Goal: Task Accomplishment & Management: Manage account settings

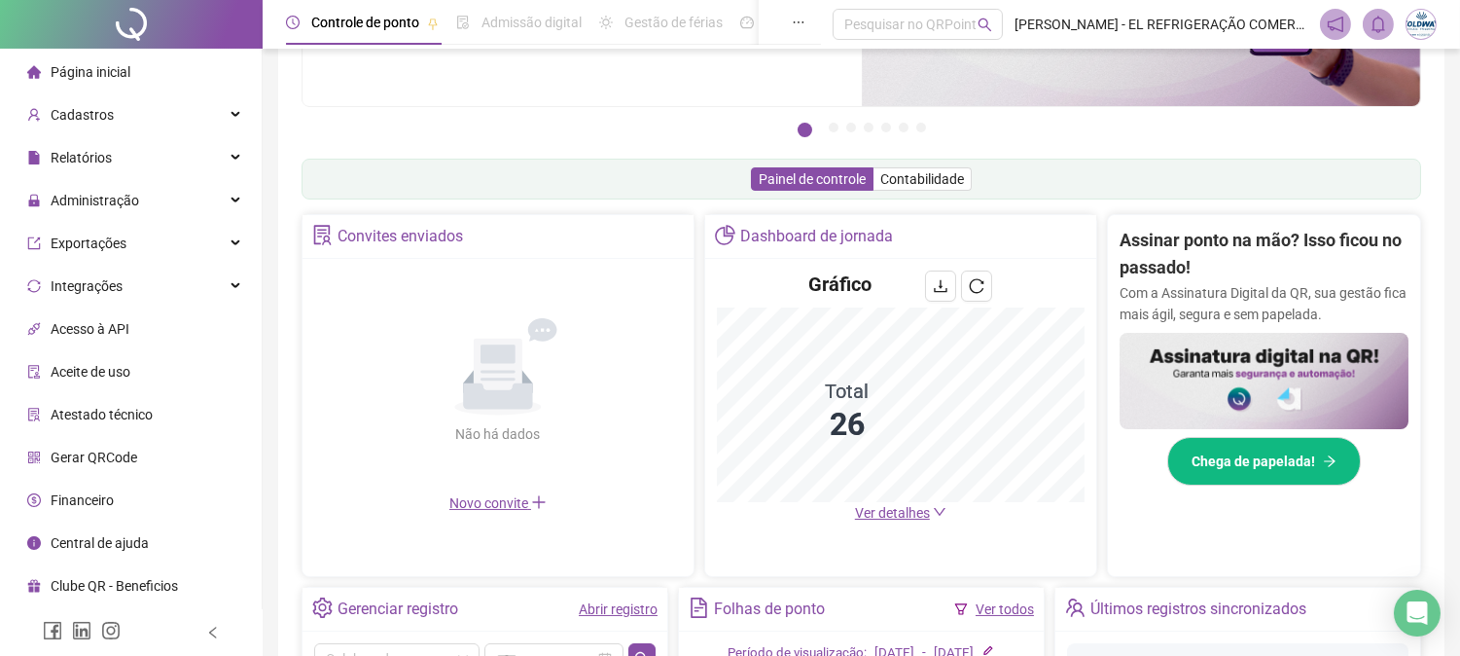
scroll to position [324, 0]
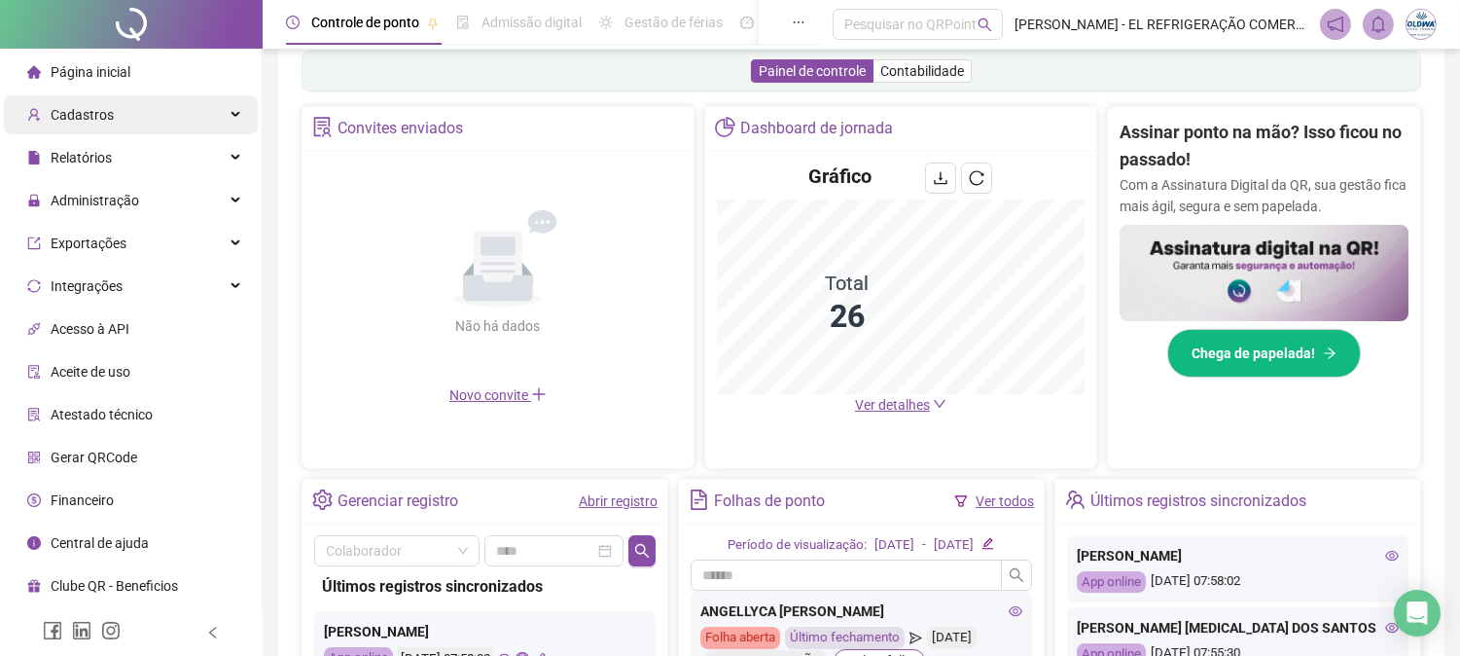
click at [154, 120] on div "Cadastros" at bounding box center [131, 114] width 254 height 39
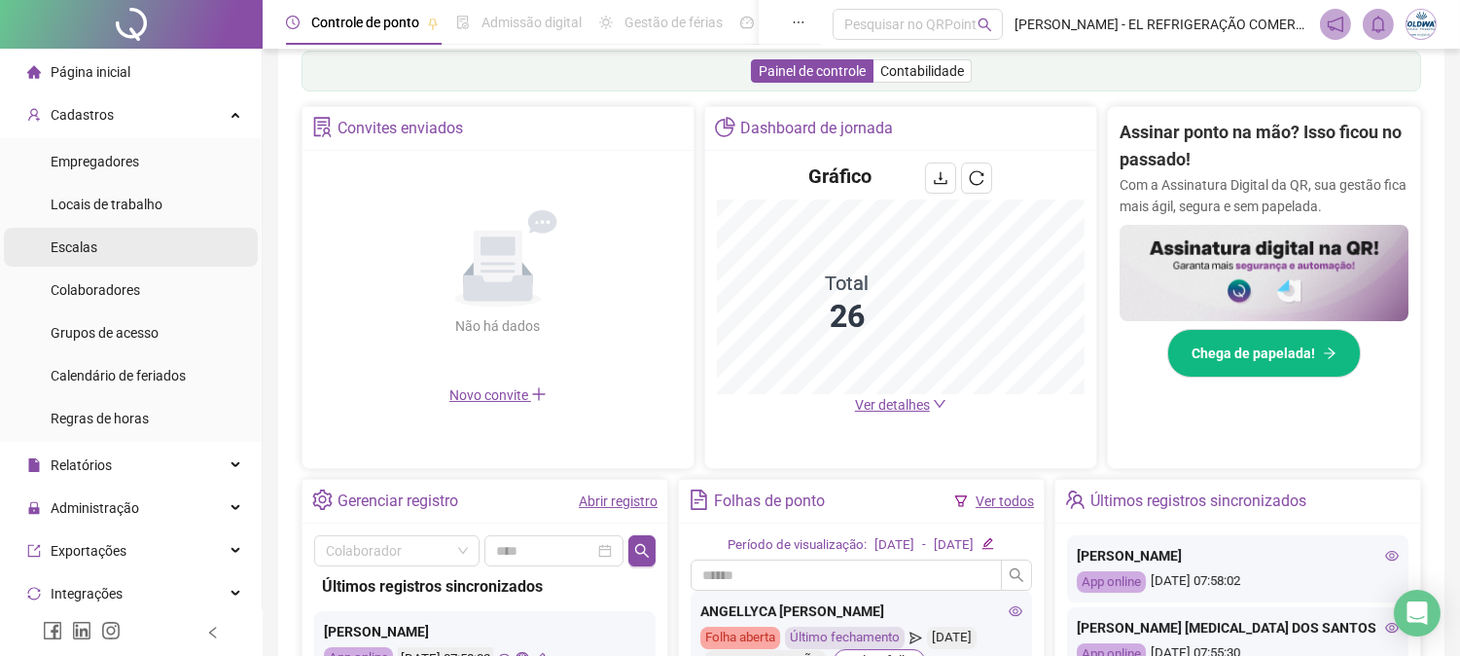
click at [141, 244] on li "Escalas" at bounding box center [131, 247] width 254 height 39
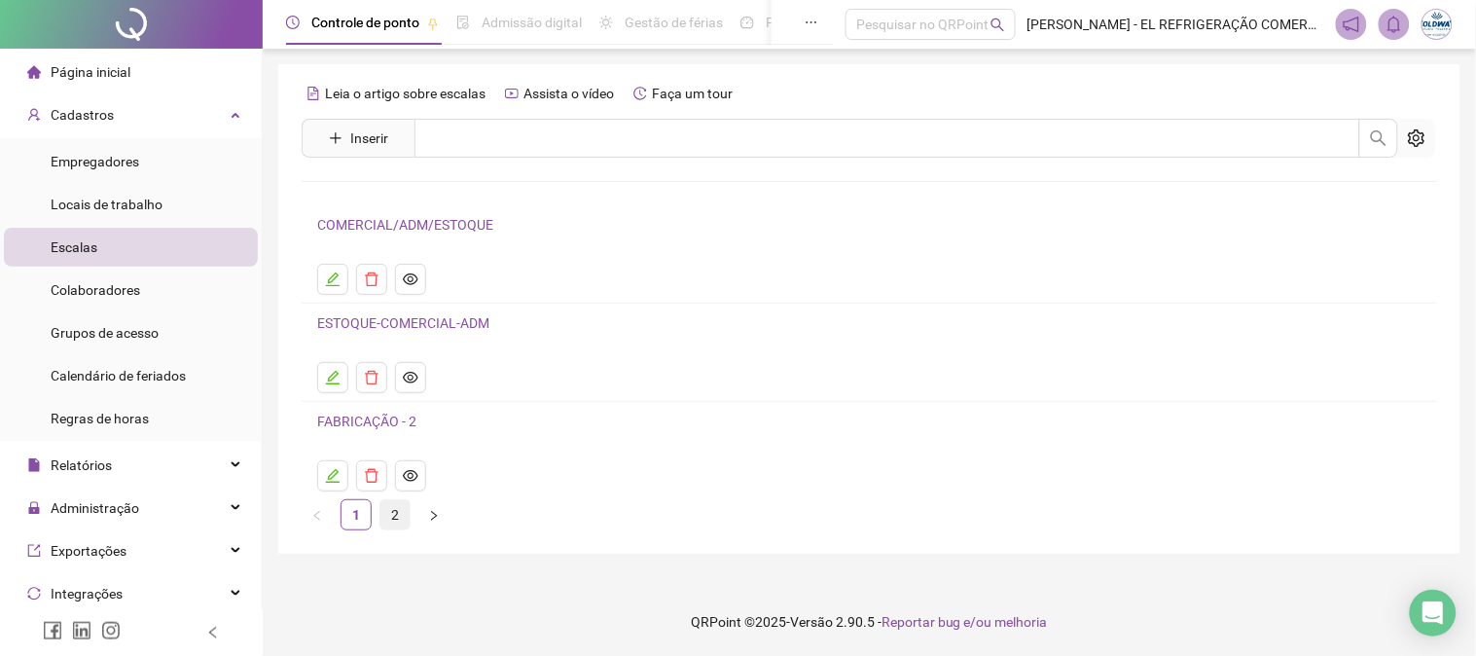
click at [394, 520] on link "2" at bounding box center [394, 514] width 29 height 29
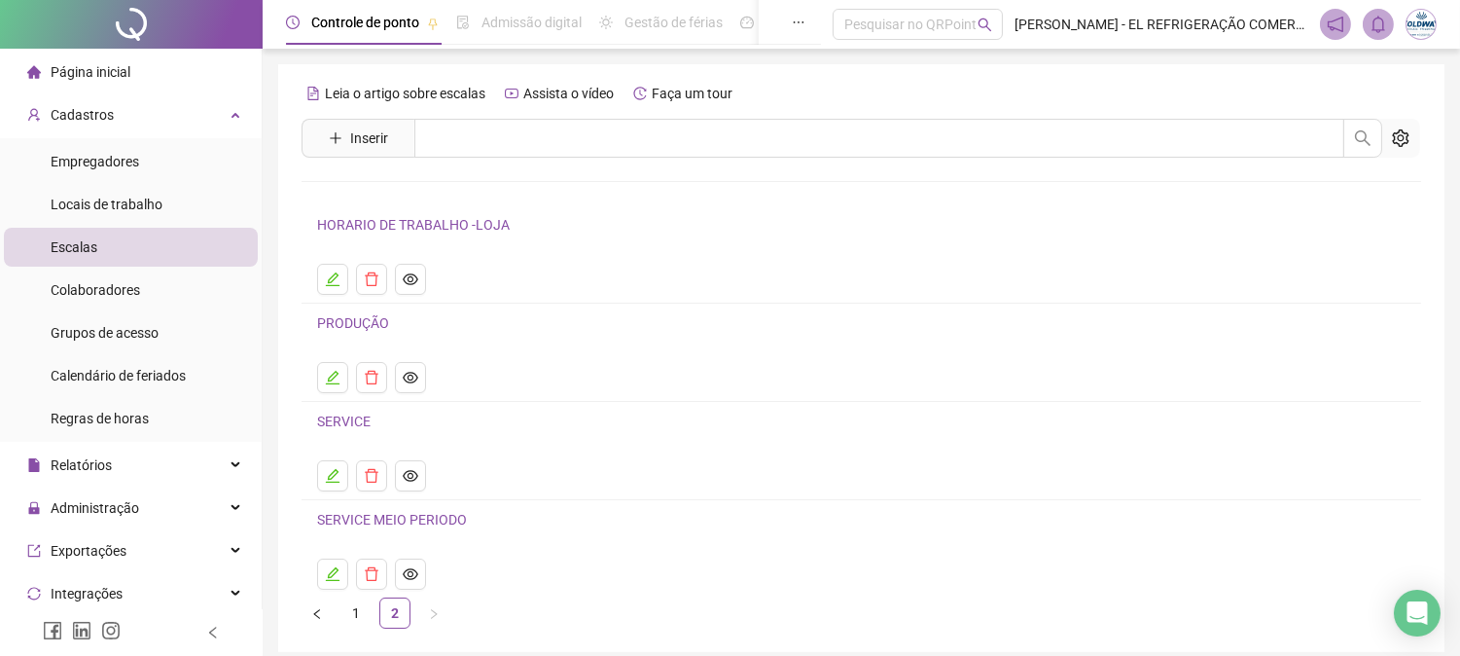
scroll to position [80, 0]
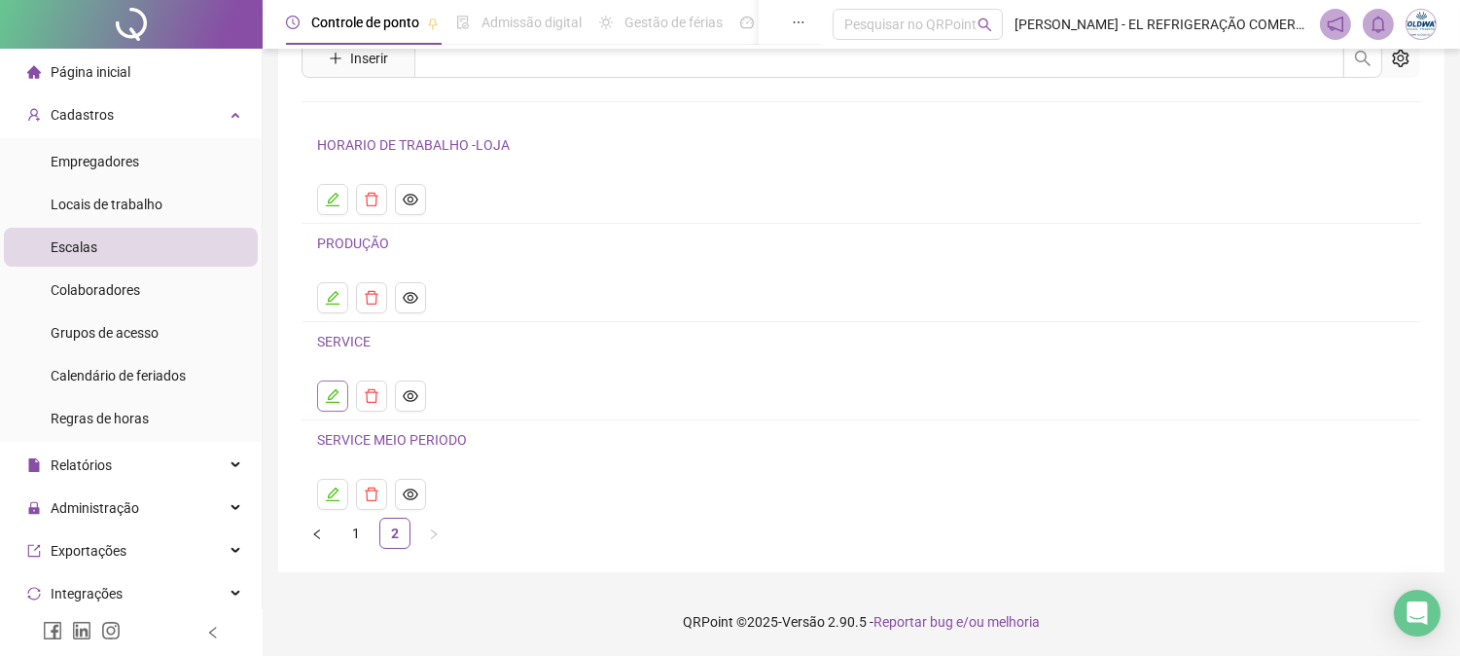
click at [334, 391] on icon "edit" at bounding box center [333, 396] width 14 height 14
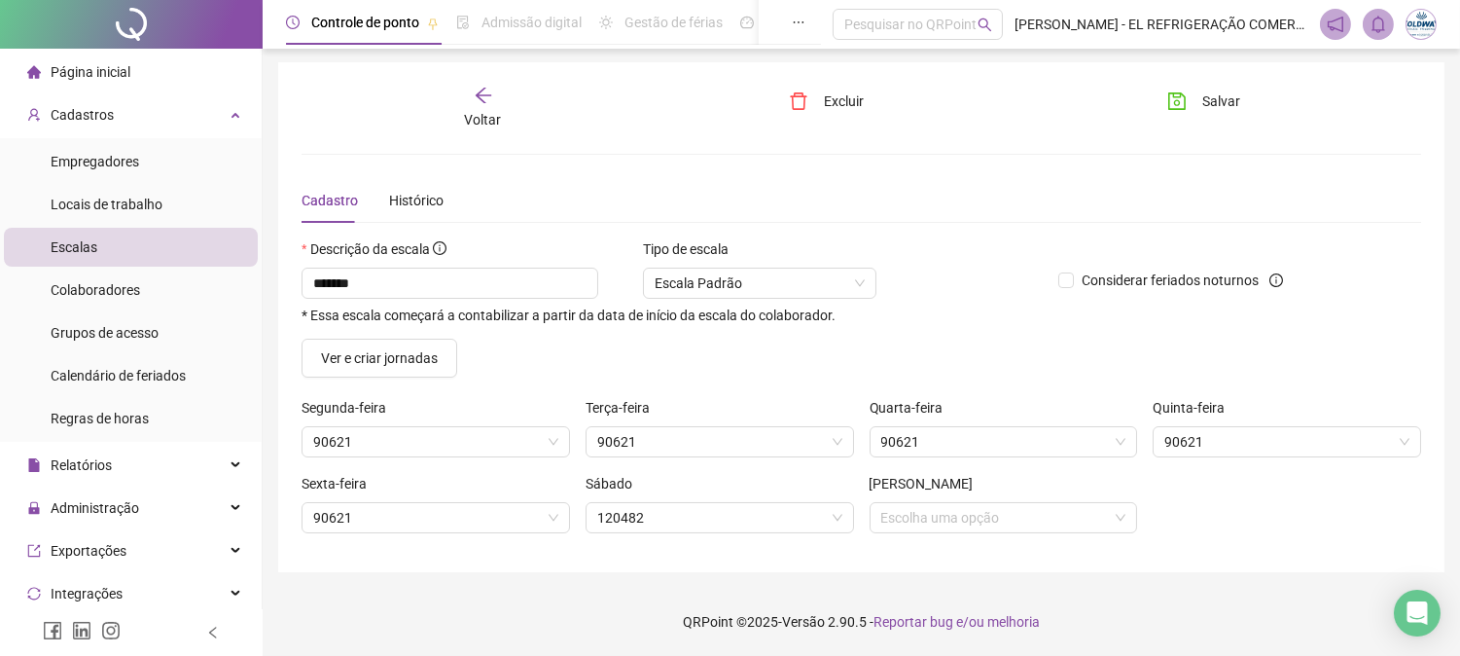
scroll to position [2, 0]
click at [527, 438] on span "SERVICE" at bounding box center [435, 441] width 245 height 29
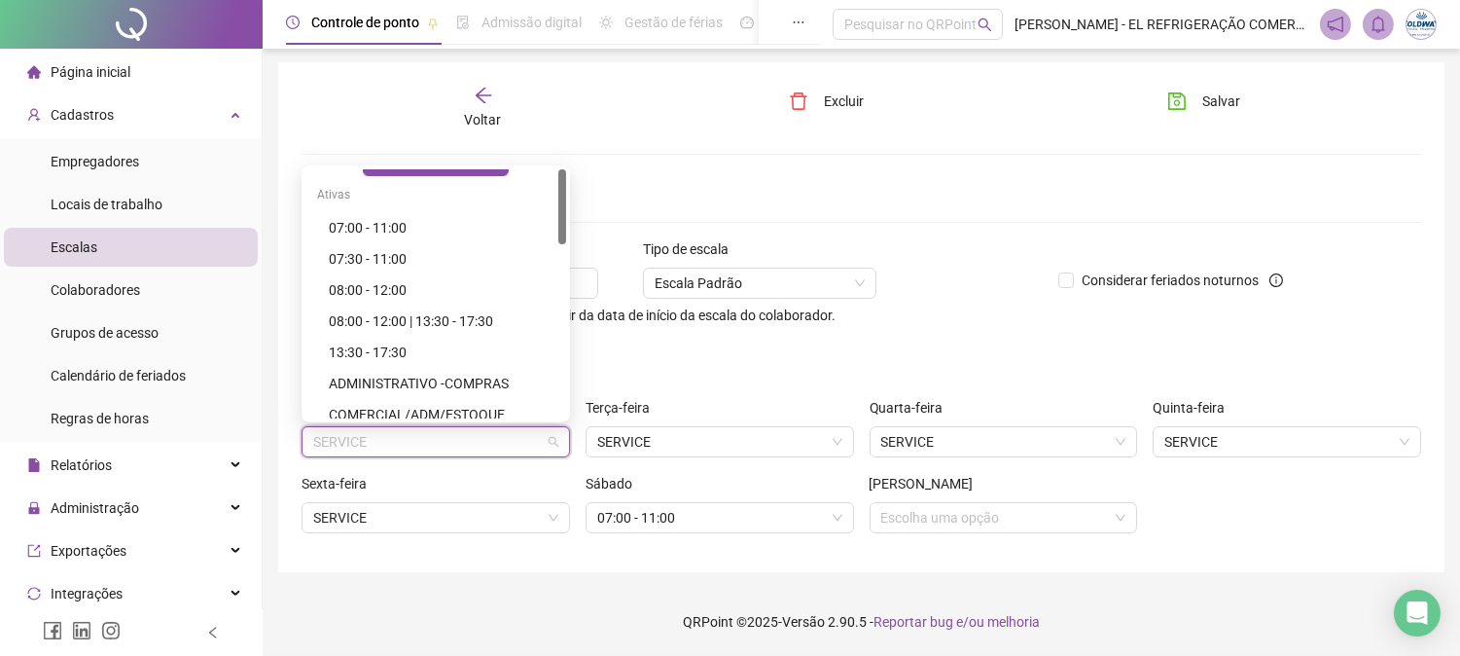
scroll to position [0, 0]
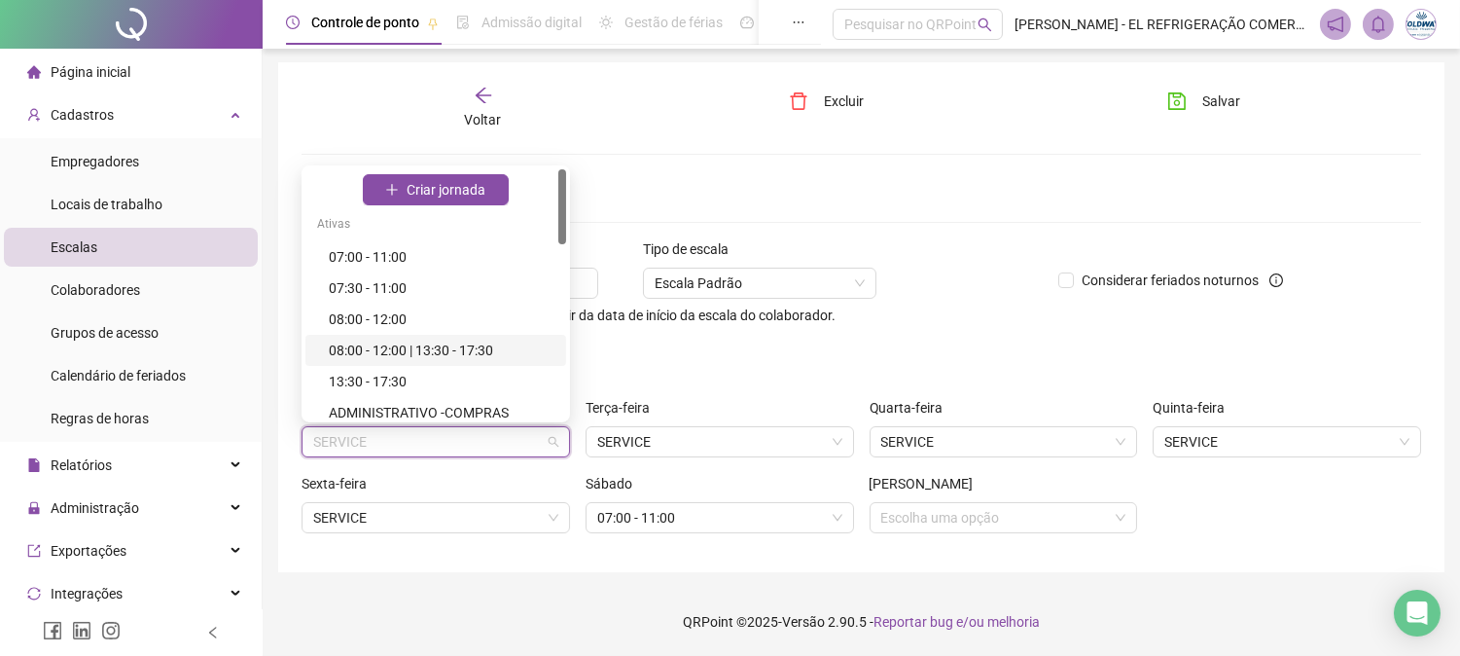
click at [458, 353] on div "08:00 - 12:00 | 13:30 - 17:30" at bounding box center [442, 350] width 226 height 21
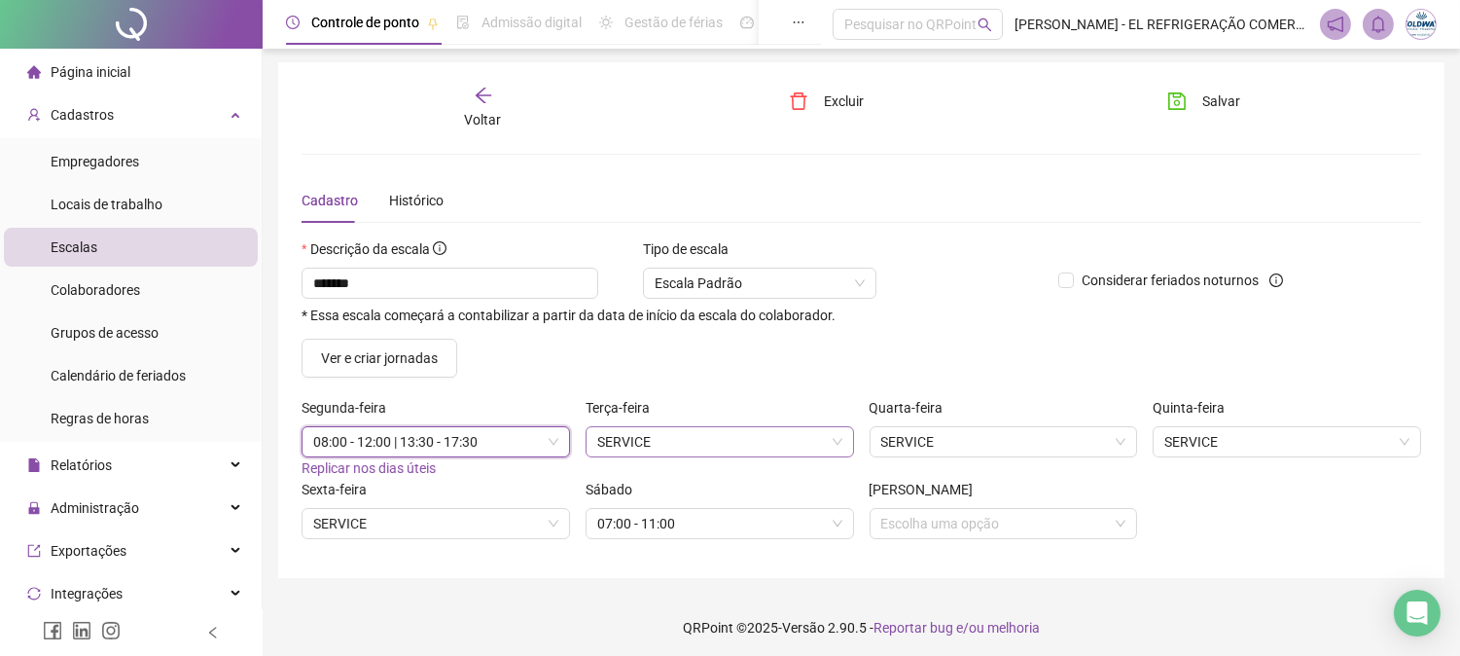
click at [635, 452] on span "SERVICE" at bounding box center [719, 441] width 245 height 29
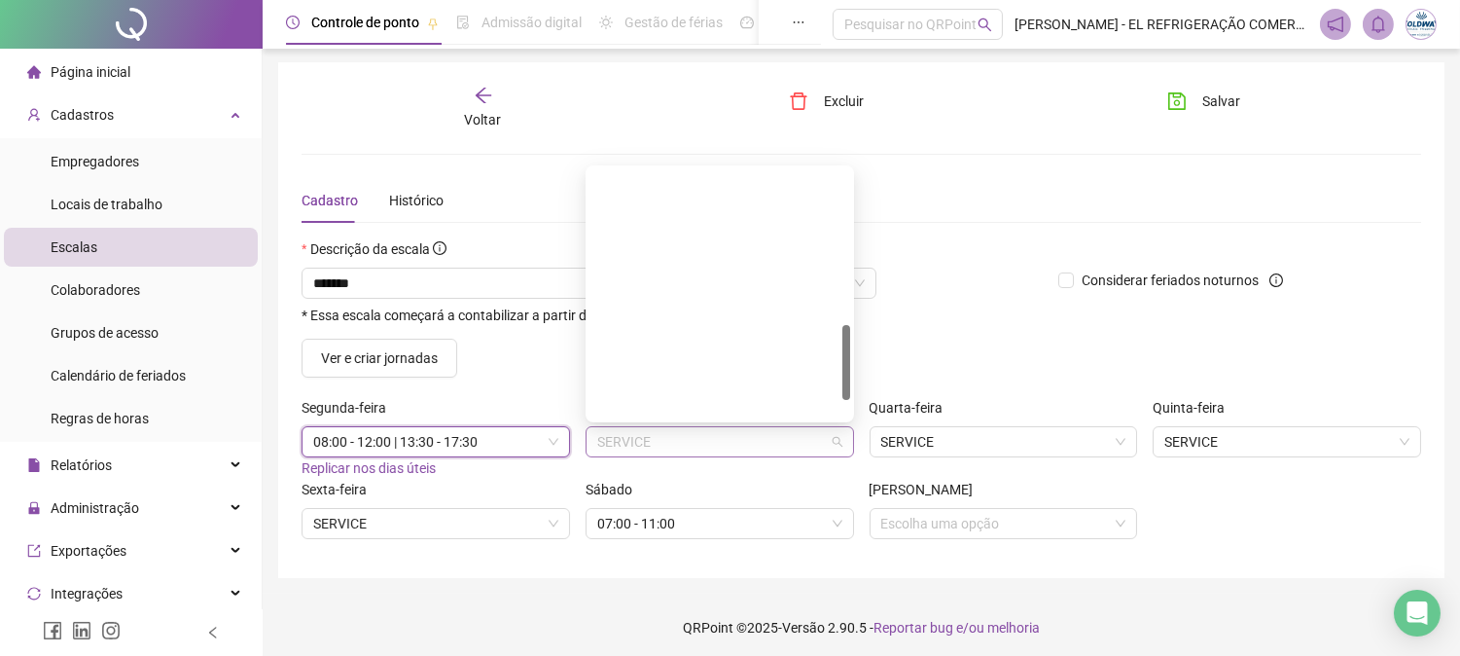
scroll to position [508, 0]
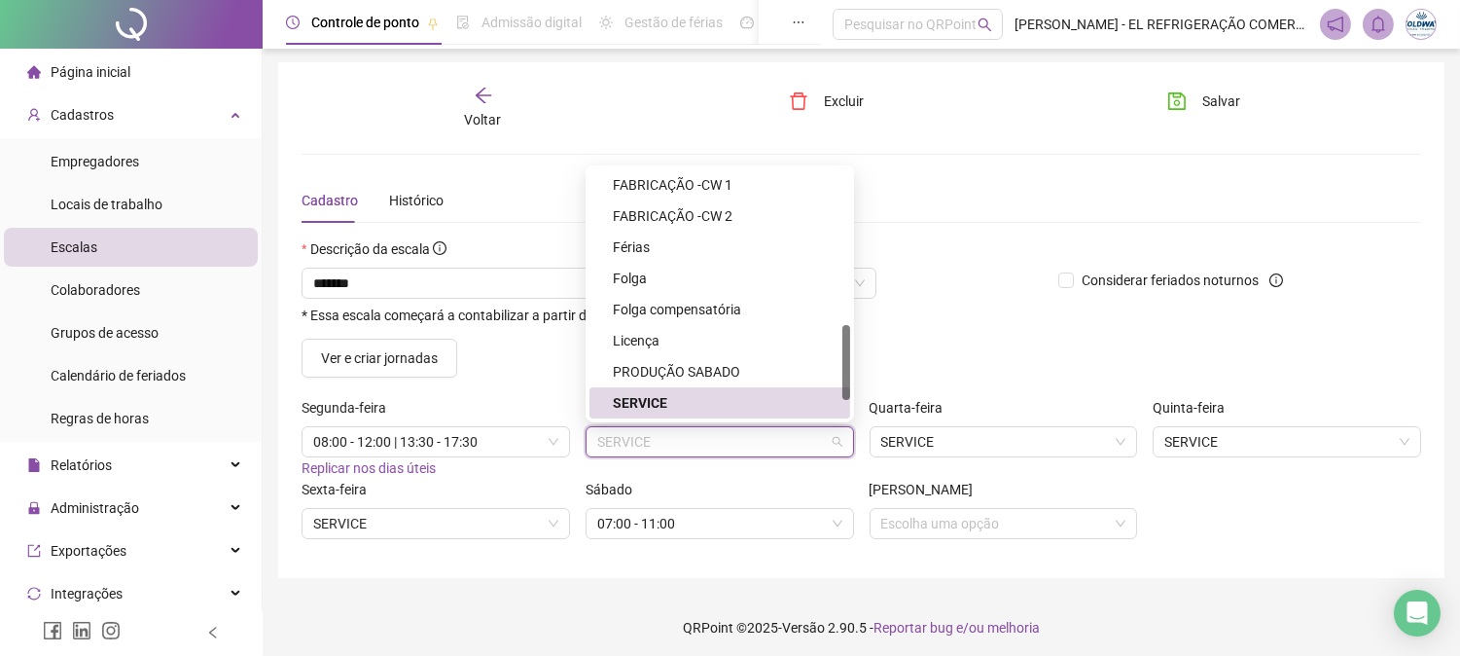
click at [340, 470] on span "Replicar nos dias úteis" at bounding box center [369, 468] width 134 height 16
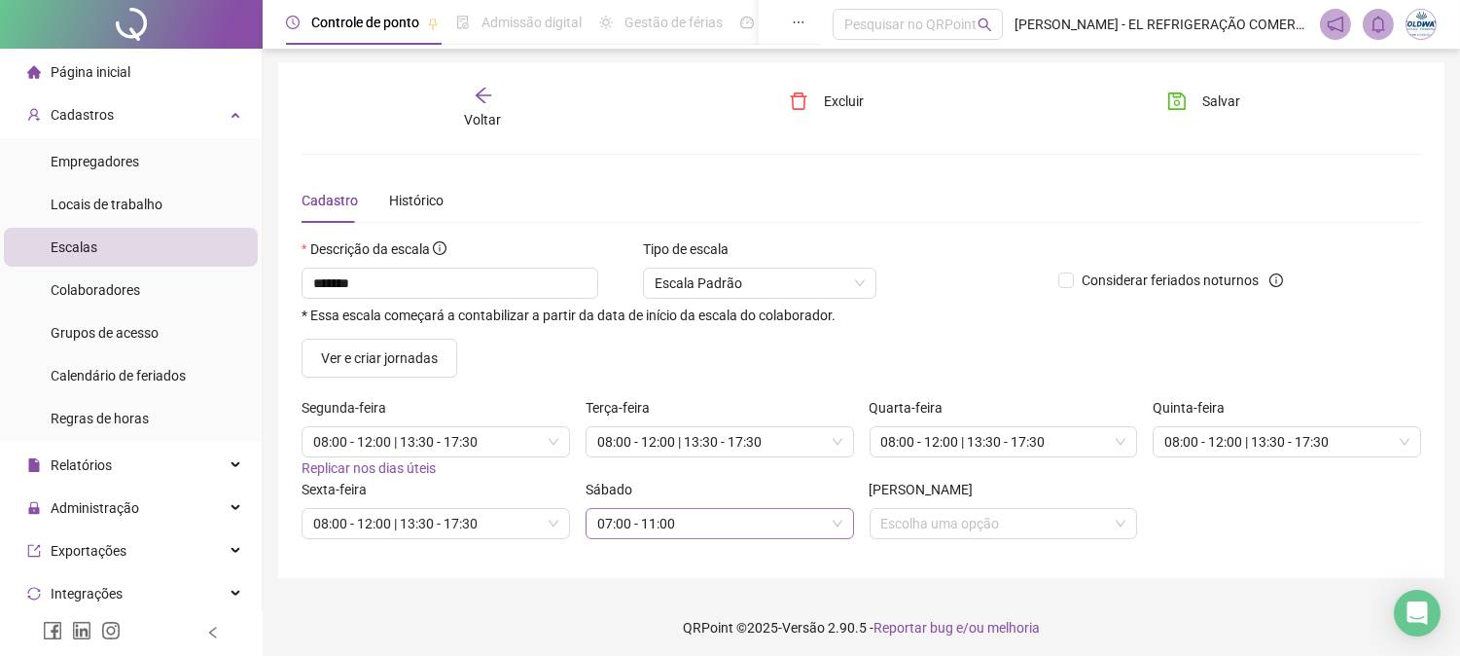
click at [697, 517] on span "07:00 - 11:00" at bounding box center [719, 523] width 245 height 29
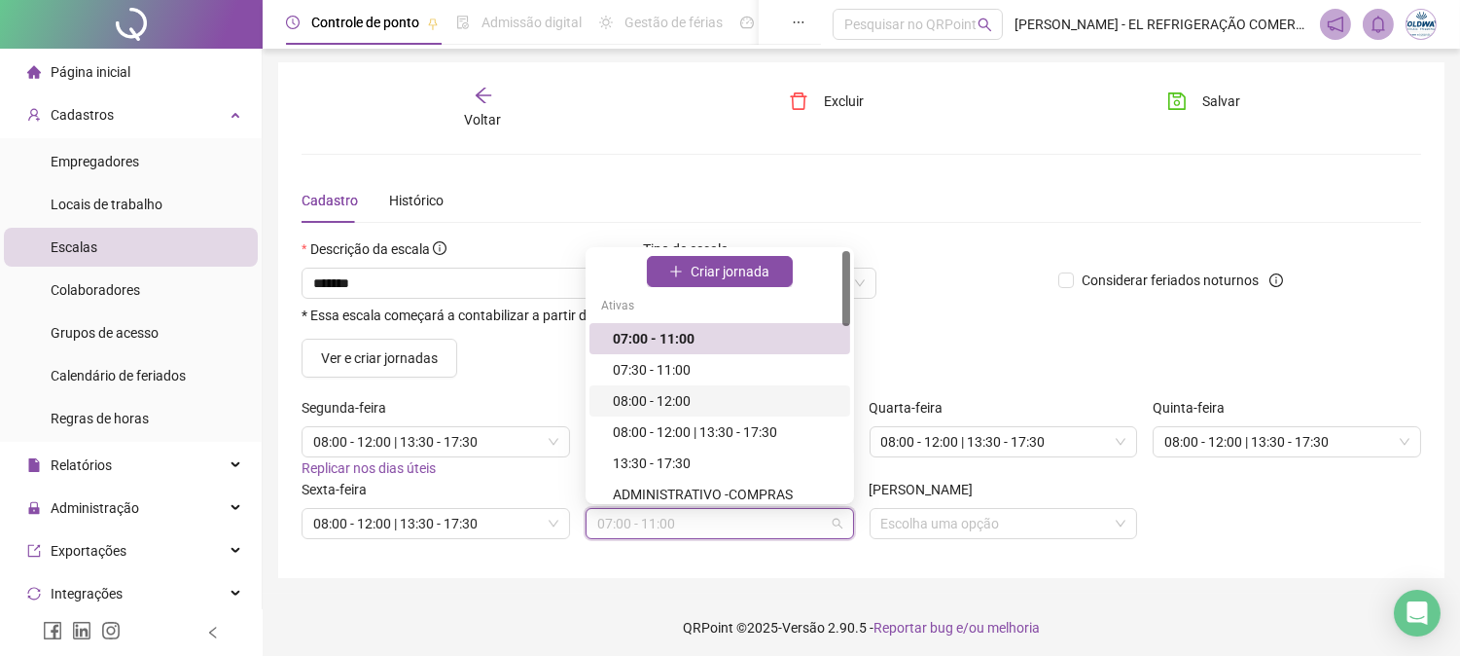
click at [698, 410] on div "08:00 - 12:00" at bounding box center [726, 400] width 226 height 21
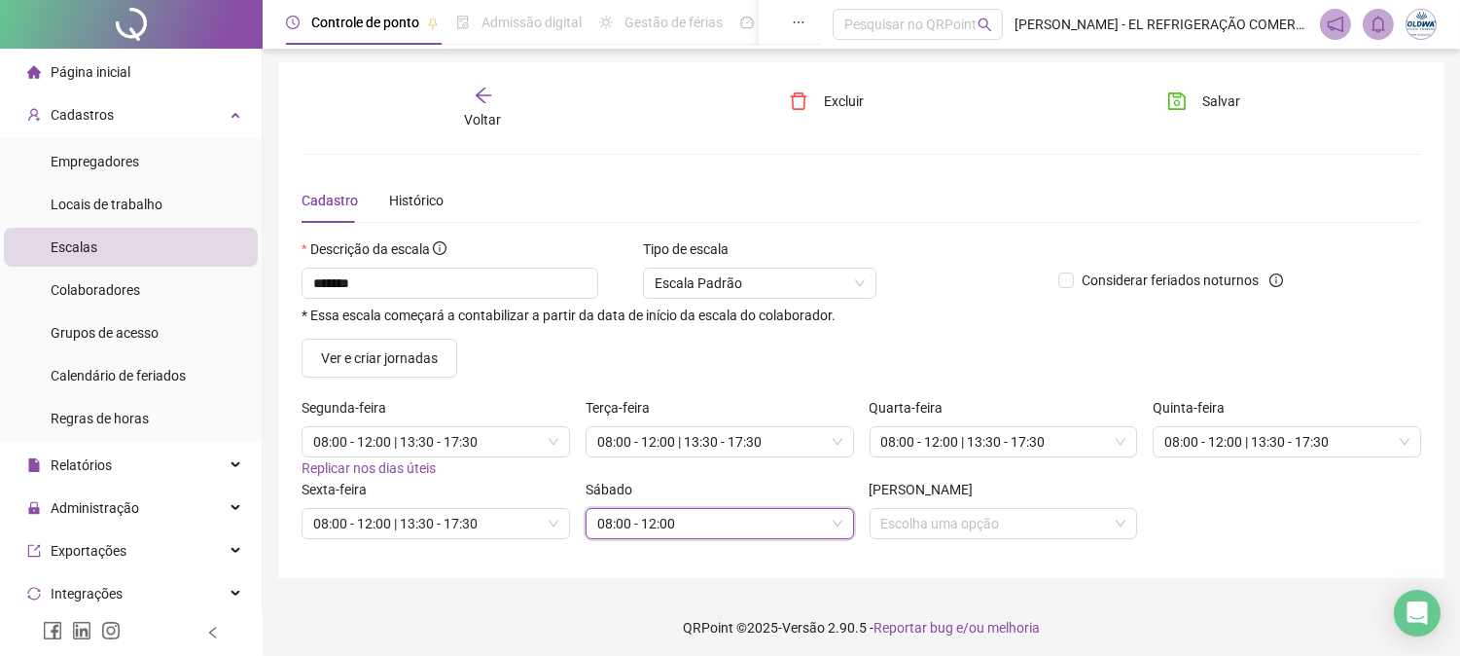
click at [902, 551] on div "[PERSON_NAME] uma opção" at bounding box center [1004, 517] width 284 height 76
click at [1185, 103] on icon "save" at bounding box center [1177, 101] width 18 height 18
click at [843, 276] on span "Escala Padrão" at bounding box center [760, 282] width 210 height 29
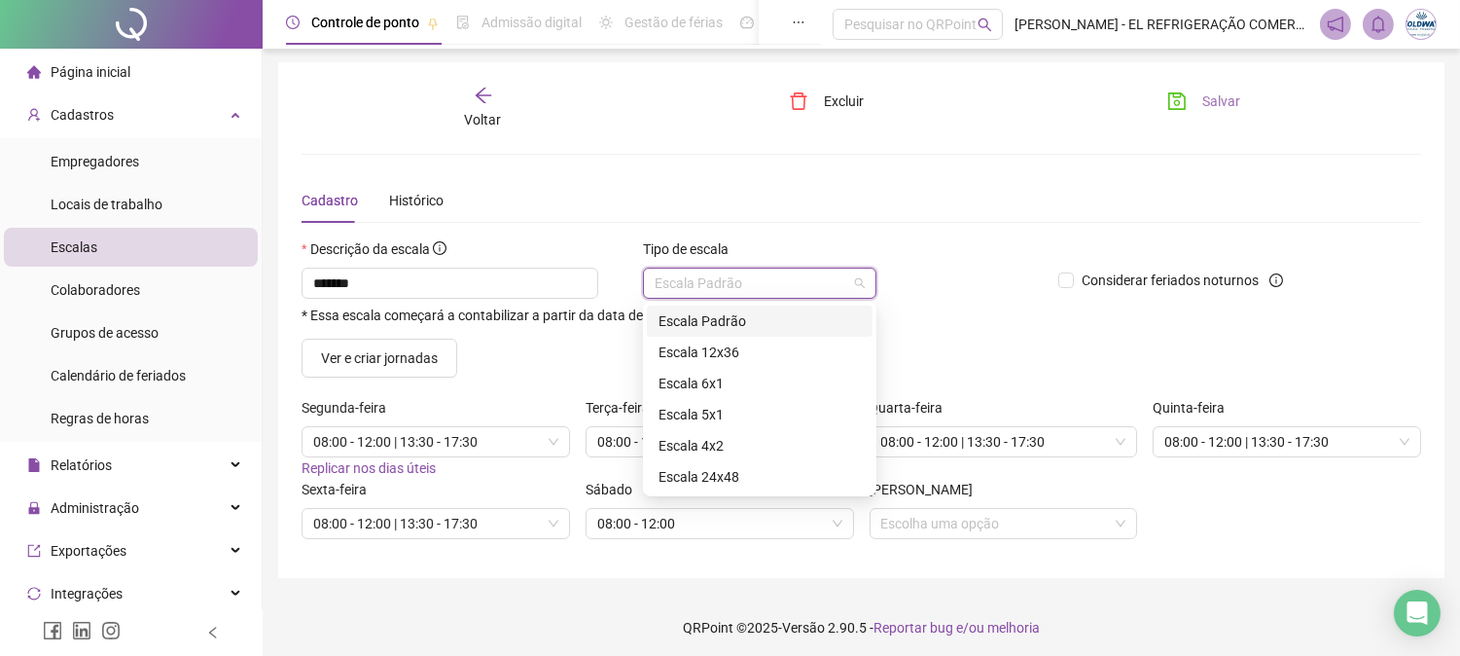
click at [867, 238] on div "Tipo de escala" at bounding box center [759, 252] width 233 height 29
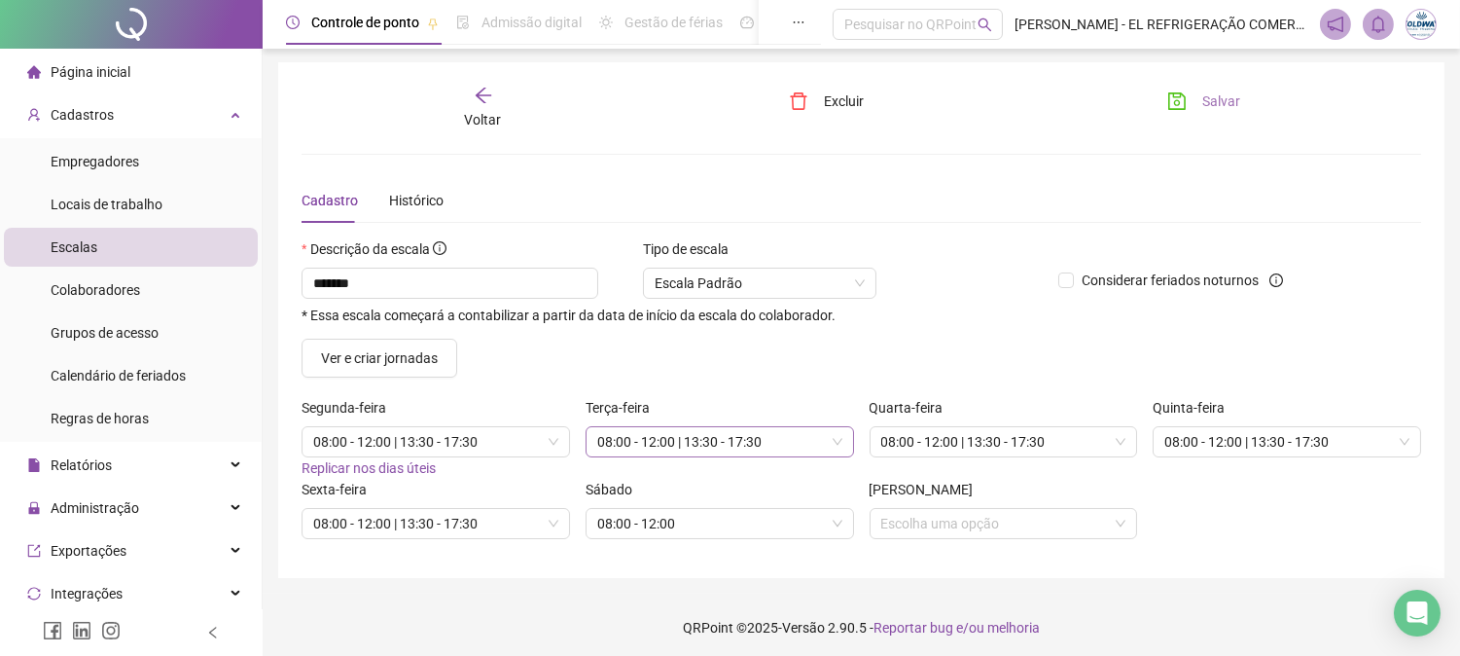
click at [750, 426] on div "08:00 - 12:00 | 13:30 - 17:30" at bounding box center [720, 441] width 268 height 31
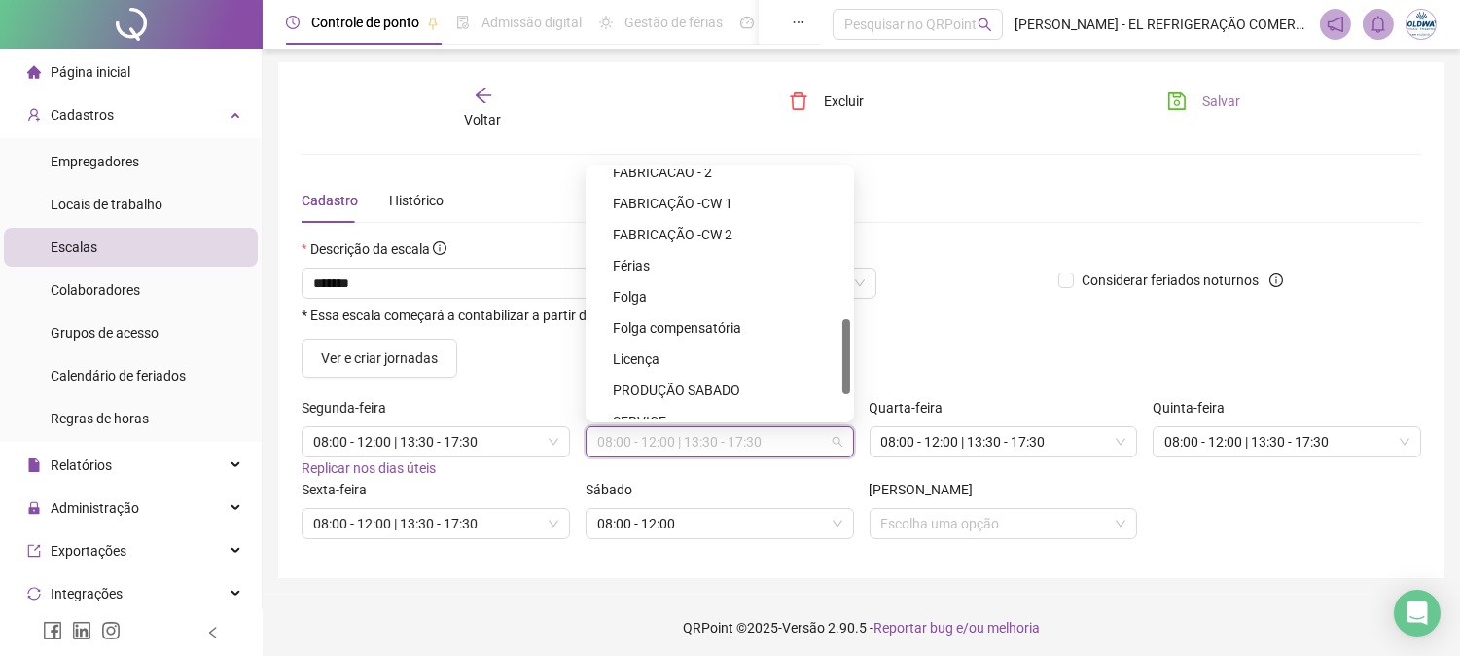
scroll to position [569, 0]
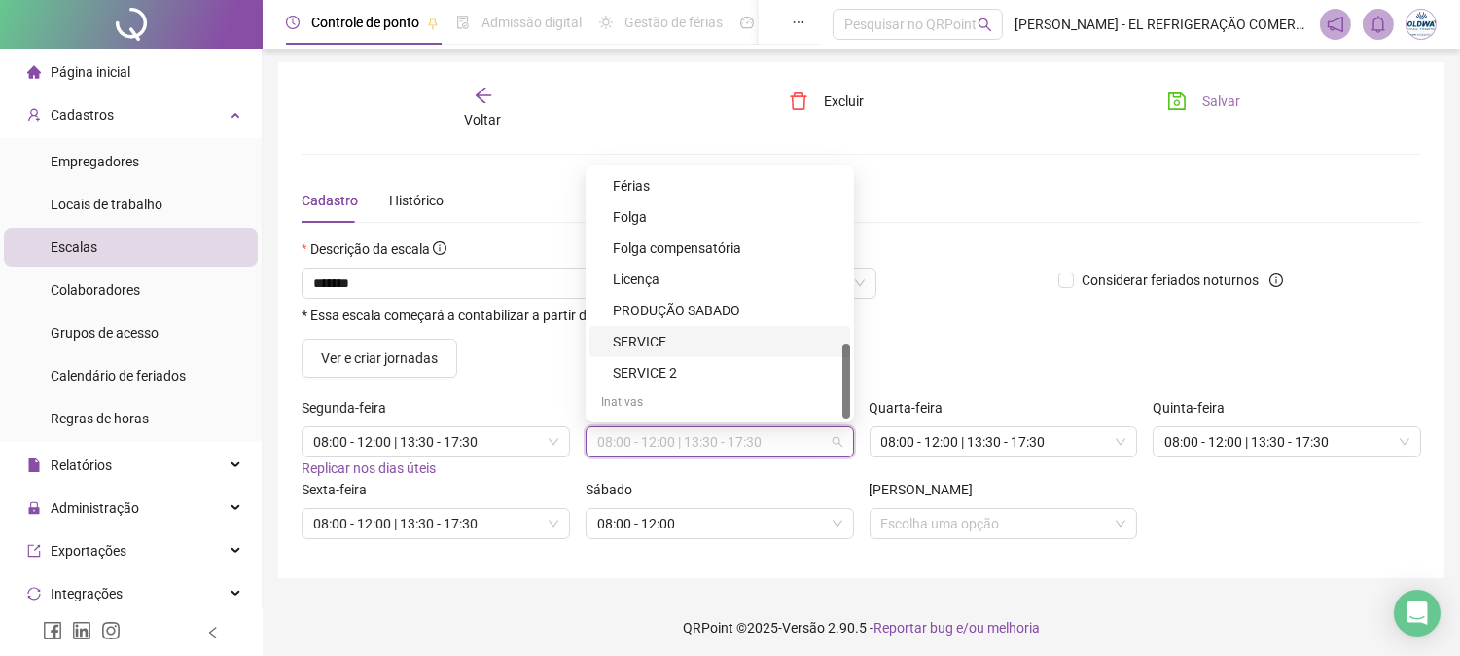
click at [637, 348] on div "SERVICE" at bounding box center [726, 341] width 226 height 21
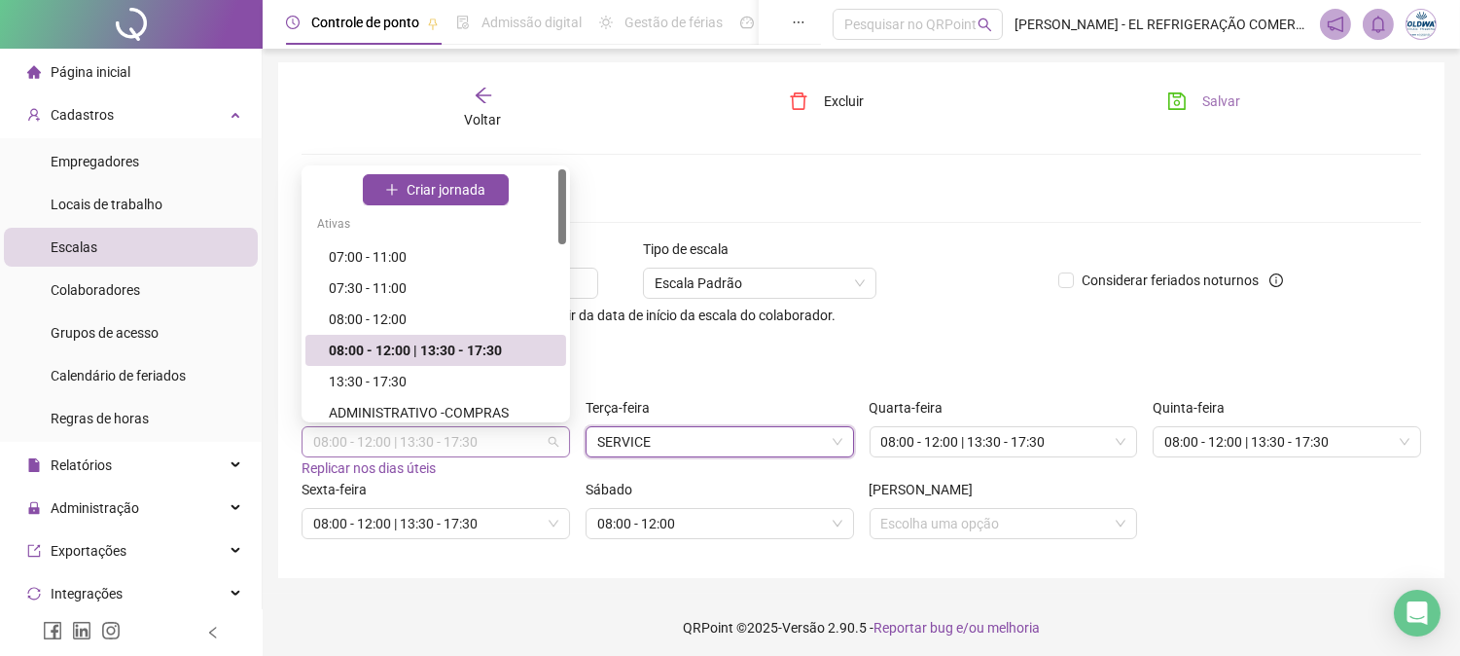
click at [458, 431] on span "08:00 - 12:00 | 13:30 - 17:30" at bounding box center [435, 441] width 245 height 29
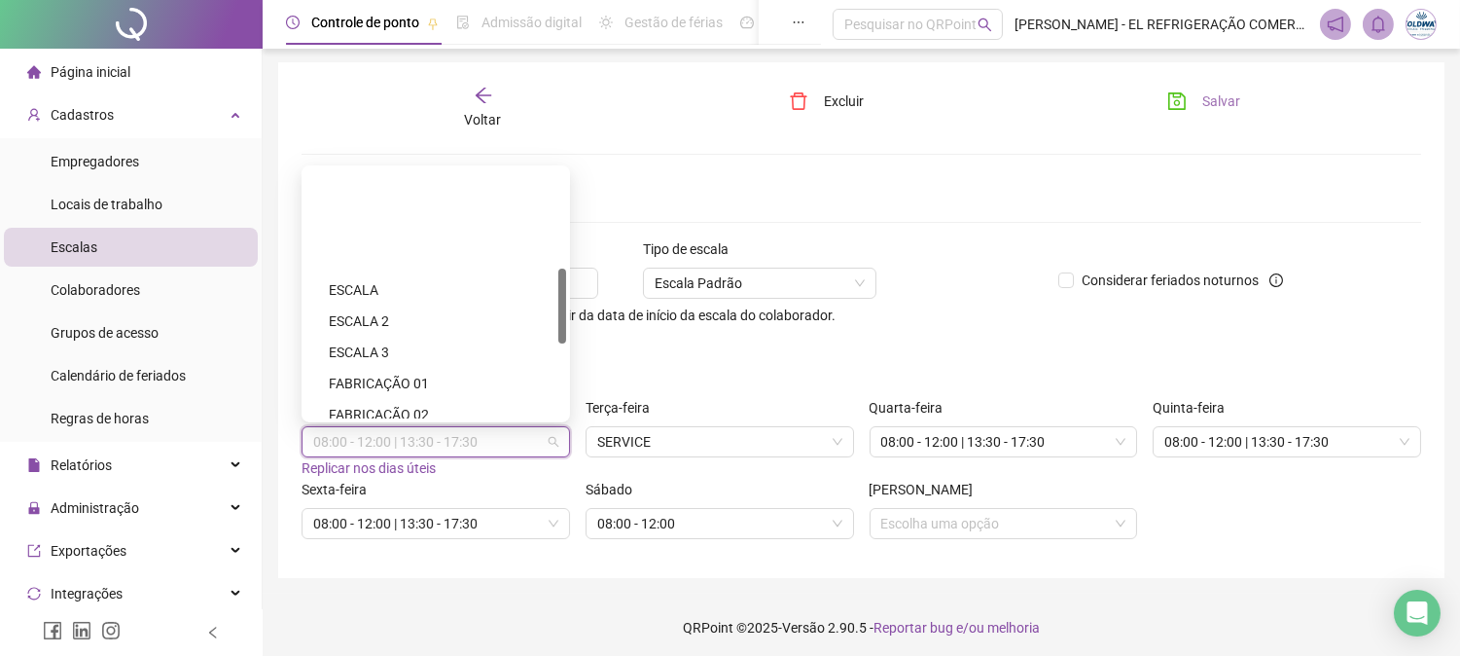
scroll to position [540, 0]
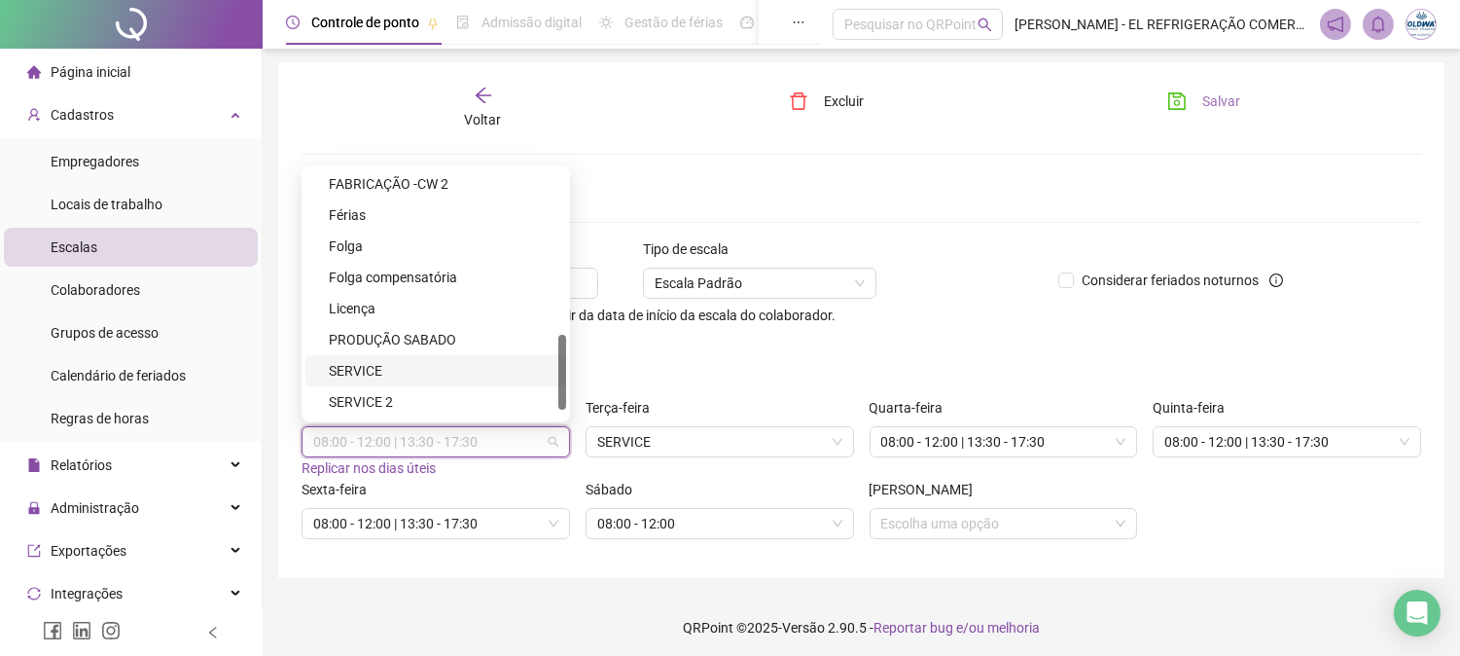
click at [449, 376] on div "SERVICE" at bounding box center [442, 370] width 226 height 21
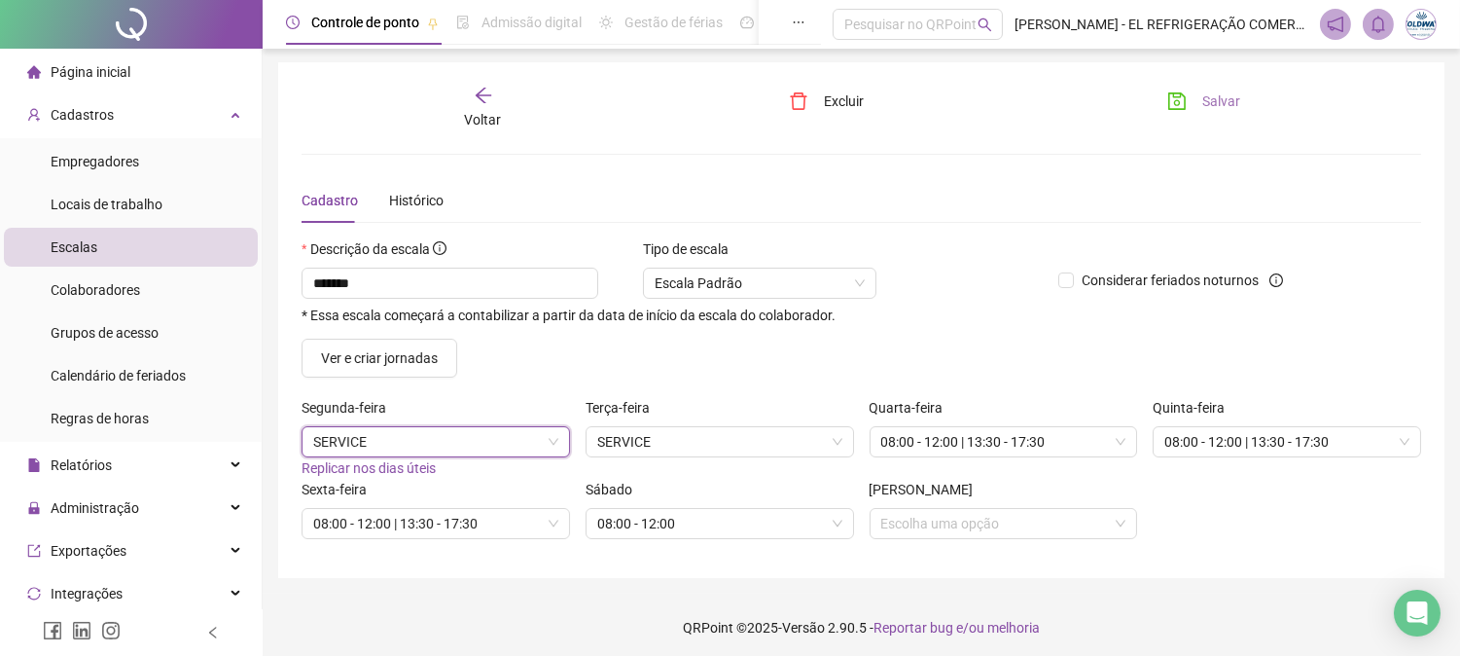
click at [1228, 111] on span "Salvar" at bounding box center [1221, 100] width 38 height 21
click at [463, 94] on div "Voltar" at bounding box center [483, 108] width 174 height 45
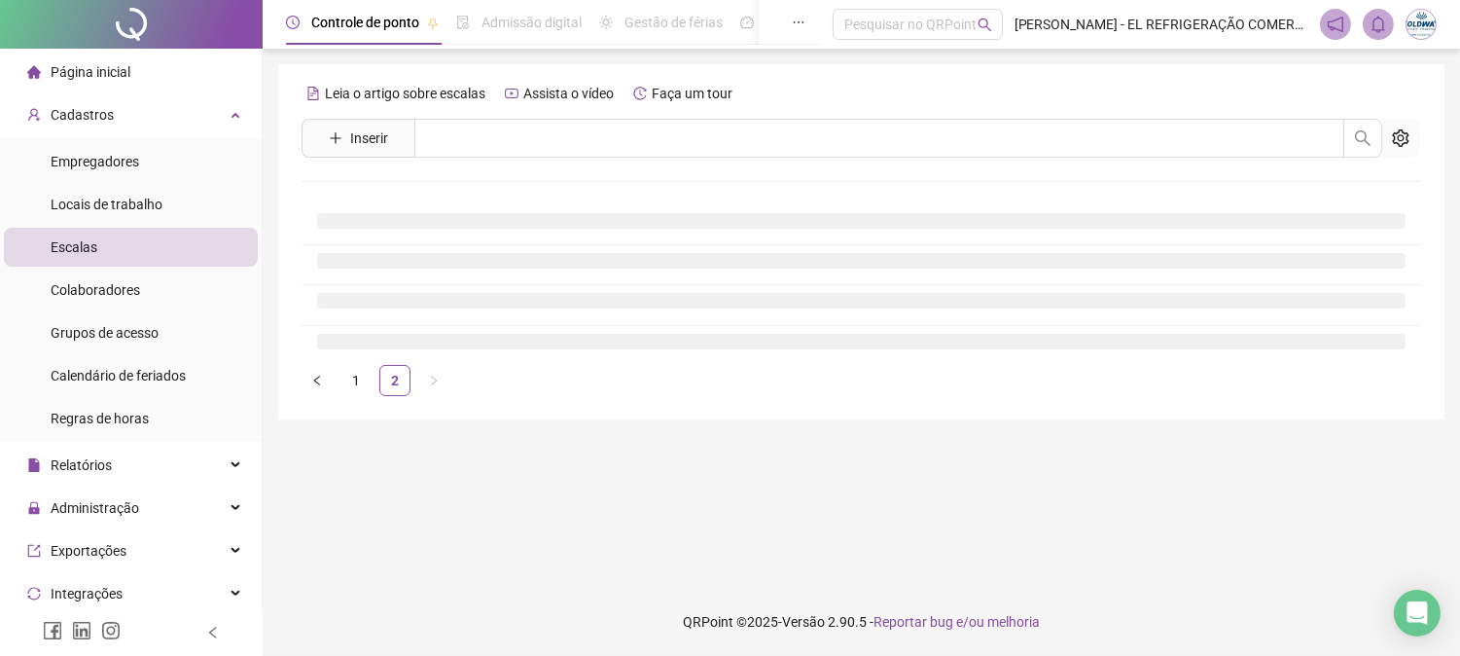
scroll to position [0, 0]
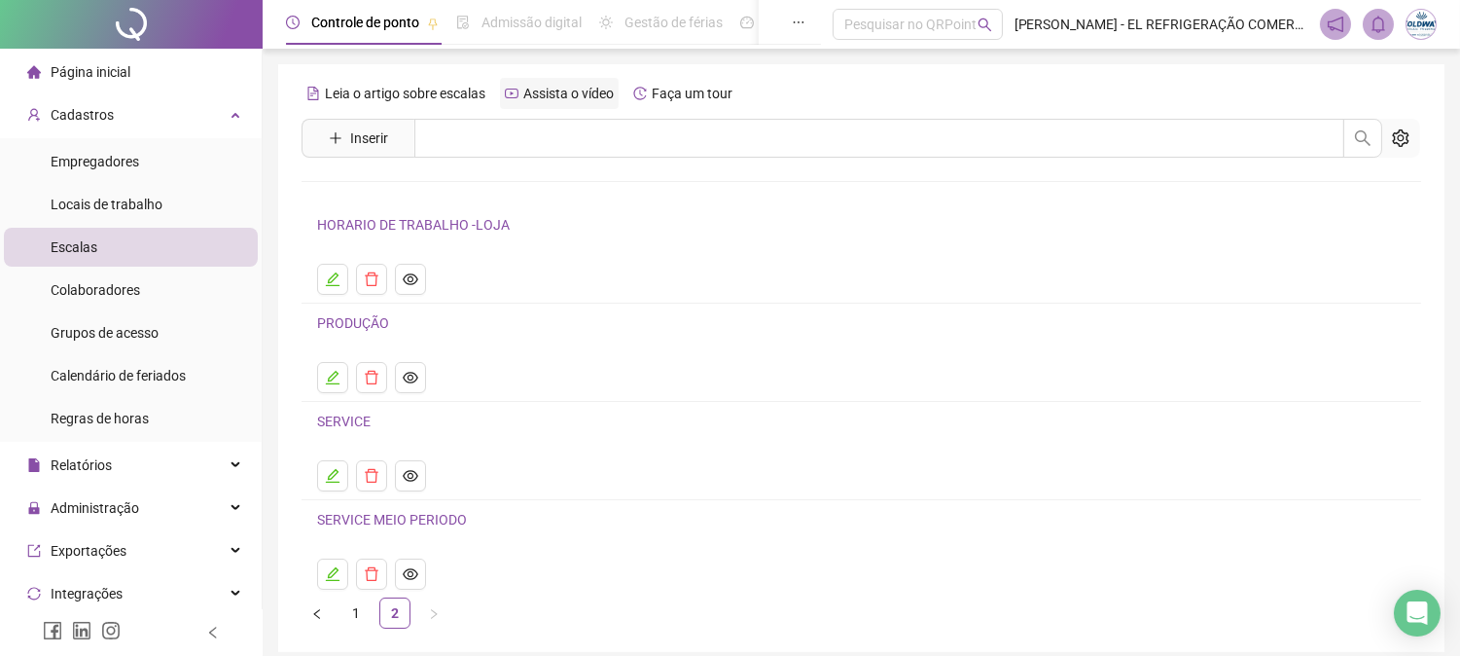
click at [542, 86] on span "Assista o vídeo" at bounding box center [568, 94] width 90 height 16
click at [345, 149] on button "Inserir" at bounding box center [358, 138] width 90 height 31
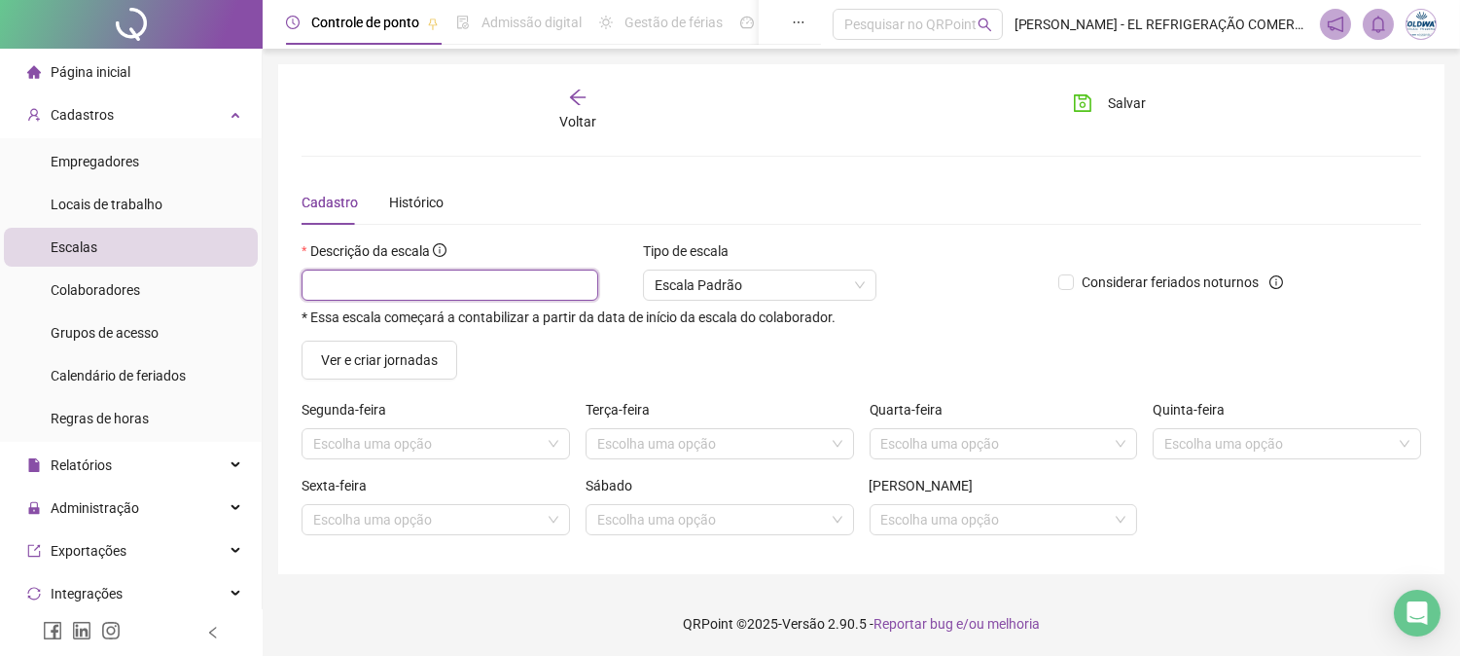
click at [421, 292] on input "text" at bounding box center [450, 284] width 297 height 31
click at [760, 296] on span "Escala Padrão" at bounding box center [760, 284] width 210 height 29
type input "**********"
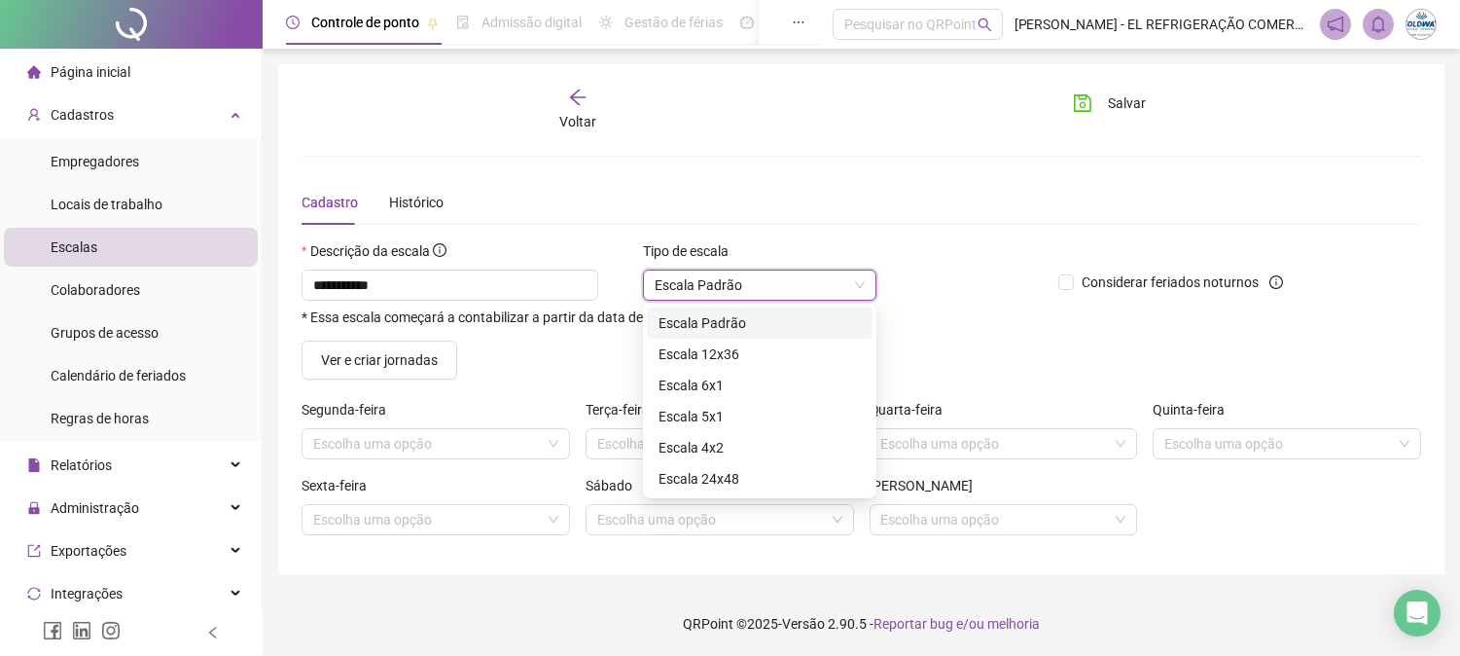
click at [760, 296] on span "Escala Padrão" at bounding box center [760, 284] width 210 height 29
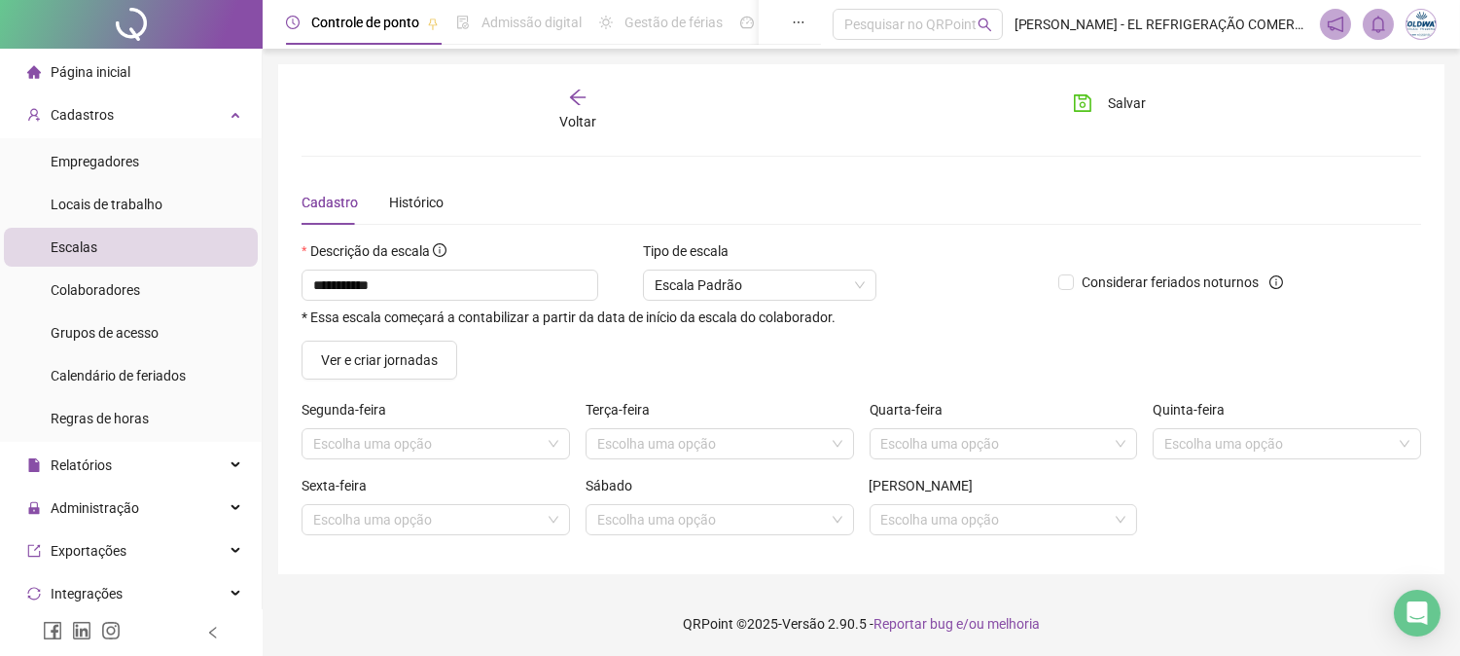
click at [708, 365] on div "Ver e criar jornadas" at bounding box center [861, 359] width 1135 height 39
click at [358, 339] on div "**********" at bounding box center [672, 290] width 757 height 100
click at [365, 345] on button "Ver e criar jornadas" at bounding box center [380, 359] width 156 height 39
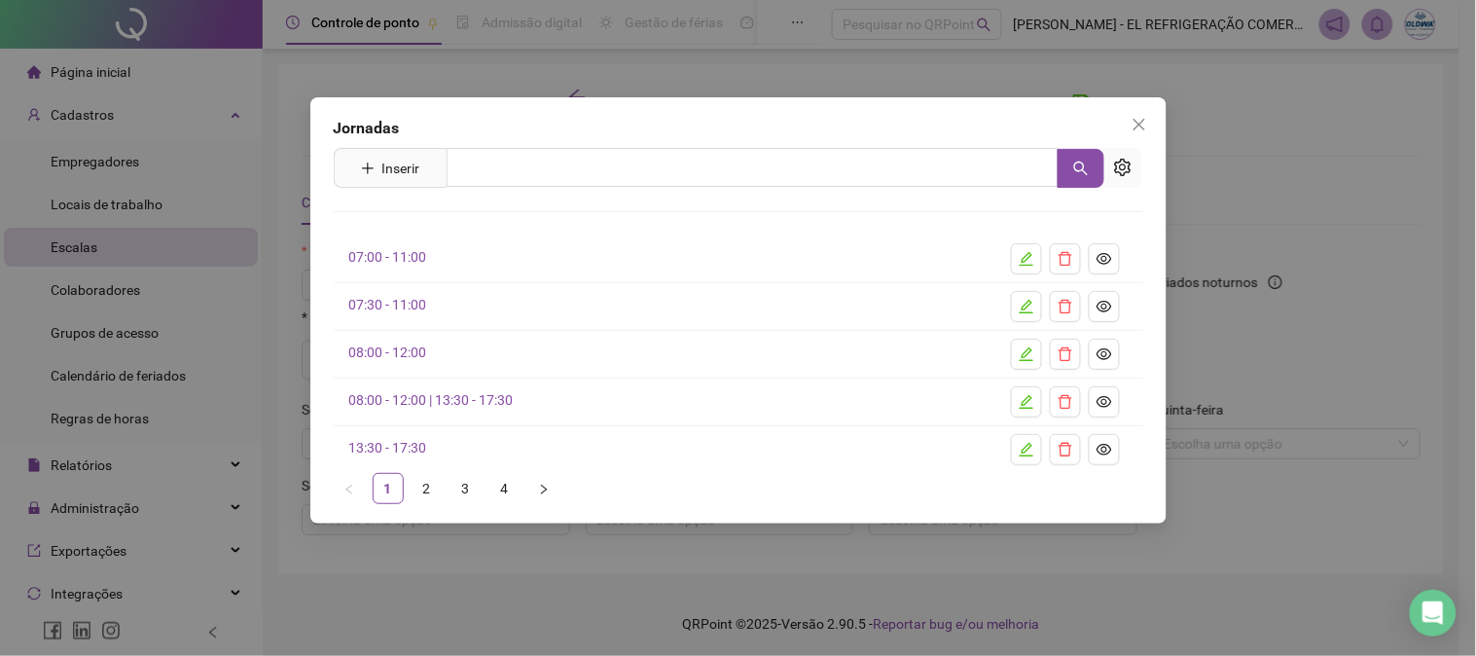
click at [465, 400] on link "08:00 - 12:00 | 13:30 - 17:30" at bounding box center [431, 400] width 164 height 16
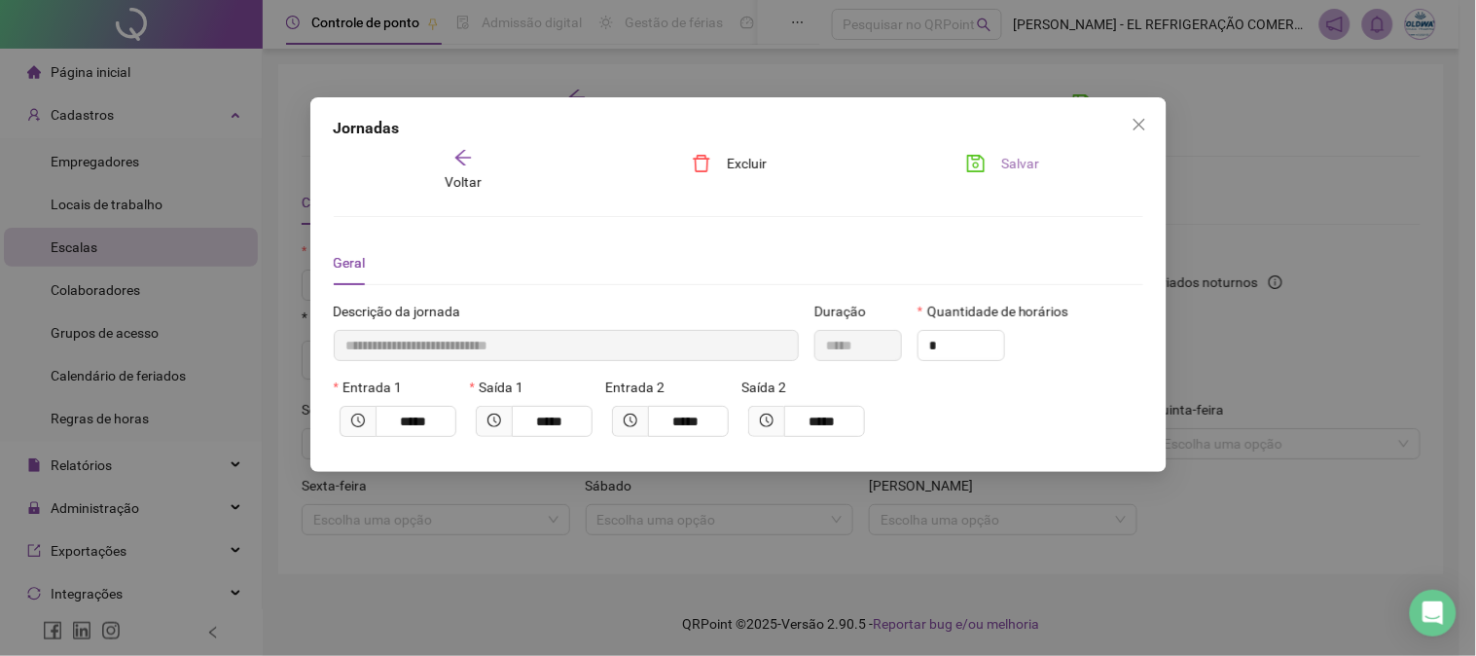
click at [983, 165] on icon "save" at bounding box center [975, 163] width 19 height 19
click at [1133, 131] on icon "close" at bounding box center [1139, 125] width 16 height 16
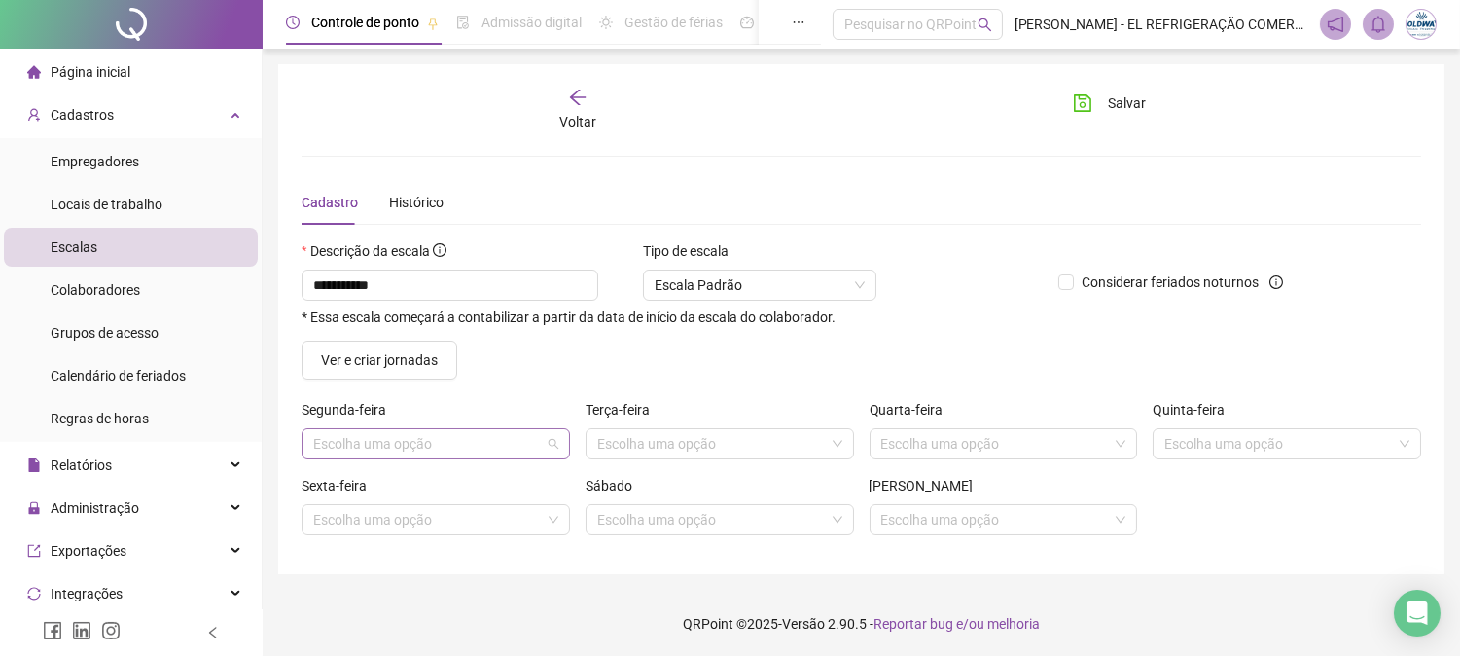
click at [464, 433] on input "search" at bounding box center [427, 443] width 228 height 29
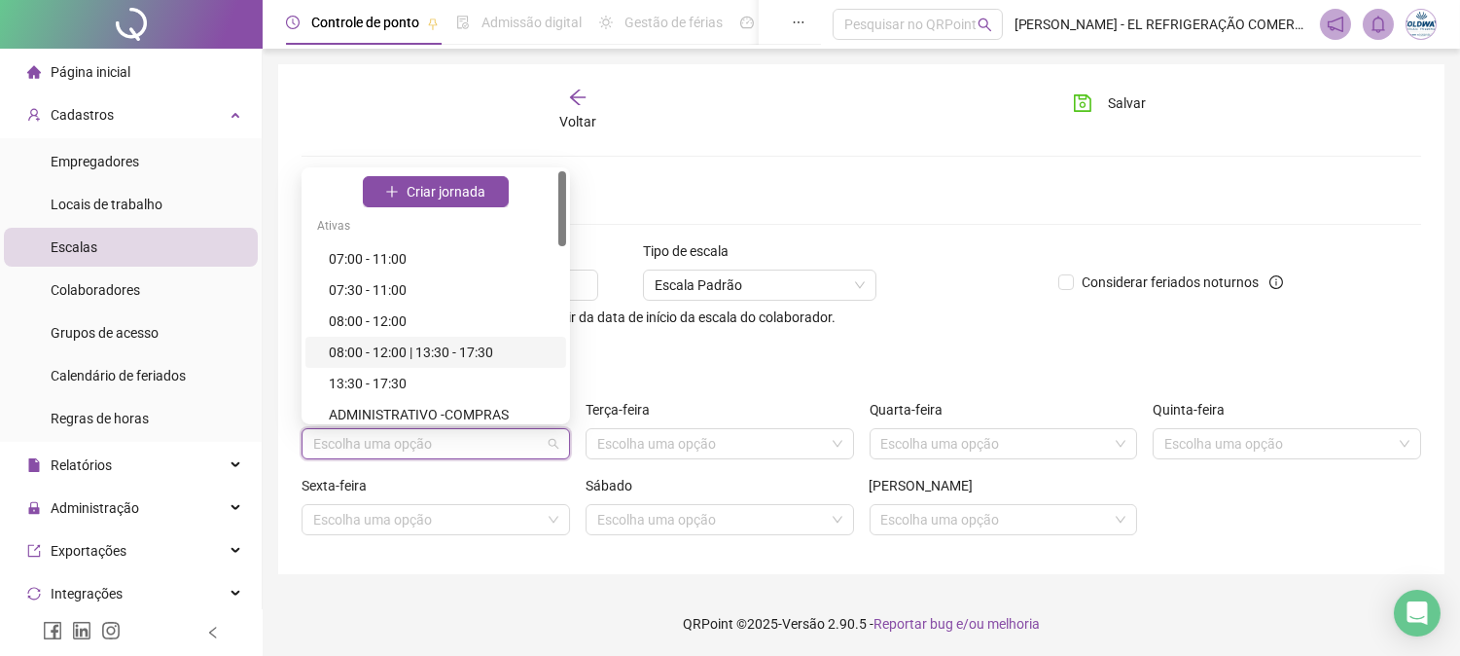
click at [480, 360] on div "08:00 - 12:00 | 13:30 - 17:30" at bounding box center [442, 351] width 226 height 21
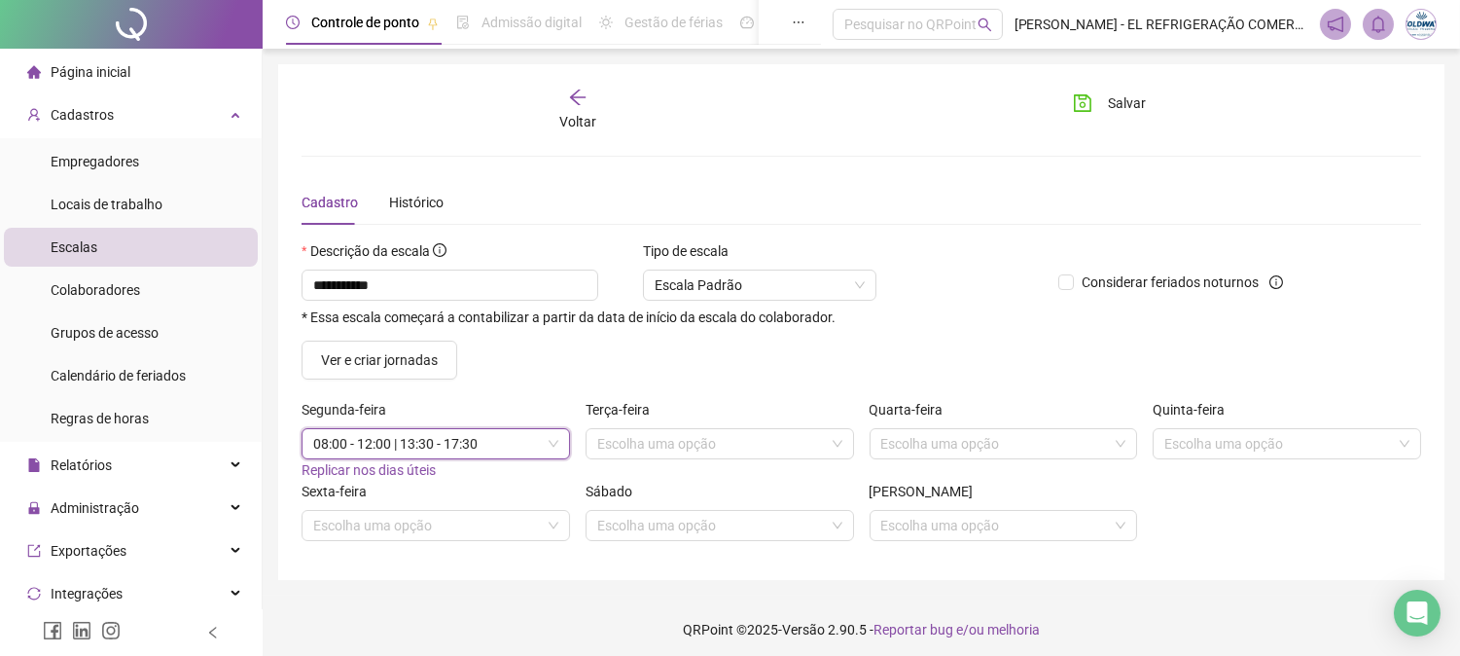
click at [404, 474] on span "Replicar nos dias úteis" at bounding box center [369, 470] width 134 height 16
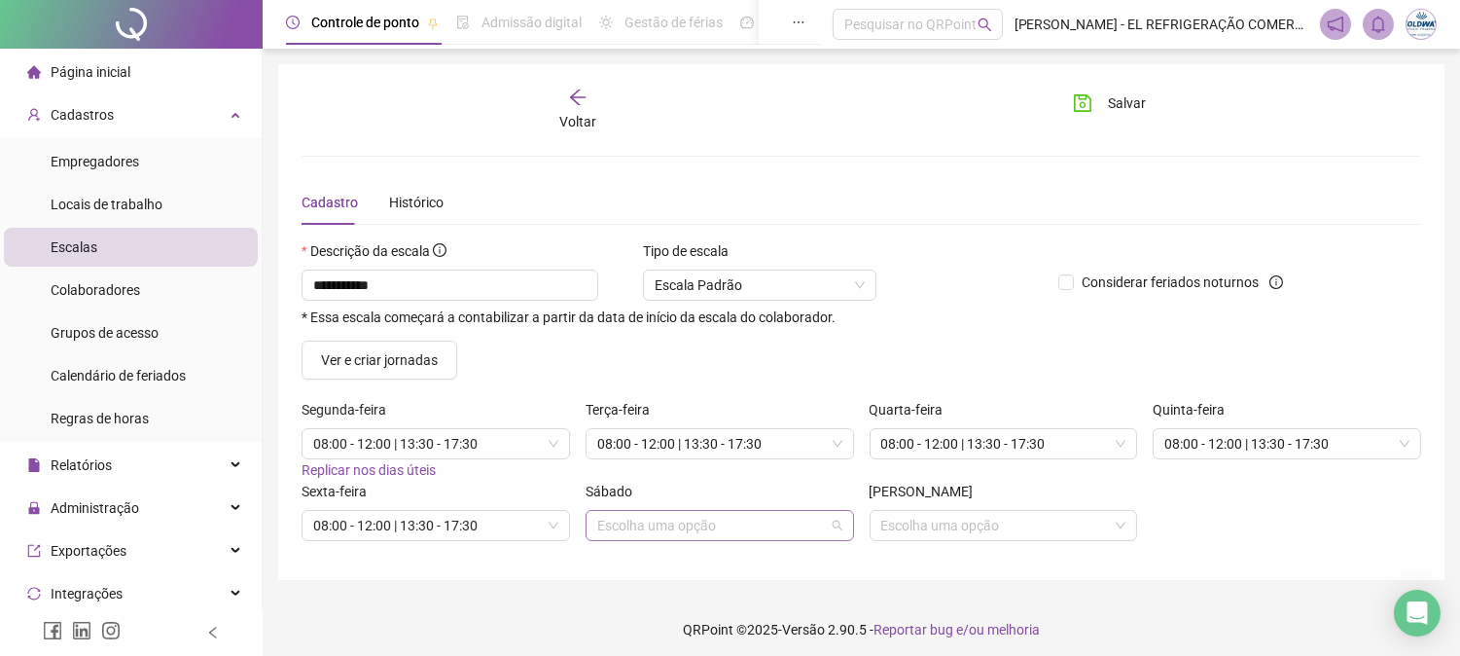
click at [693, 521] on input "search" at bounding box center [711, 525] width 228 height 29
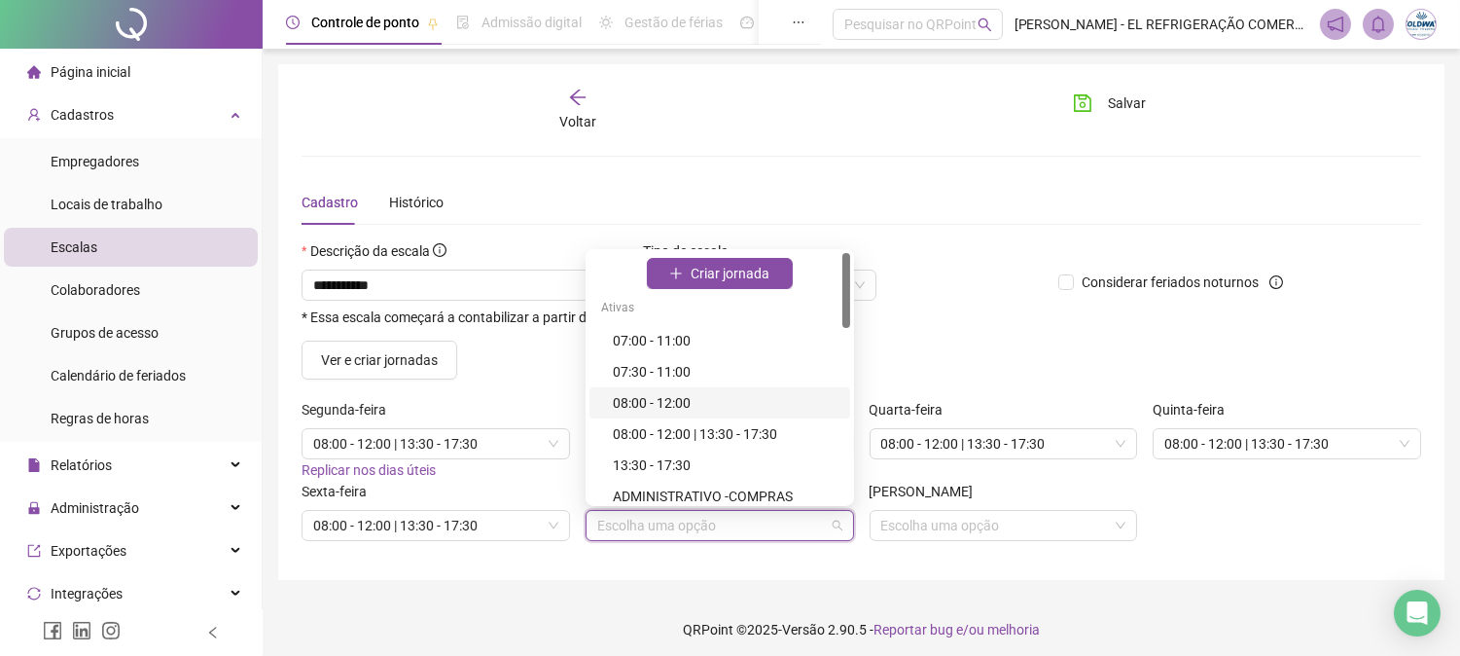
click at [669, 402] on div "08:00 - 12:00" at bounding box center [726, 402] width 226 height 21
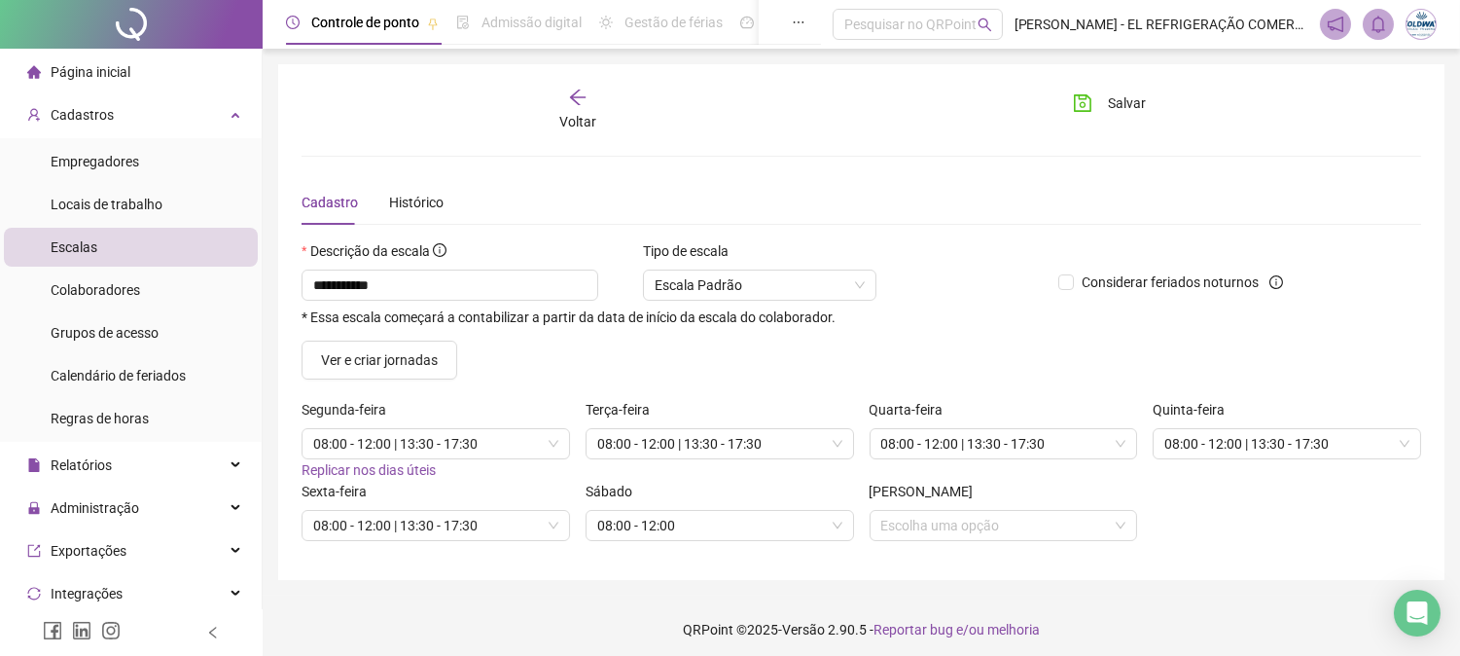
click at [761, 377] on div "Ver e criar jornadas" at bounding box center [861, 359] width 1135 height 39
click at [1000, 519] on div "[PERSON_NAME] uma opção" at bounding box center [1004, 511] width 268 height 60
click at [999, 523] on input "search" at bounding box center [995, 525] width 228 height 29
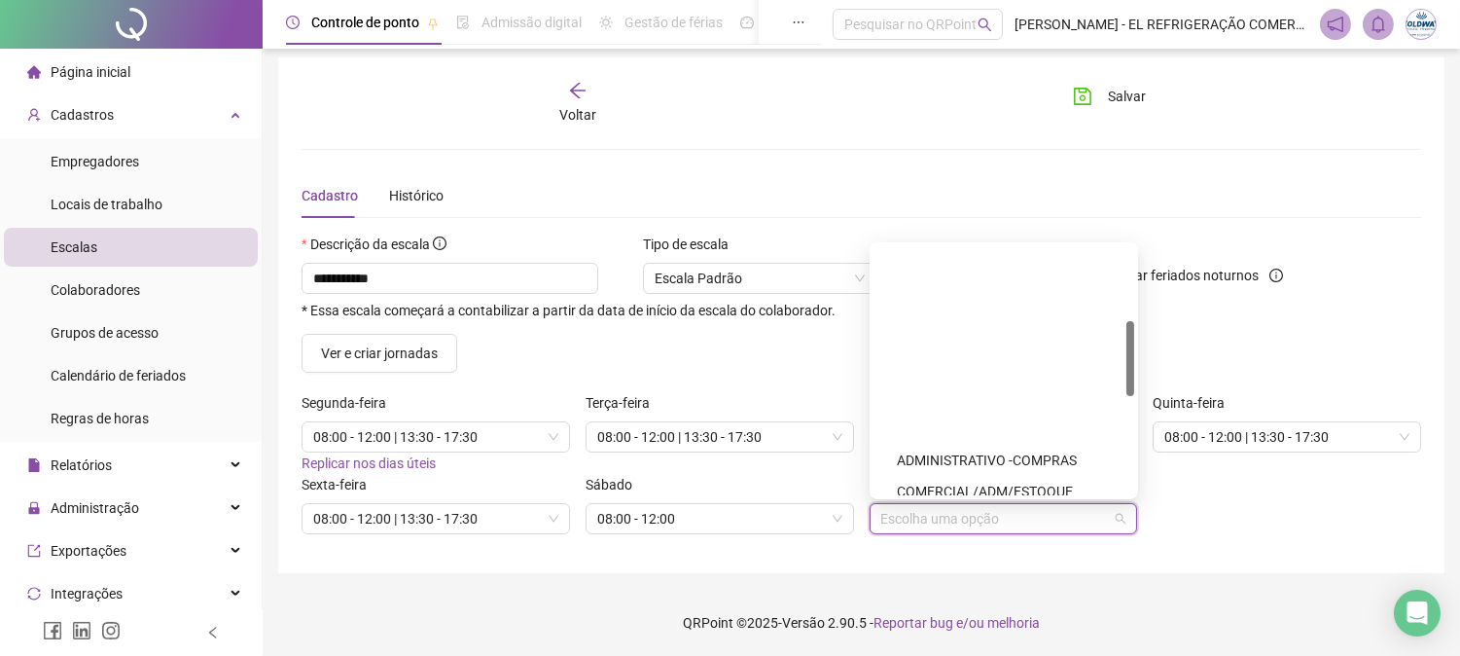
scroll to position [245, 0]
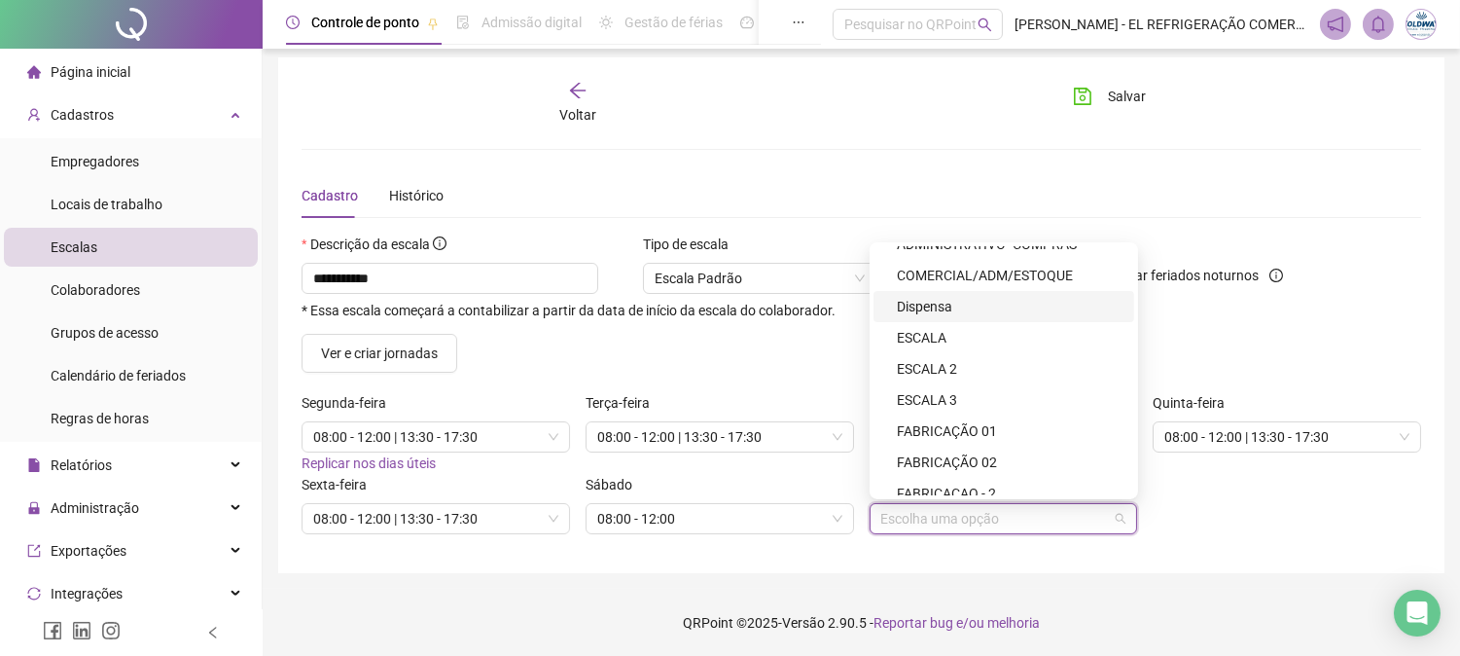
click at [934, 314] on div "Dispensa" at bounding box center [1010, 306] width 226 height 21
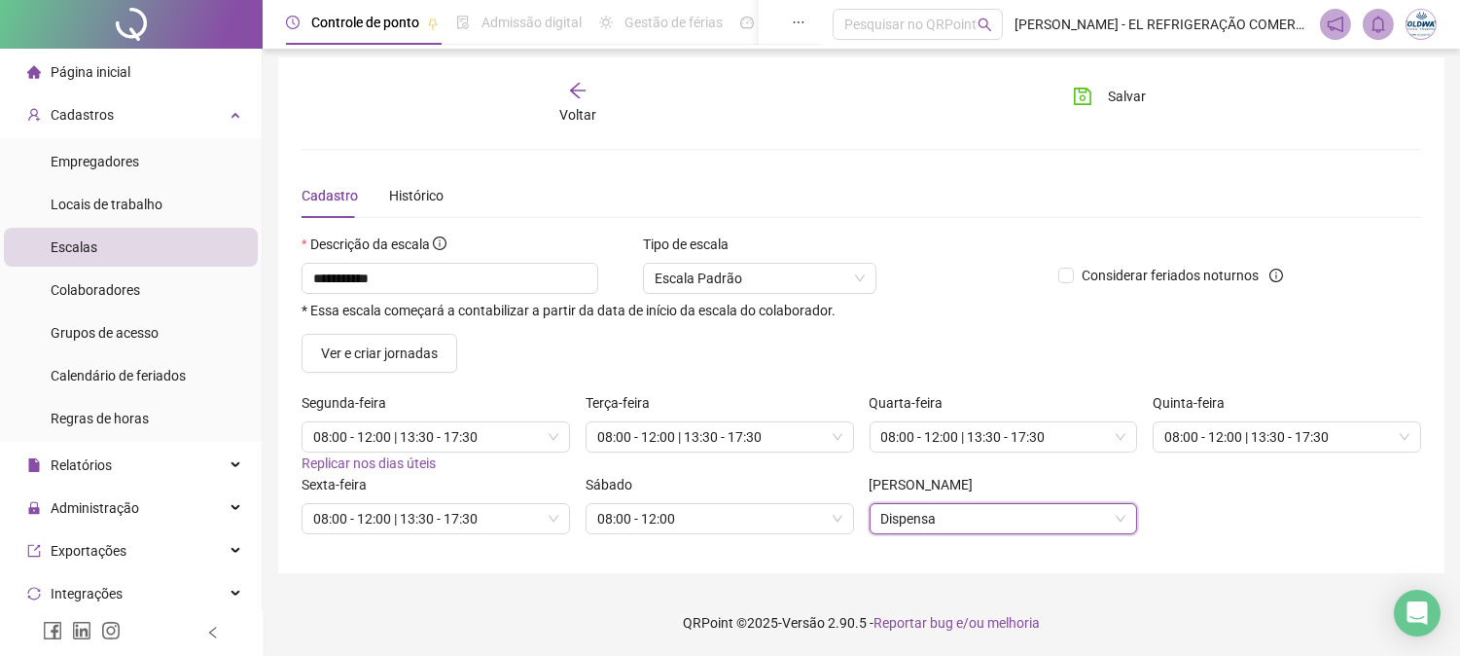
click at [900, 362] on div "Ver e criar jornadas" at bounding box center [861, 353] width 1135 height 39
click at [1131, 98] on span "Salvar" at bounding box center [1127, 96] width 38 height 21
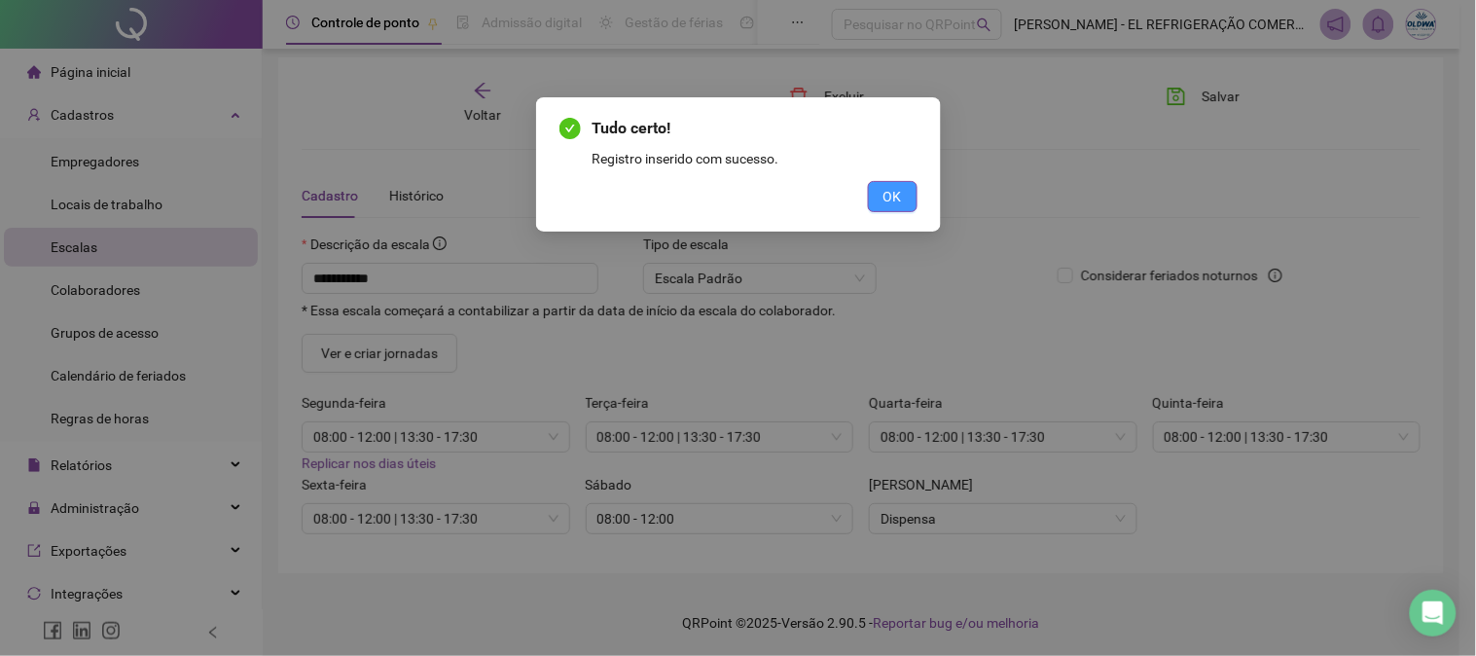
click at [898, 196] on span "OK" at bounding box center [892, 196] width 18 height 21
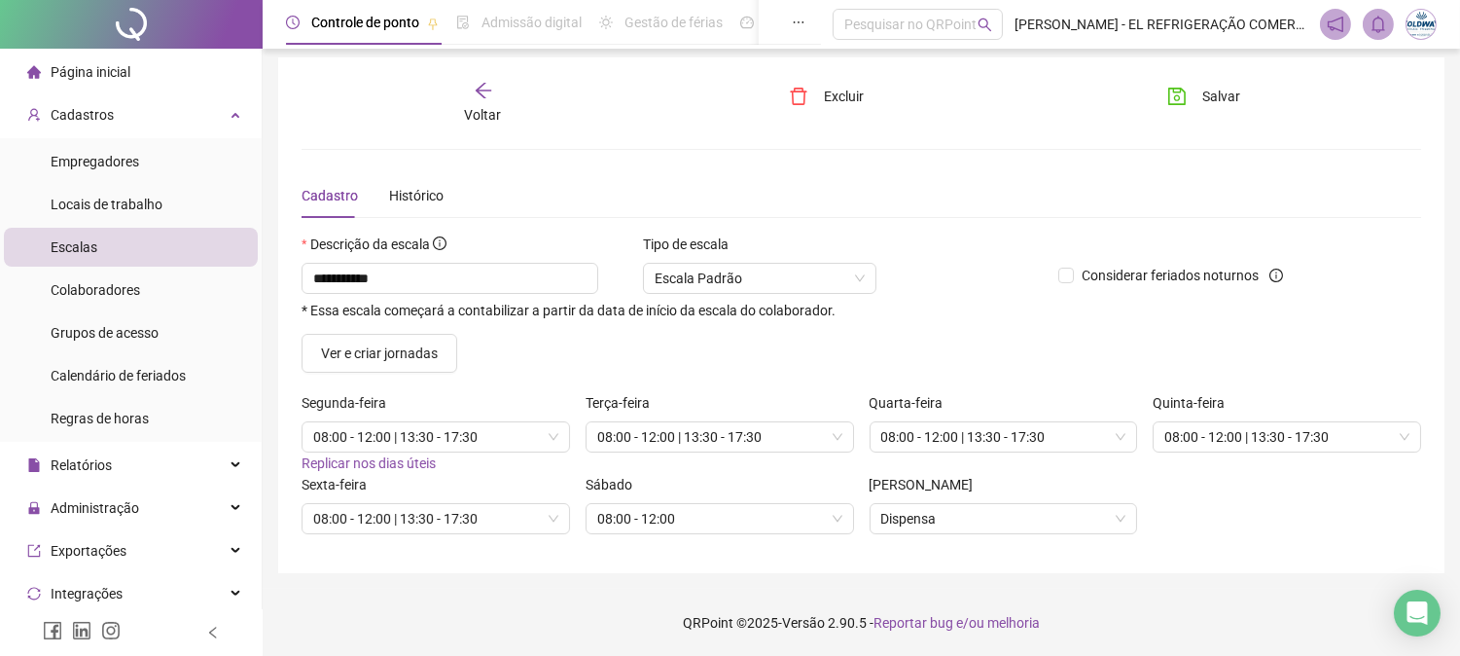
click at [491, 107] on span "Voltar" at bounding box center [483, 115] width 37 height 16
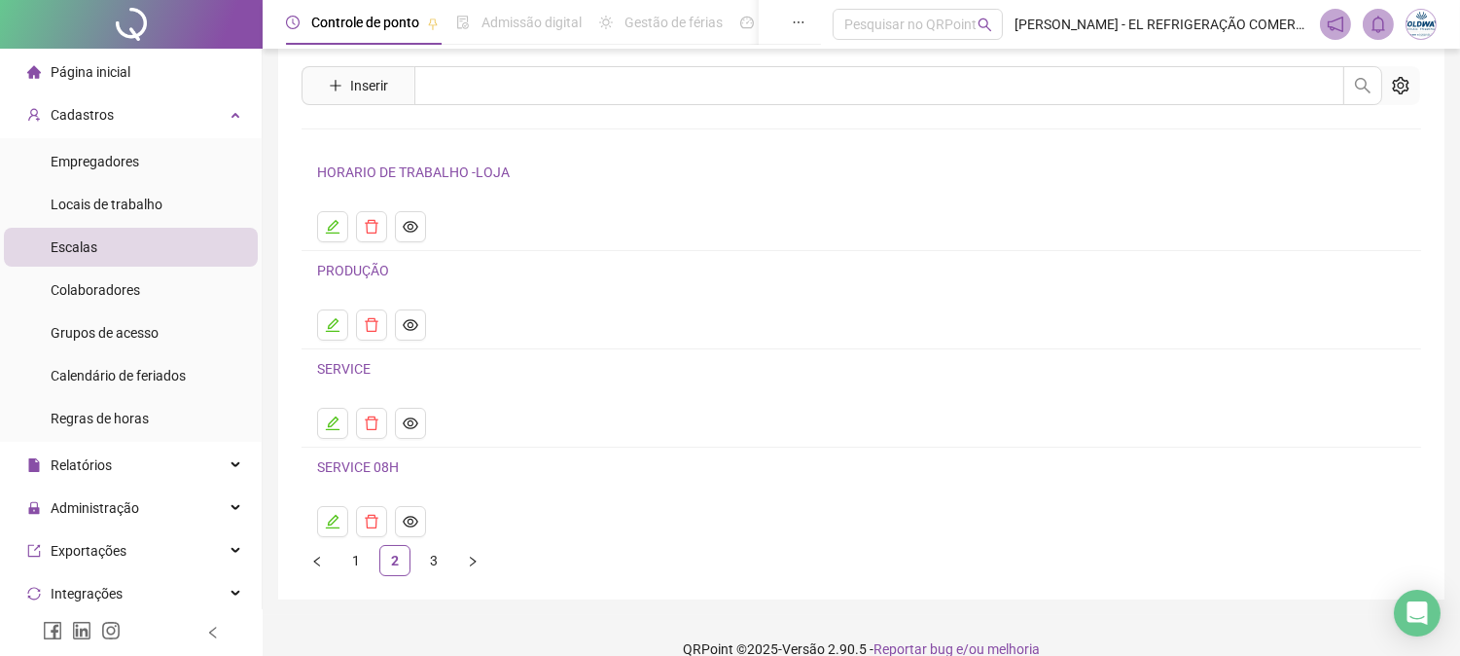
scroll to position [80, 0]
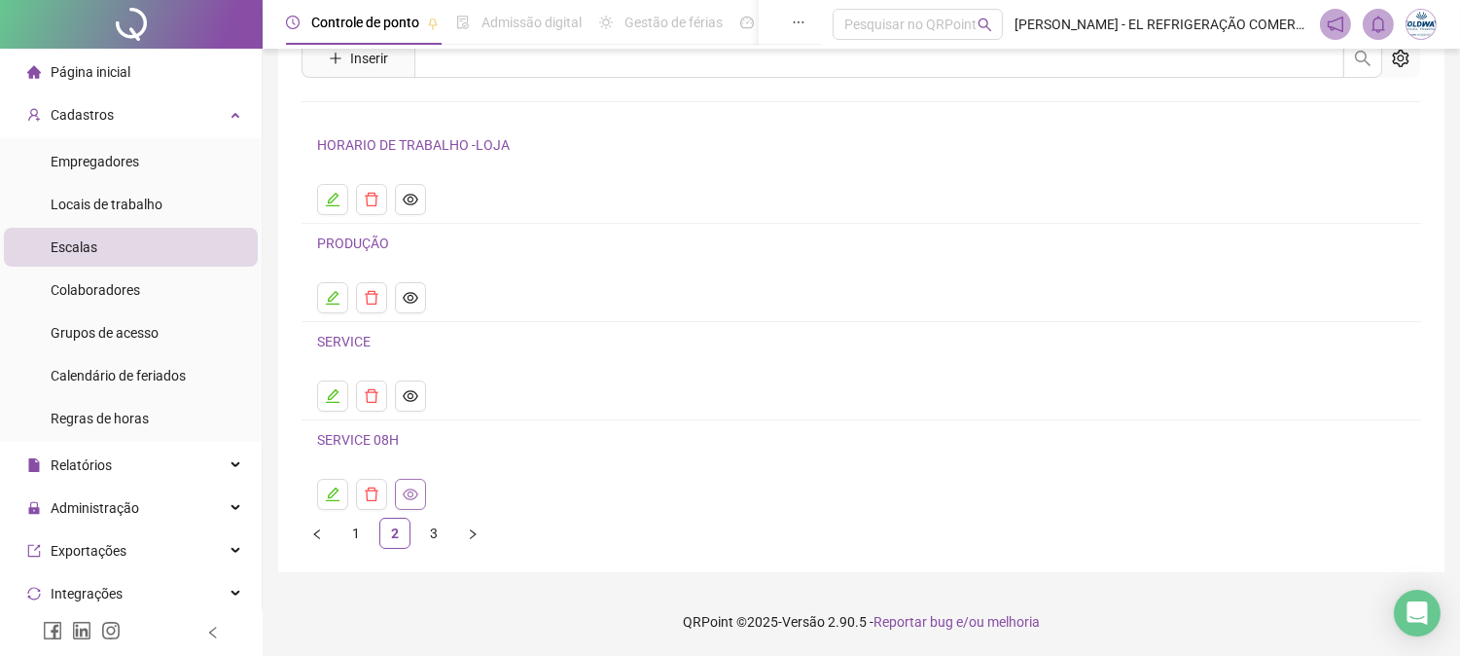
click at [403, 492] on icon "eye" at bounding box center [411, 494] width 16 height 16
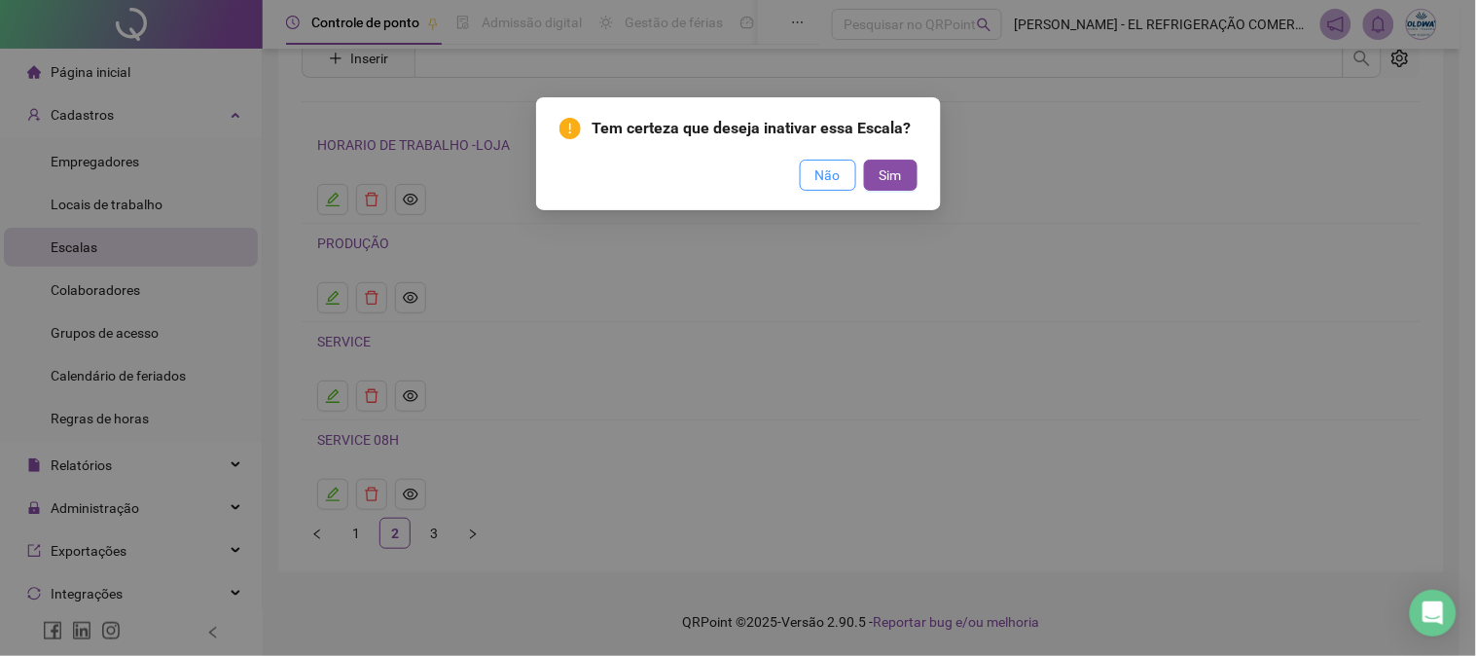
click at [838, 177] on span "Não" at bounding box center [827, 174] width 25 height 21
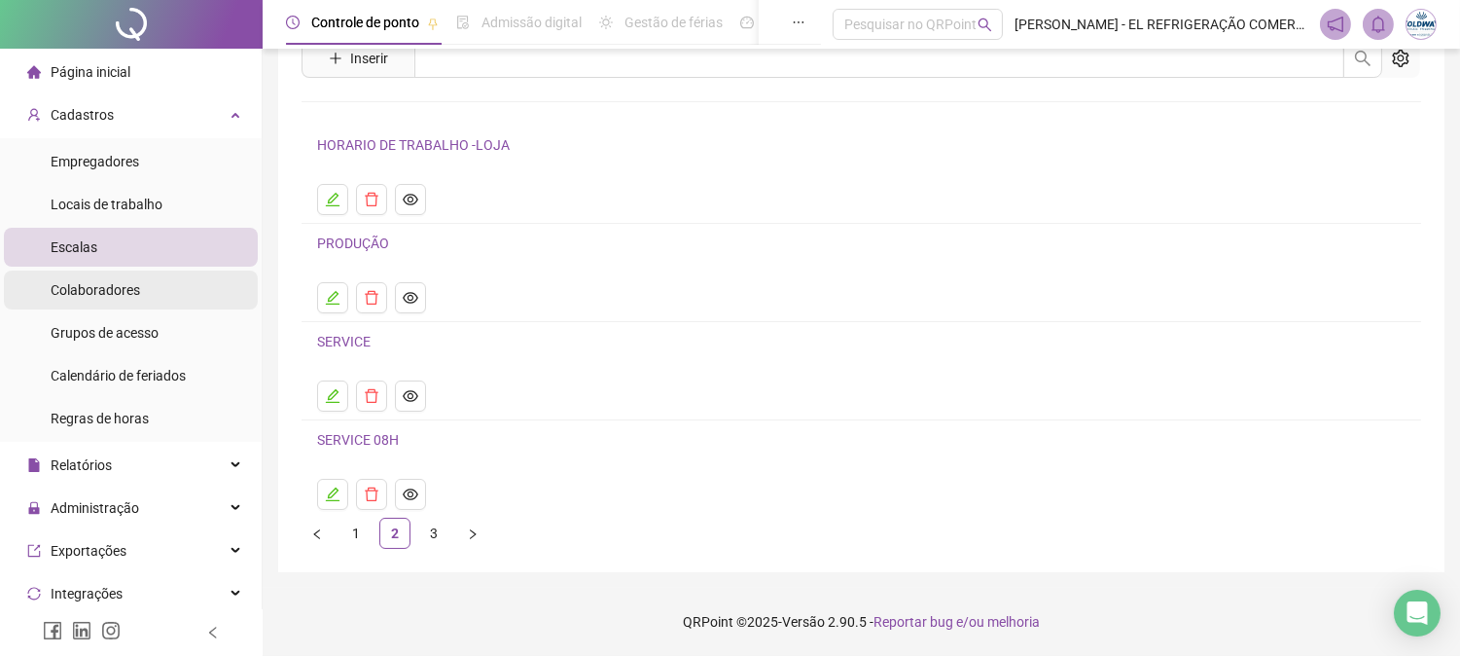
click at [192, 286] on li "Colaboradores" at bounding box center [131, 289] width 254 height 39
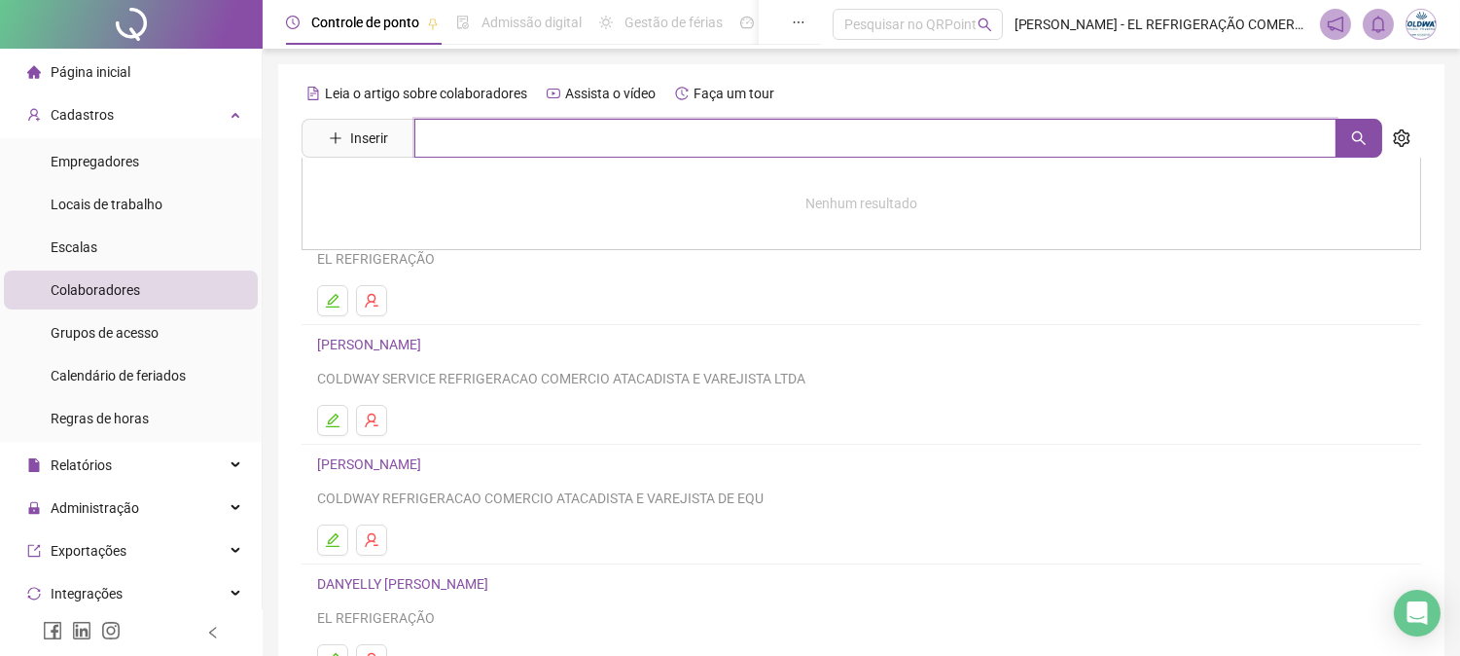
click at [862, 134] on input "text" at bounding box center [875, 138] width 922 height 39
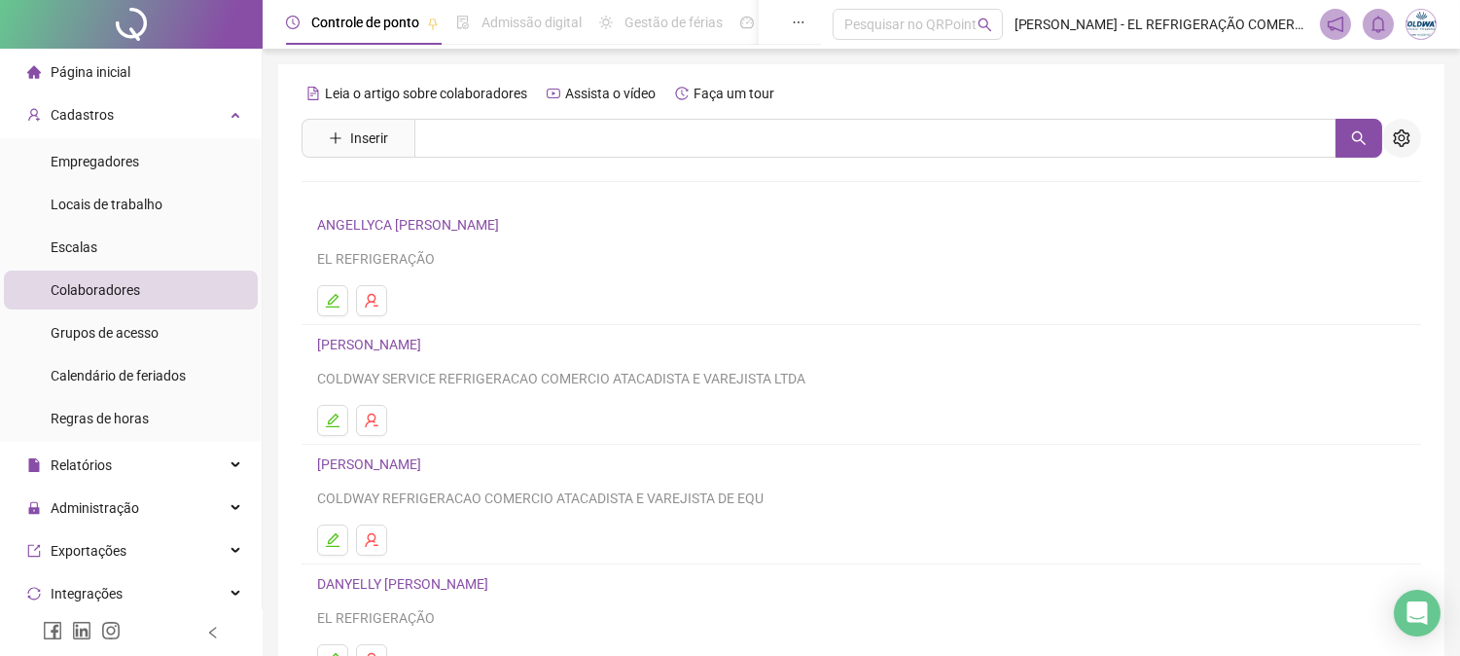
click at [1409, 147] on button "button" at bounding box center [1401, 138] width 39 height 39
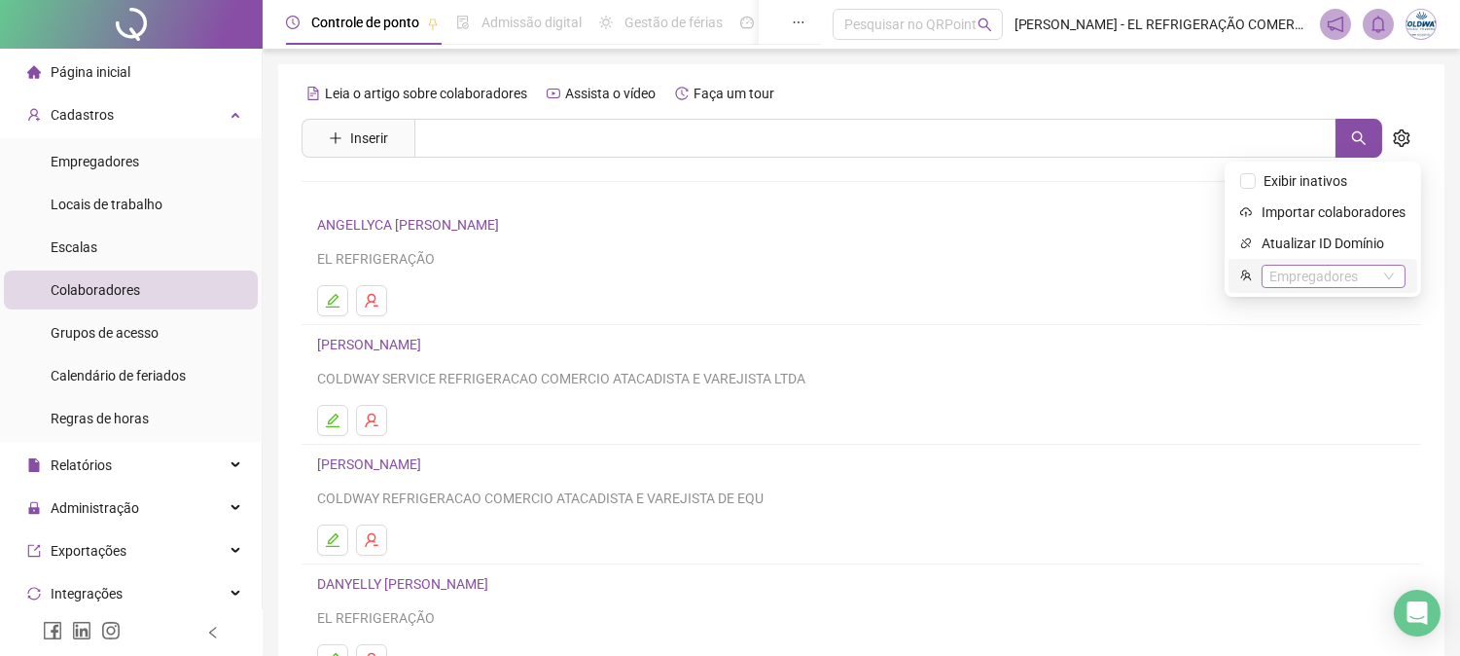
click at [1381, 269] on div "Empregadores" at bounding box center [1334, 276] width 144 height 23
click at [1363, 373] on div "COLDWAY SERVICE REFRIGERACAO COMERCIO ATACADISTA E VAREJISTA LTDA" at bounding box center [1334, 372] width 111 height 21
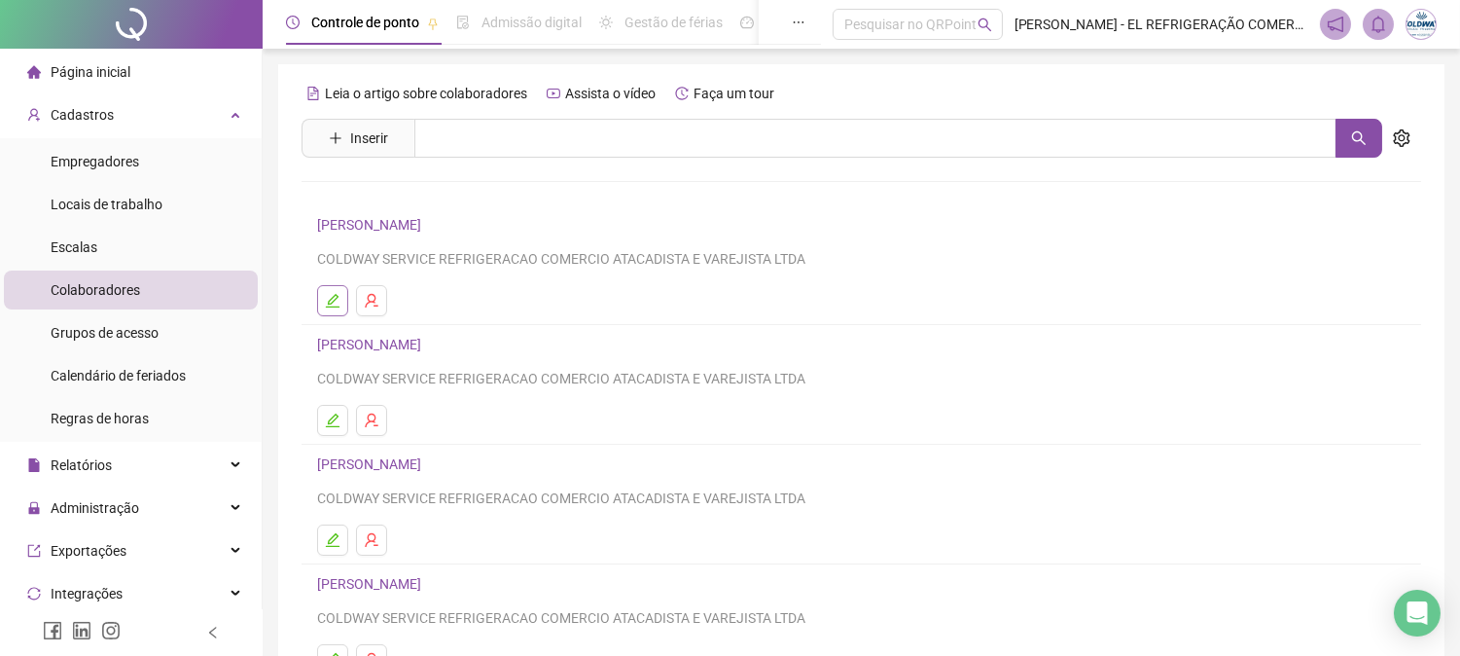
click at [334, 285] on button "button" at bounding box center [332, 300] width 31 height 31
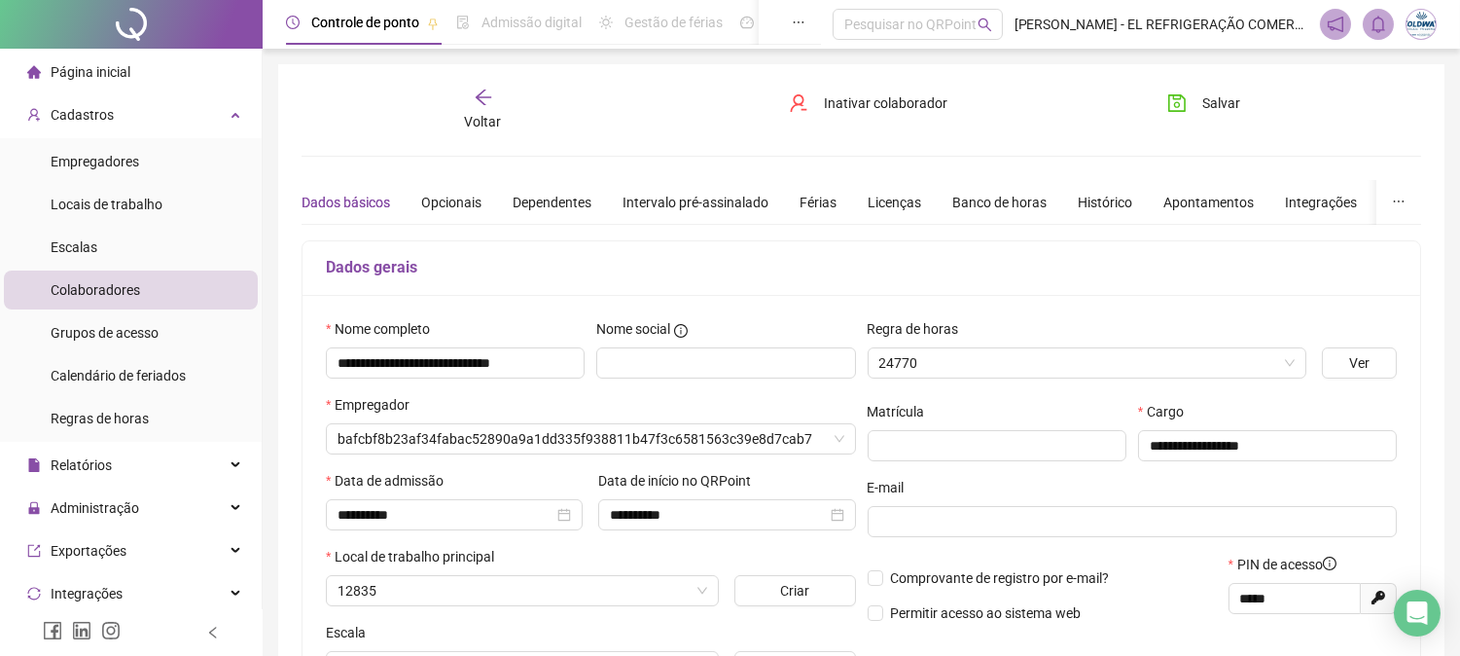
type input "*******"
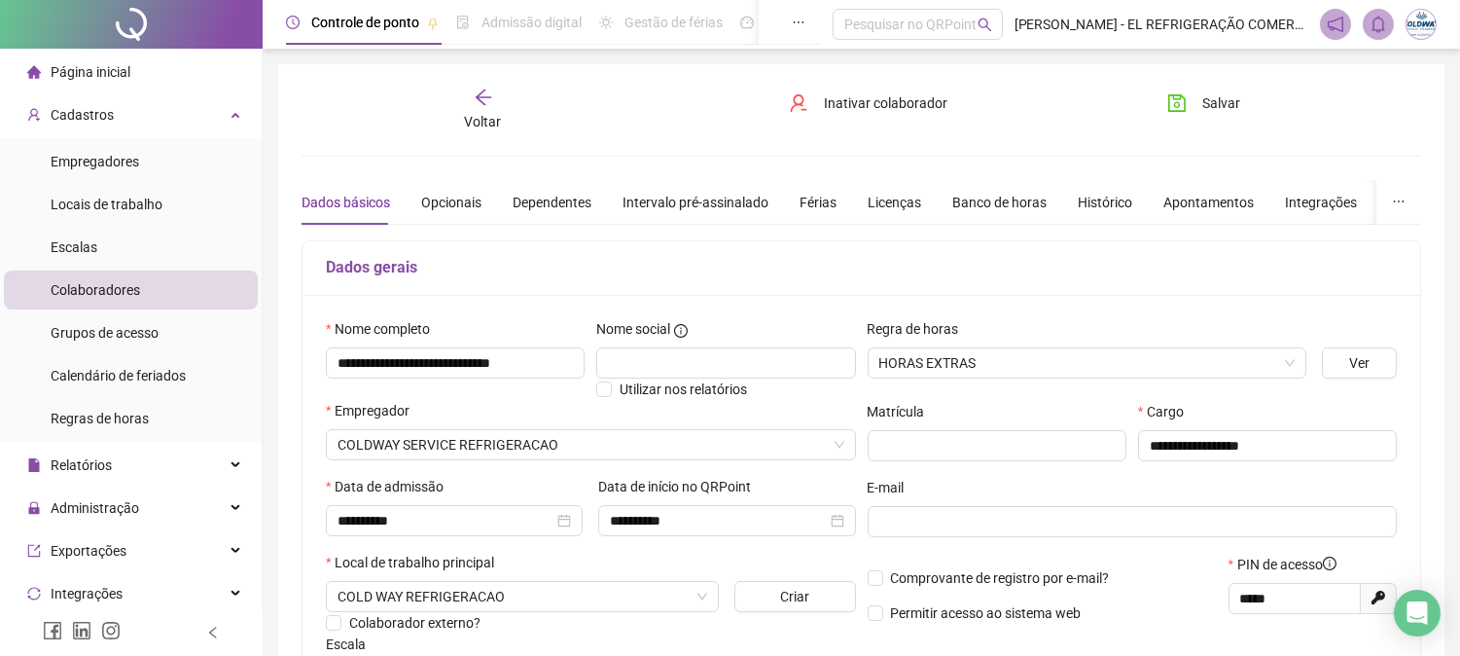
click at [484, 192] on div "Dados básicos Opcionais Dependentes Intervalo pré-assinalado Férias Licenças Ba…" at bounding box center [883, 202] width 1163 height 45
click at [464, 208] on div "Opcionais" at bounding box center [451, 202] width 60 height 21
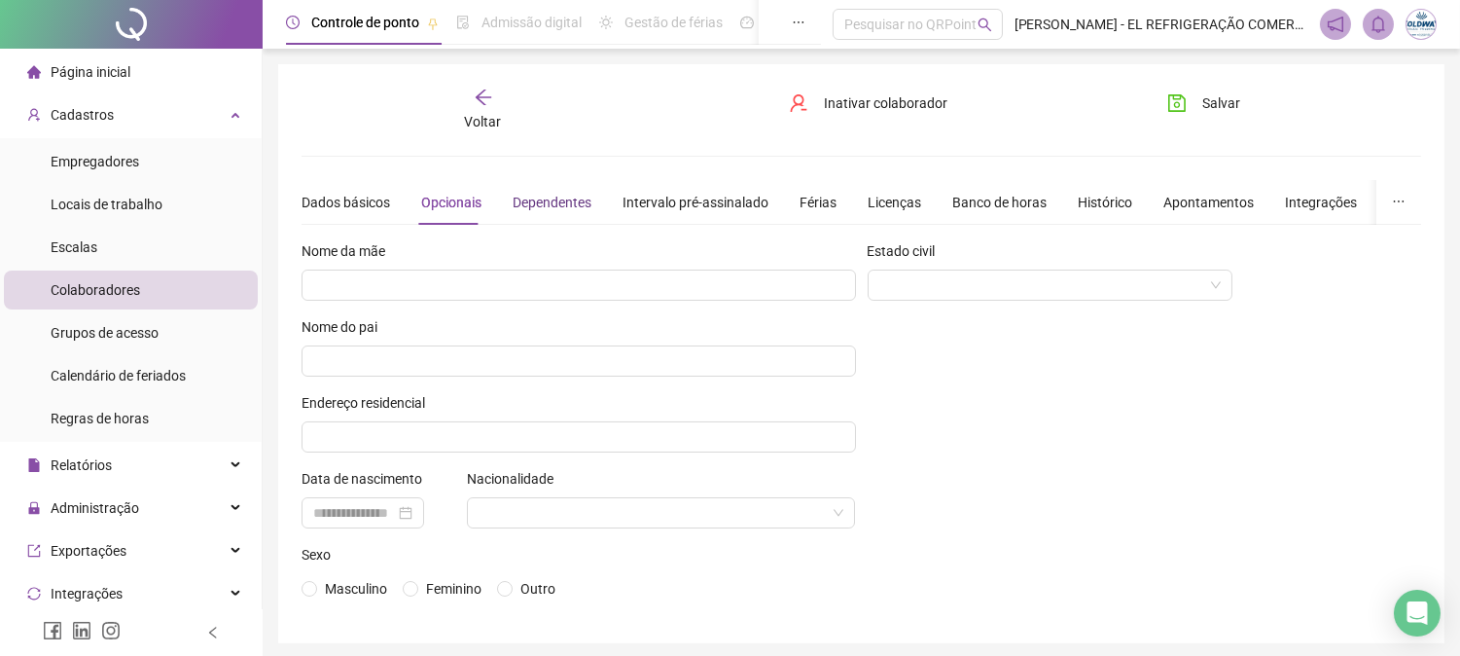
click at [528, 207] on div "Dependentes" at bounding box center [552, 202] width 79 height 21
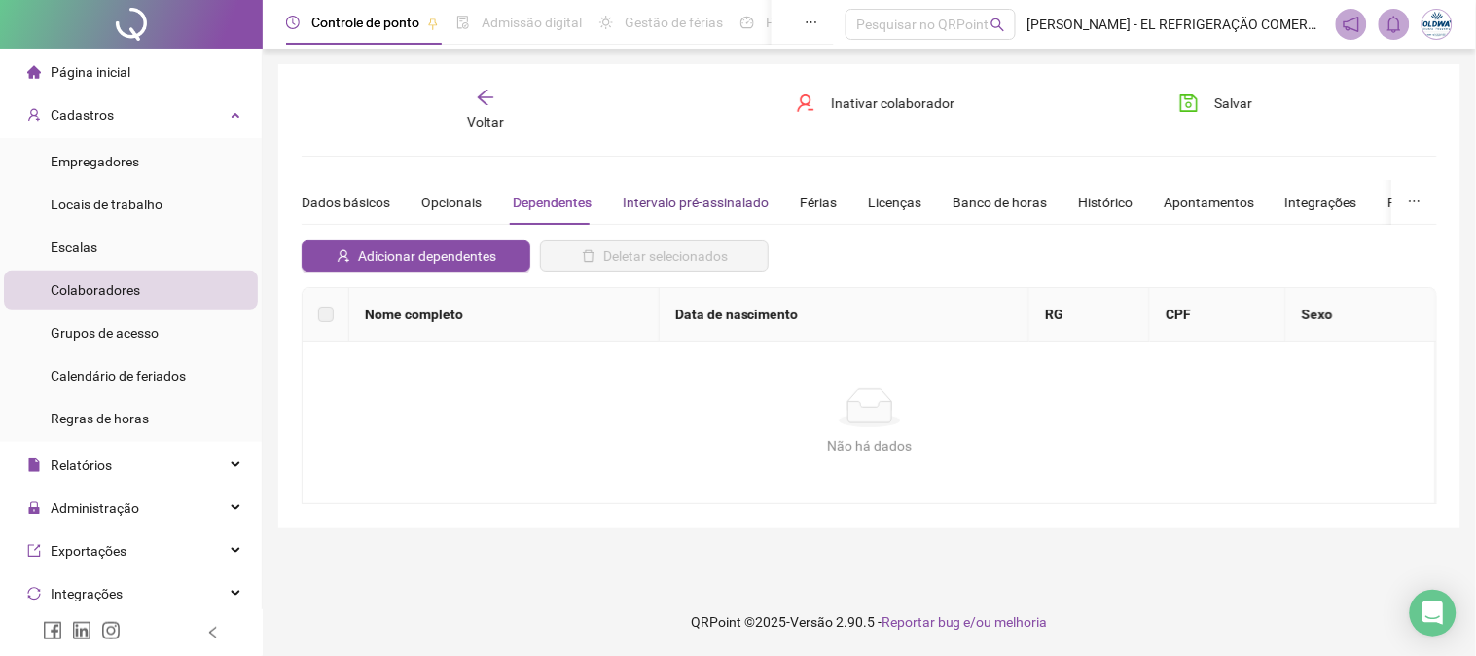
click at [673, 200] on div "Intervalo pré-assinalado" at bounding box center [696, 202] width 146 height 21
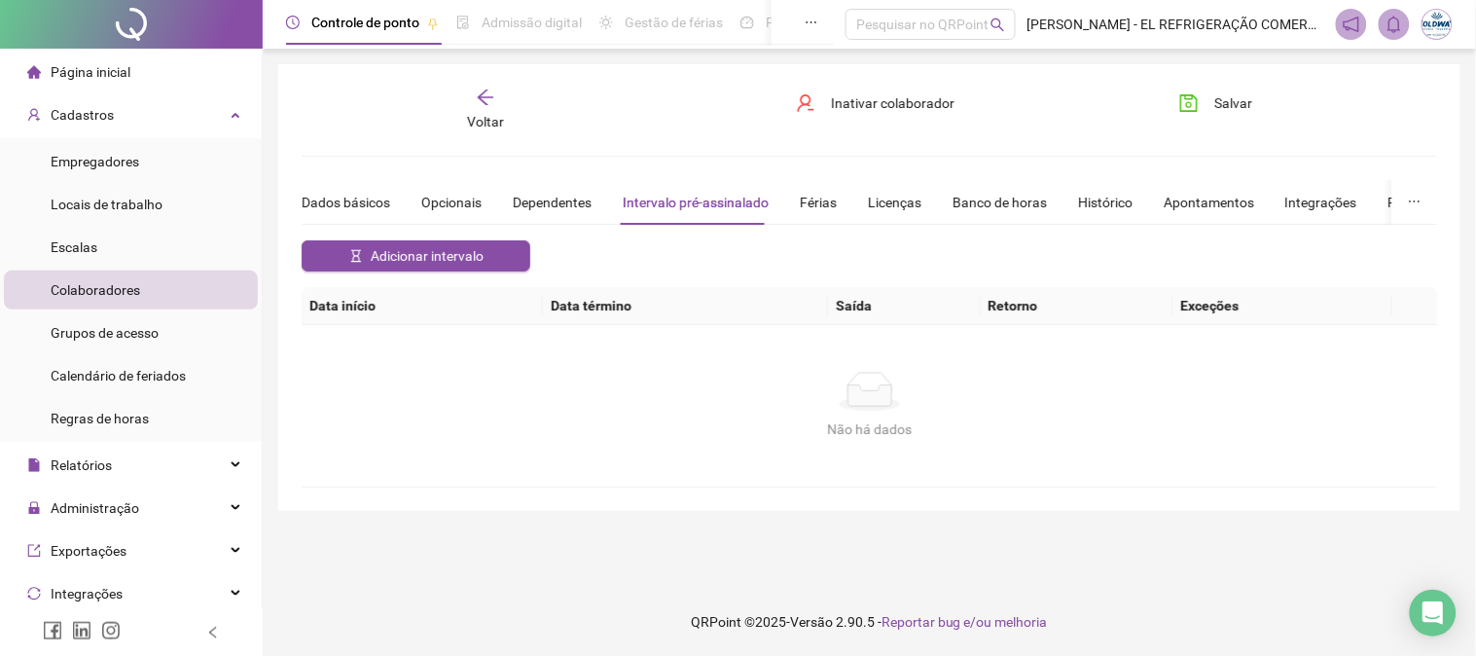
click at [790, 196] on div "Dados básicos Opcionais Dependentes Intervalo pré-assinalado Férias Licenças Ba…" at bounding box center [883, 202] width 1163 height 45
click at [800, 198] on div "Férias" at bounding box center [818, 202] width 37 height 21
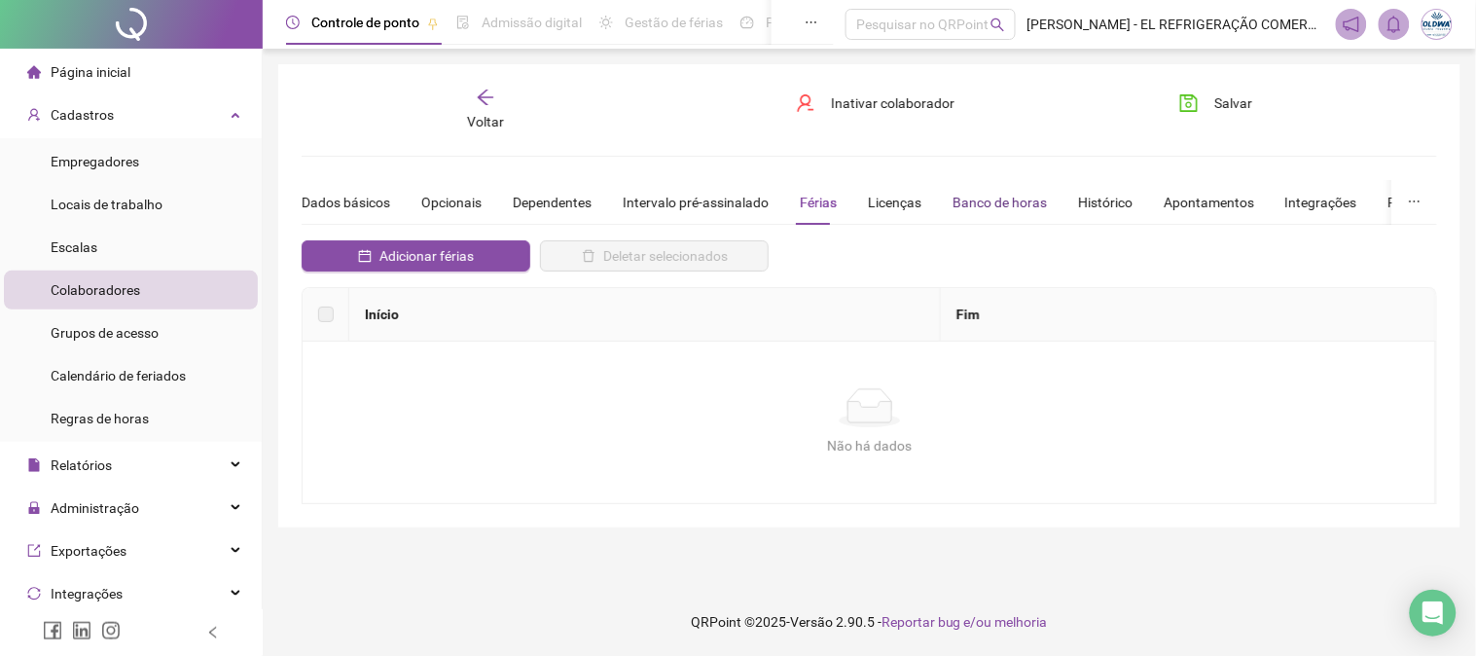
click at [983, 206] on div "Banco de horas" at bounding box center [999, 202] width 94 height 21
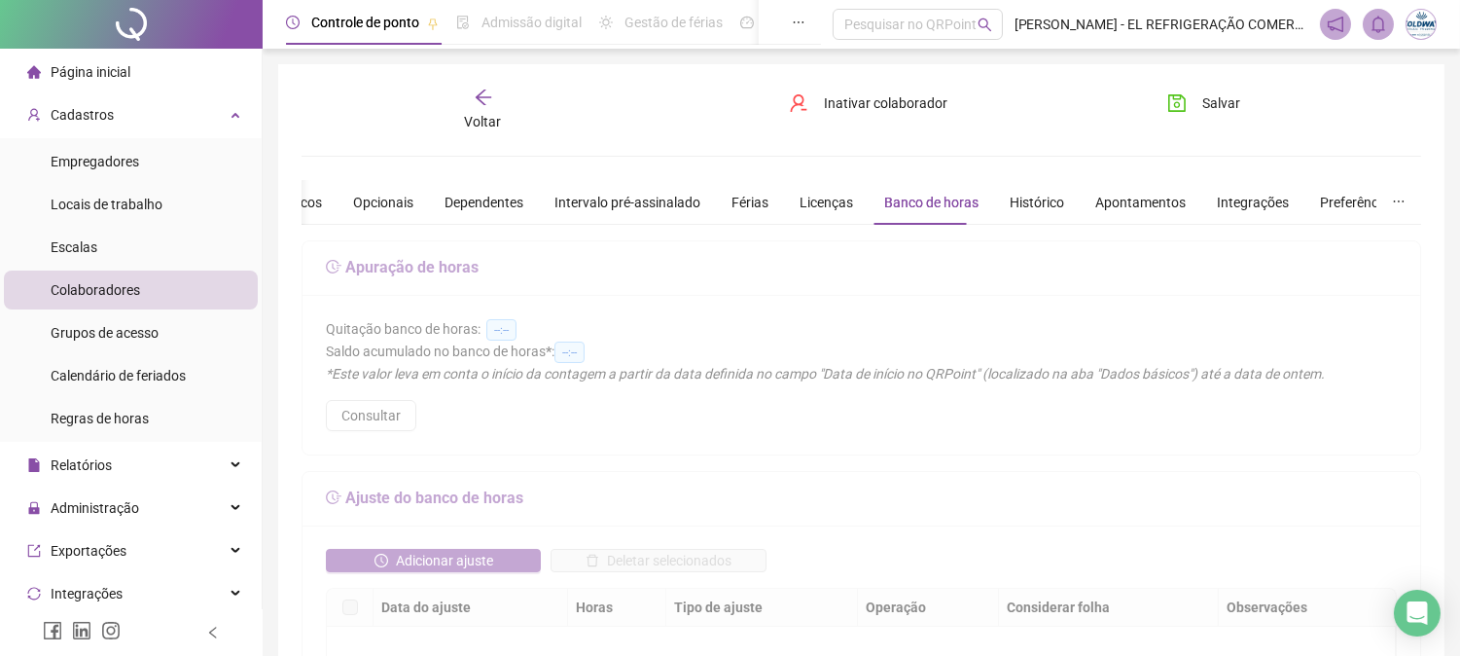
click at [480, 88] on icon "arrow-left" at bounding box center [483, 97] width 19 height 19
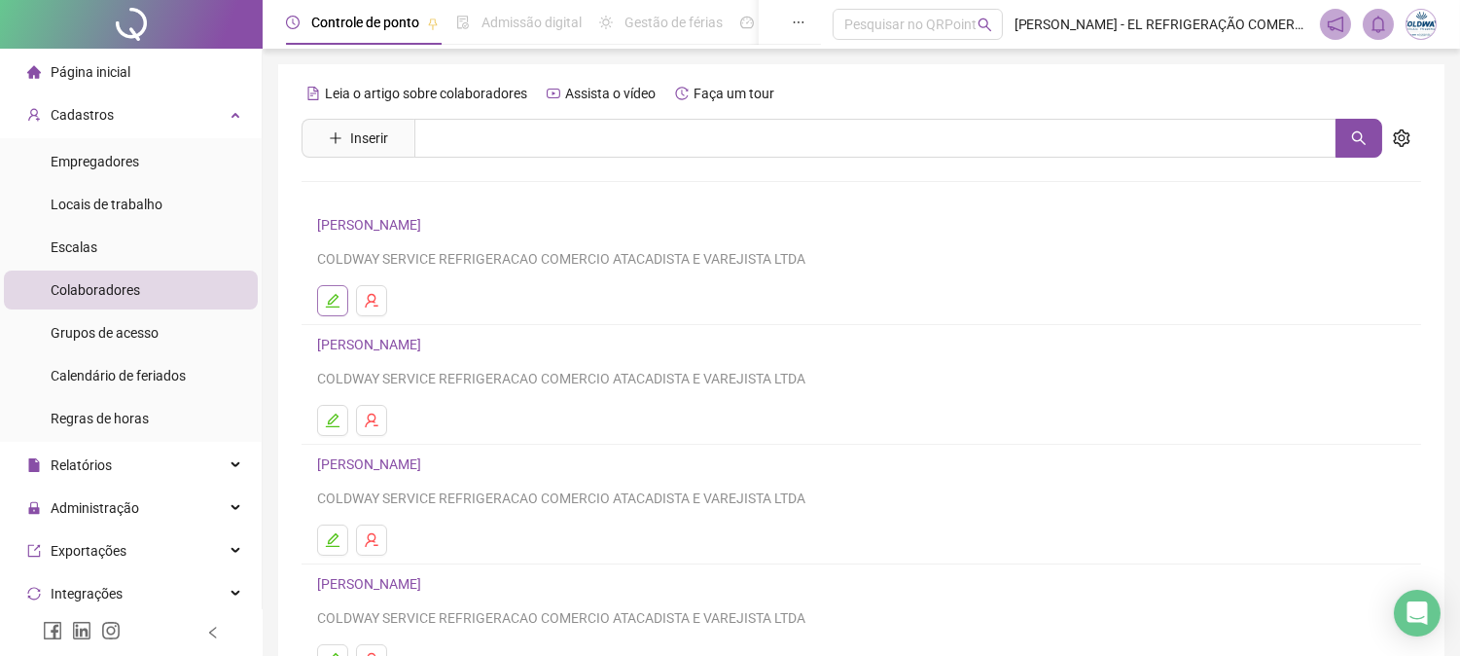
click at [337, 302] on icon "edit" at bounding box center [333, 301] width 16 height 16
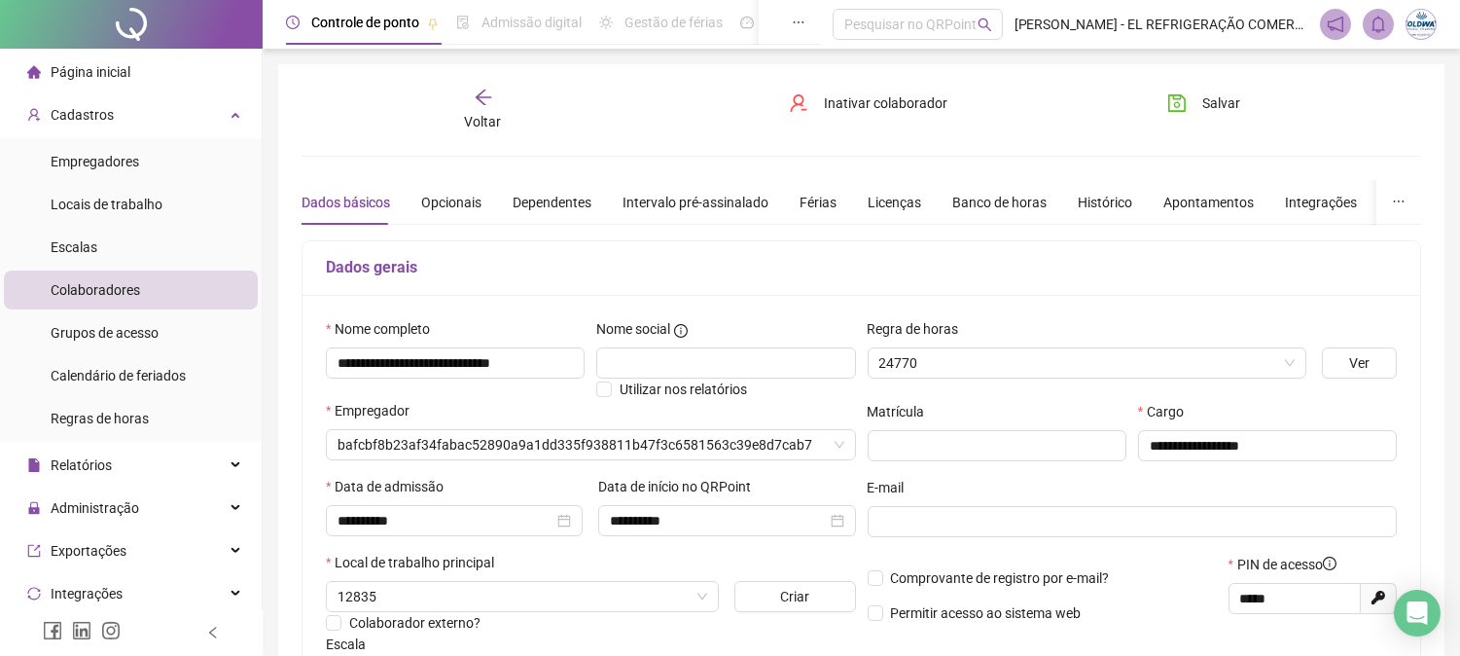
type input "*******"
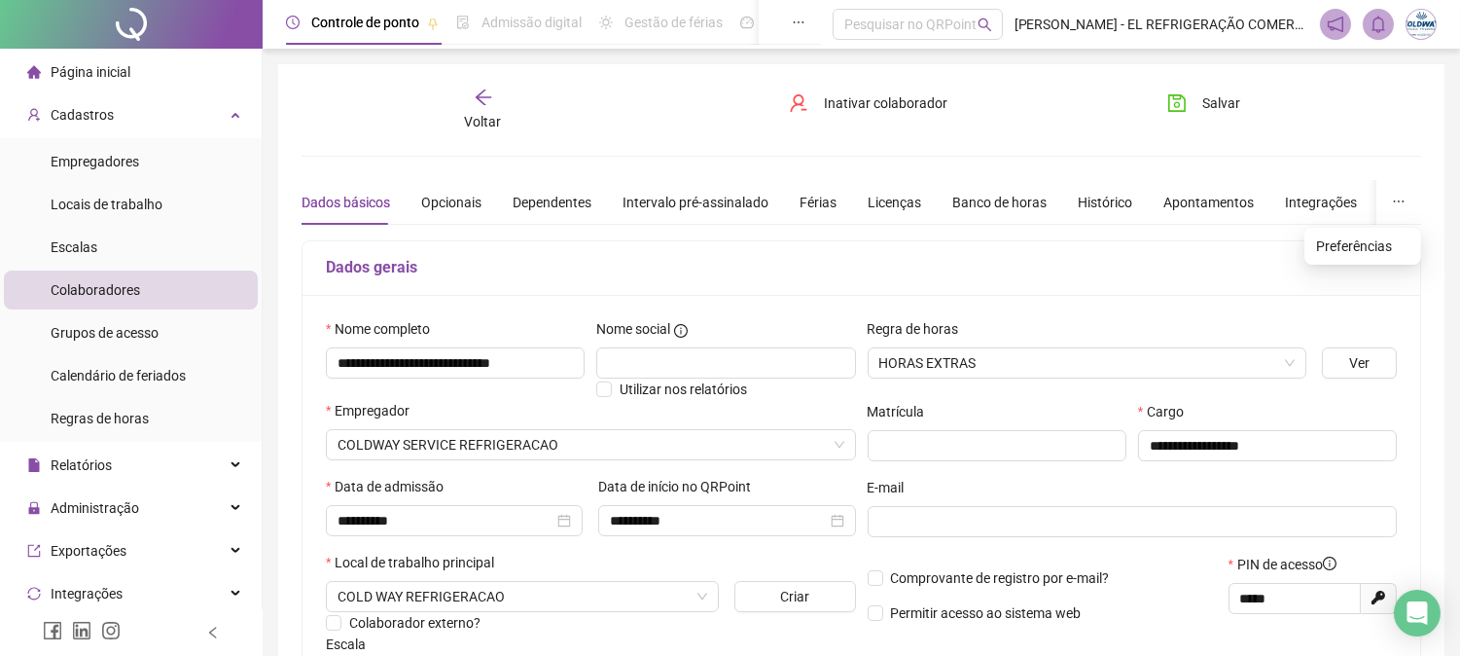
click at [1398, 200] on icon "ellipsis" at bounding box center [1399, 201] width 11 height 2
click at [1015, 210] on div "Banco de horas" at bounding box center [999, 202] width 94 height 21
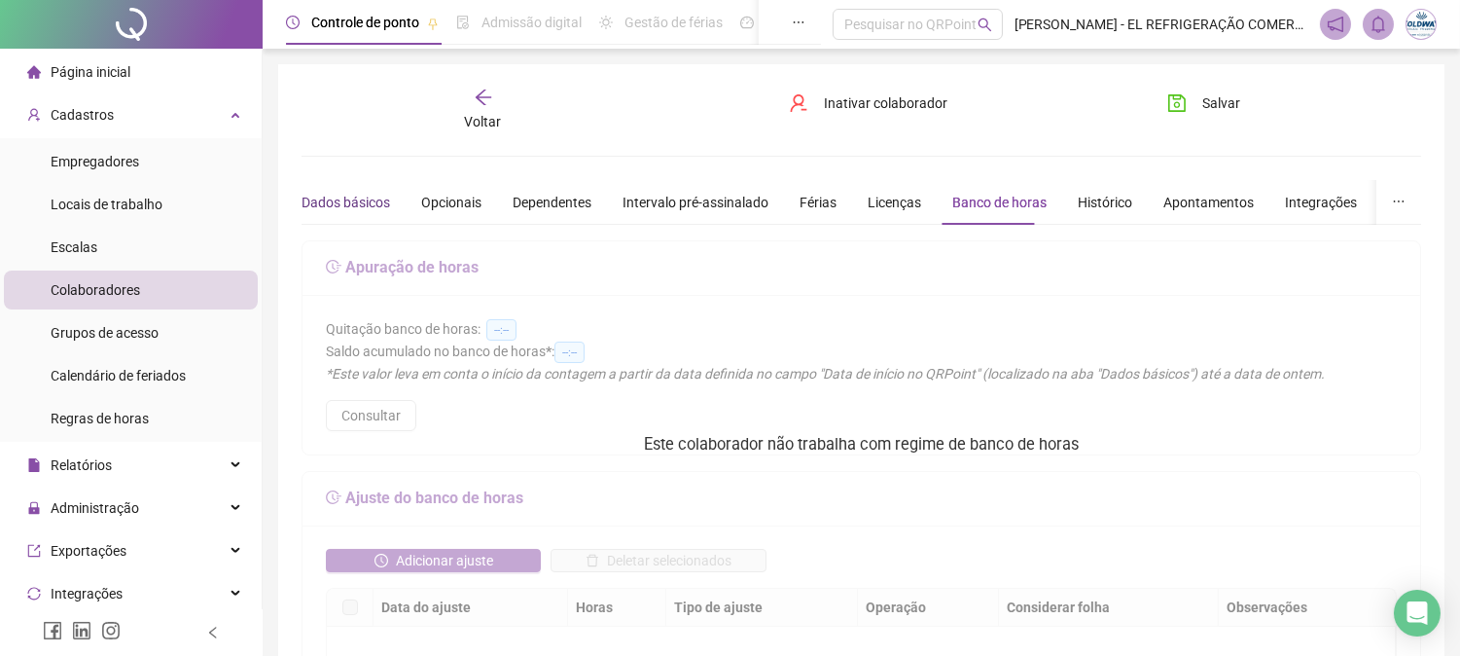
click at [370, 195] on div "Dados básicos" at bounding box center [346, 202] width 89 height 21
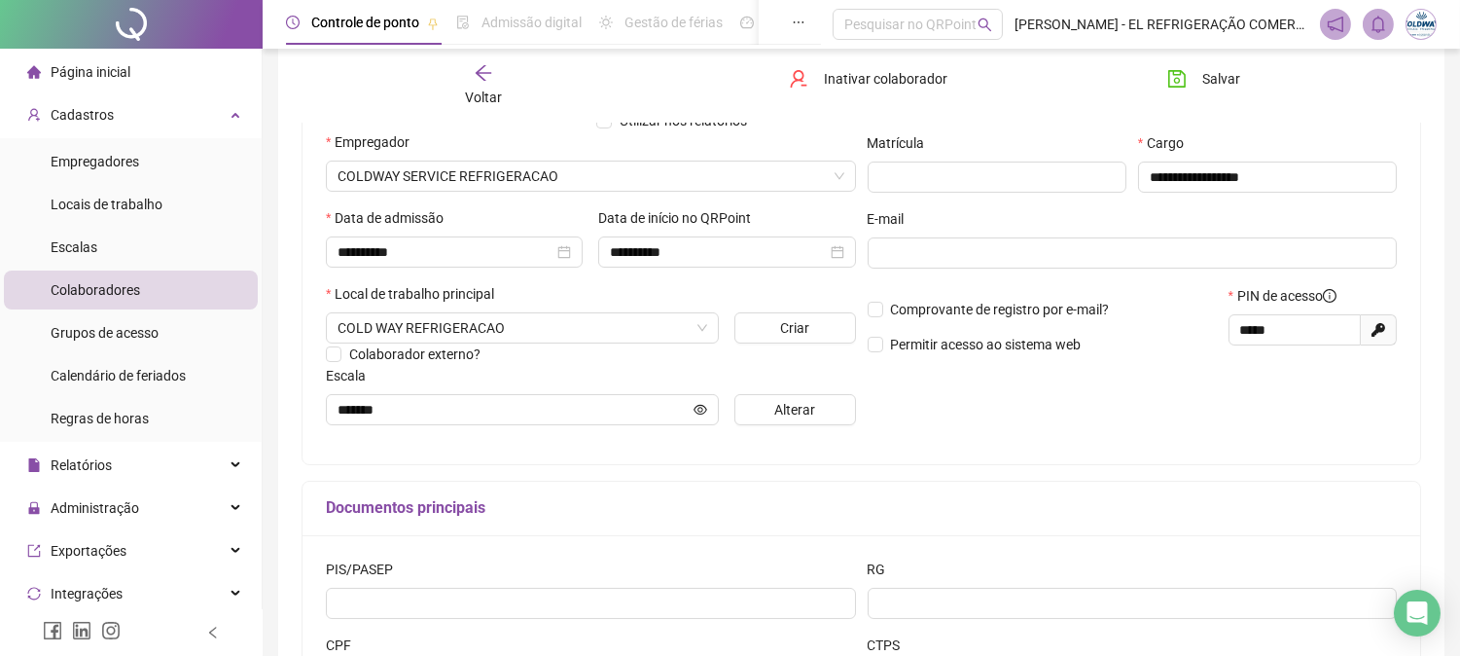
scroll to position [241, 0]
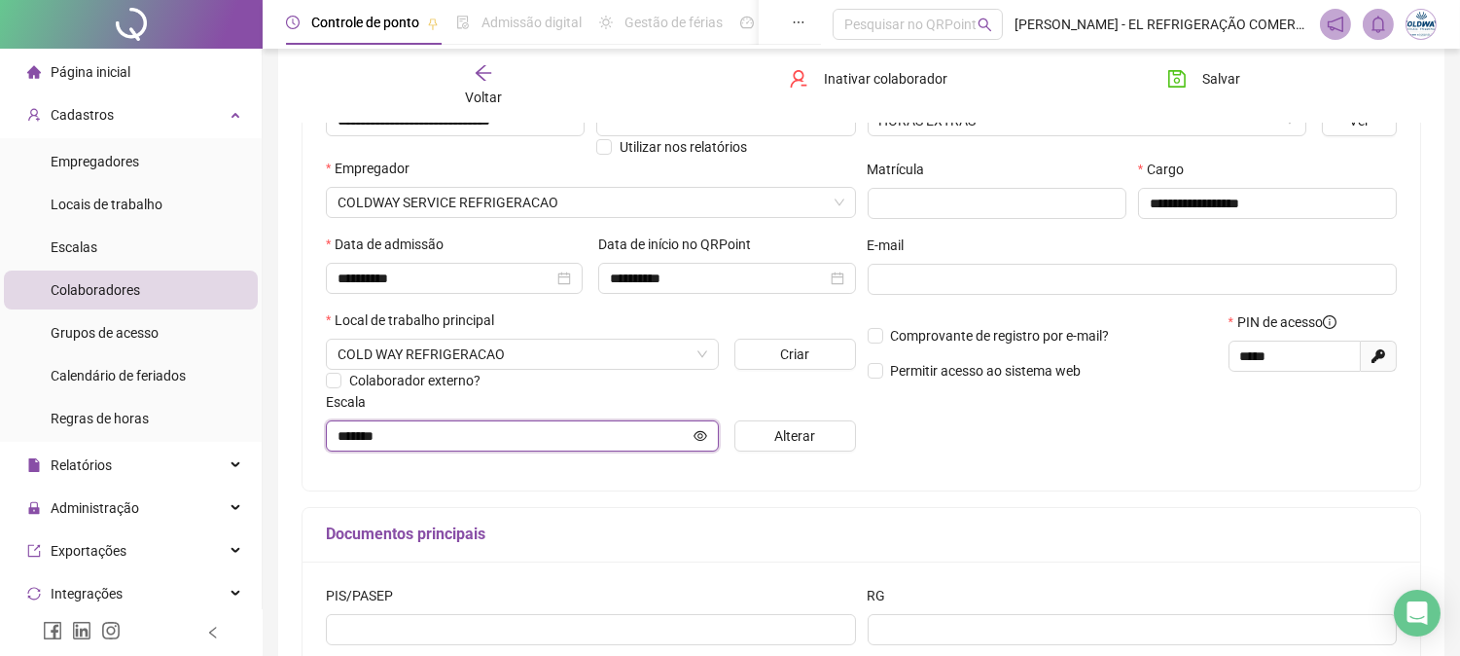
click at [698, 440] on icon "eye" at bounding box center [701, 436] width 14 height 14
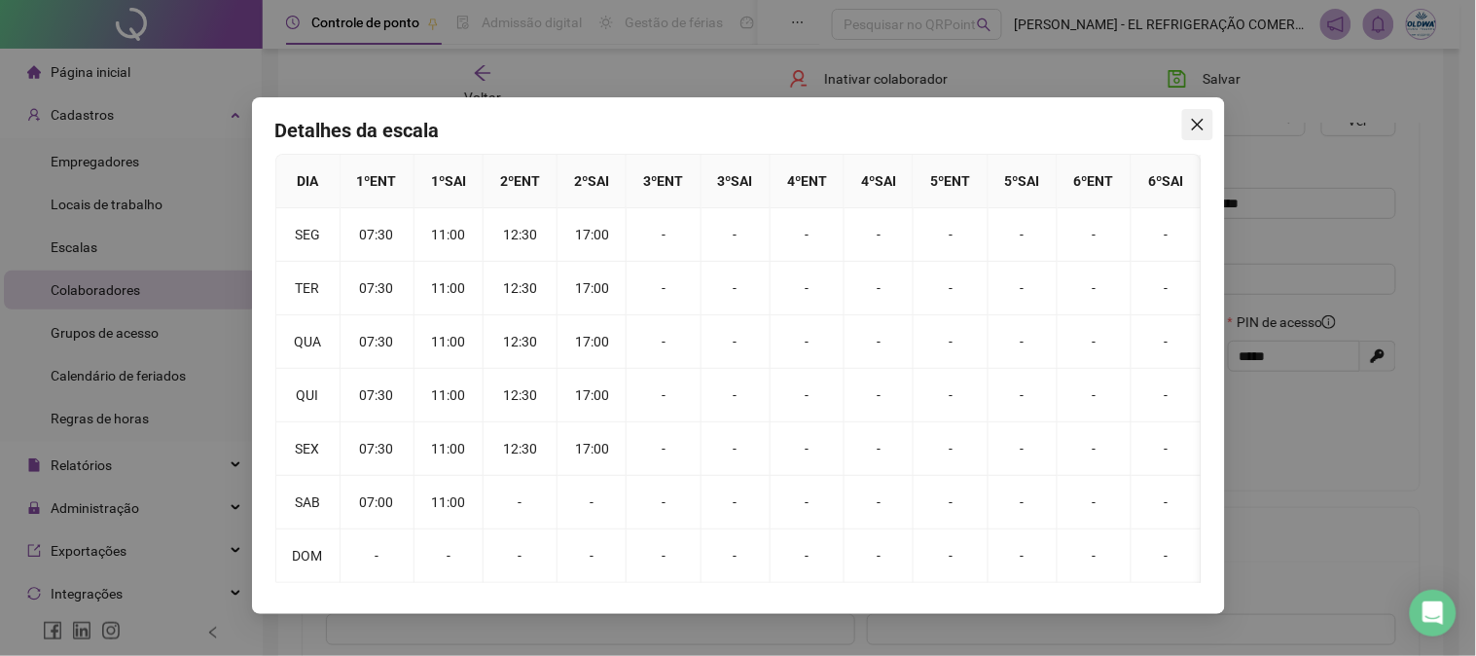
click at [1195, 120] on icon "close" at bounding box center [1198, 125] width 16 height 16
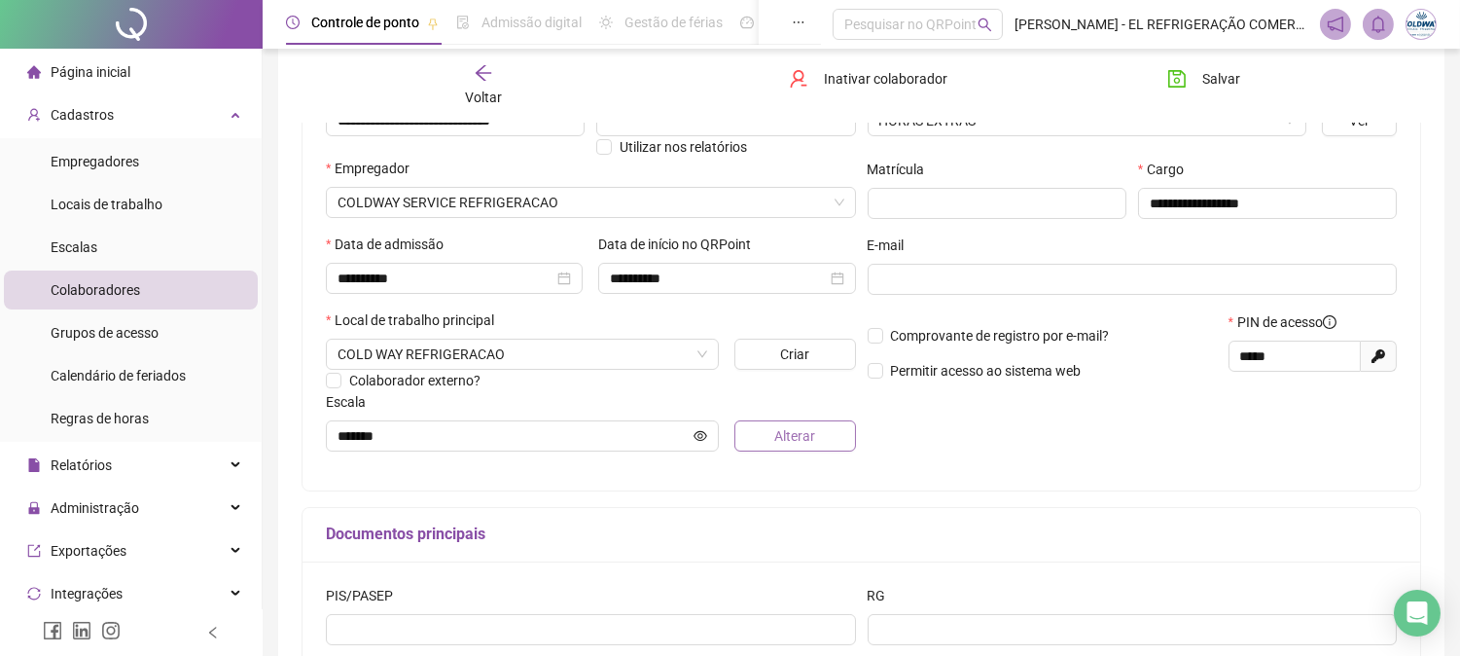
click at [800, 423] on button "Alterar" at bounding box center [794, 435] width 121 height 31
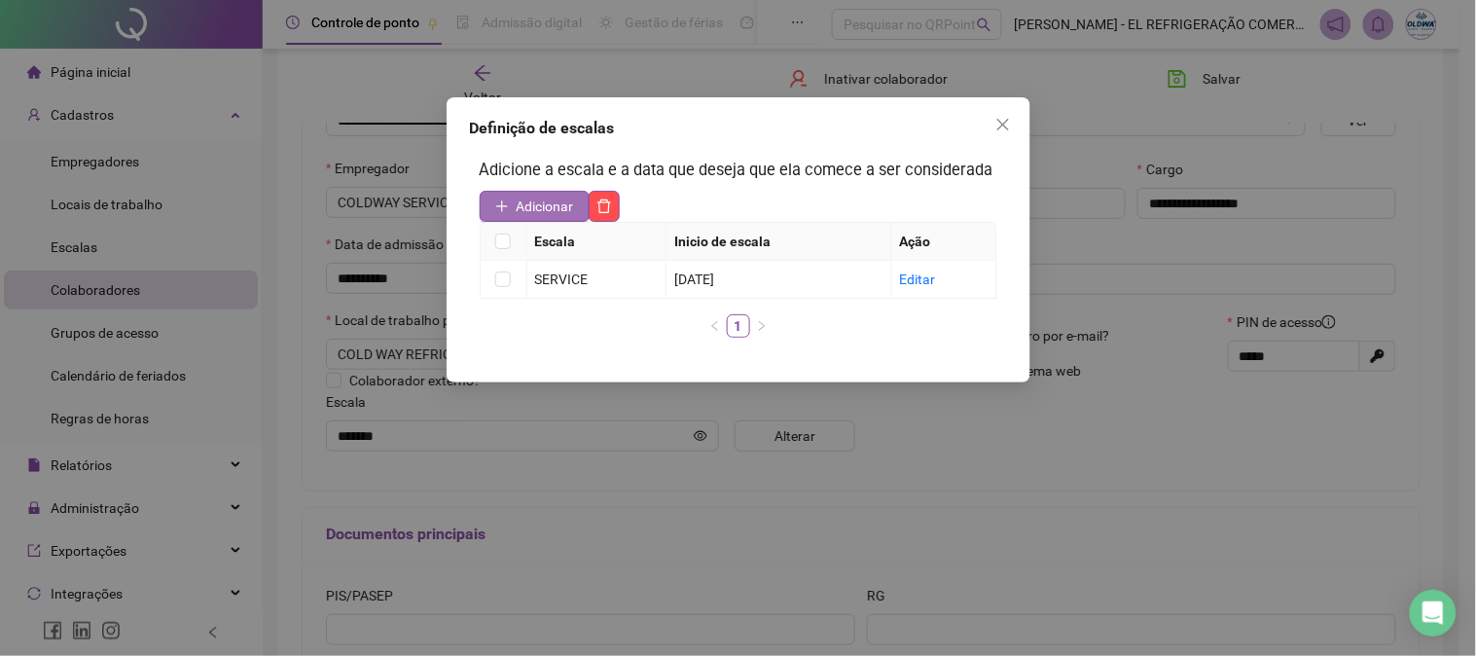
click at [508, 200] on icon "plus" at bounding box center [502, 206] width 14 height 14
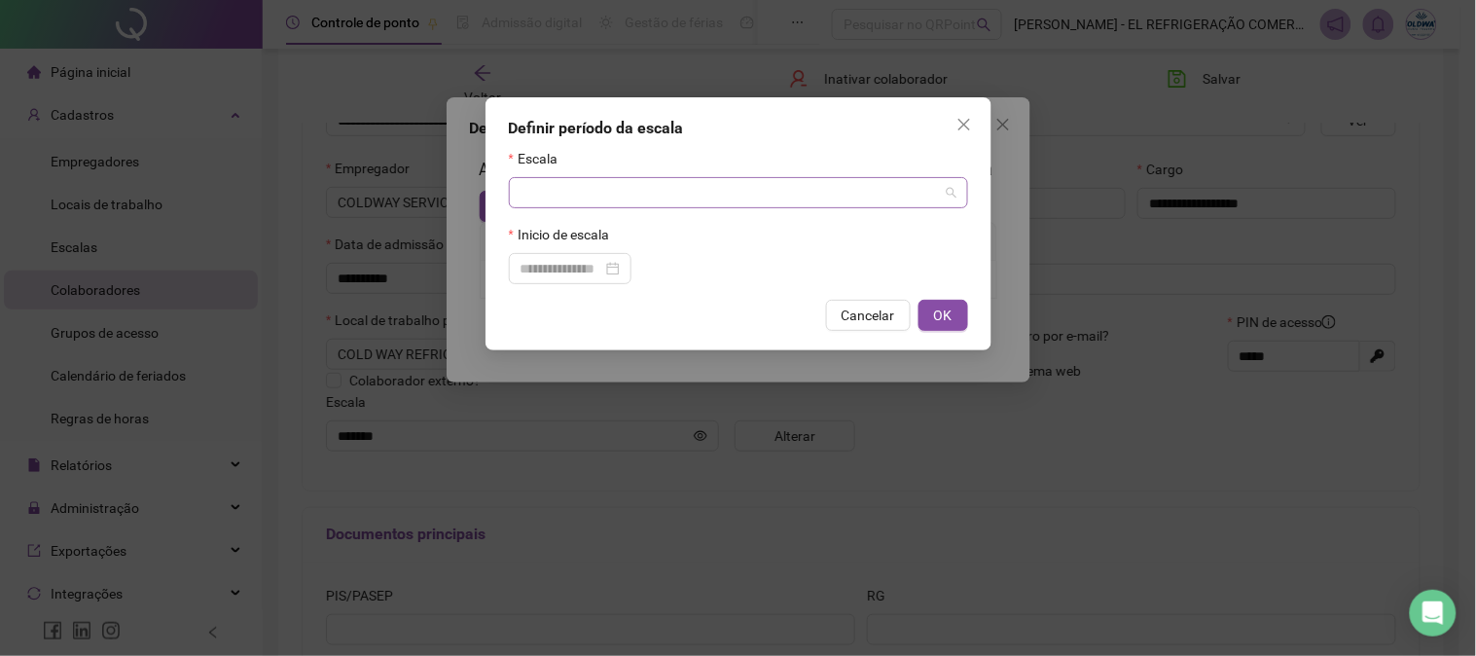
click at [590, 200] on input "search" at bounding box center [729, 192] width 418 height 29
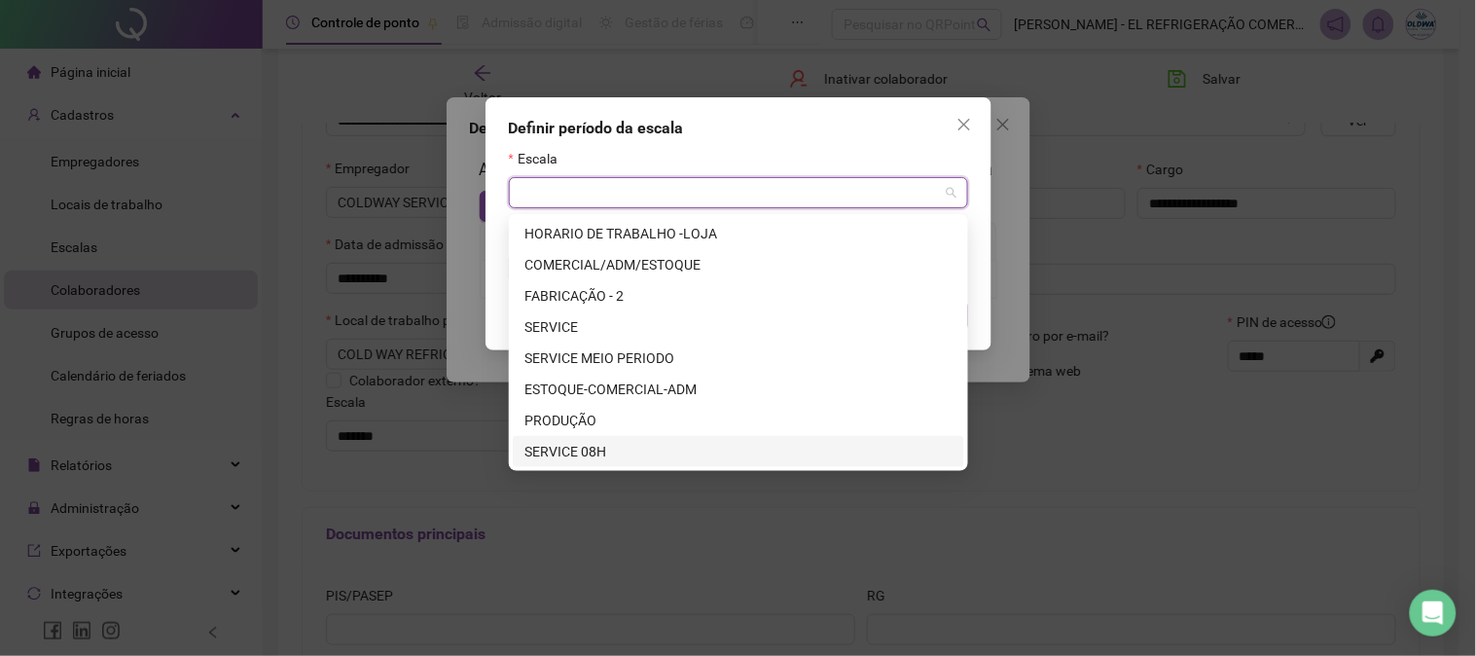
click at [590, 451] on div "SERVICE 08H" at bounding box center [738, 451] width 428 height 21
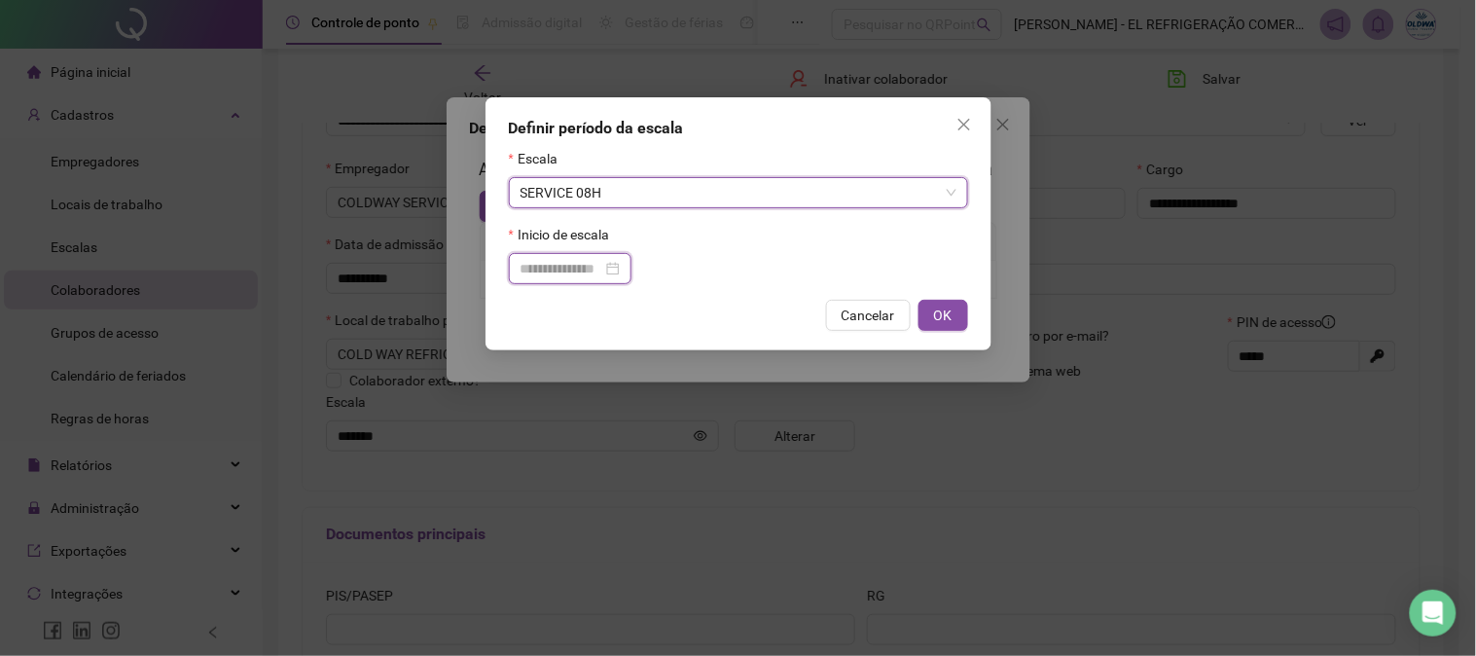
click at [565, 272] on input at bounding box center [561, 268] width 82 height 21
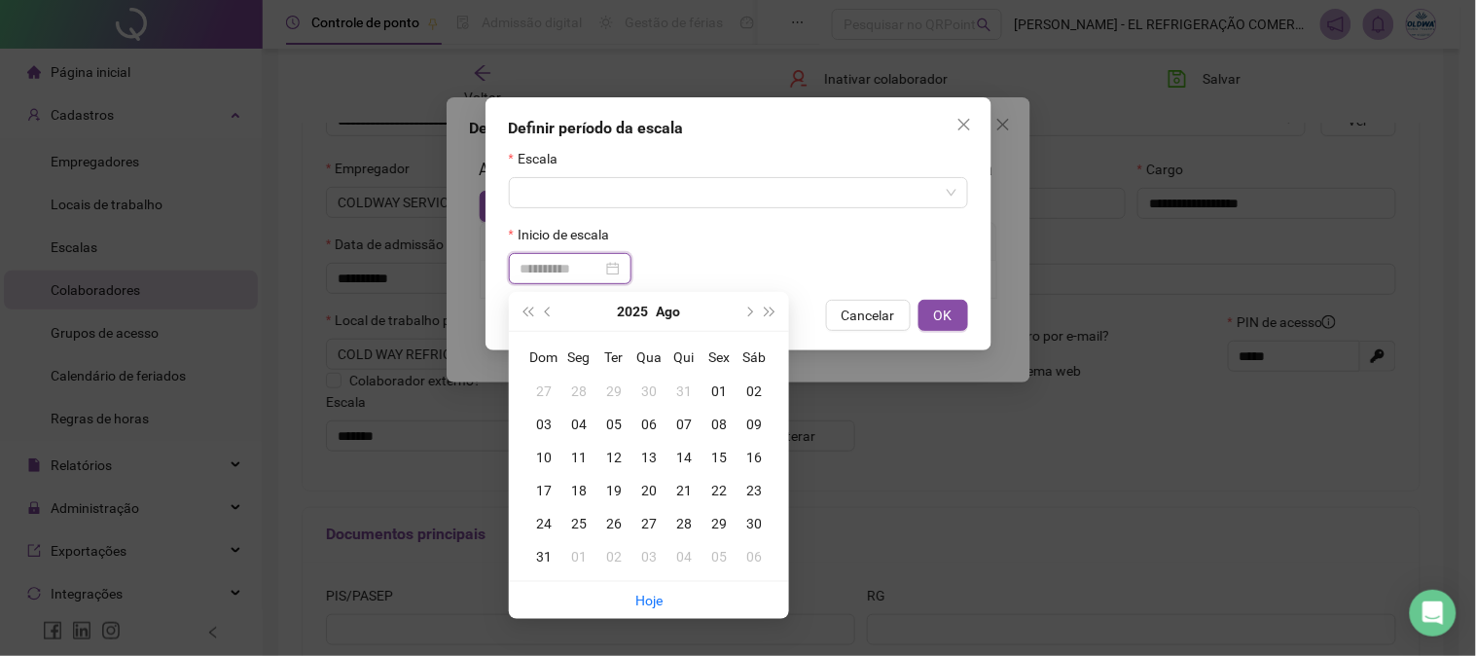
type input "**********"
click at [655, 488] on div "20" at bounding box center [648, 490] width 35 height 21
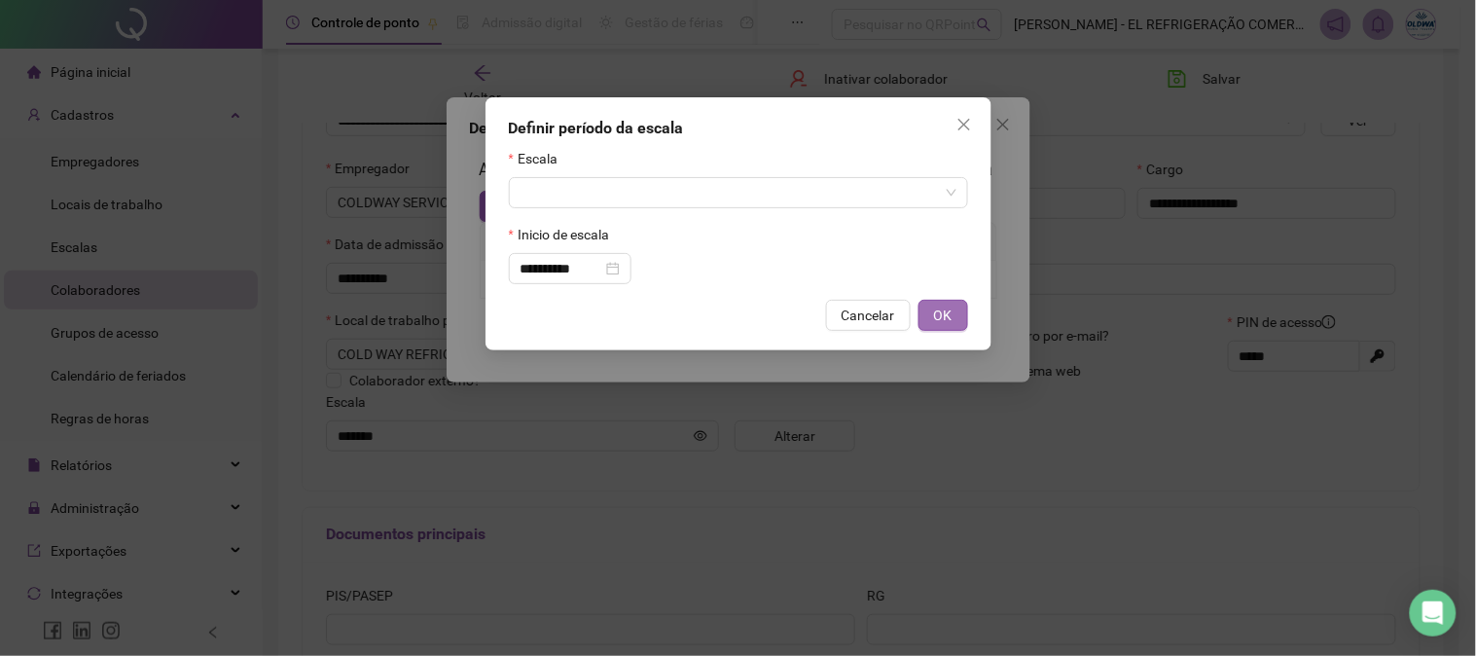
click at [931, 311] on button "OK" at bounding box center [943, 315] width 50 height 31
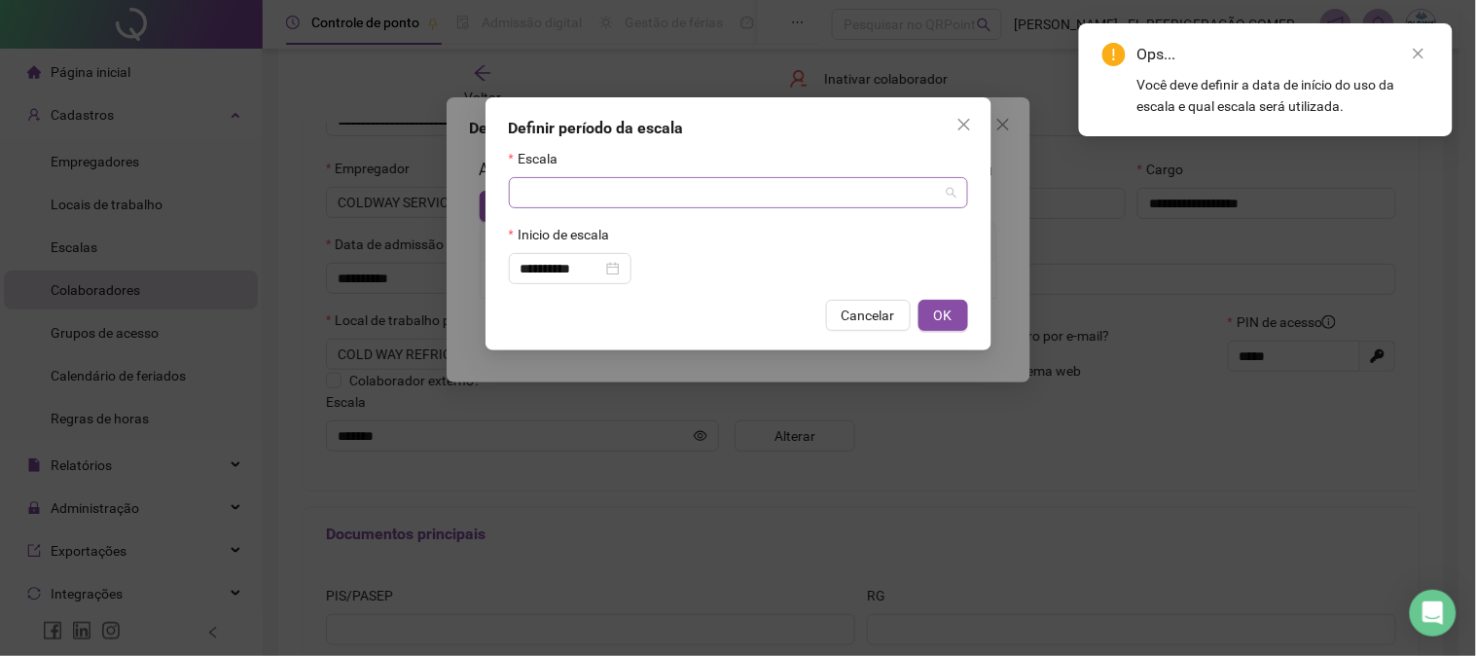
click at [940, 202] on span at bounding box center [738, 192] width 436 height 29
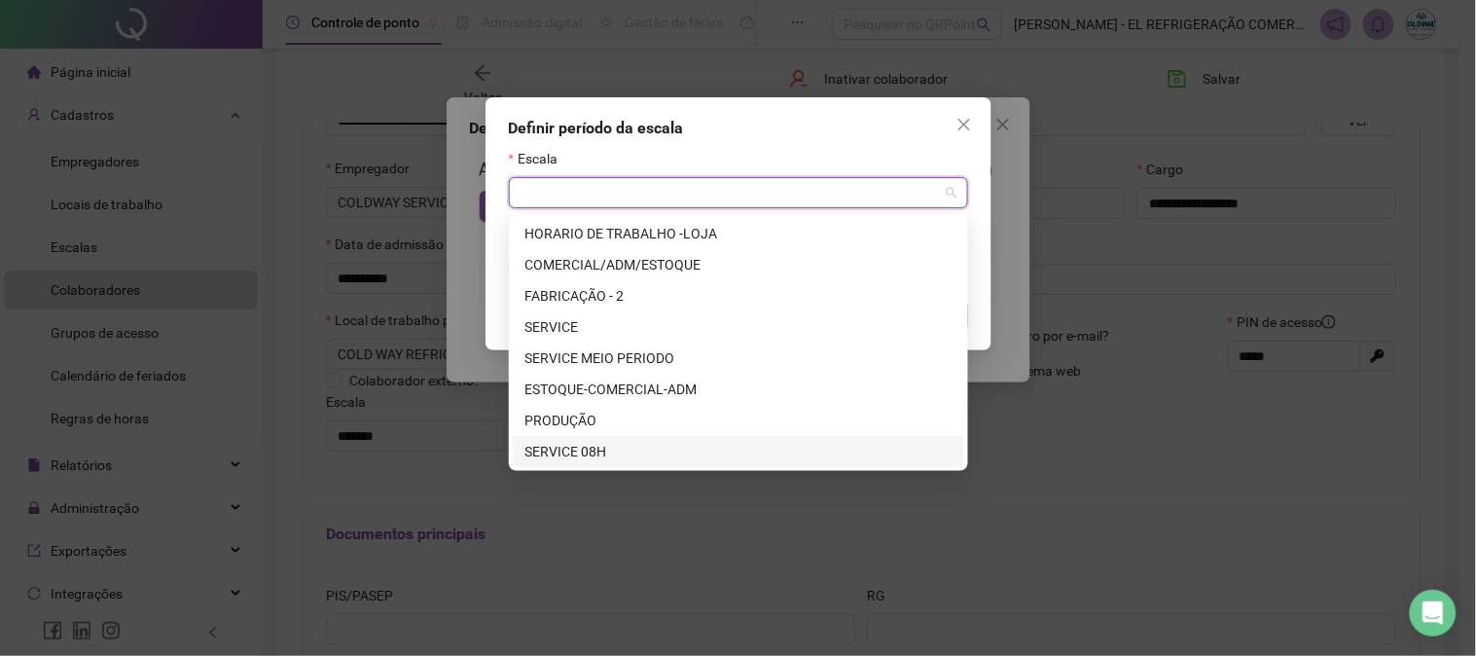
click at [646, 444] on div "SERVICE 08H" at bounding box center [738, 451] width 428 height 21
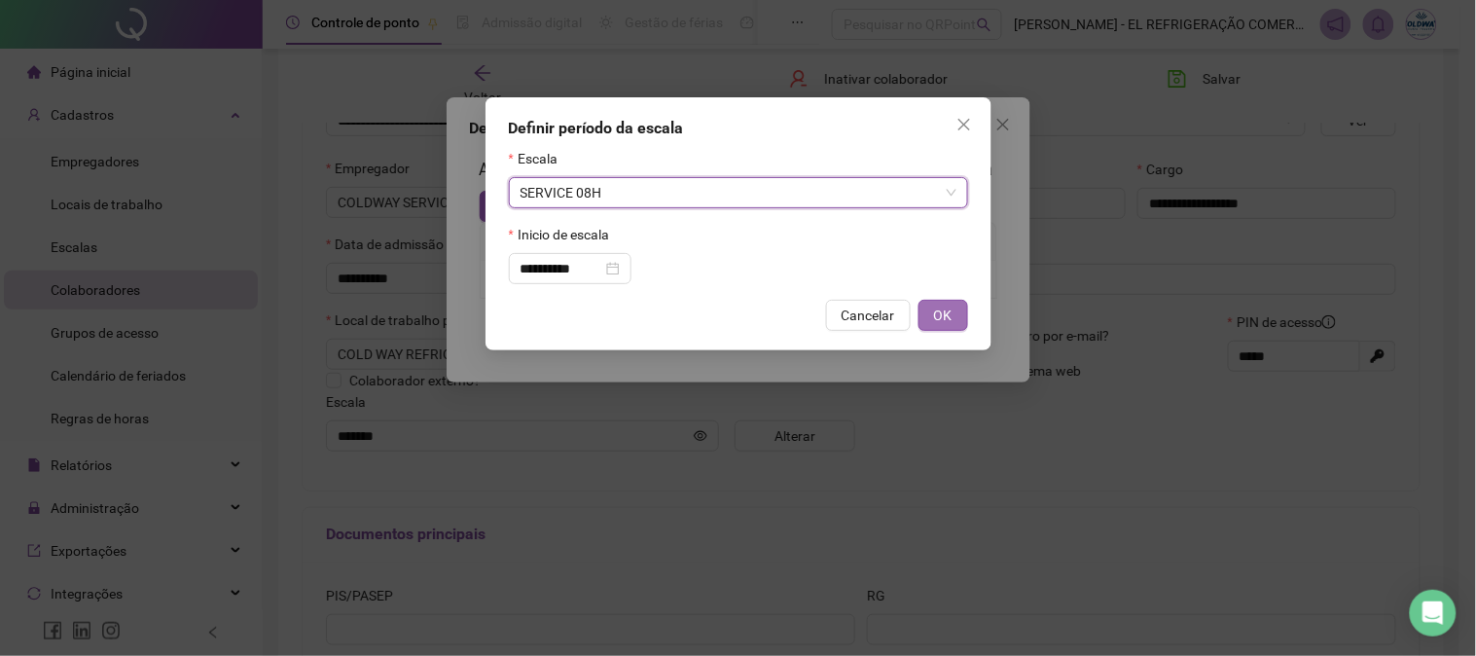
click at [948, 316] on span "OK" at bounding box center [943, 314] width 18 height 21
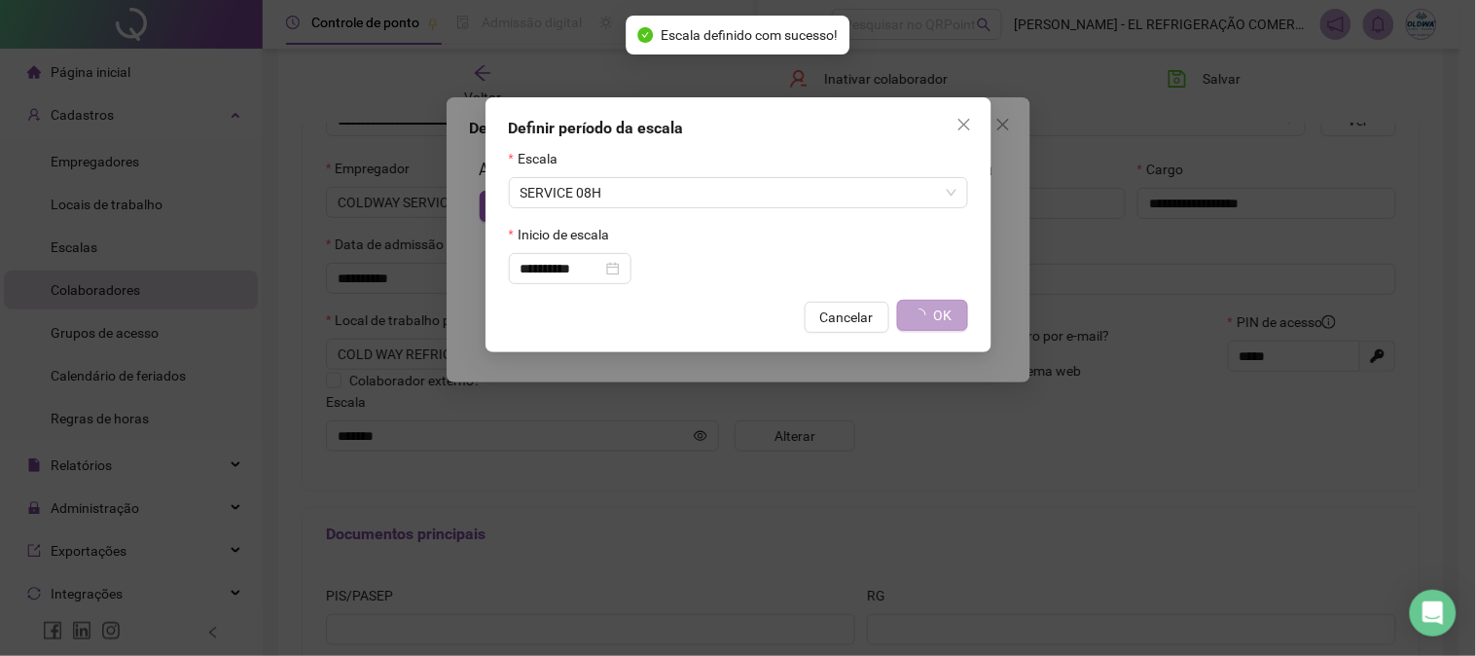
type input "**********"
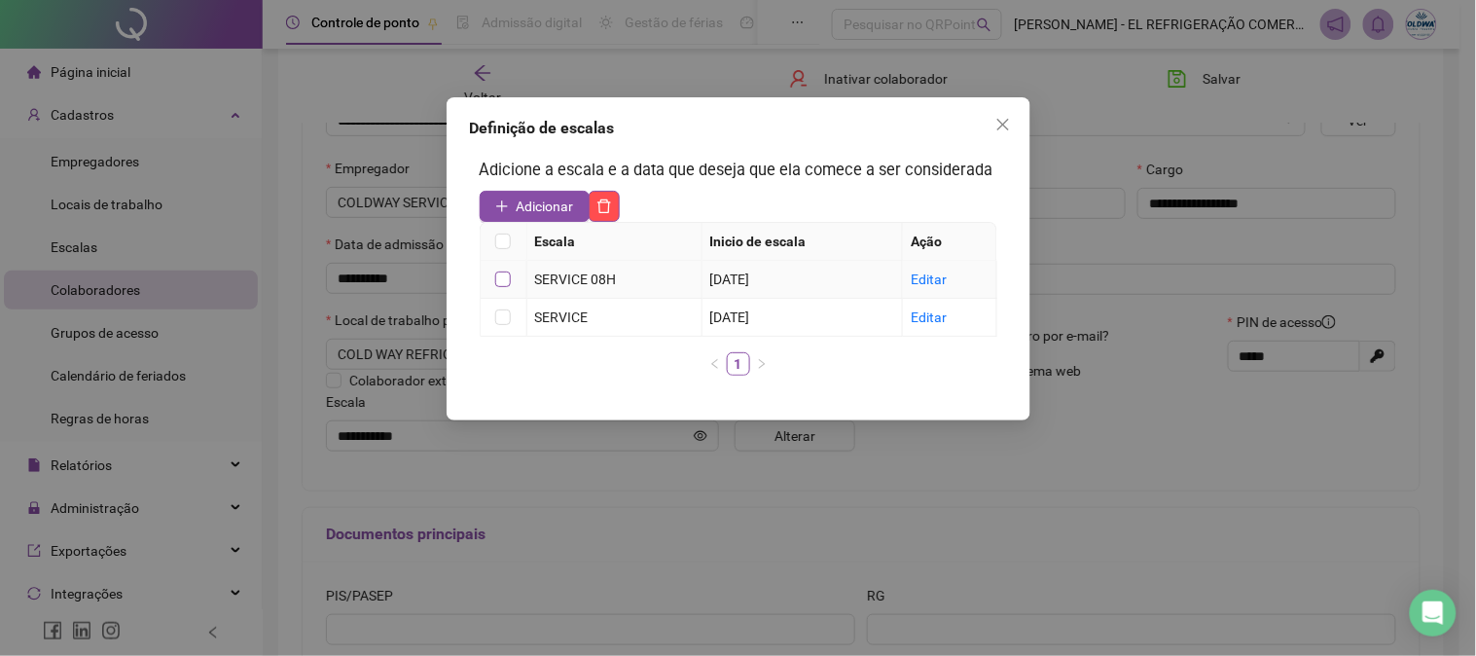
click at [506, 287] on label at bounding box center [503, 278] width 16 height 21
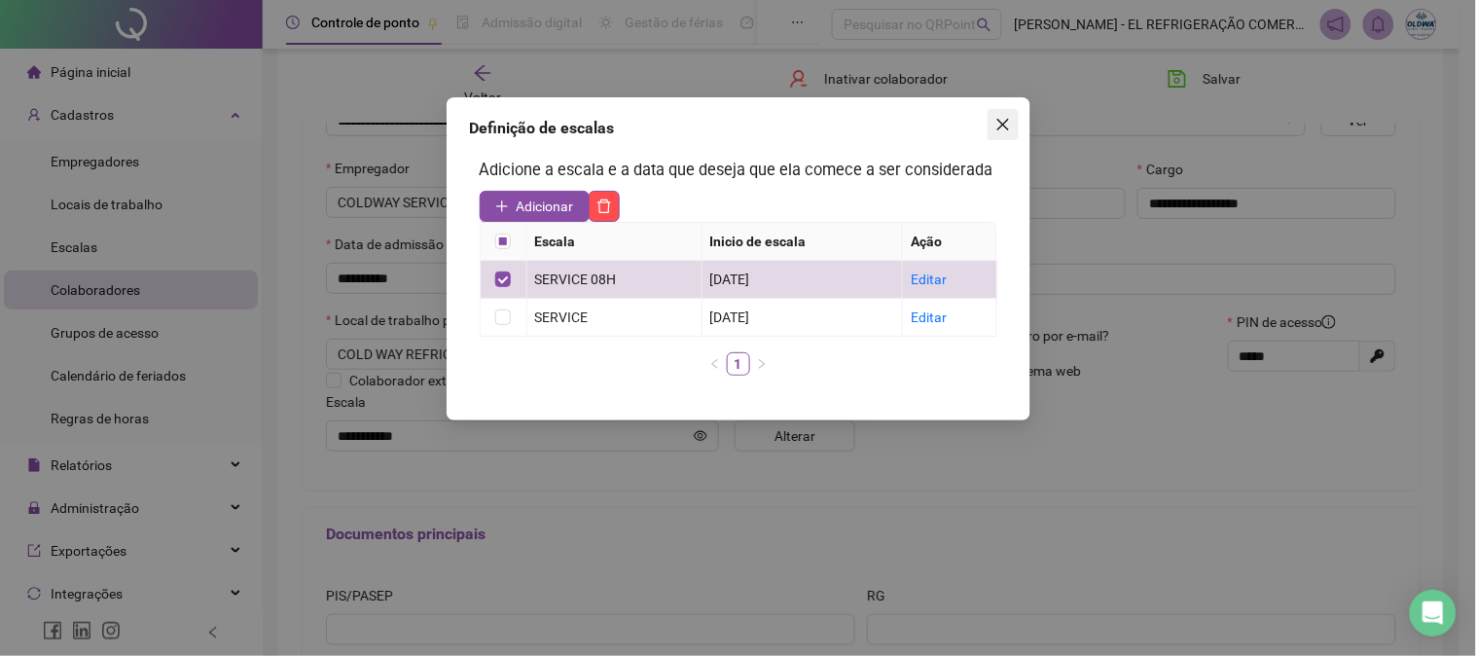
click at [990, 128] on span "Close" at bounding box center [1002, 125] width 31 height 16
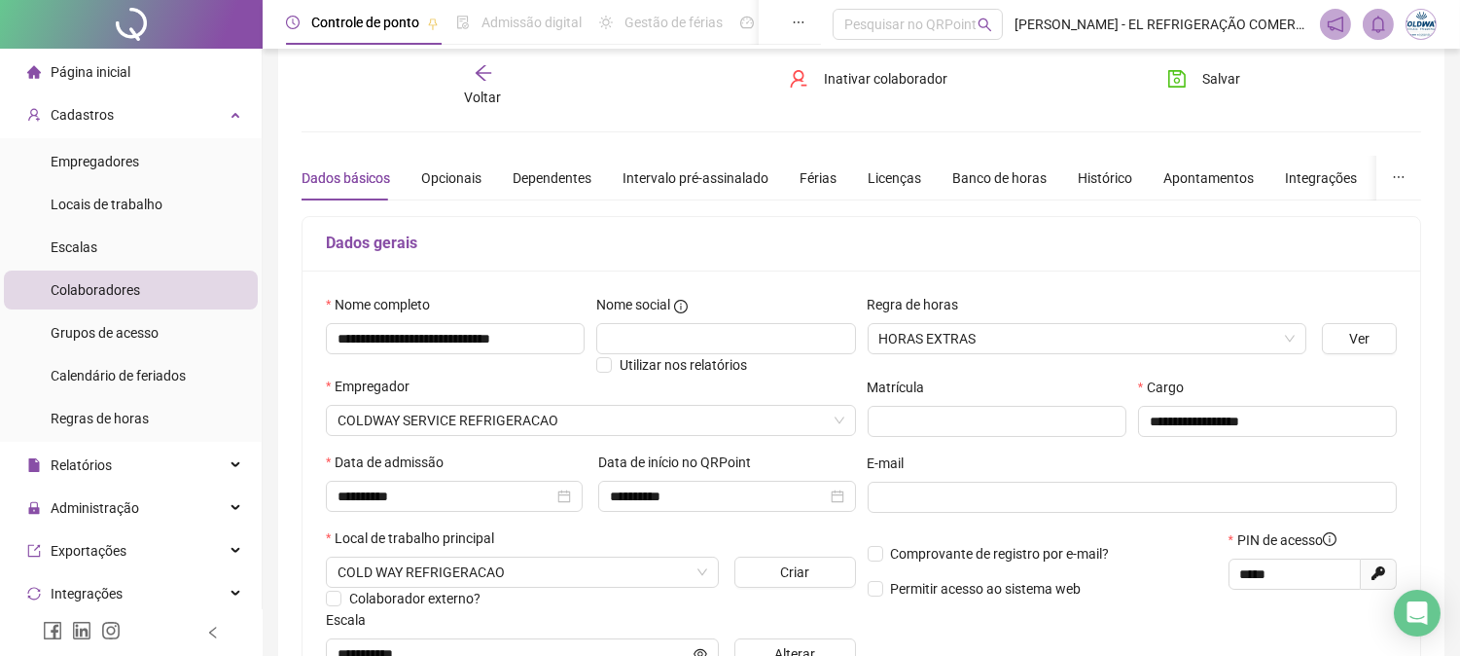
scroll to position [0, 0]
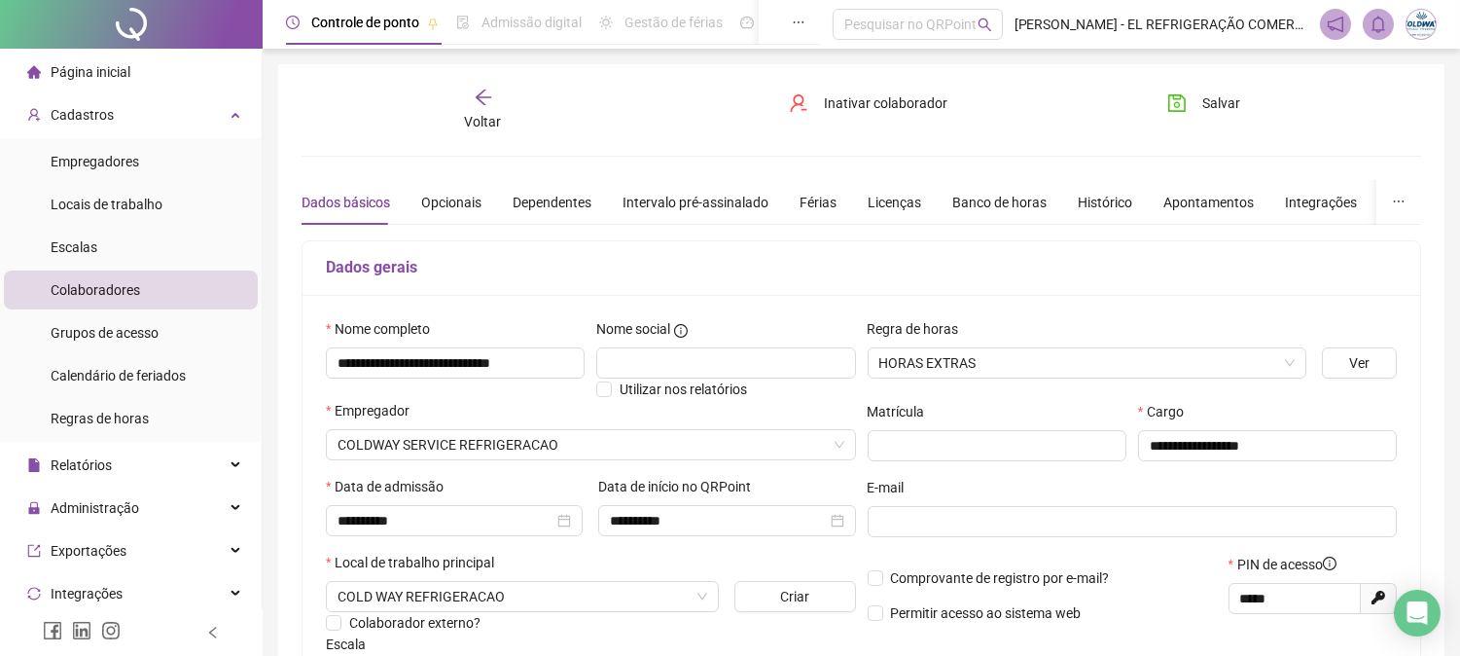
click at [483, 114] on span "Voltar" at bounding box center [483, 122] width 37 height 16
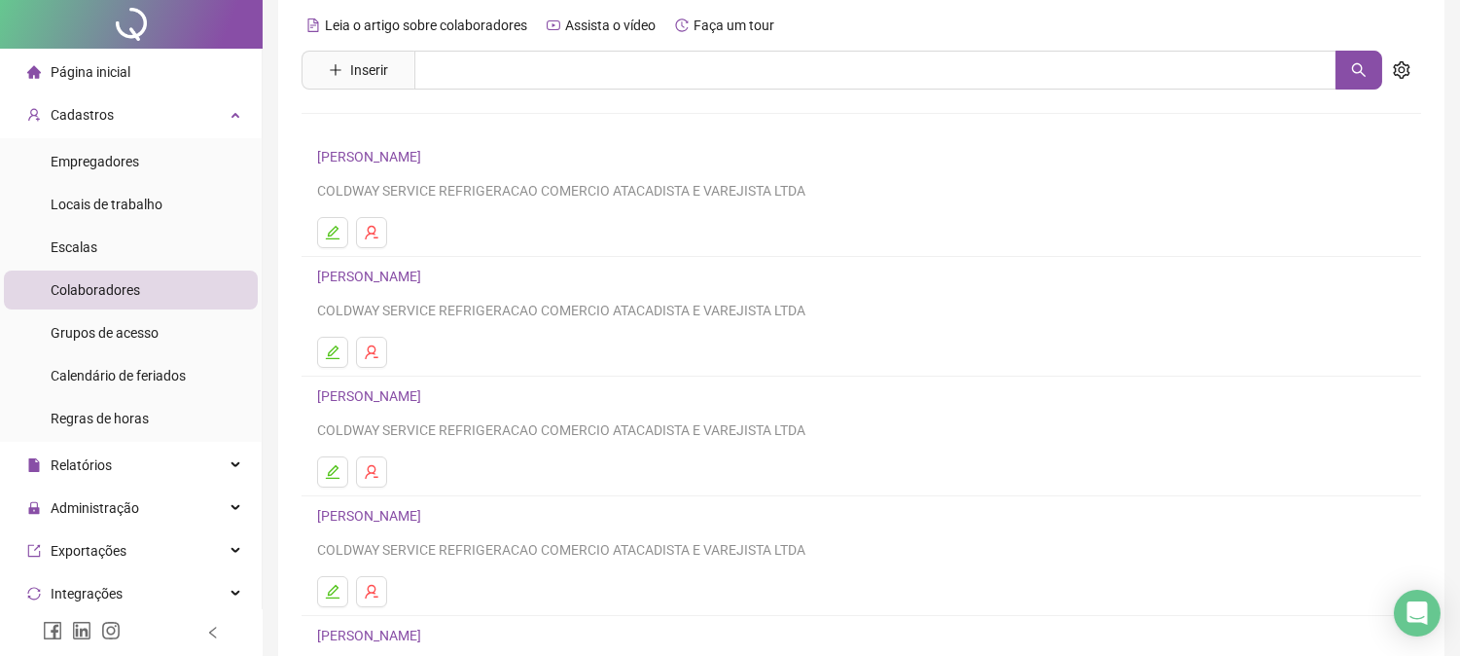
scroll to position [108, 0]
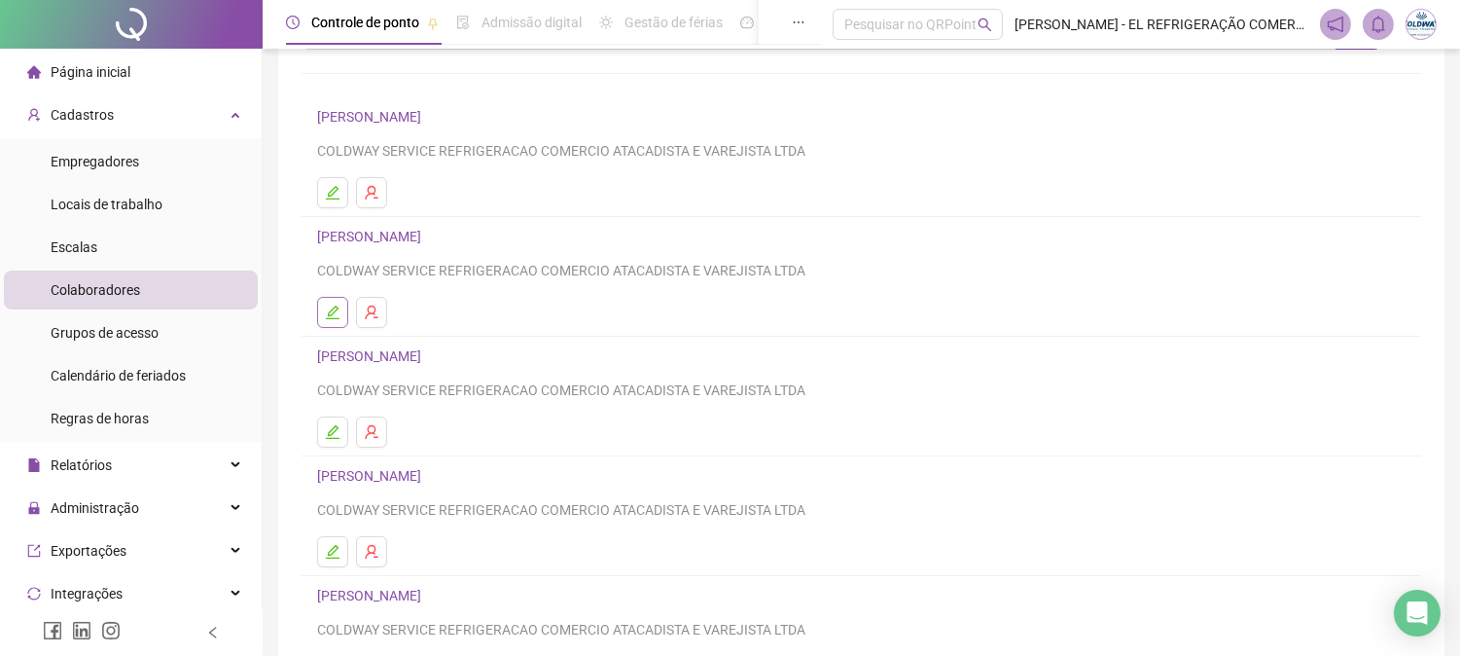
click at [335, 315] on icon "edit" at bounding box center [333, 312] width 16 height 16
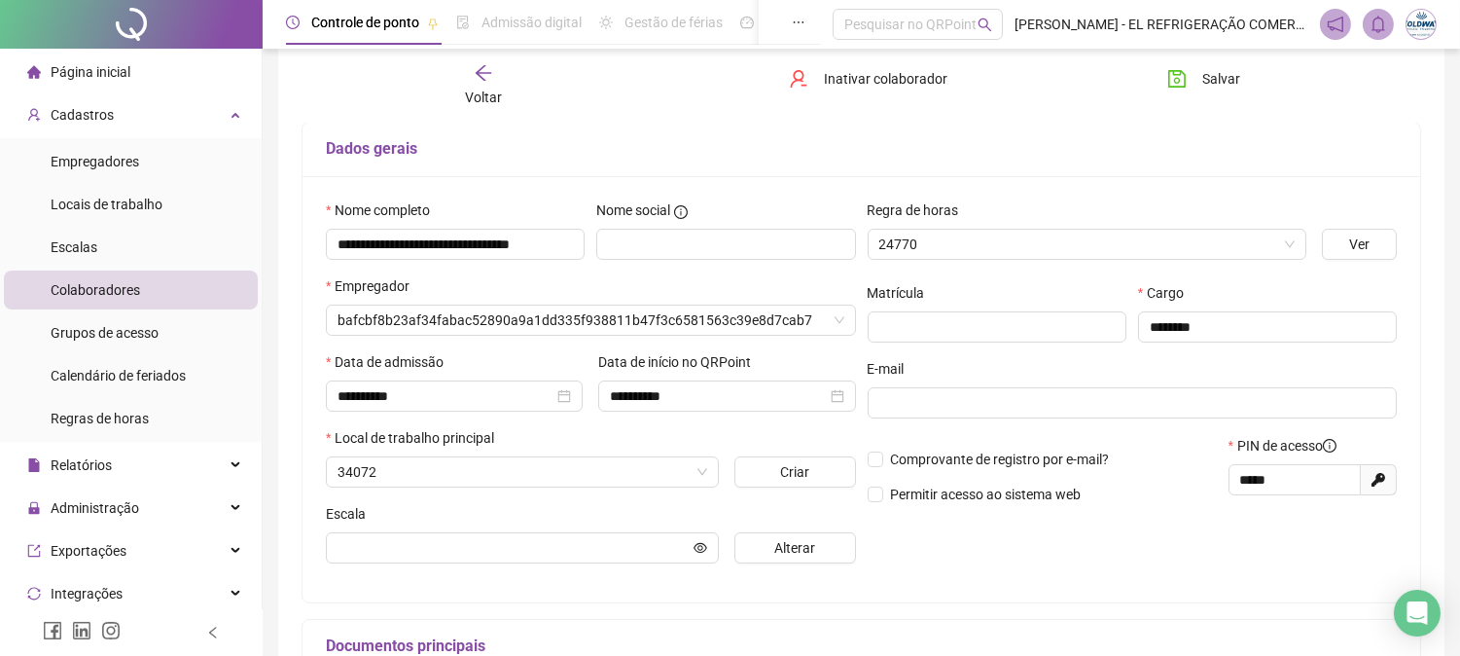
type input "**********"
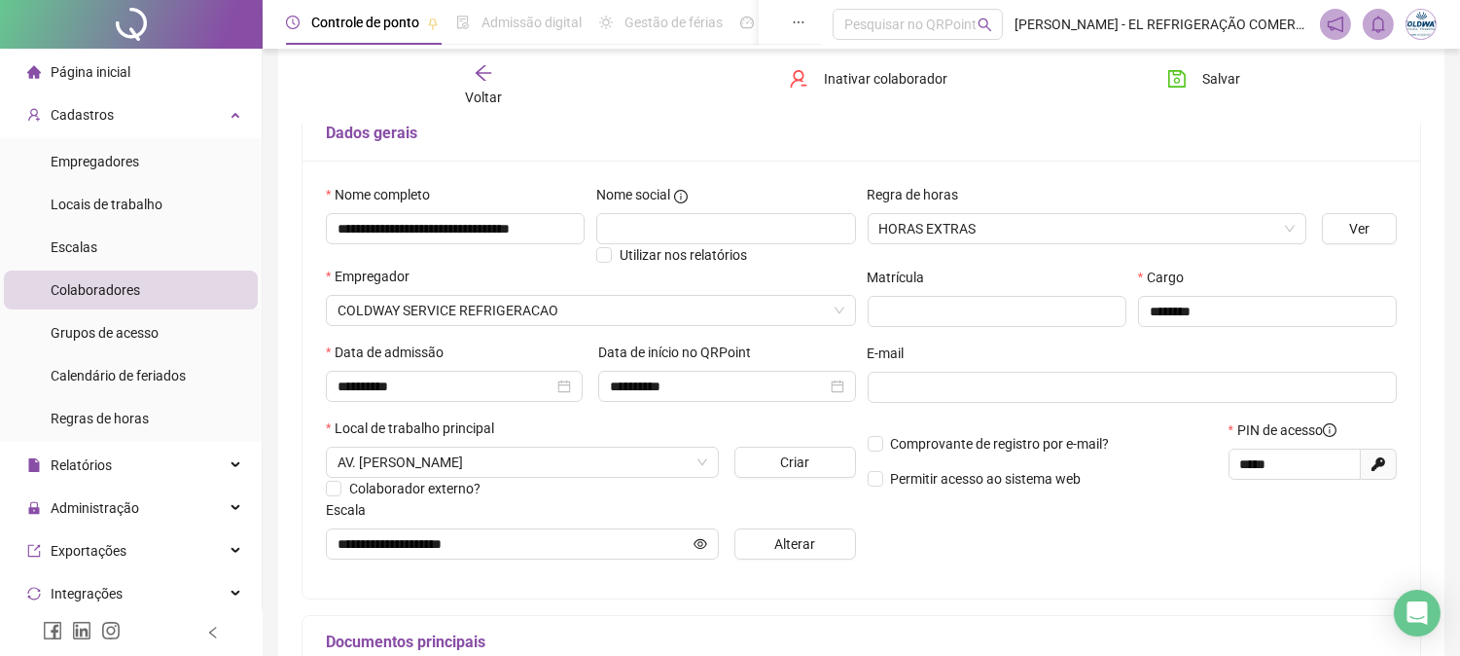
scroll to position [442, 0]
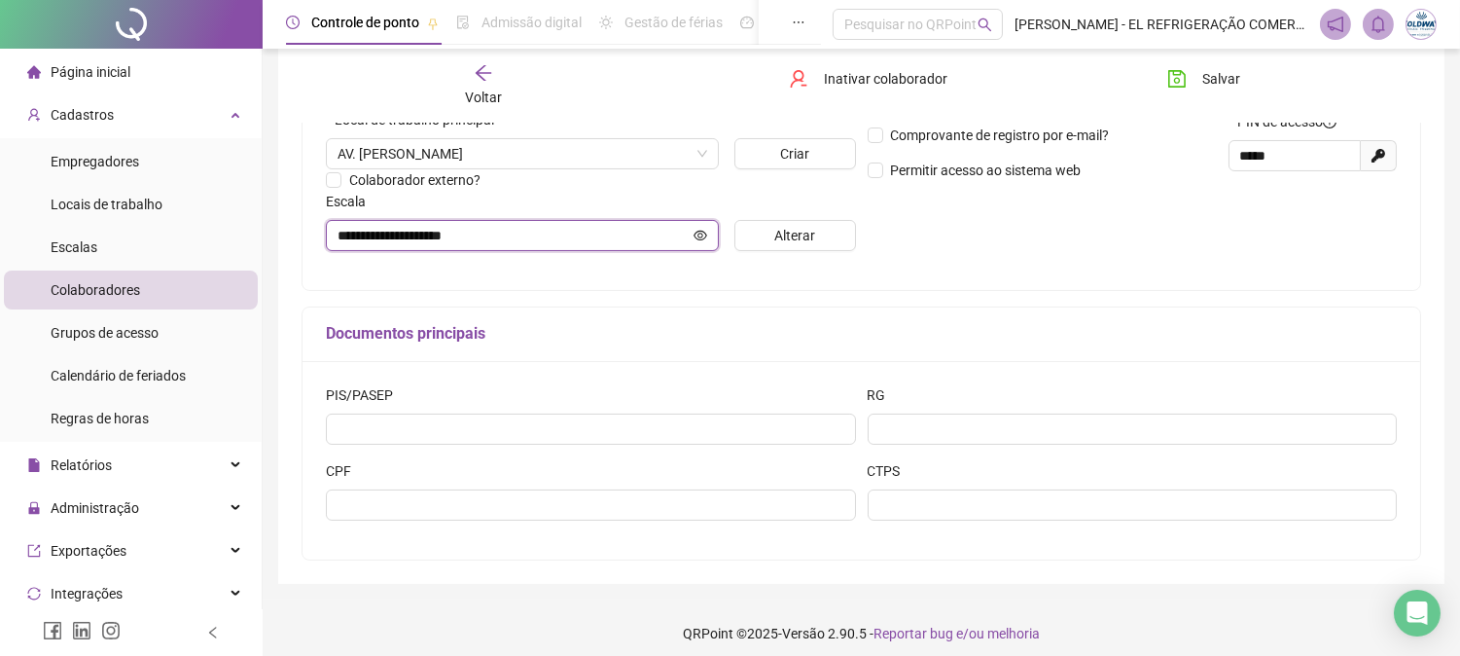
click at [703, 240] on icon "eye" at bounding box center [701, 236] width 14 height 14
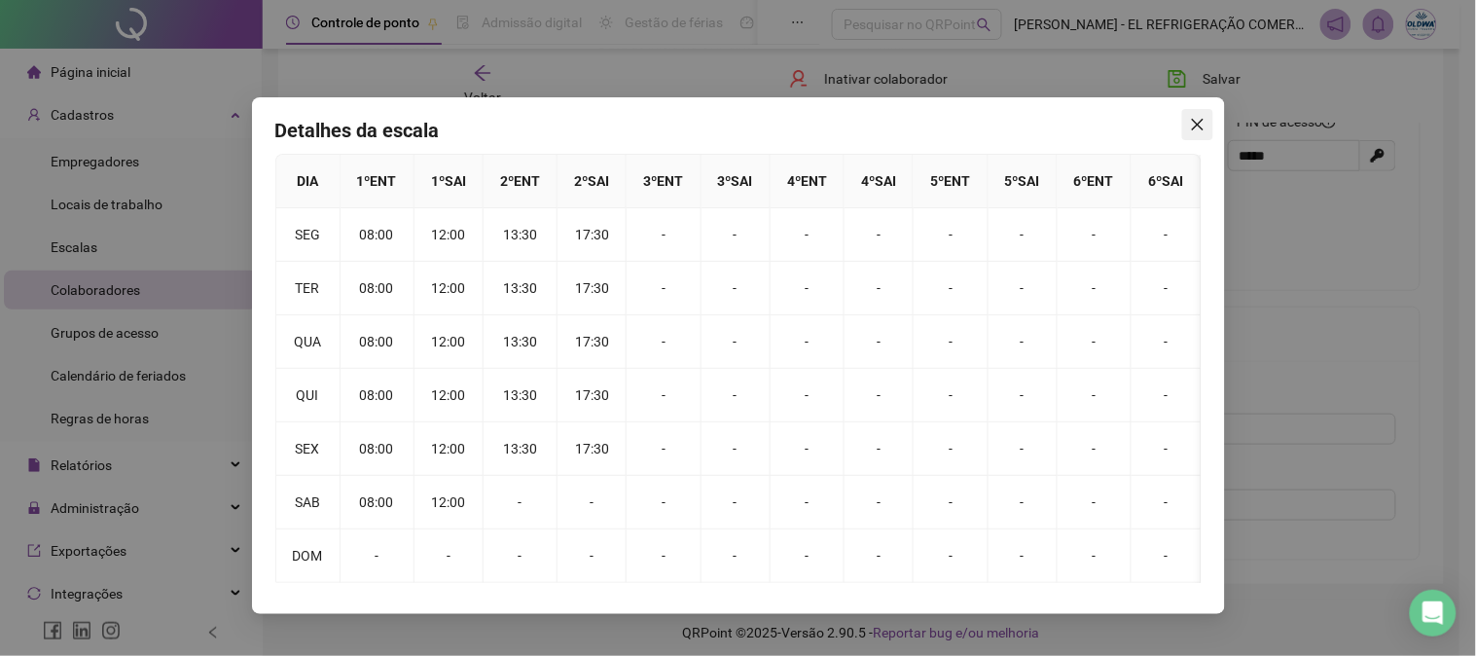
click at [1197, 121] on icon "close" at bounding box center [1198, 125] width 16 height 16
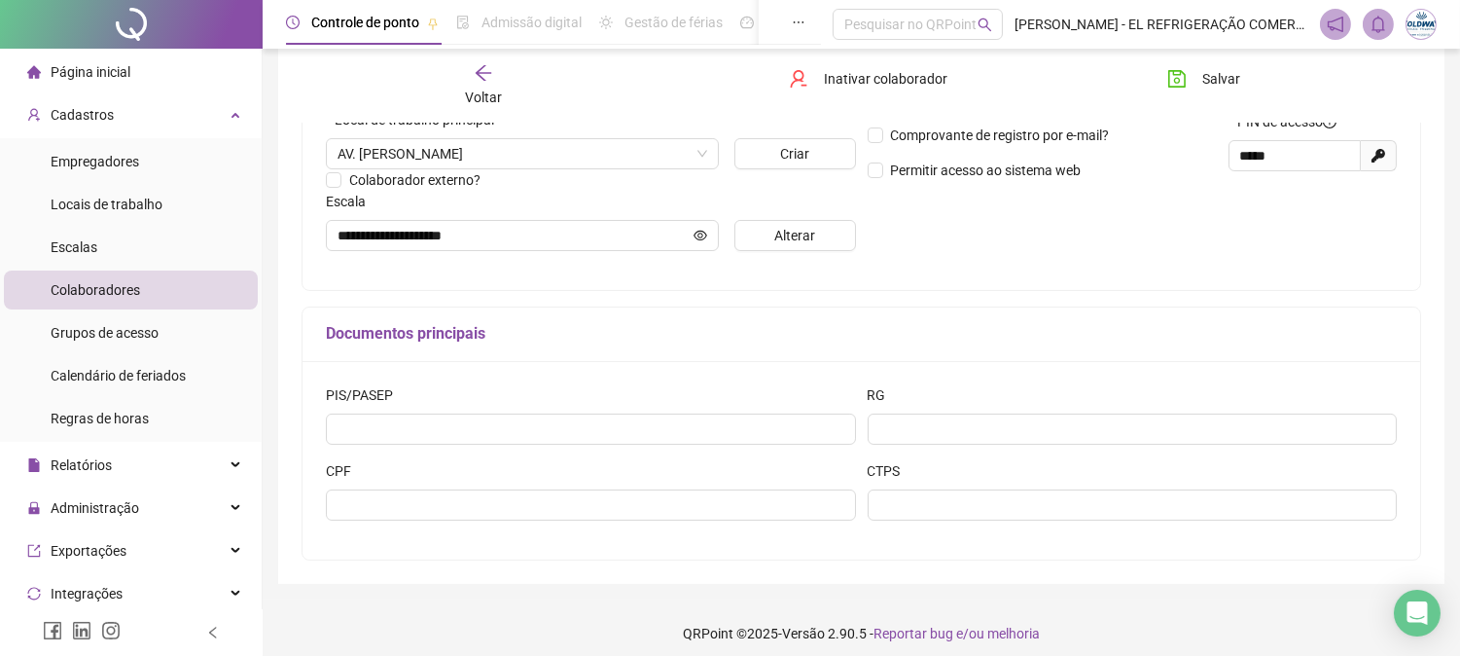
click at [500, 75] on div "Voltar" at bounding box center [483, 85] width 174 height 45
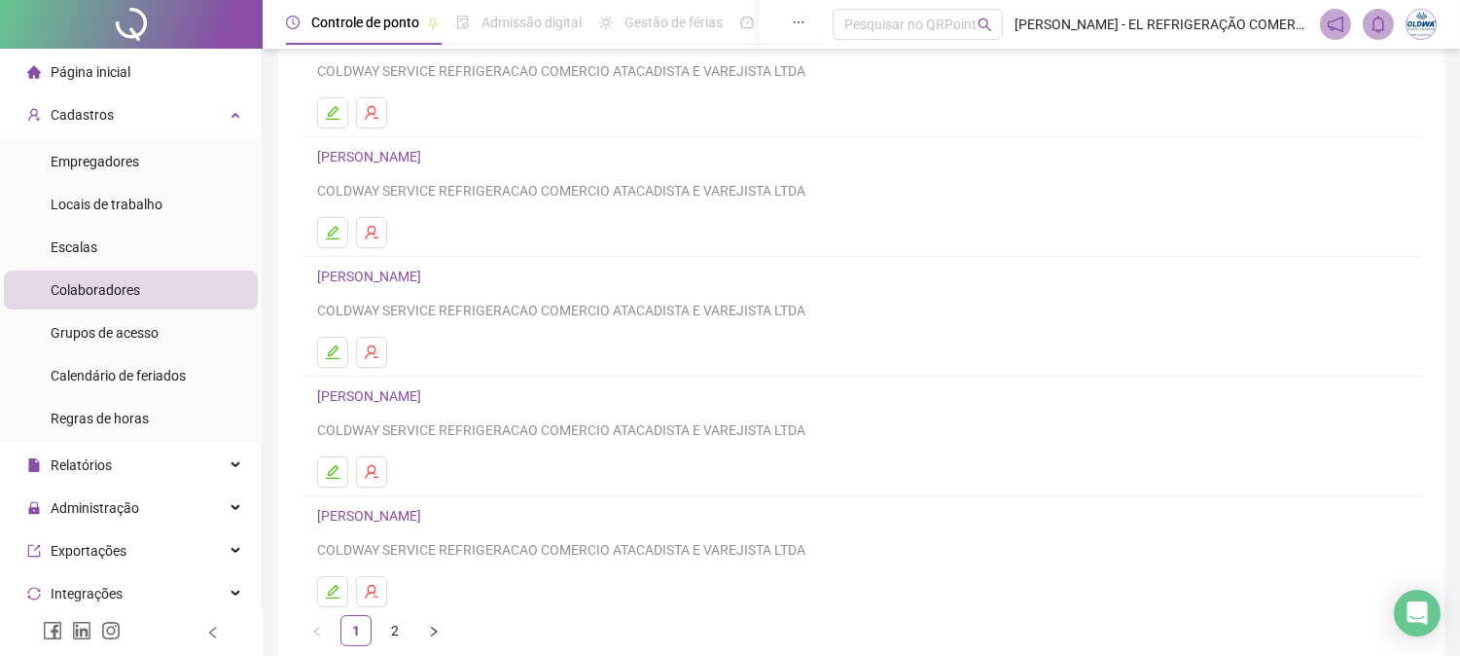
scroll to position [285, 0]
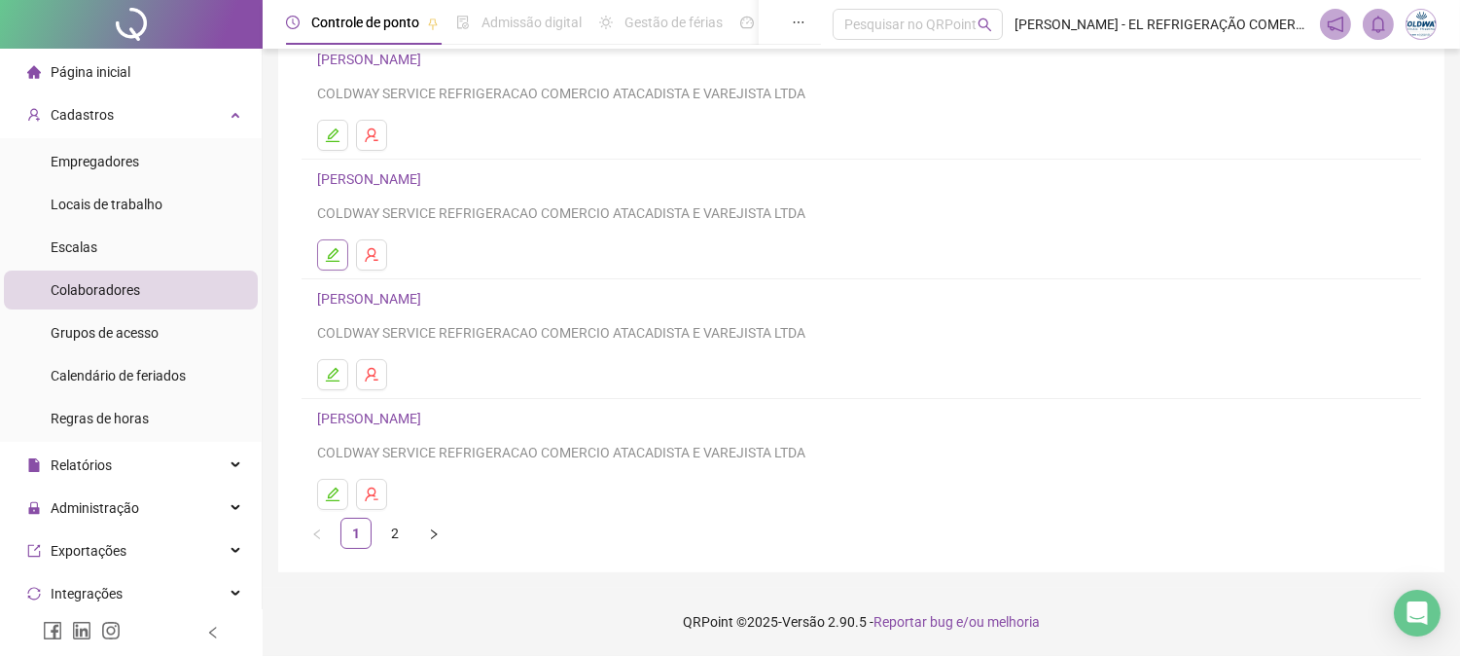
click at [323, 253] on button "button" at bounding box center [332, 254] width 31 height 31
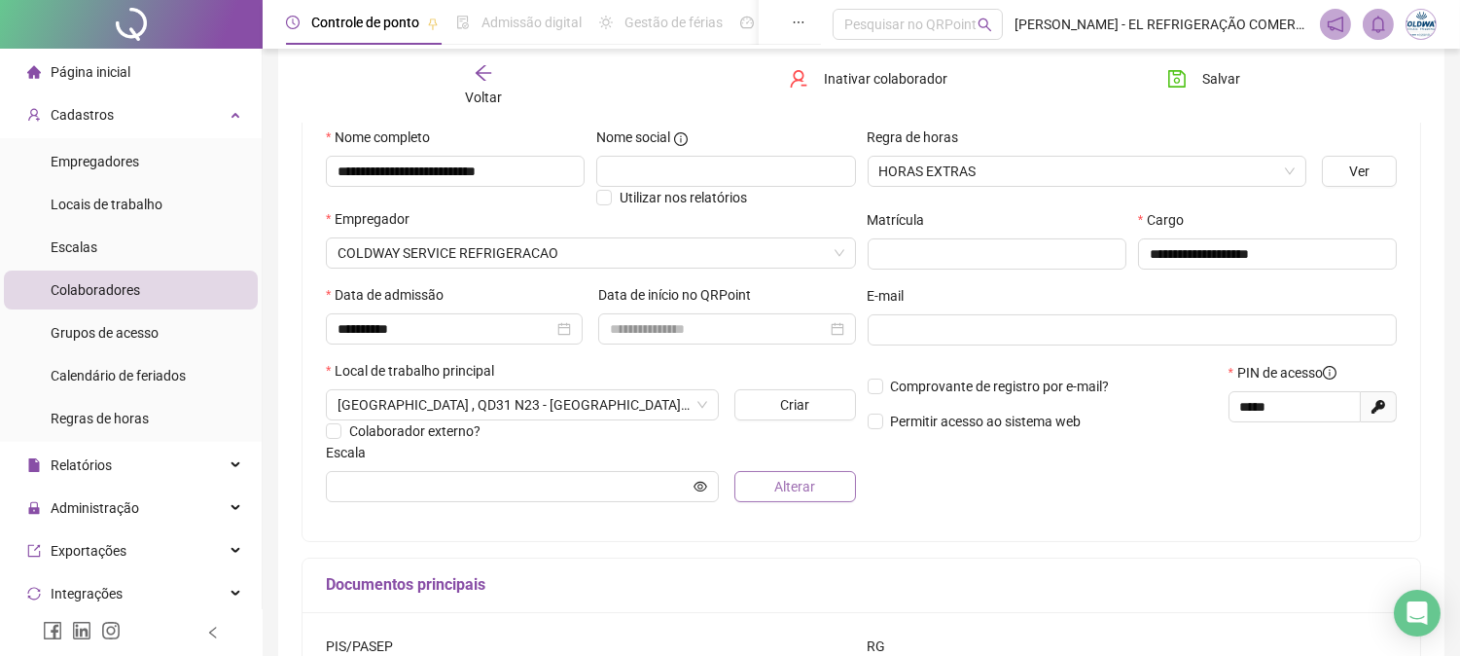
scroll to position [324, 0]
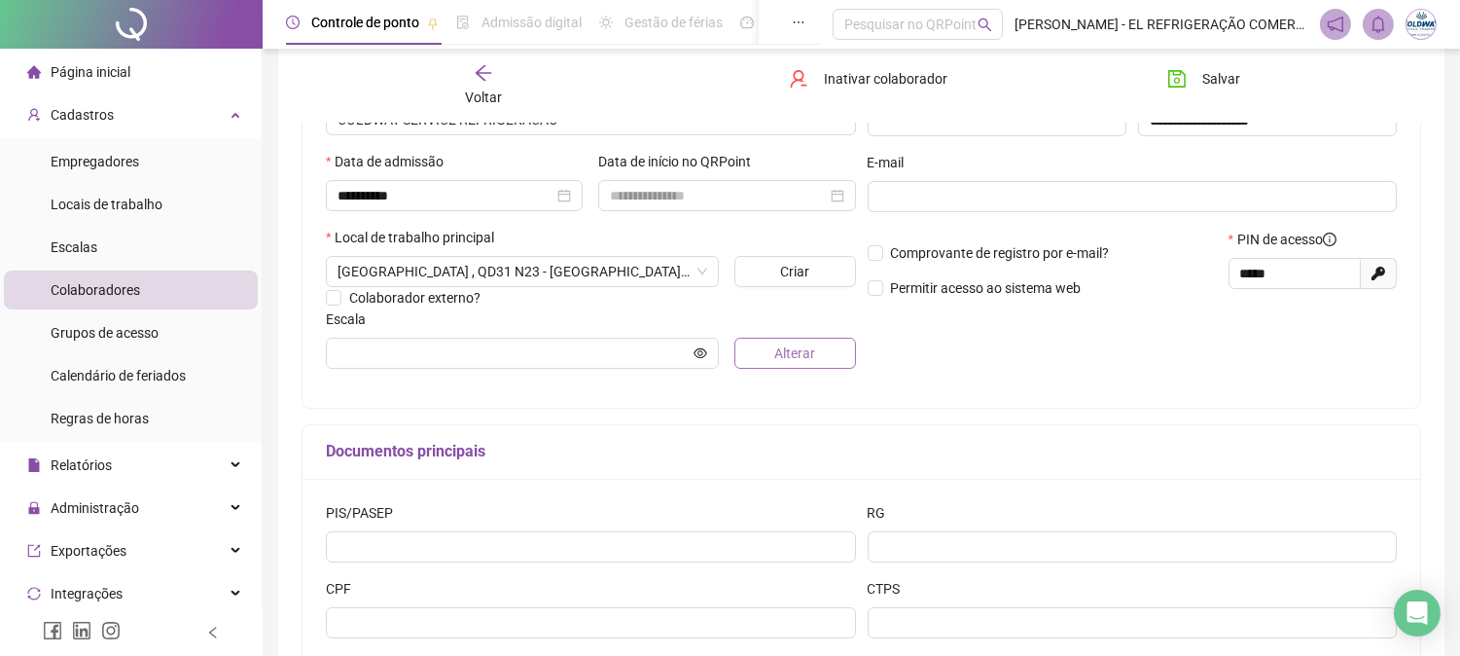
click at [769, 346] on button "Alterar" at bounding box center [794, 353] width 121 height 31
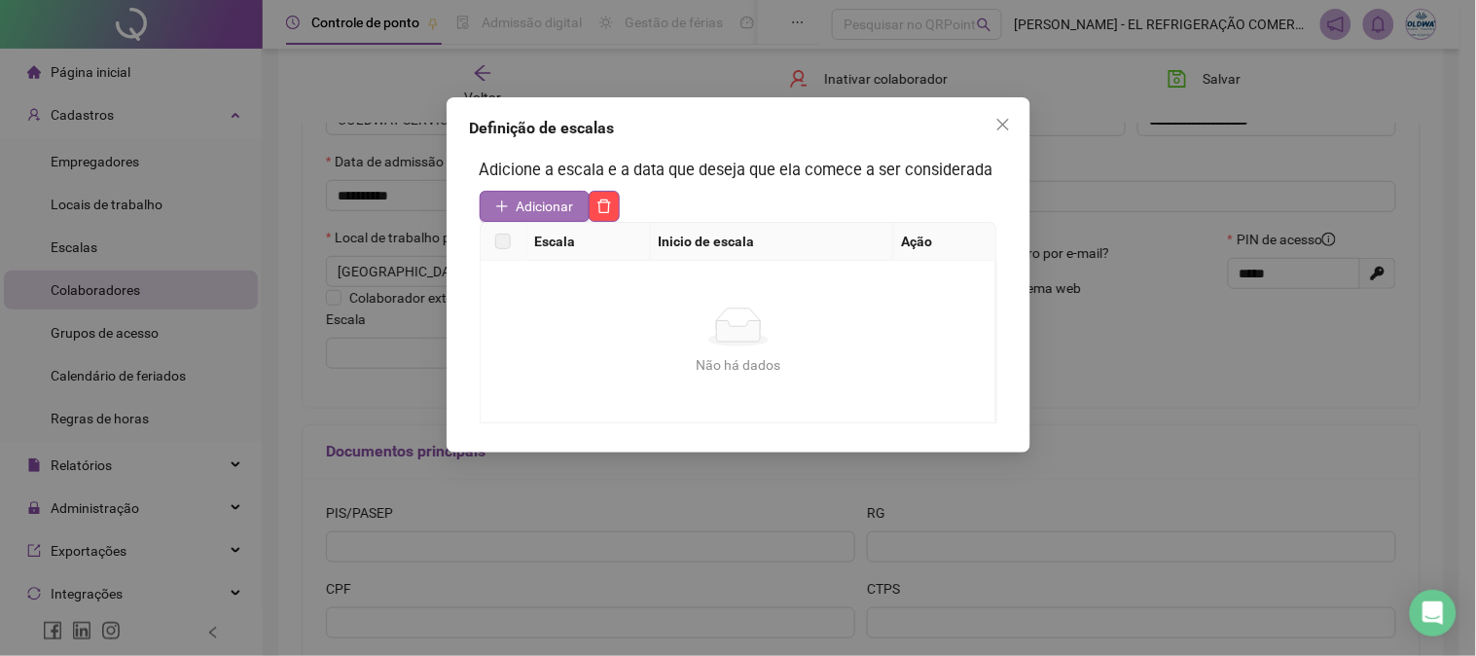
click at [521, 211] on span "Adicionar" at bounding box center [545, 206] width 57 height 21
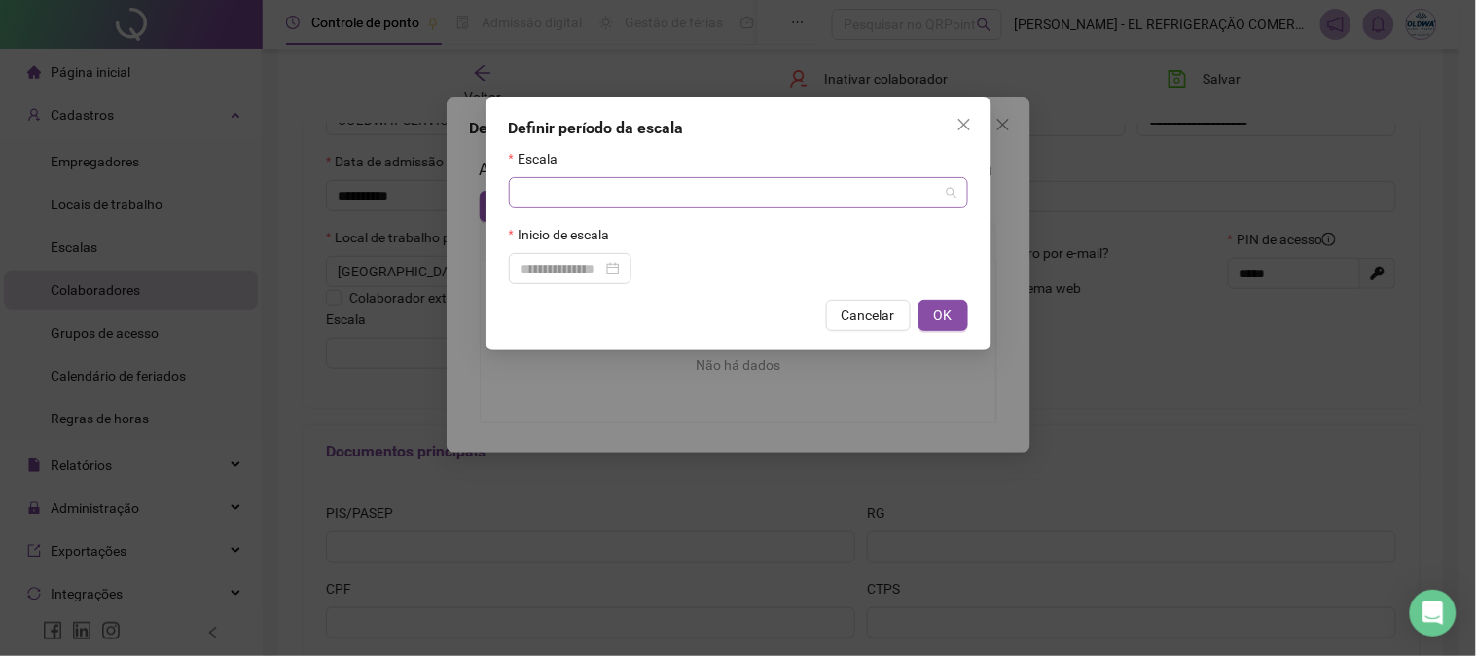
click at [963, 201] on div at bounding box center [738, 192] width 459 height 31
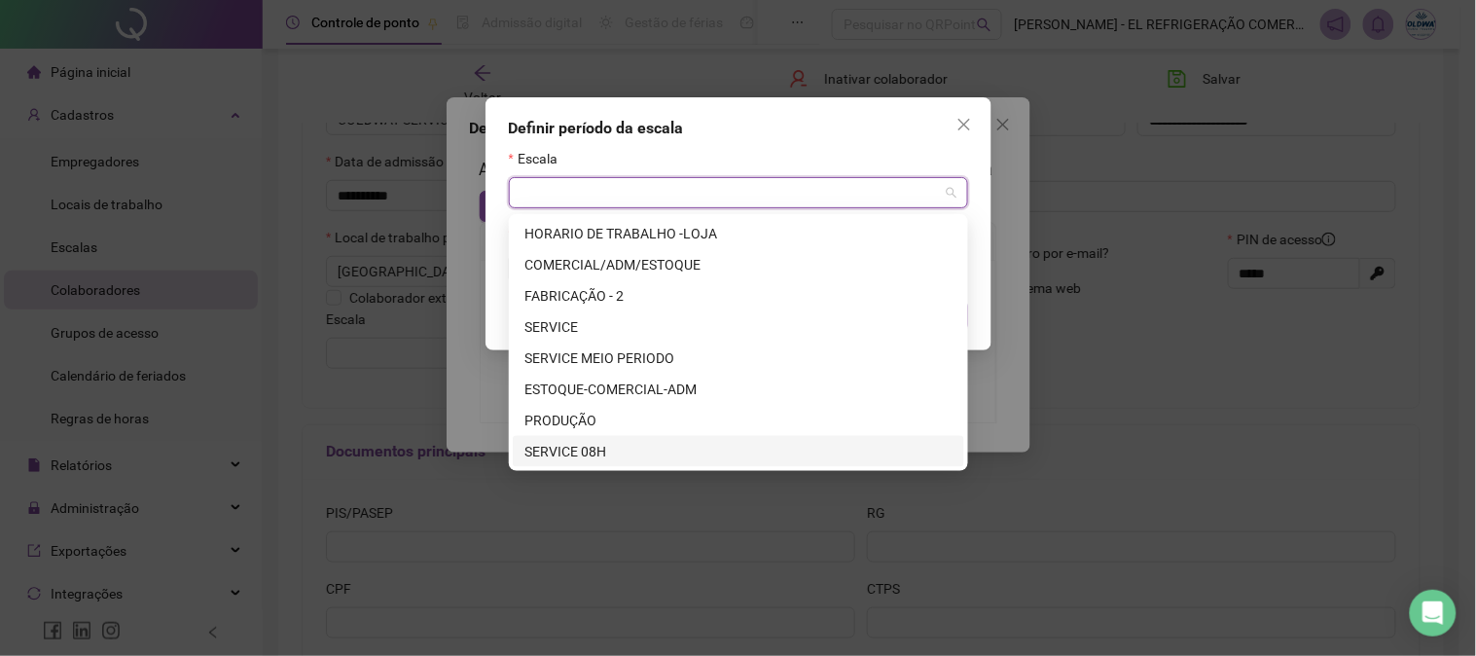
click at [582, 445] on div "SERVICE 08H" at bounding box center [738, 451] width 428 height 21
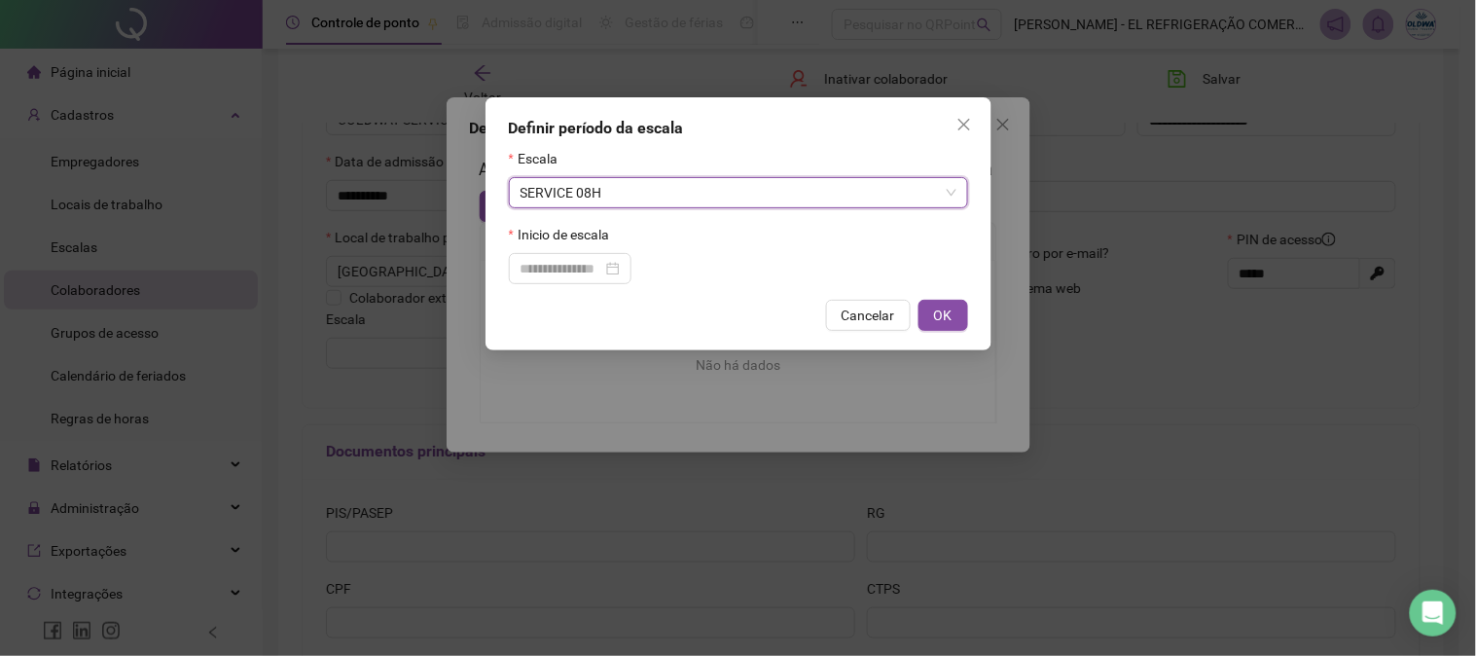
click at [707, 240] on div "Inicio de escala" at bounding box center [738, 238] width 459 height 29
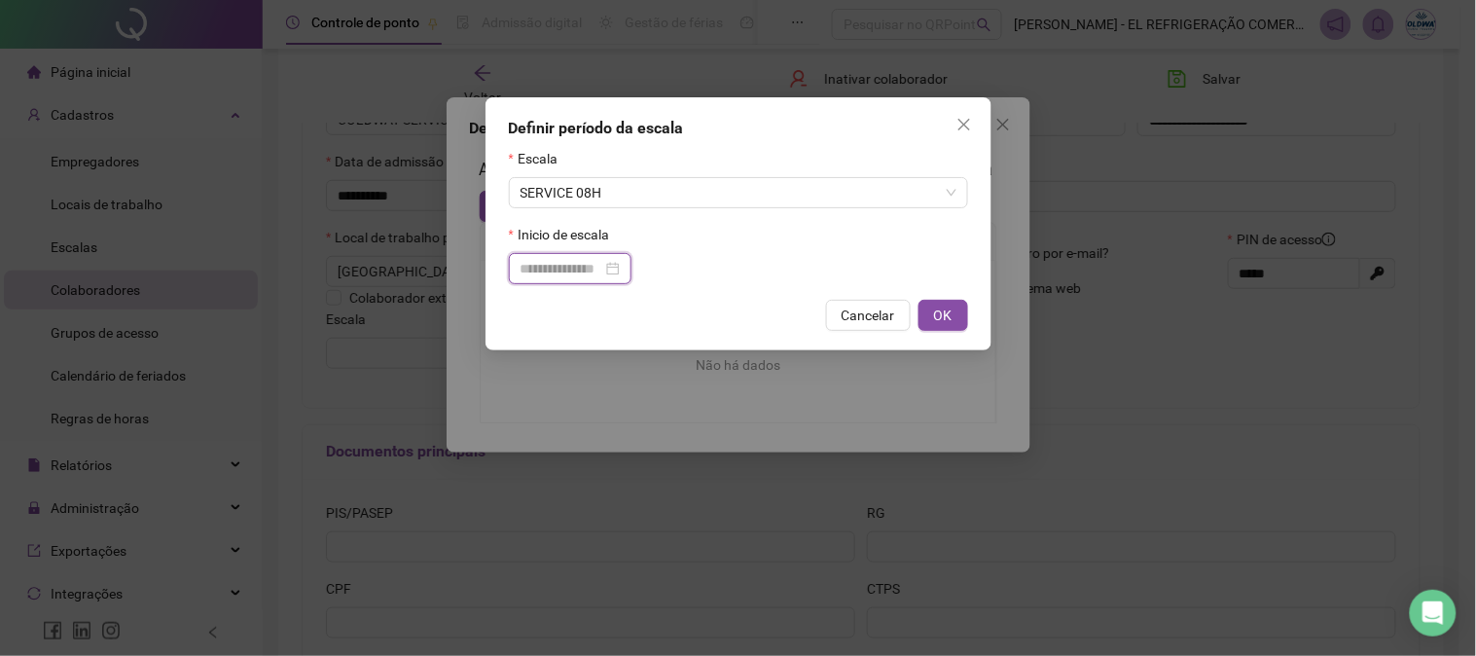
click at [594, 275] on input at bounding box center [561, 268] width 82 height 21
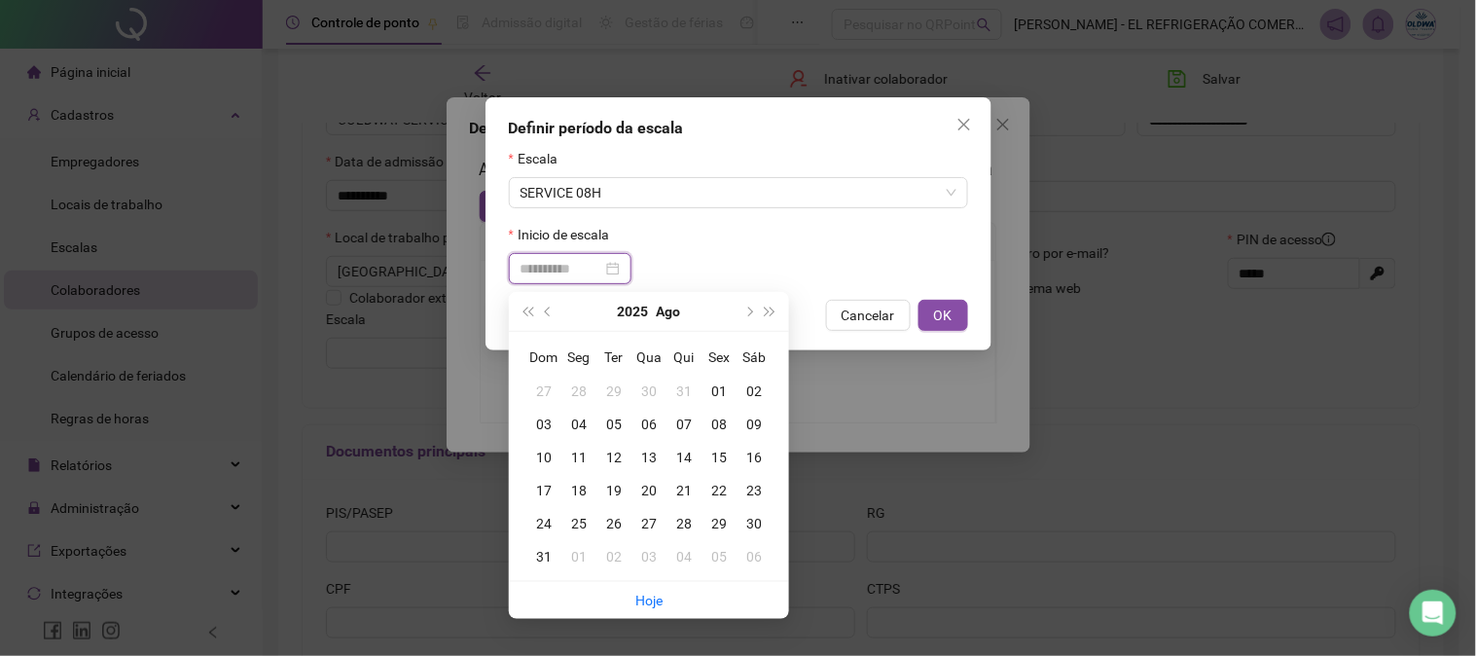
type input "**********"
click at [654, 480] on div "20" at bounding box center [648, 490] width 35 height 21
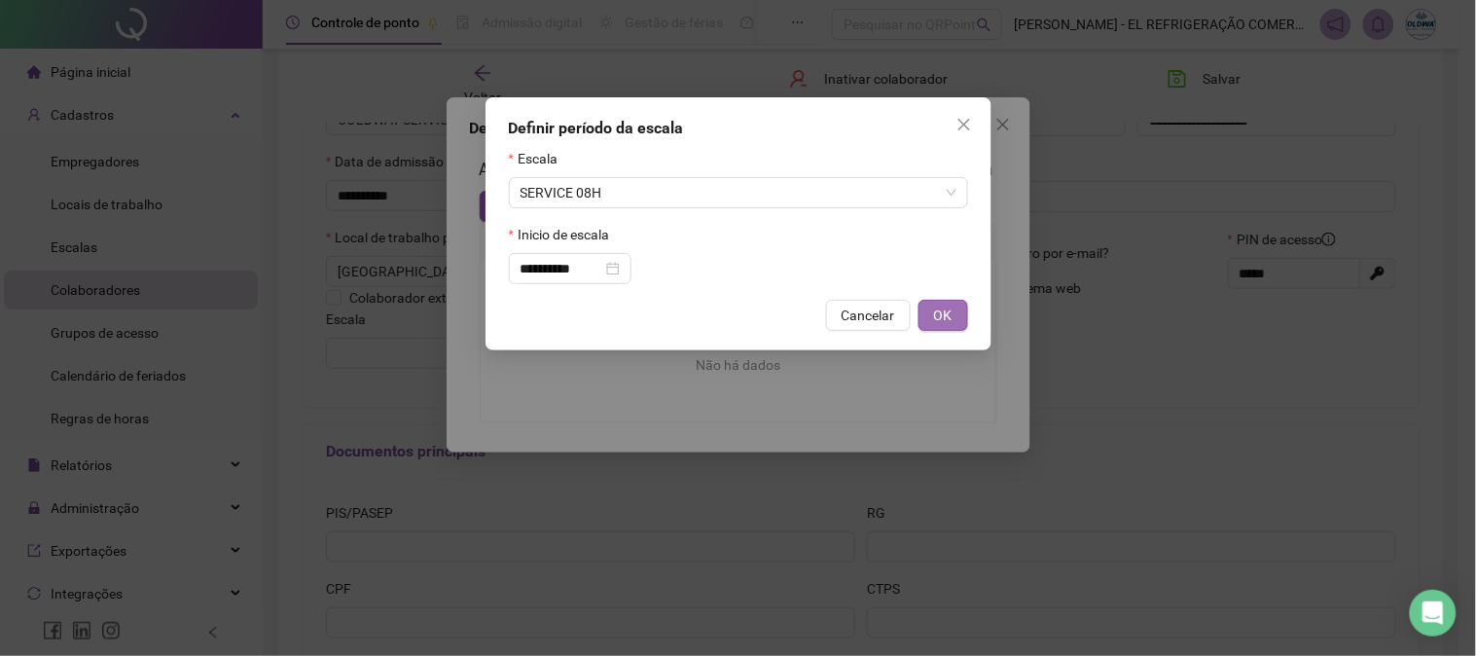
click at [951, 315] on button "OK" at bounding box center [943, 315] width 50 height 31
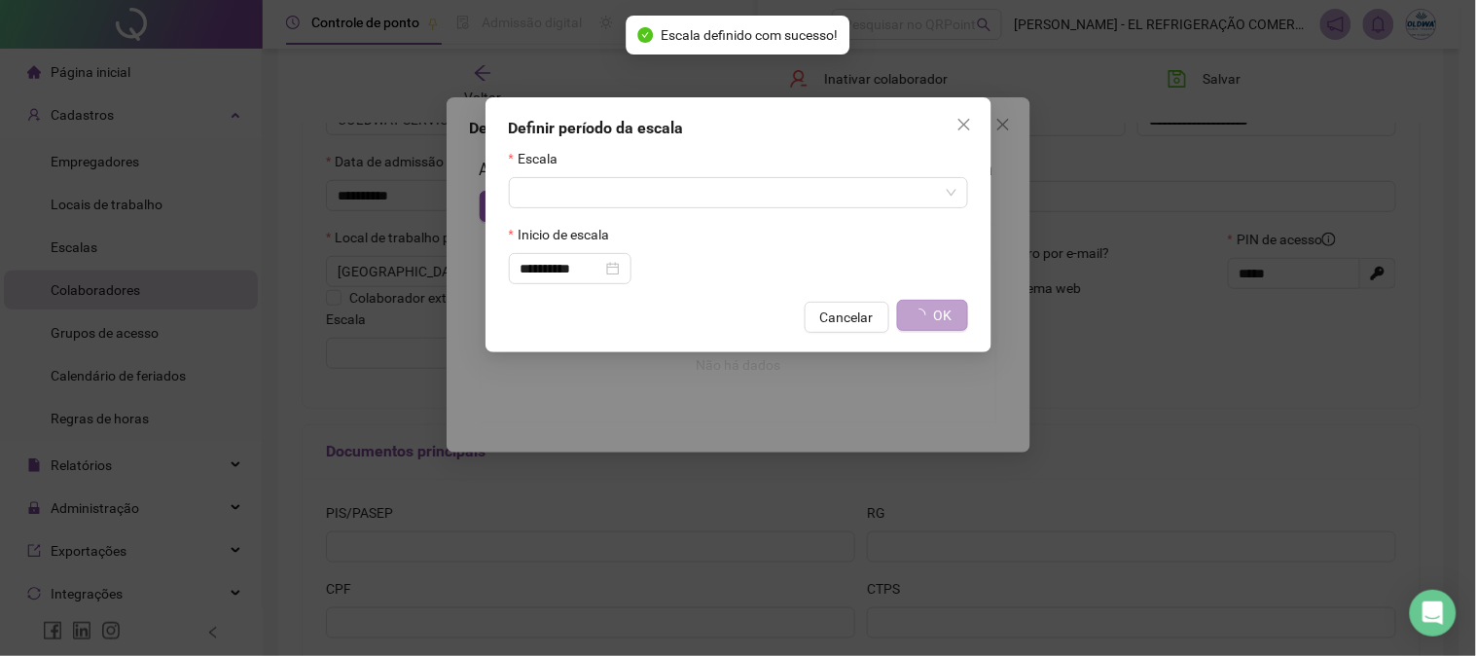
type input "**********"
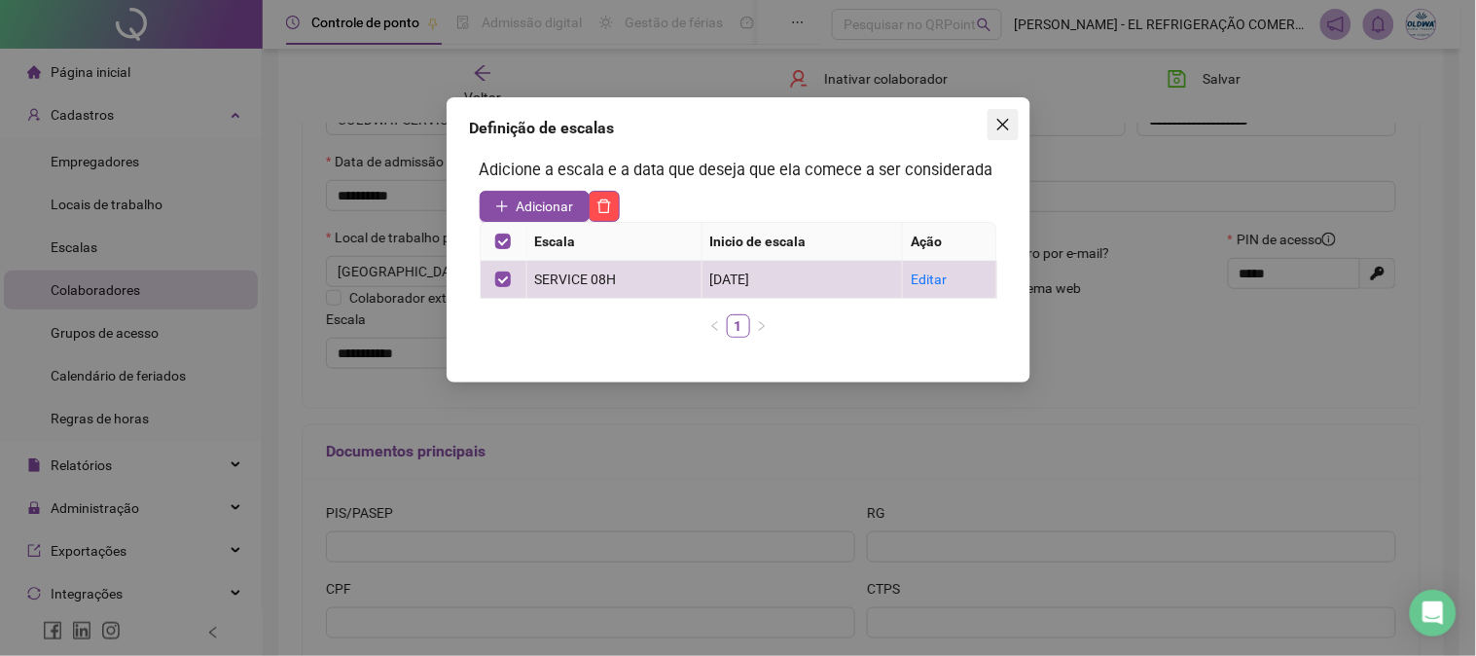
click at [995, 128] on icon "close" at bounding box center [1003, 125] width 16 height 16
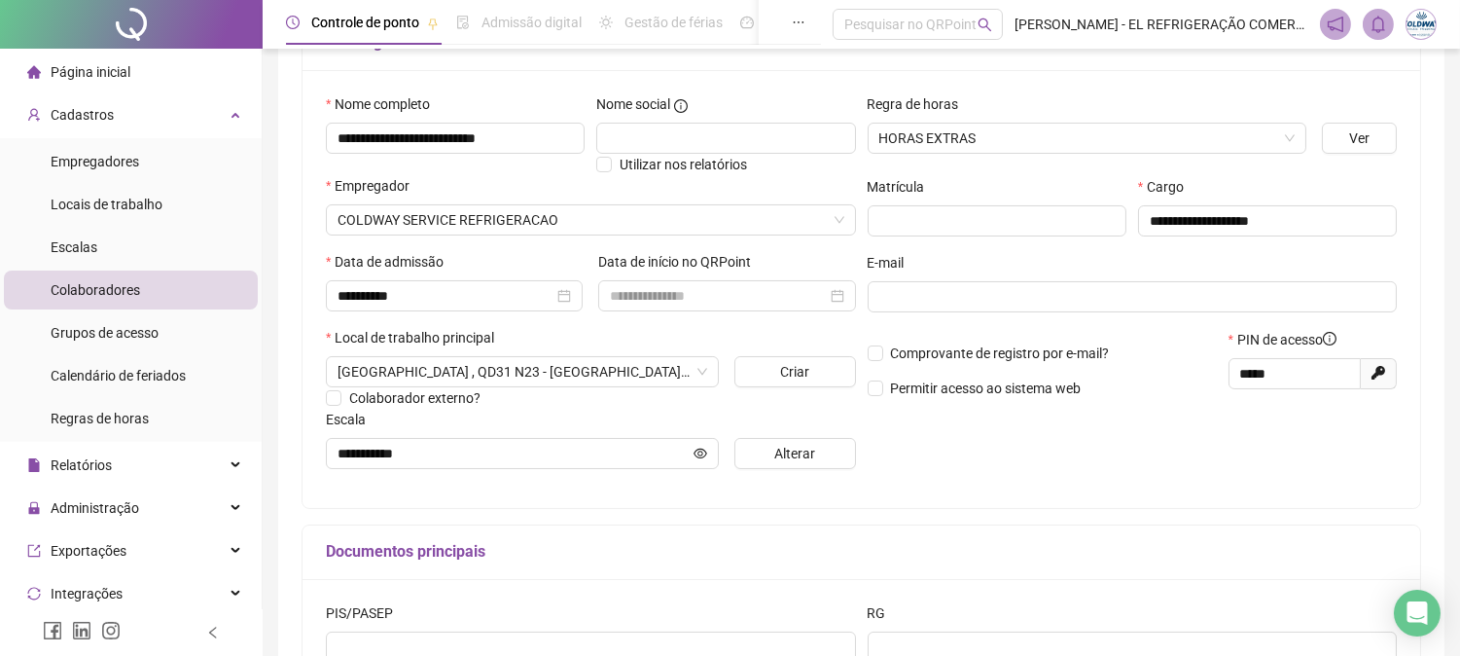
scroll to position [0, 0]
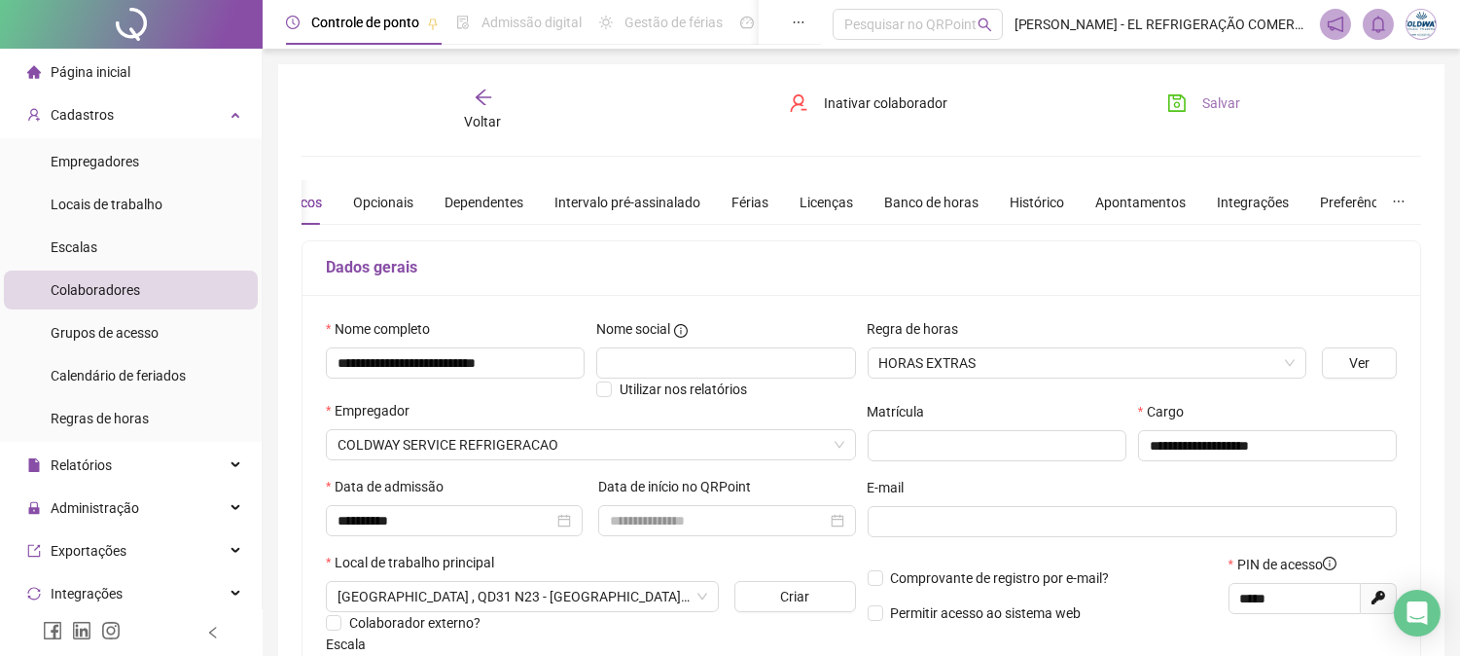
click at [1175, 98] on icon "save" at bounding box center [1177, 103] width 18 height 18
click at [479, 114] on span "Voltar" at bounding box center [483, 122] width 37 height 16
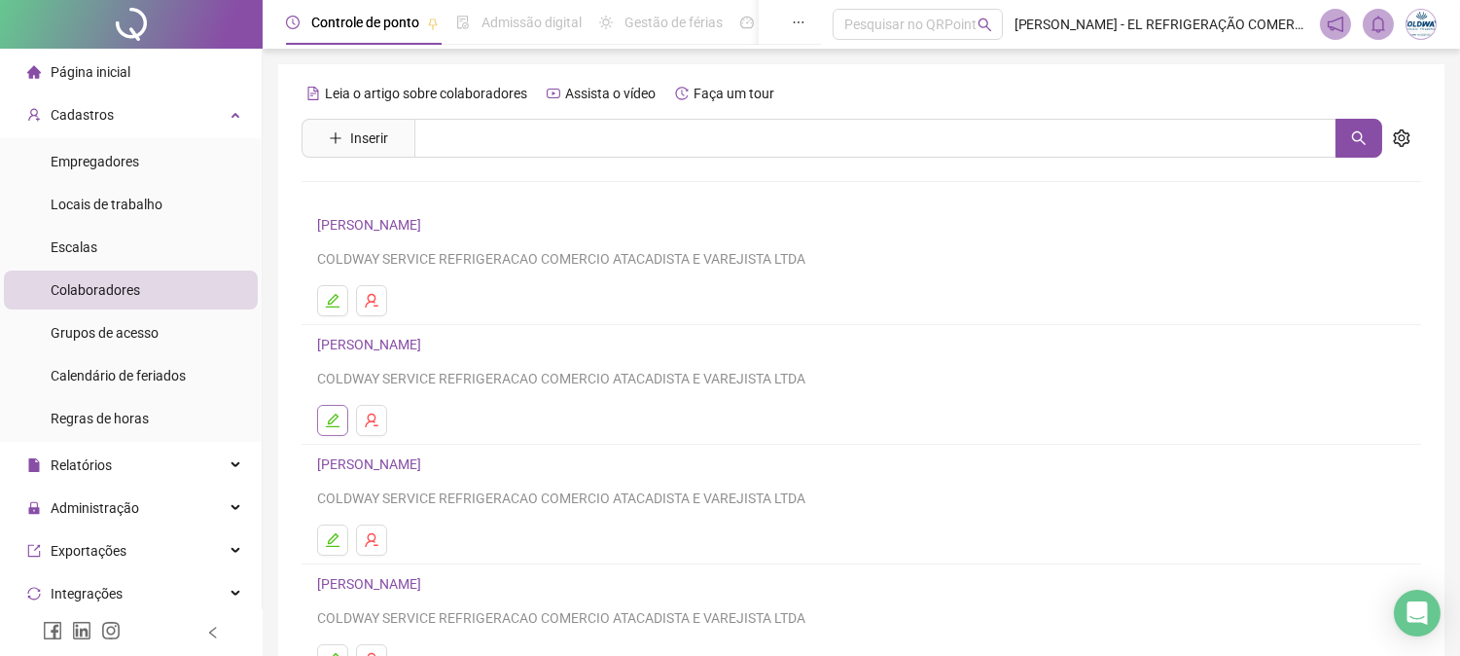
click at [329, 412] on icon "edit" at bounding box center [333, 420] width 16 height 16
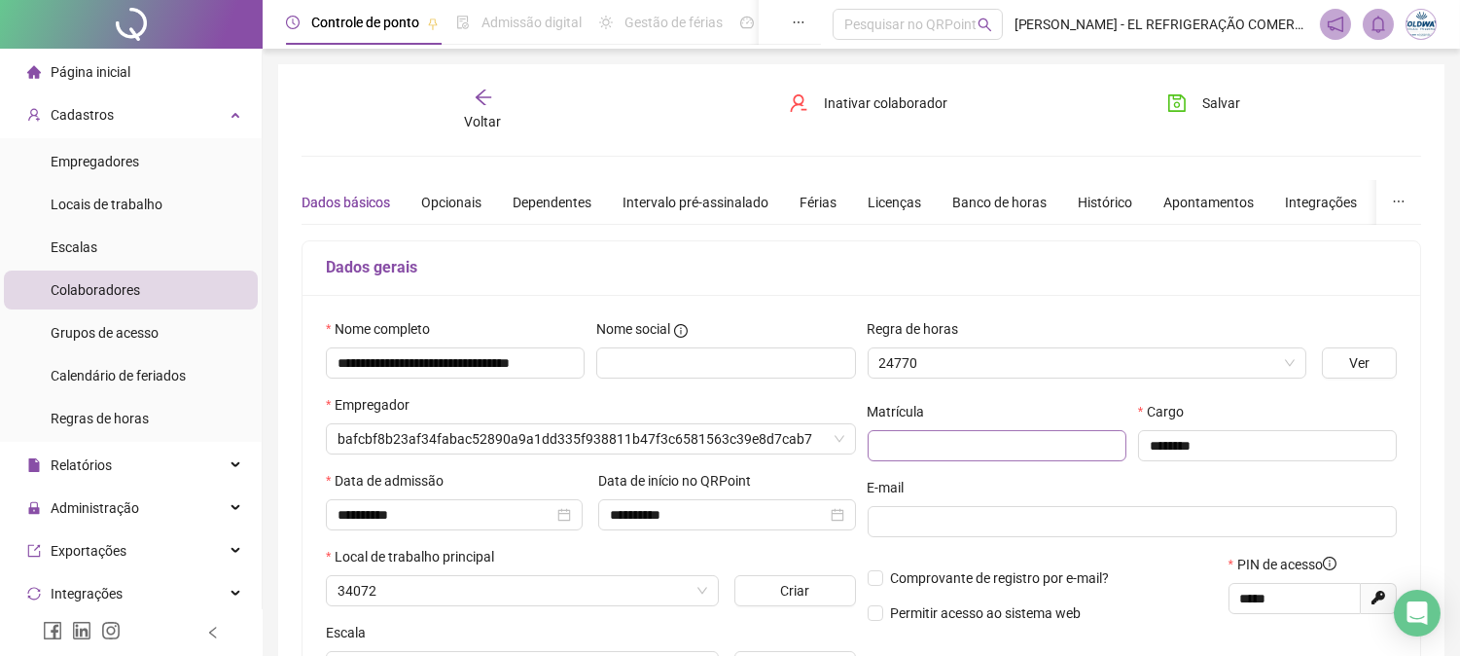
type input "**********"
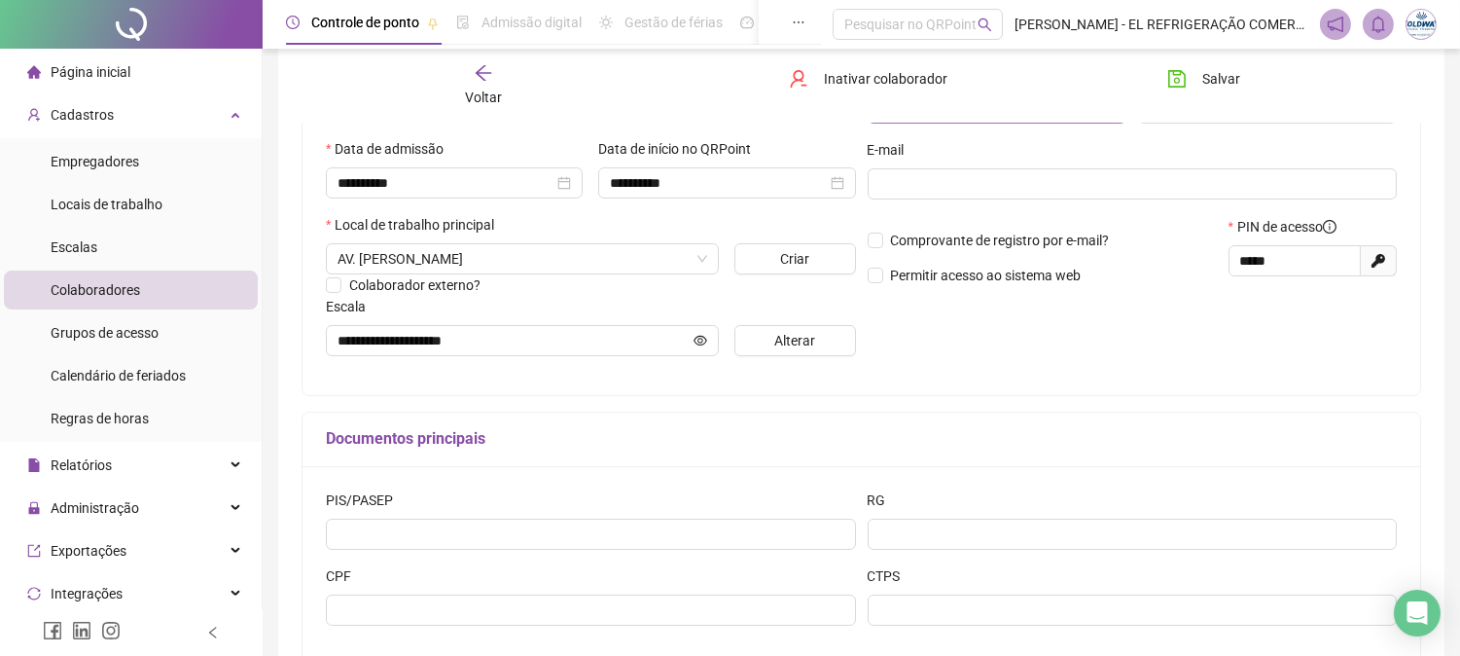
scroll to position [216, 0]
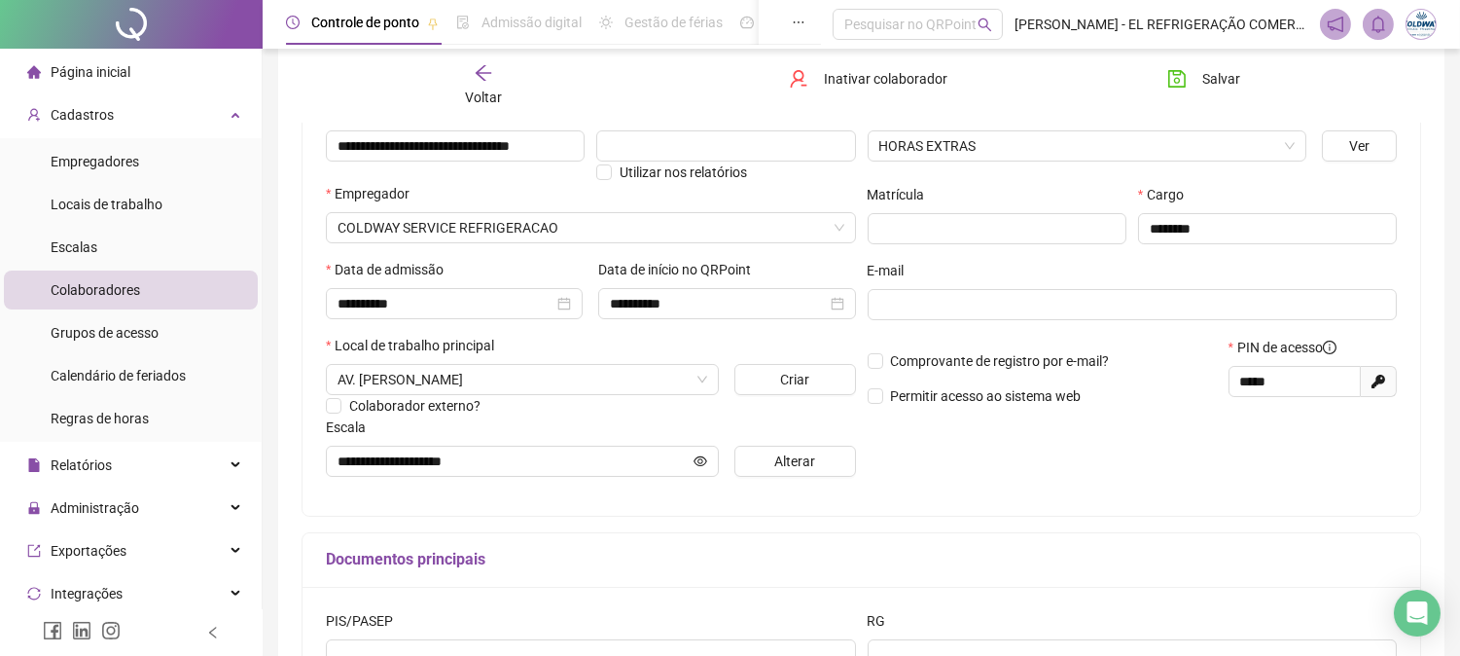
click at [483, 74] on icon "arrow-left" at bounding box center [483, 72] width 19 height 19
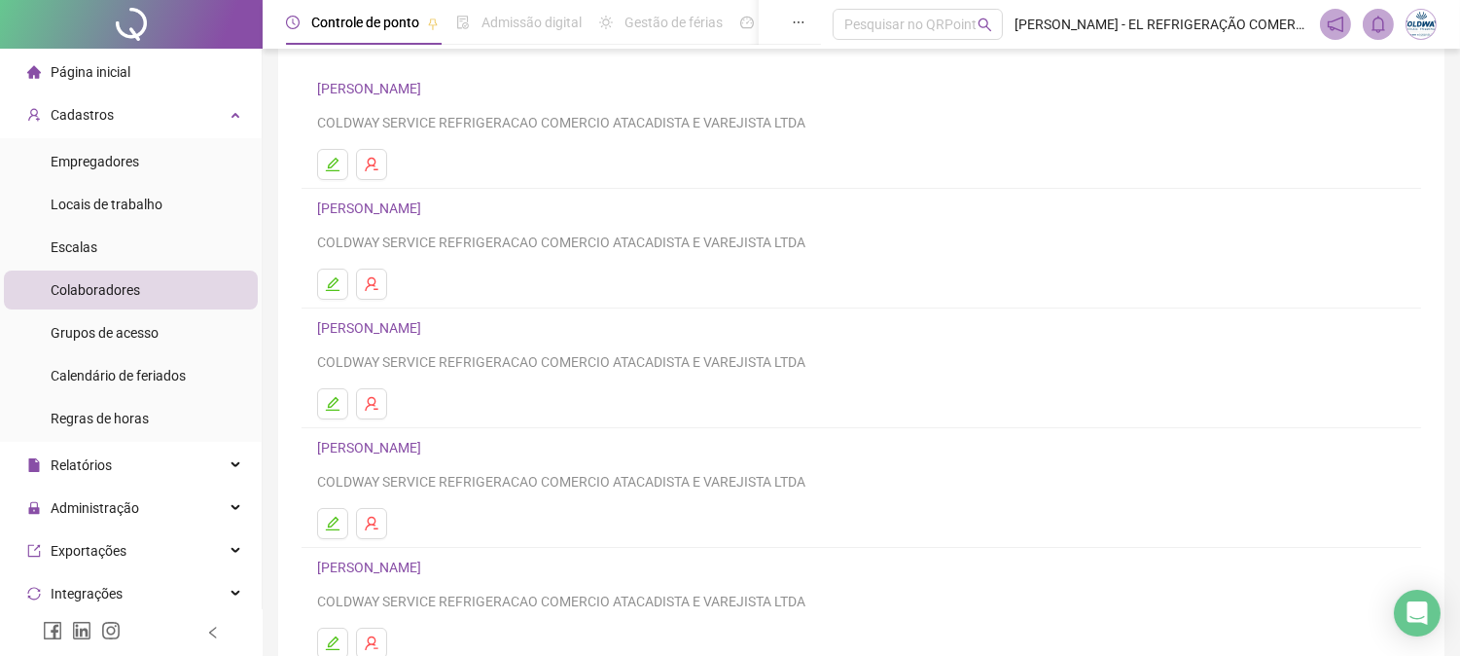
scroll to position [285, 0]
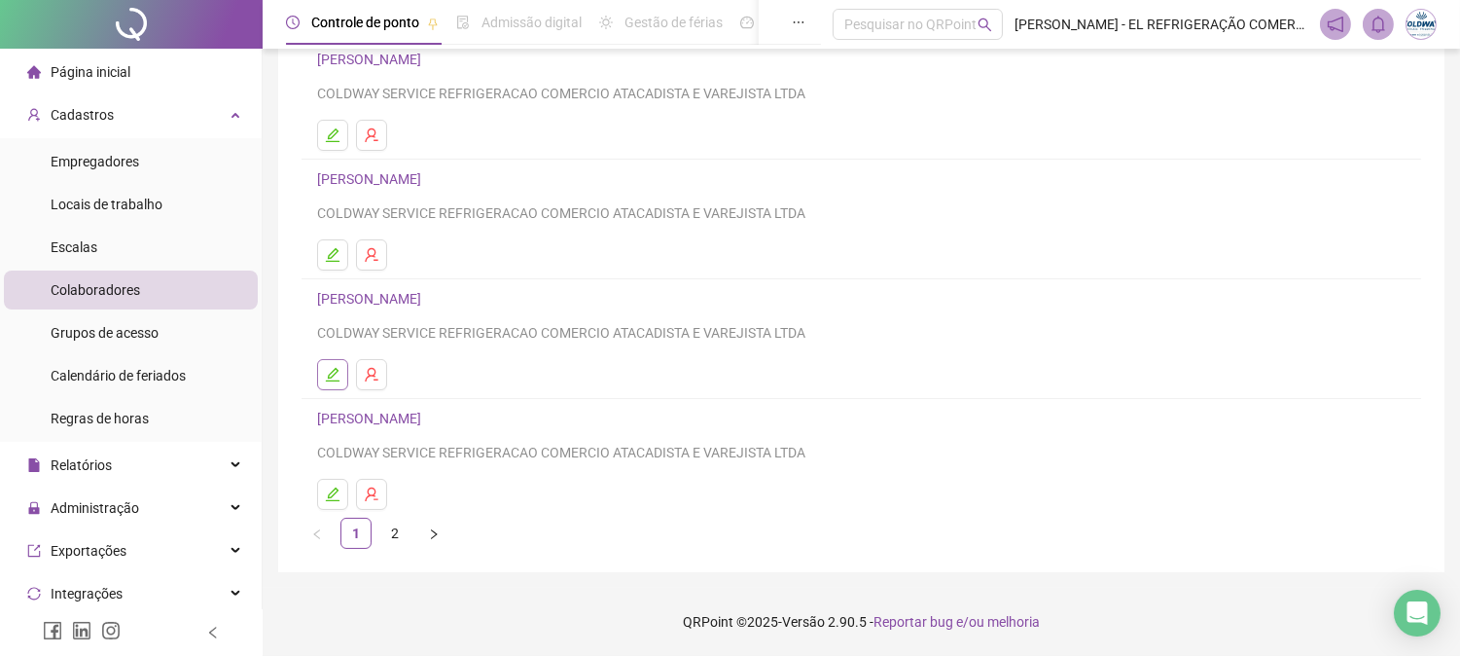
click at [327, 376] on icon "edit" at bounding box center [333, 375] width 16 height 16
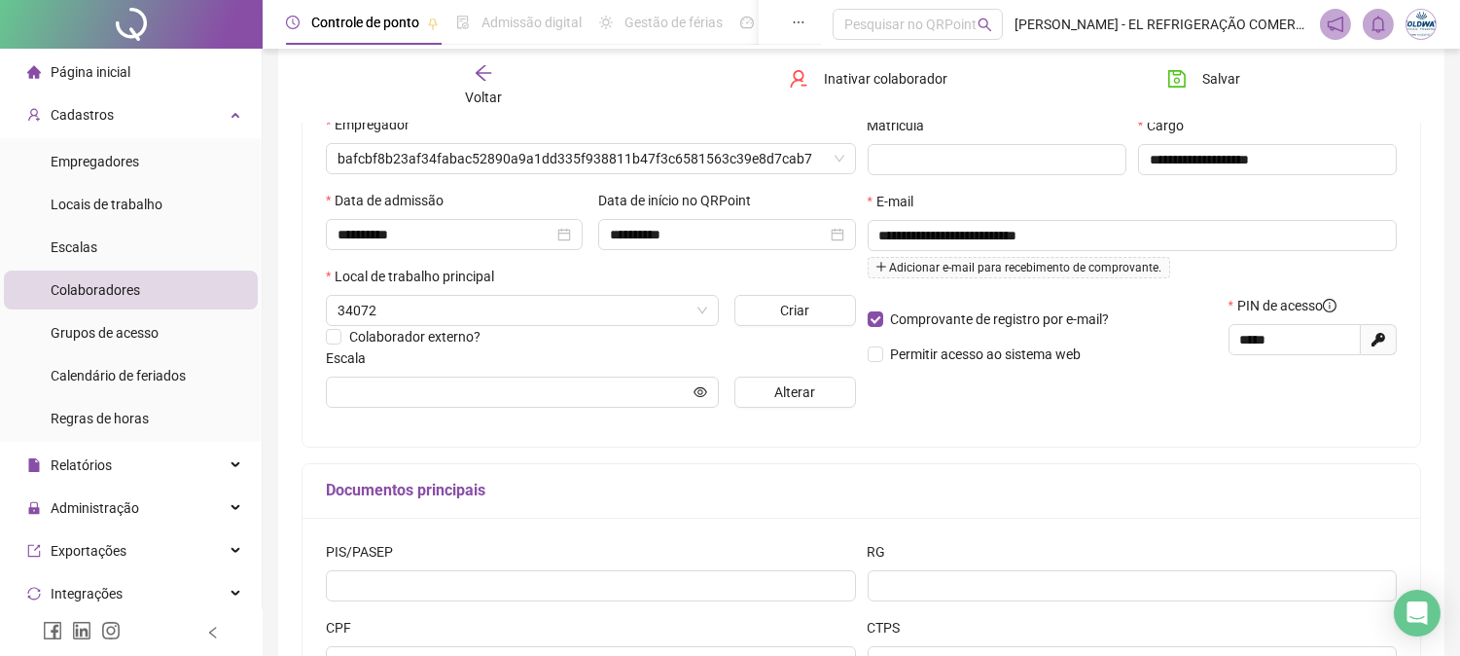
scroll to position [295, 0]
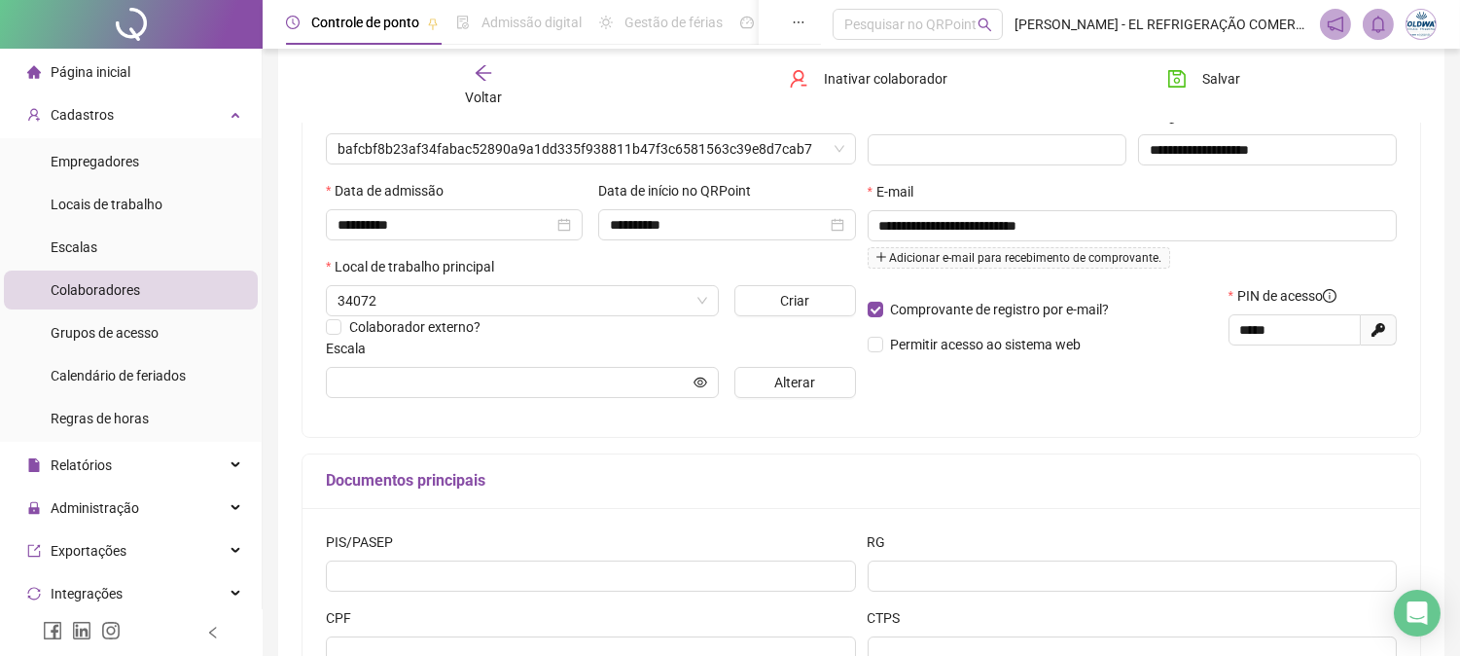
type input "**********"
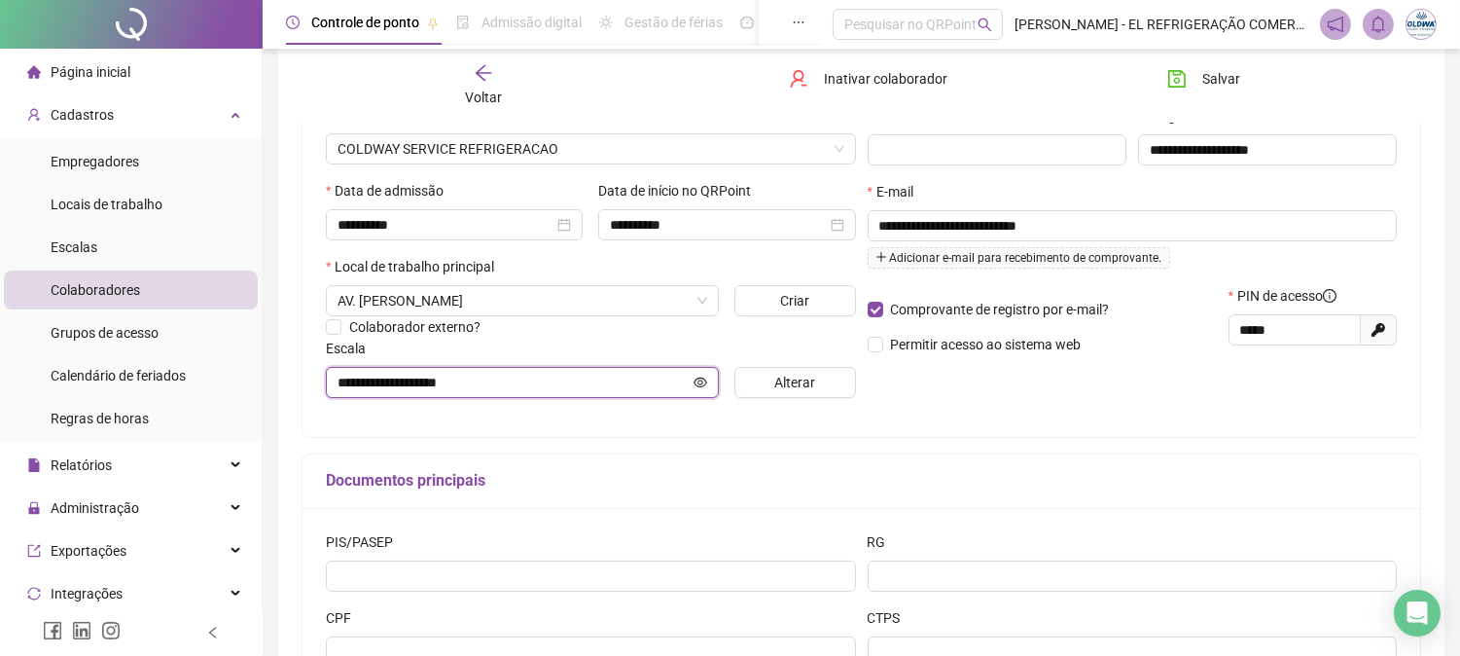
click at [695, 383] on icon "eye" at bounding box center [701, 383] width 14 height 14
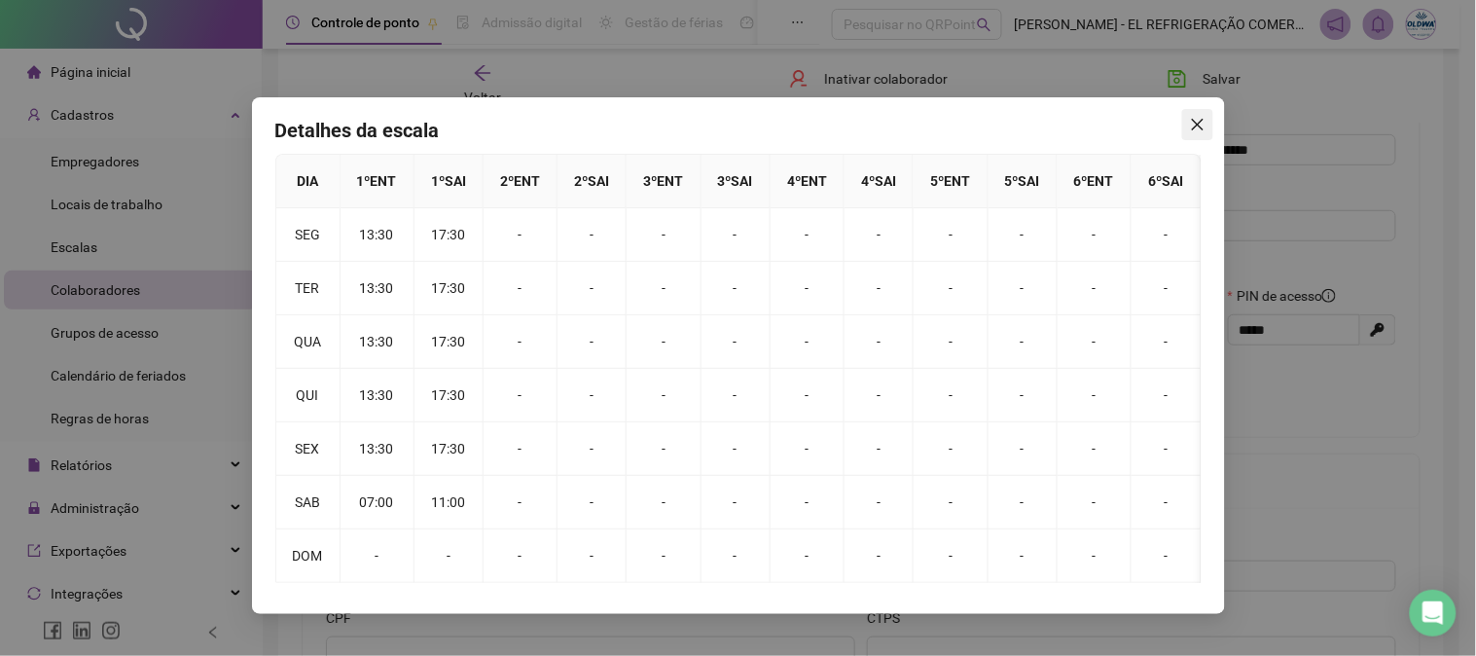
click at [1193, 127] on icon "close" at bounding box center [1198, 125] width 16 height 16
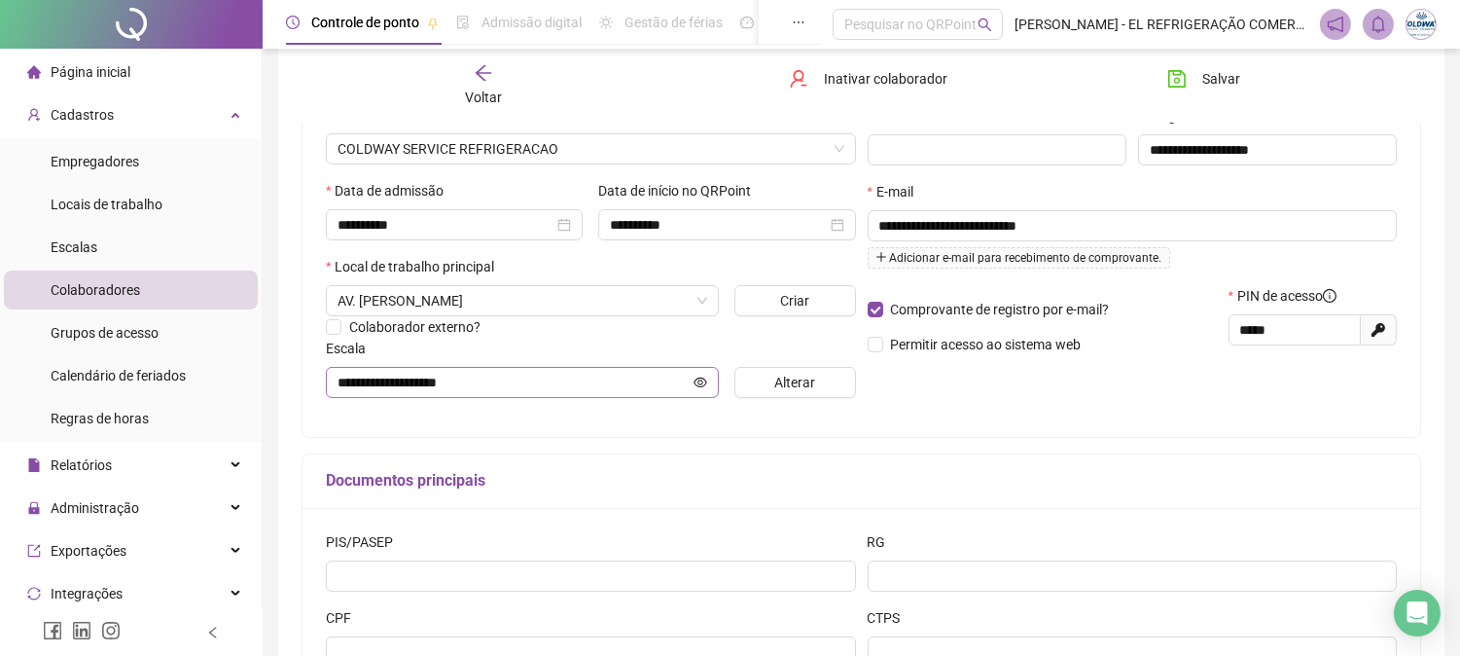
click at [692, 377] on span "**********" at bounding box center [522, 382] width 393 height 31
click at [703, 387] on icon "eye" at bounding box center [702, 382] width 14 height 10
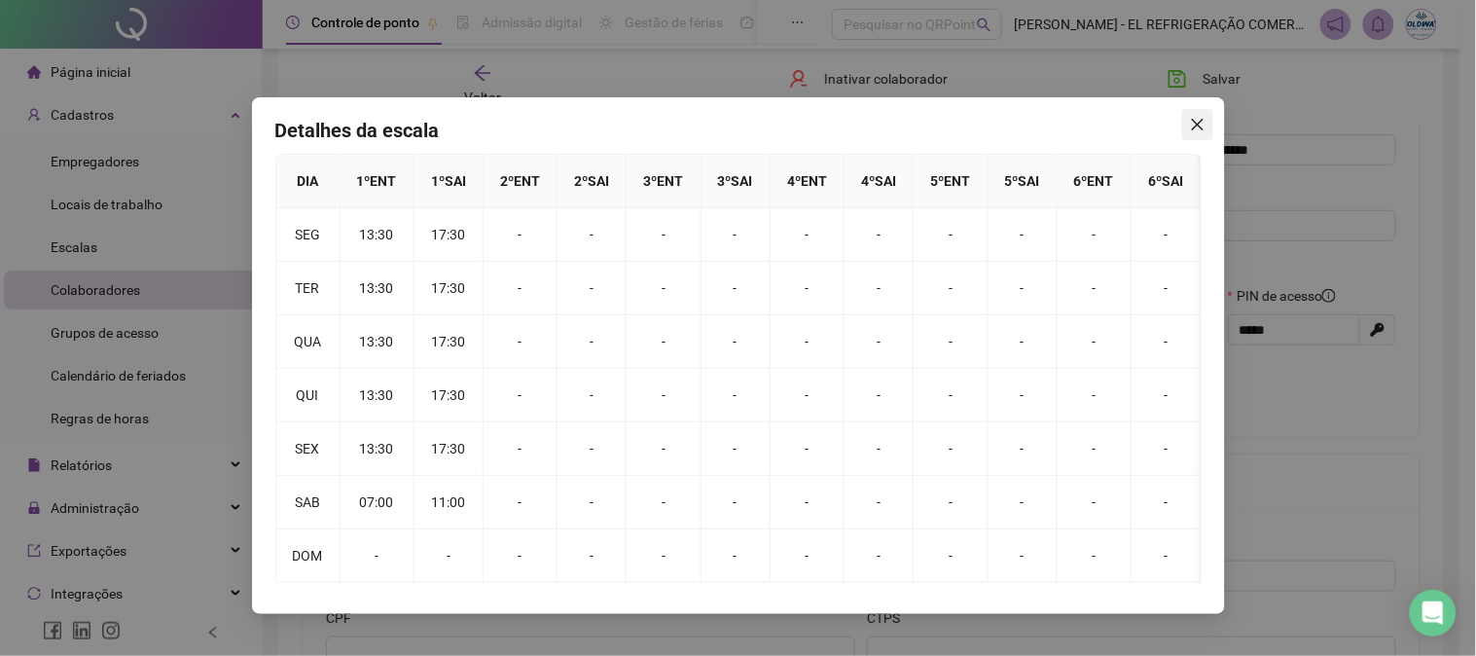
click at [1194, 128] on icon "close" at bounding box center [1198, 125] width 16 height 16
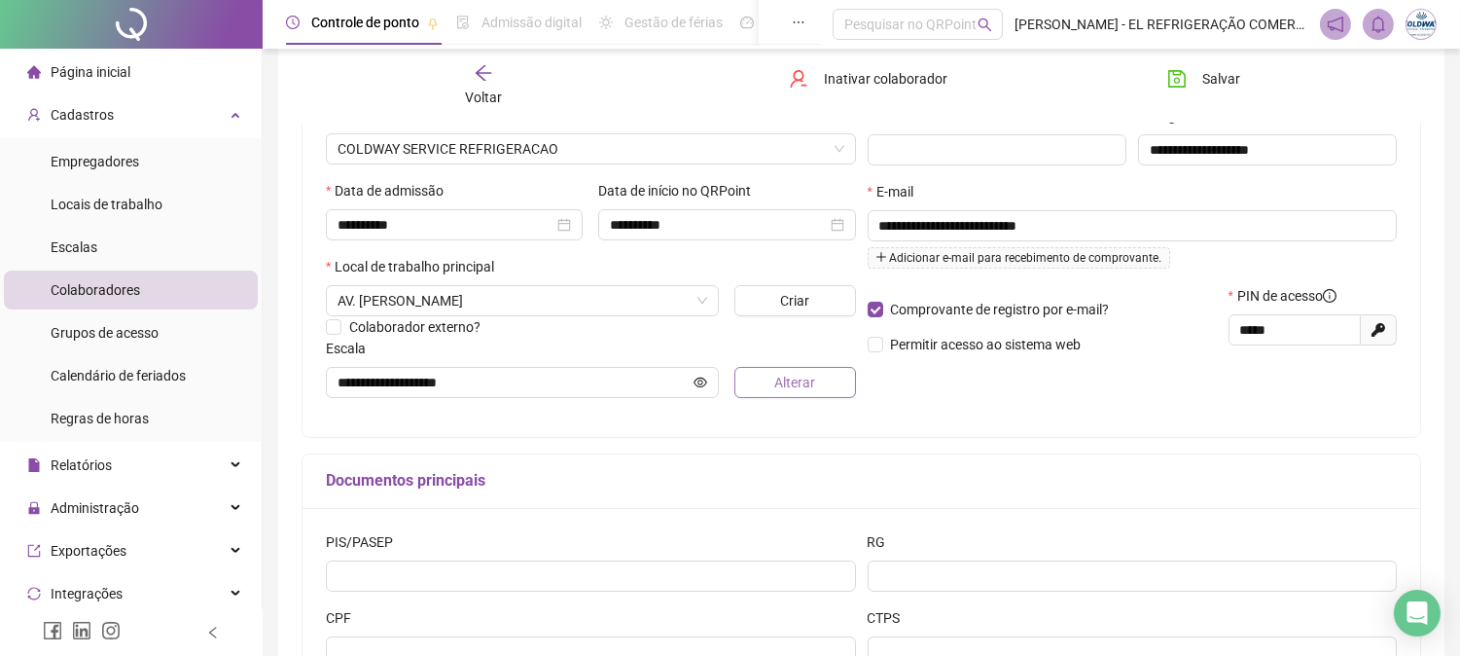
click at [794, 376] on span "Alterar" at bounding box center [794, 382] width 41 height 21
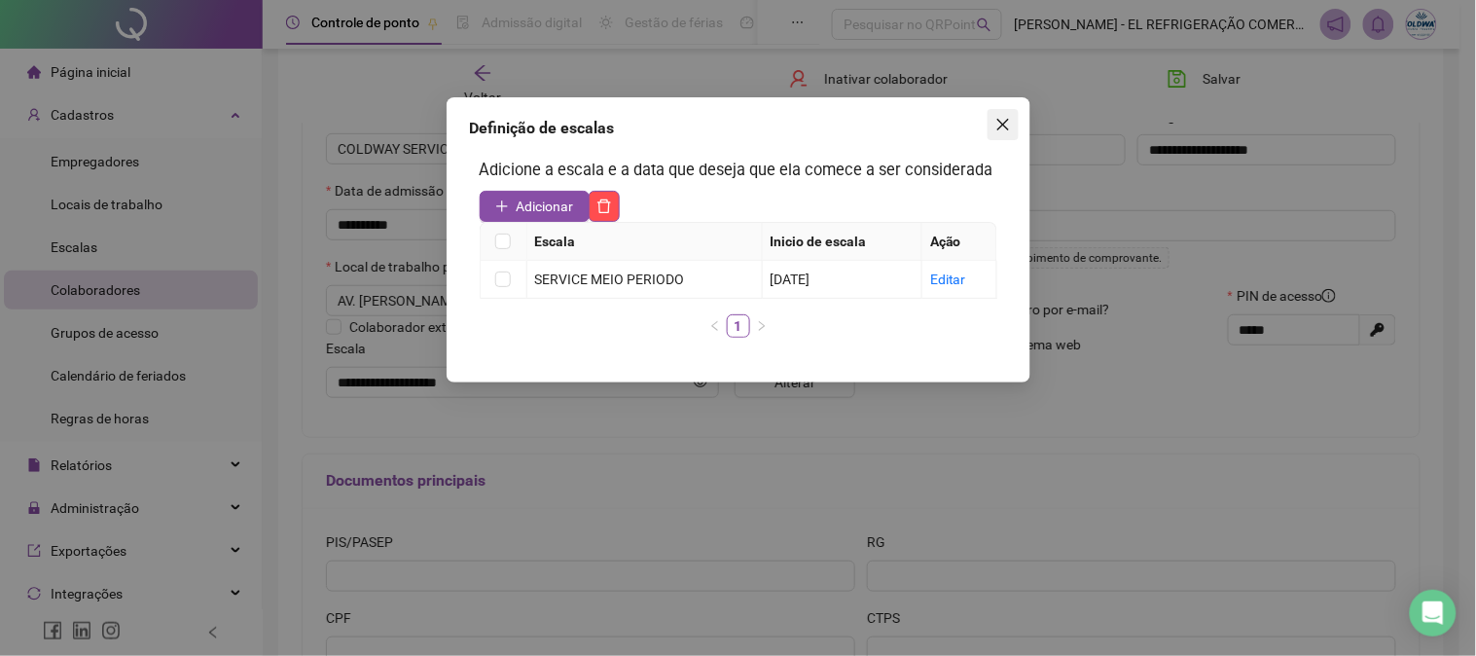
click at [1012, 122] on span "Close" at bounding box center [1002, 125] width 31 height 16
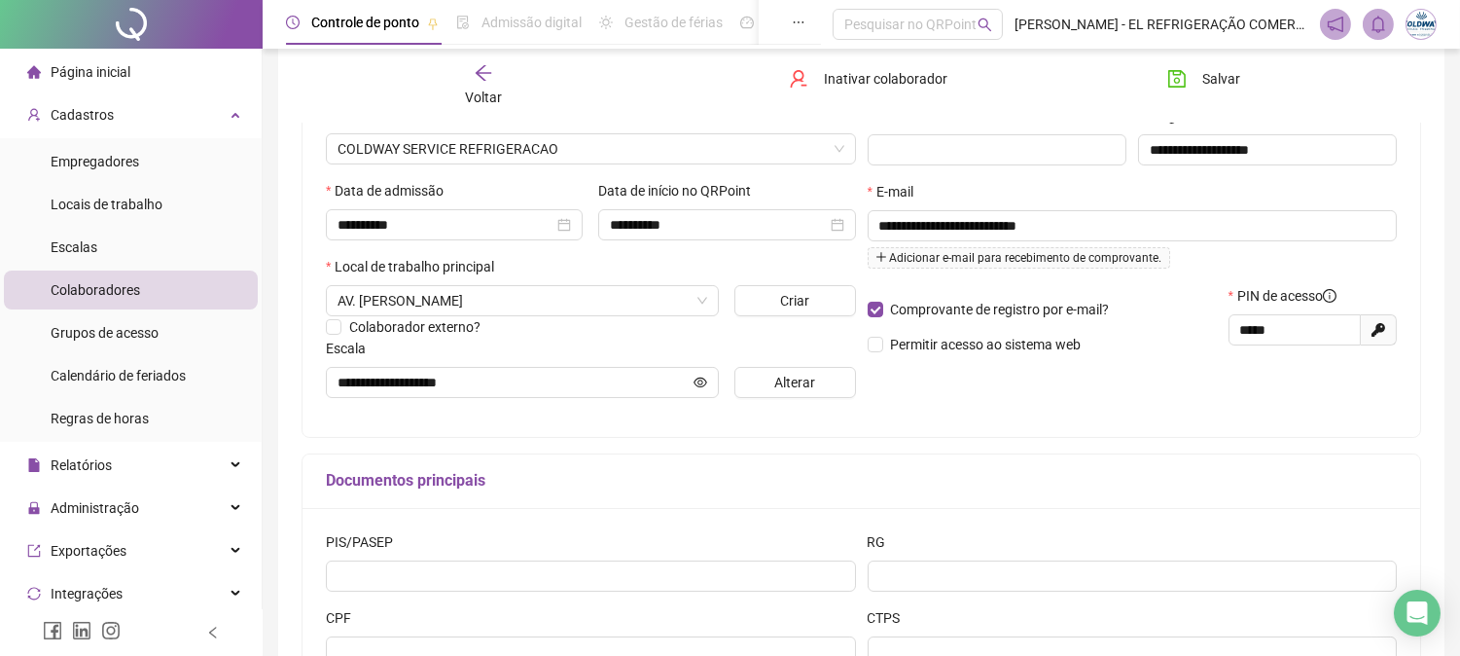
click at [498, 83] on div "Voltar" at bounding box center [483, 85] width 174 height 45
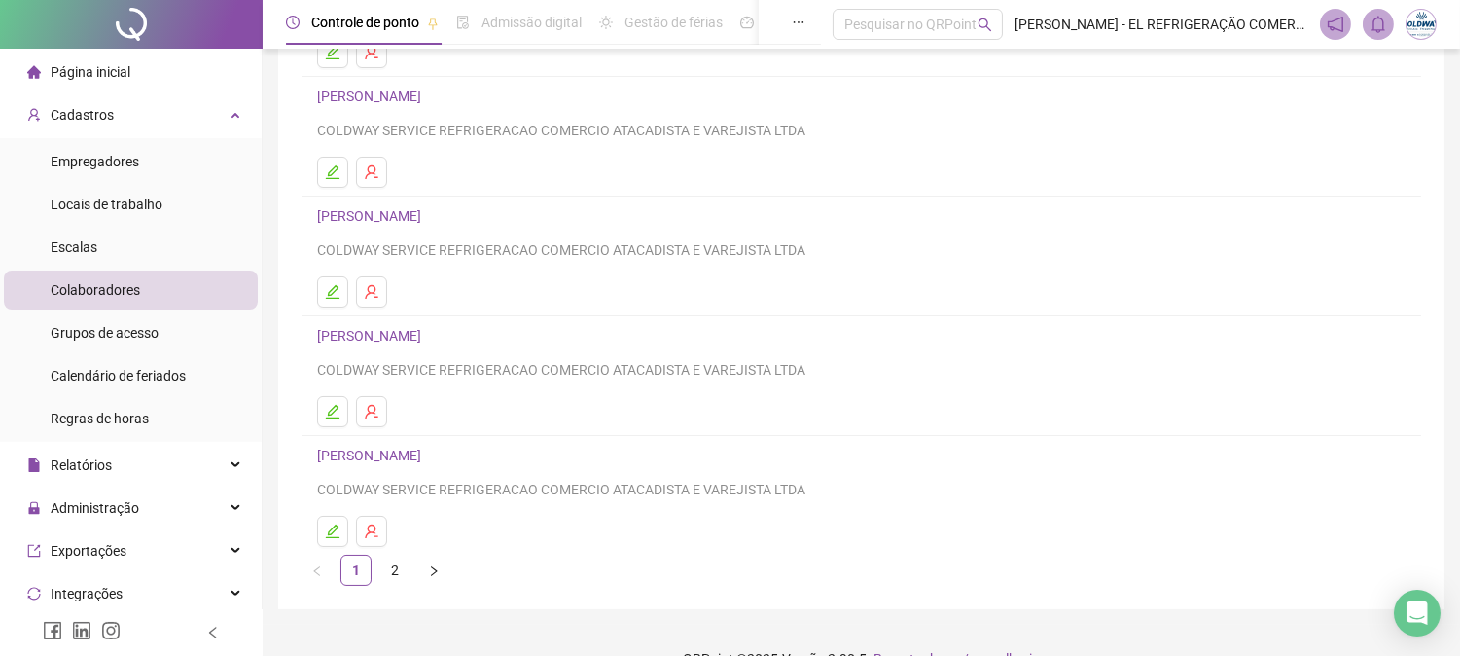
scroll to position [285, 0]
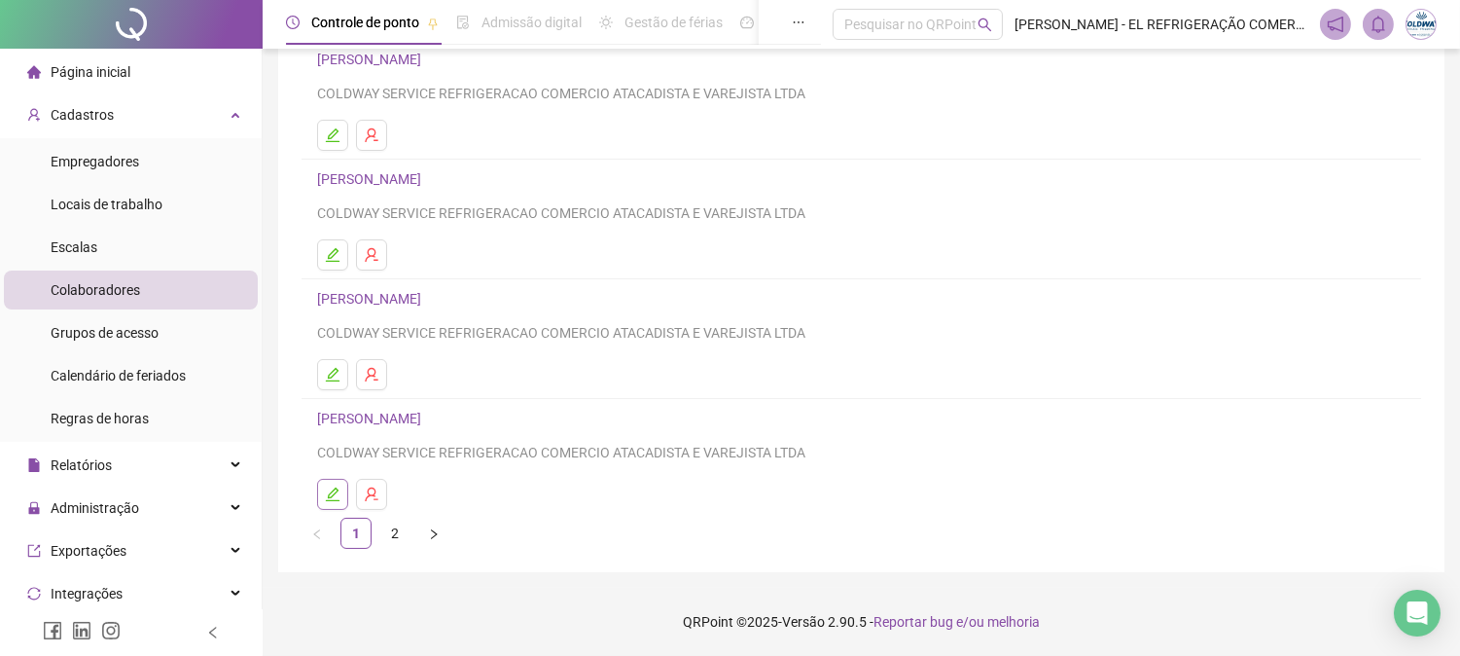
click at [323, 492] on button "button" at bounding box center [332, 494] width 31 height 31
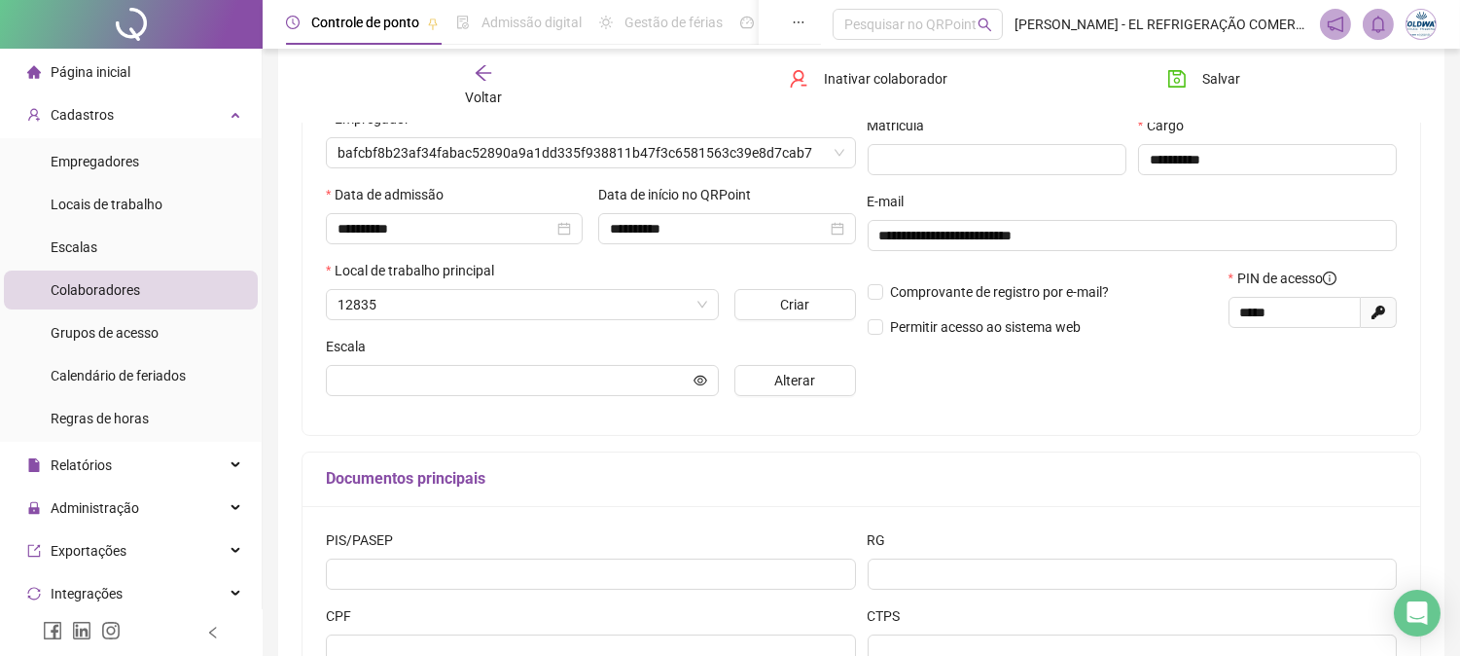
scroll to position [295, 0]
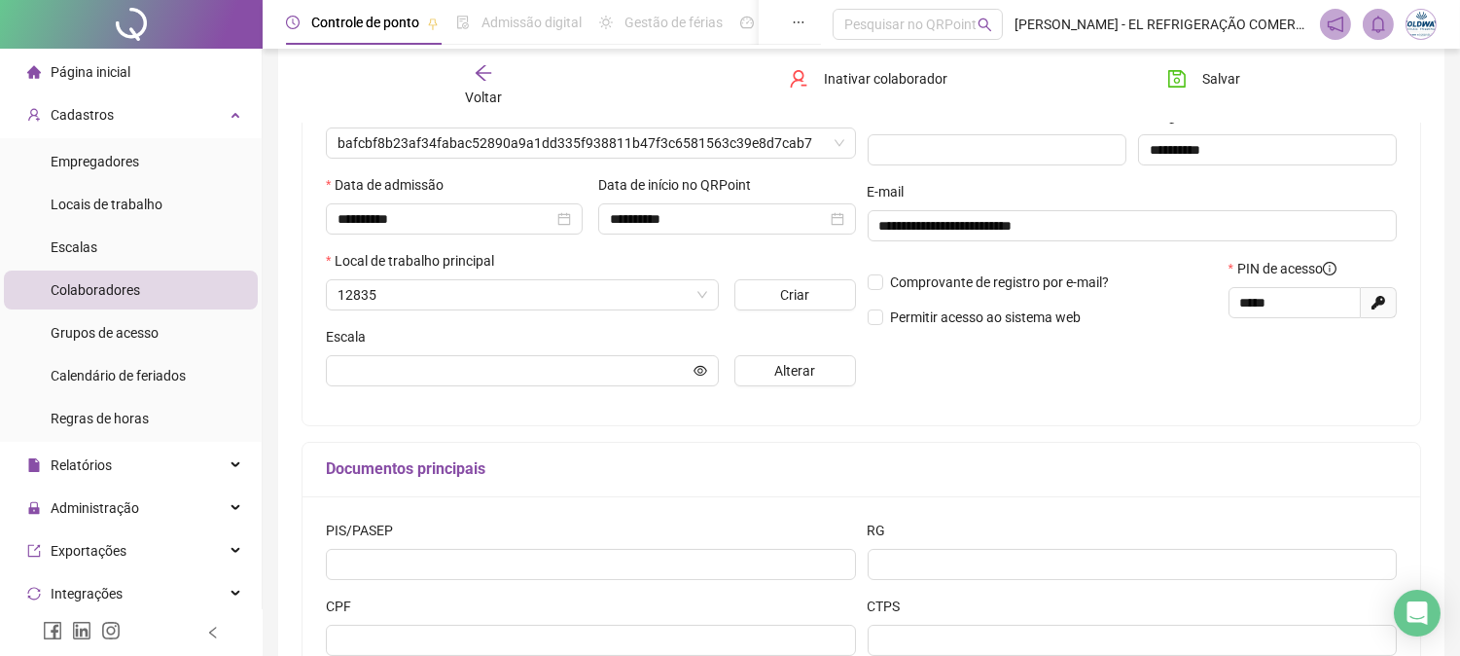
type input "*******"
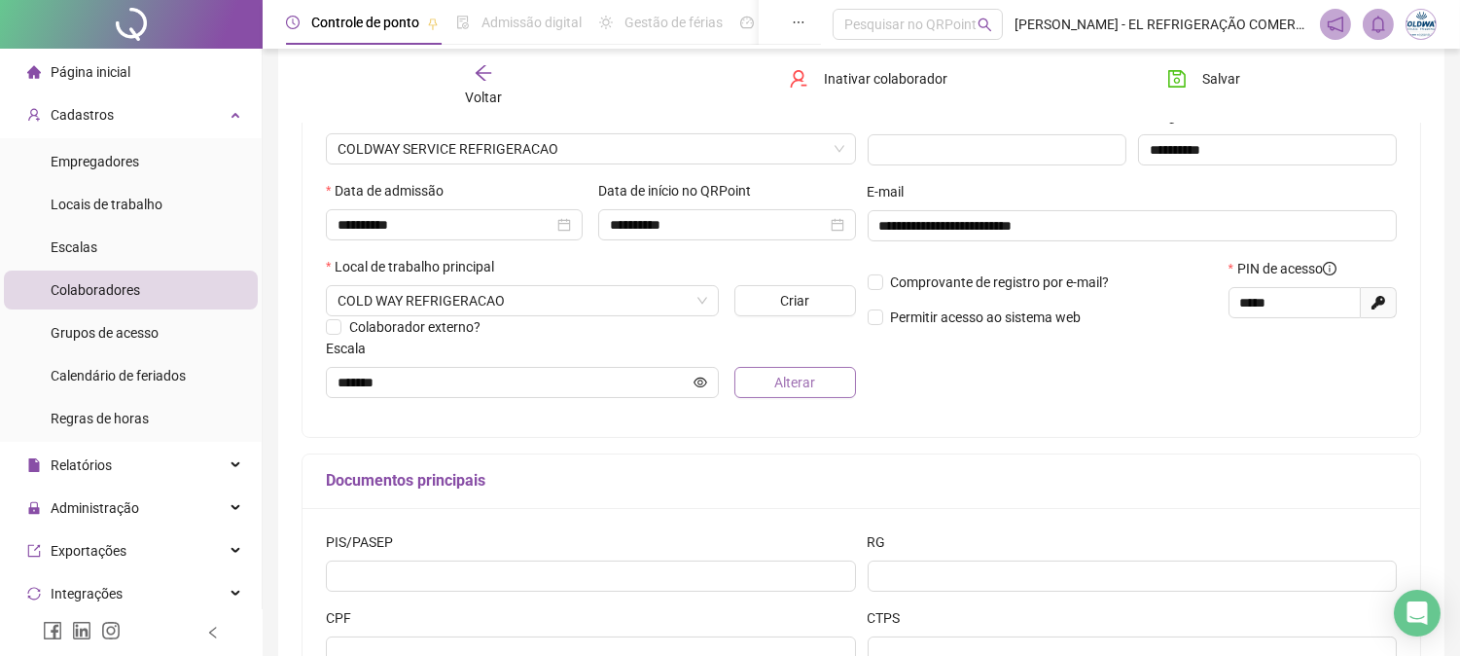
click at [765, 395] on button "Alterar" at bounding box center [794, 382] width 121 height 31
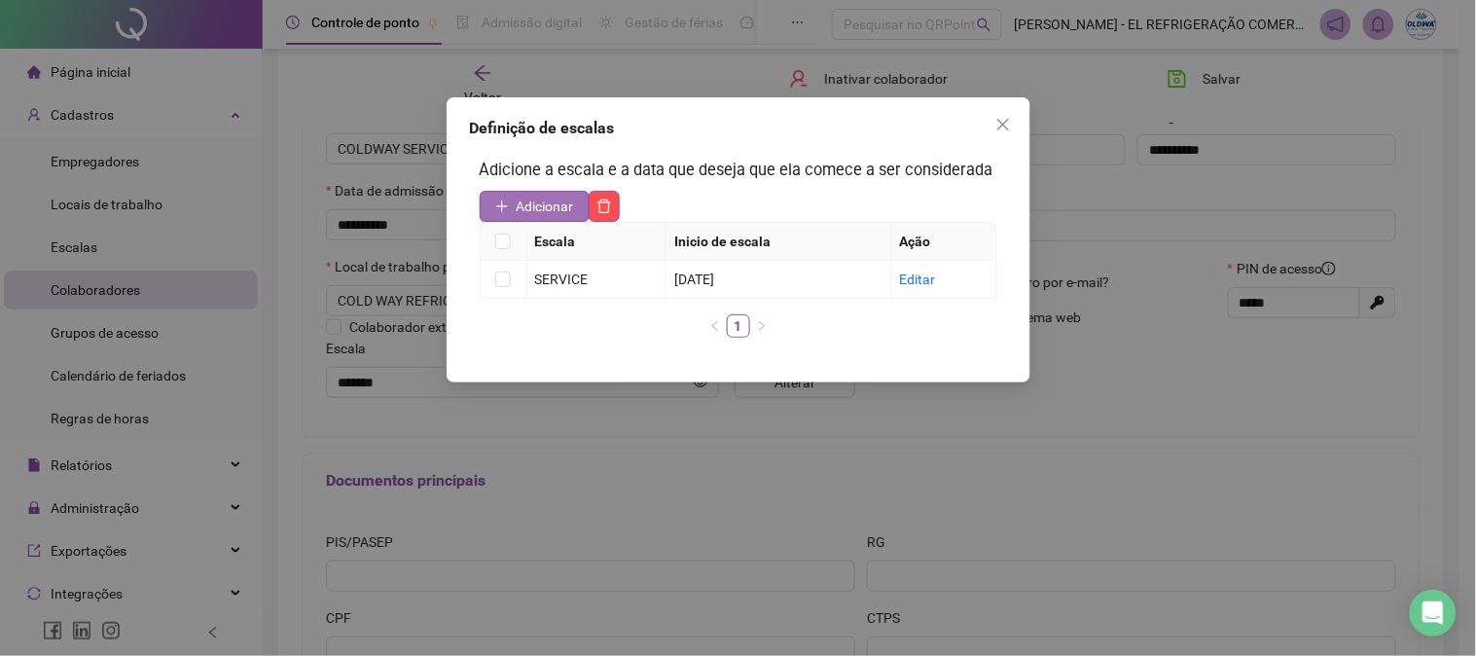
click at [531, 197] on span "Adicionar" at bounding box center [545, 206] width 57 height 21
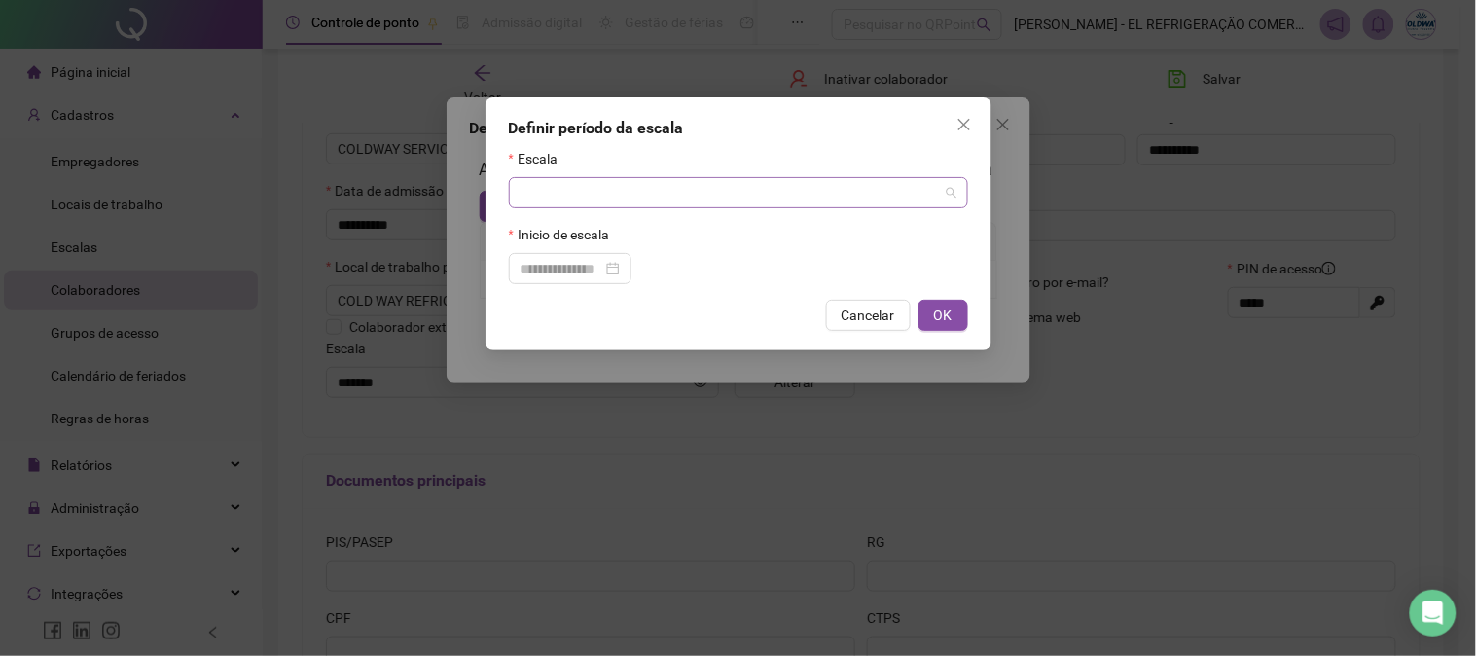
click at [948, 198] on span at bounding box center [738, 192] width 436 height 29
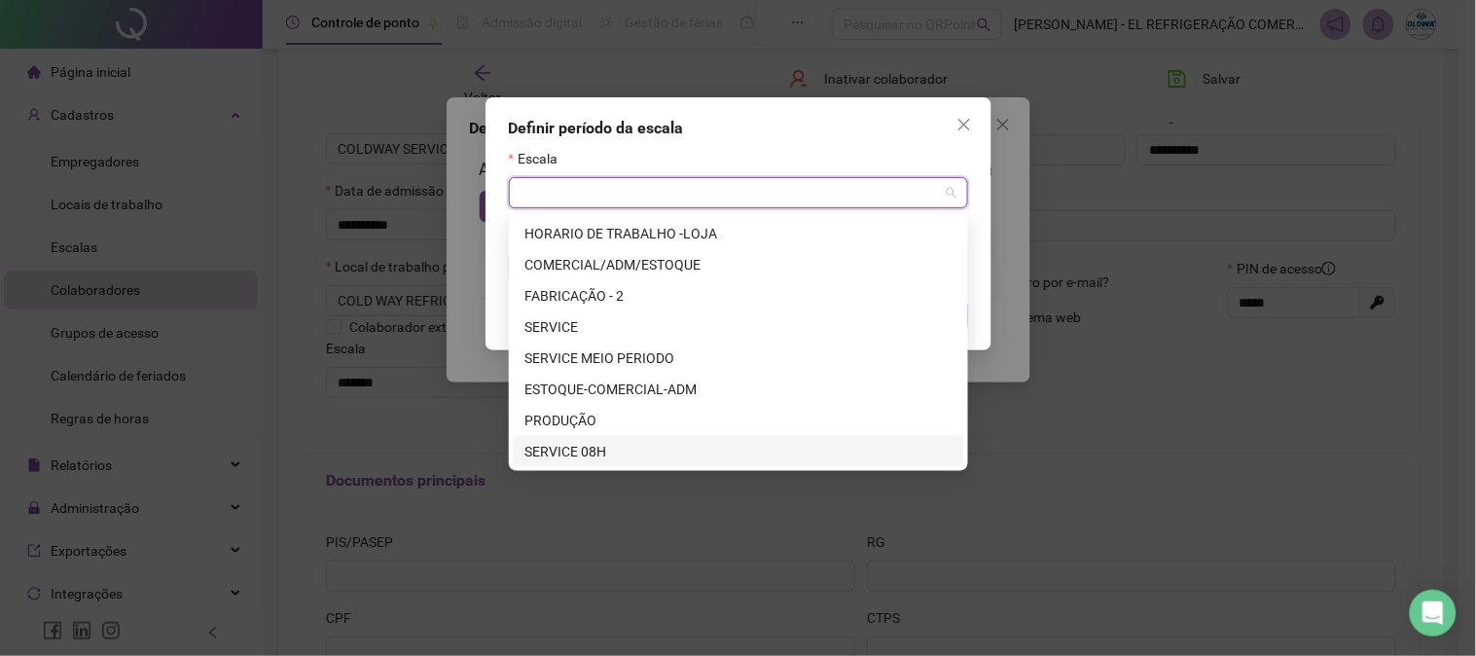
click at [705, 446] on div "SERVICE 08H" at bounding box center [738, 451] width 428 height 21
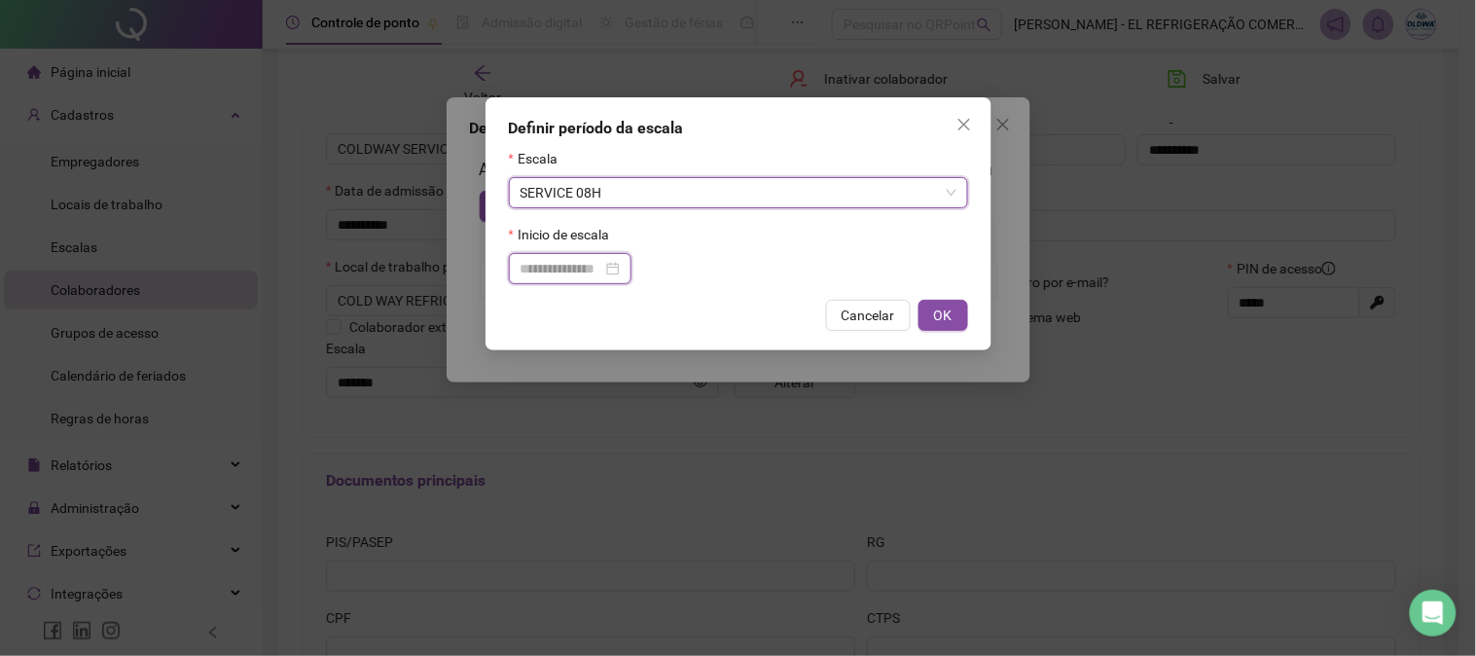
click at [593, 268] on input at bounding box center [561, 268] width 82 height 21
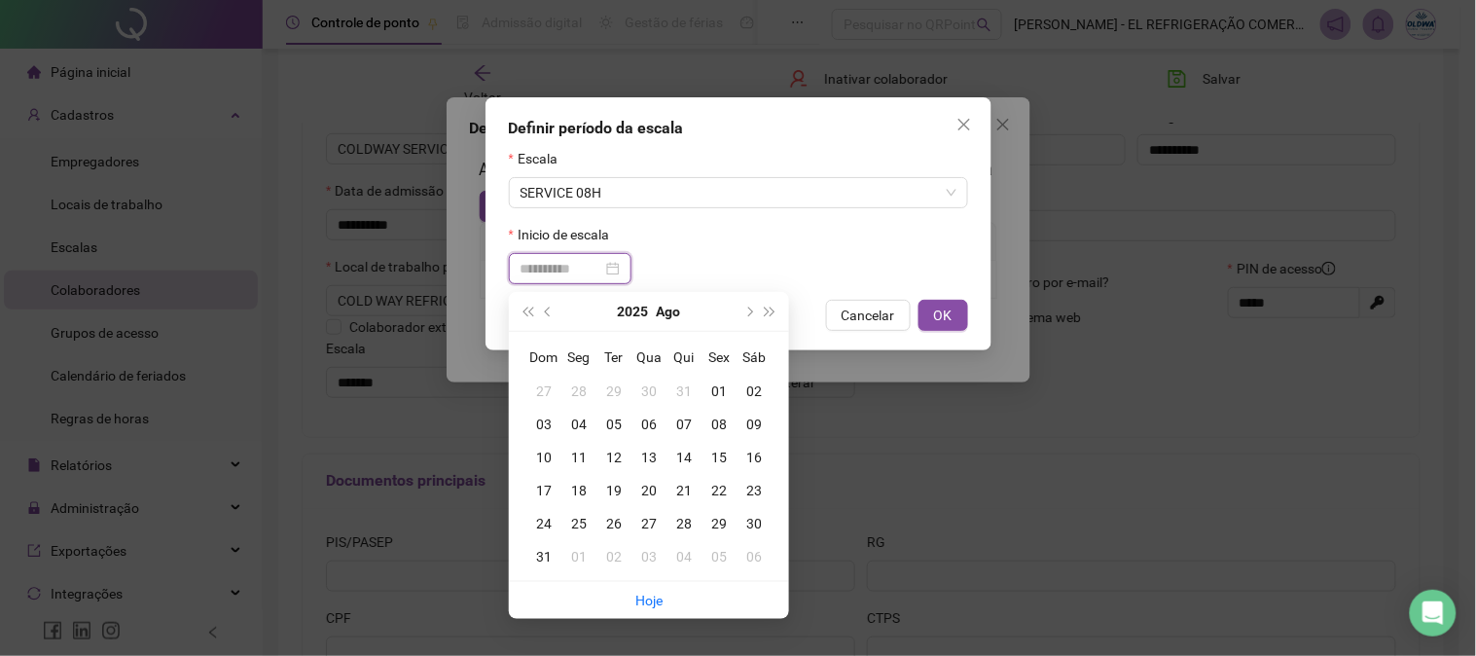
type input "**********"
click at [645, 484] on div "20" at bounding box center [648, 490] width 35 height 21
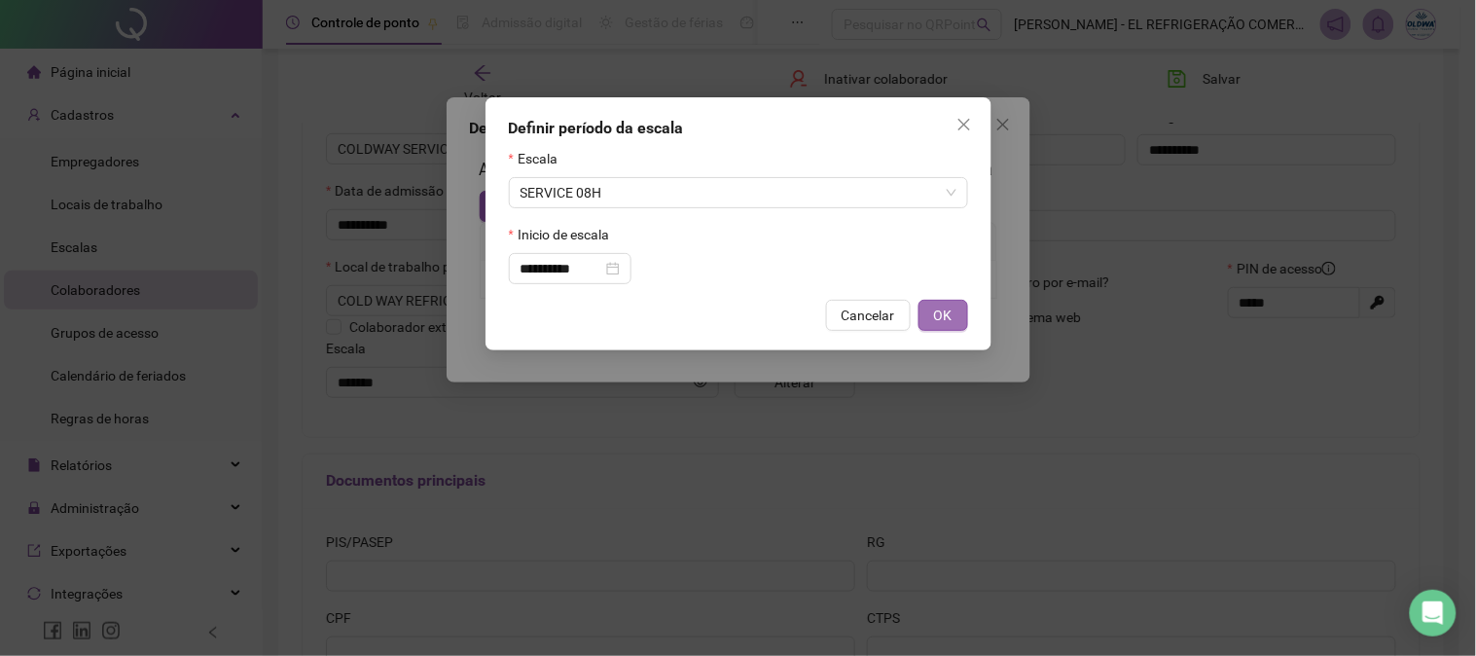
click at [954, 326] on button "OK" at bounding box center [943, 315] width 50 height 31
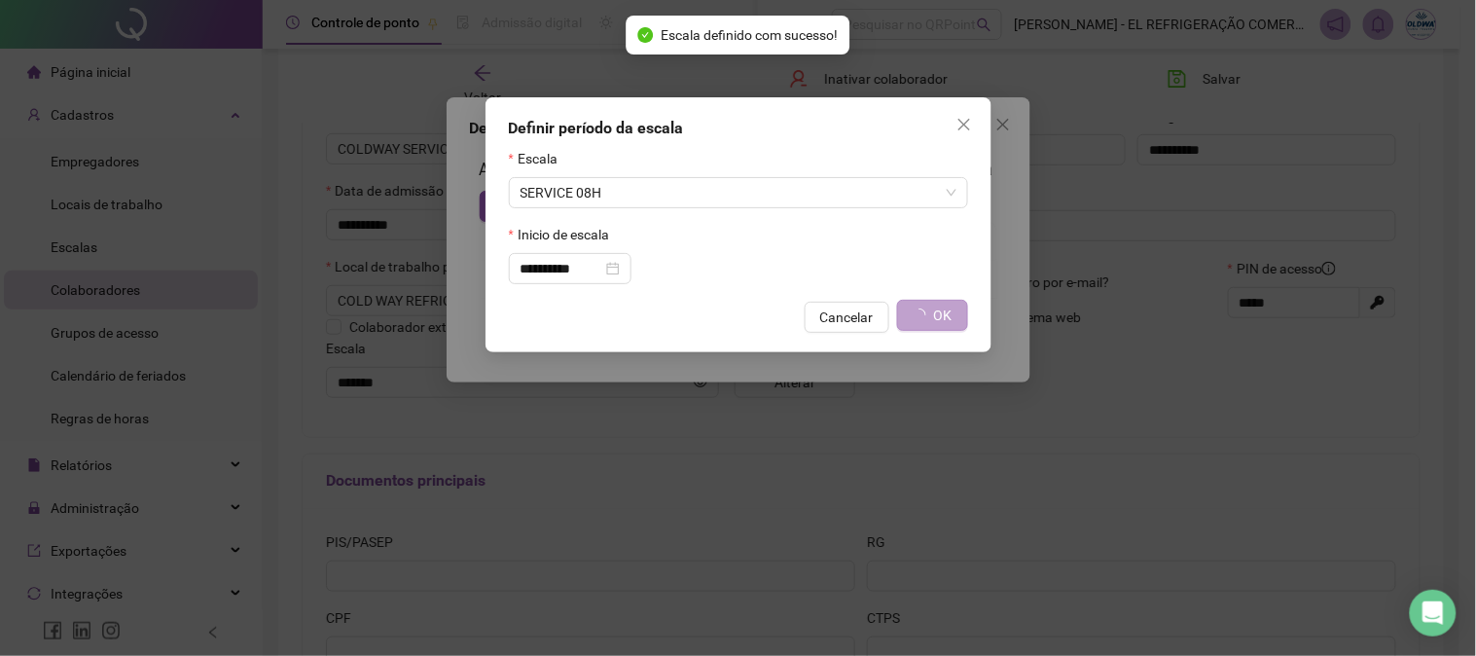
type input "**********"
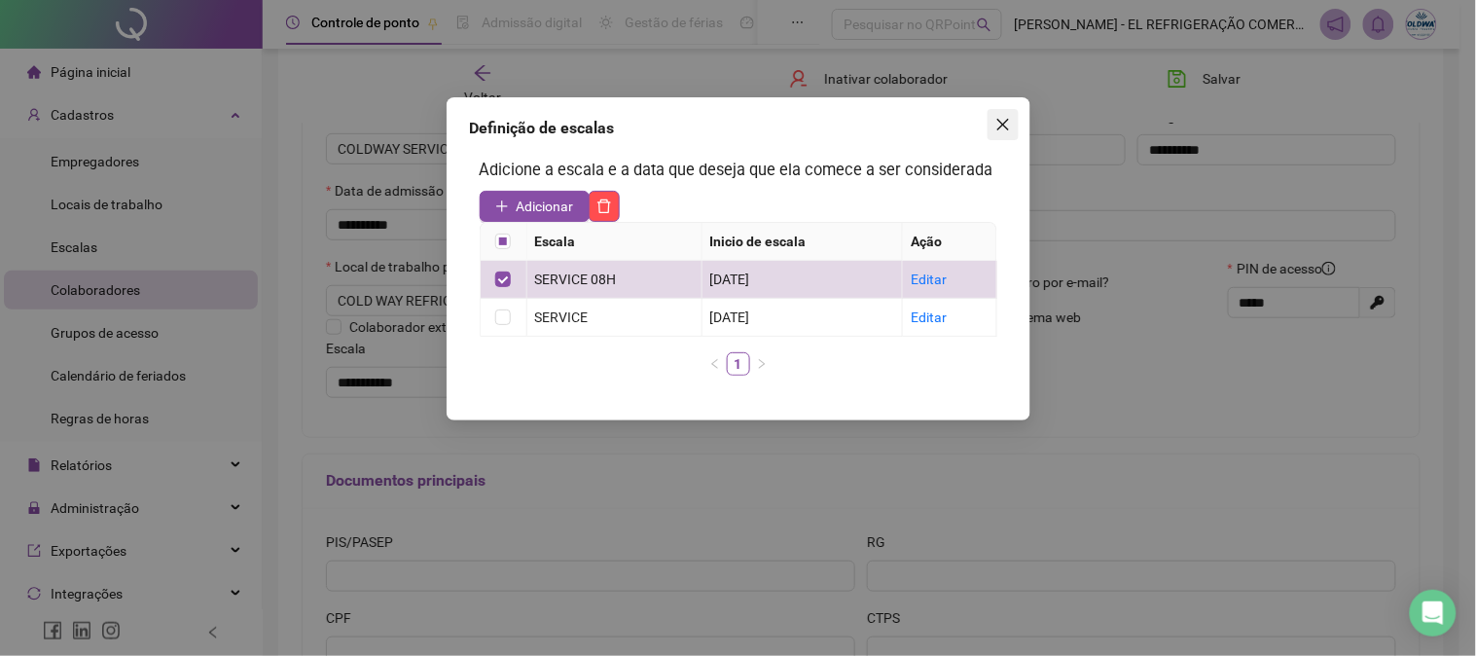
click at [1002, 126] on icon "close" at bounding box center [1003, 125] width 16 height 16
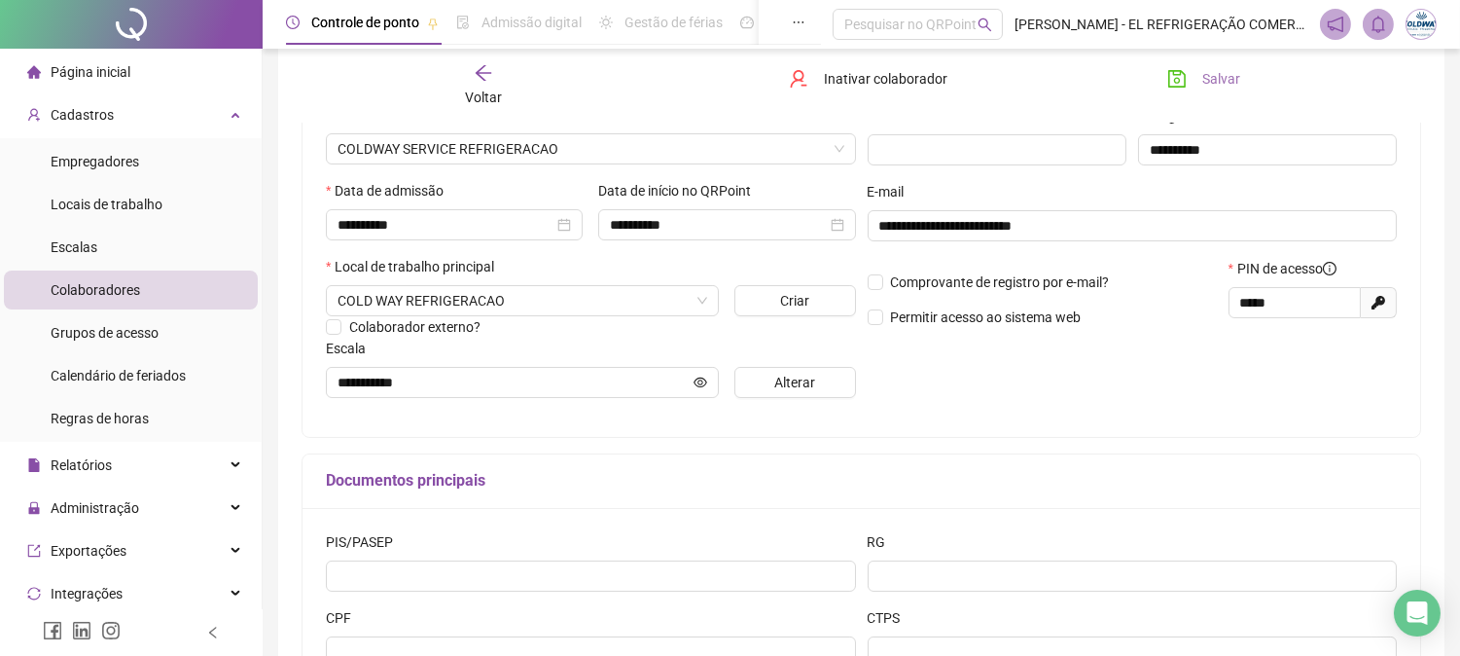
click at [1163, 75] on button "Salvar" at bounding box center [1204, 78] width 102 height 31
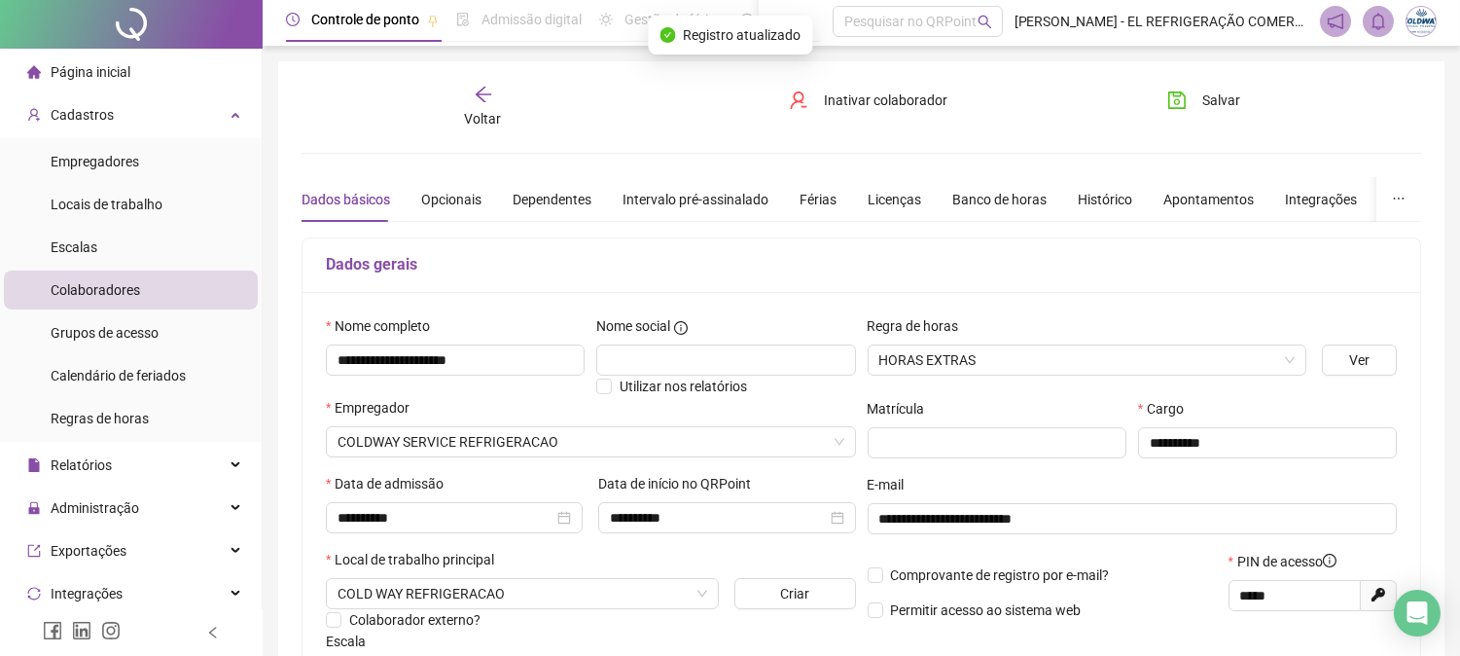
scroll to position [0, 0]
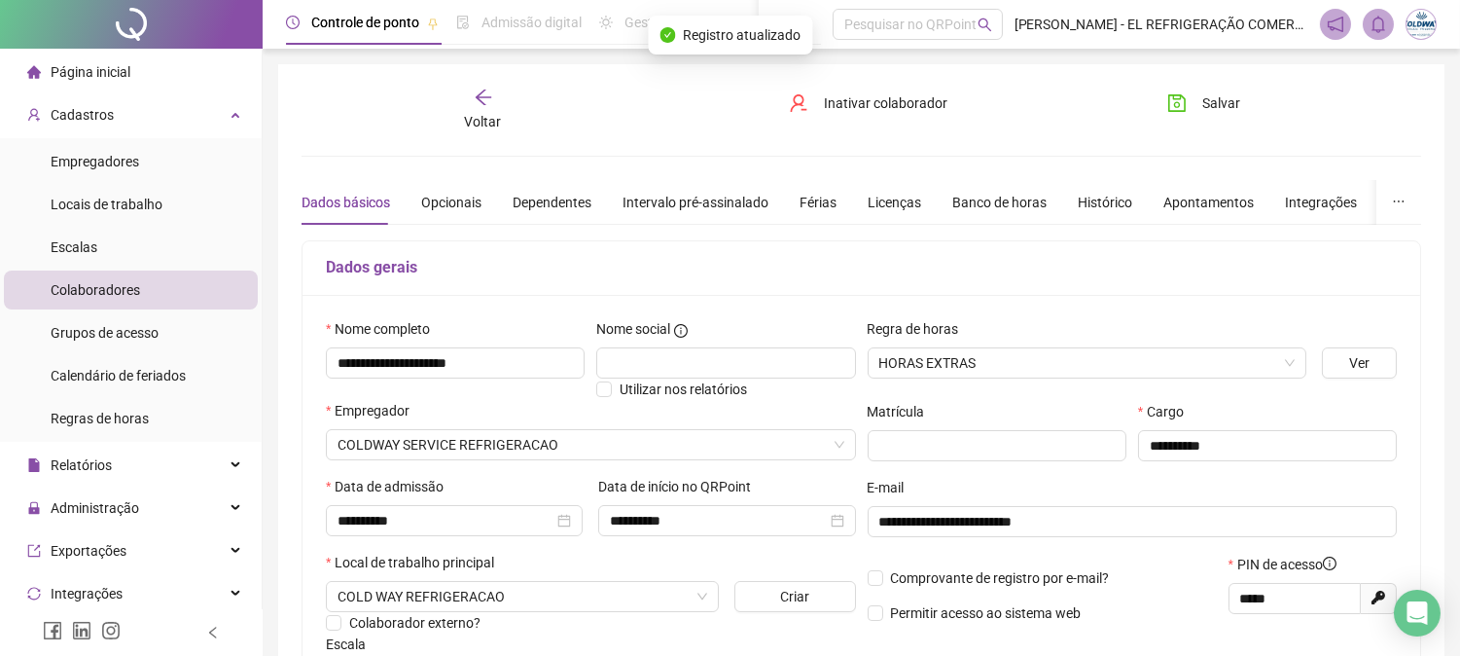
click at [479, 98] on icon "arrow-left" at bounding box center [483, 97] width 19 height 19
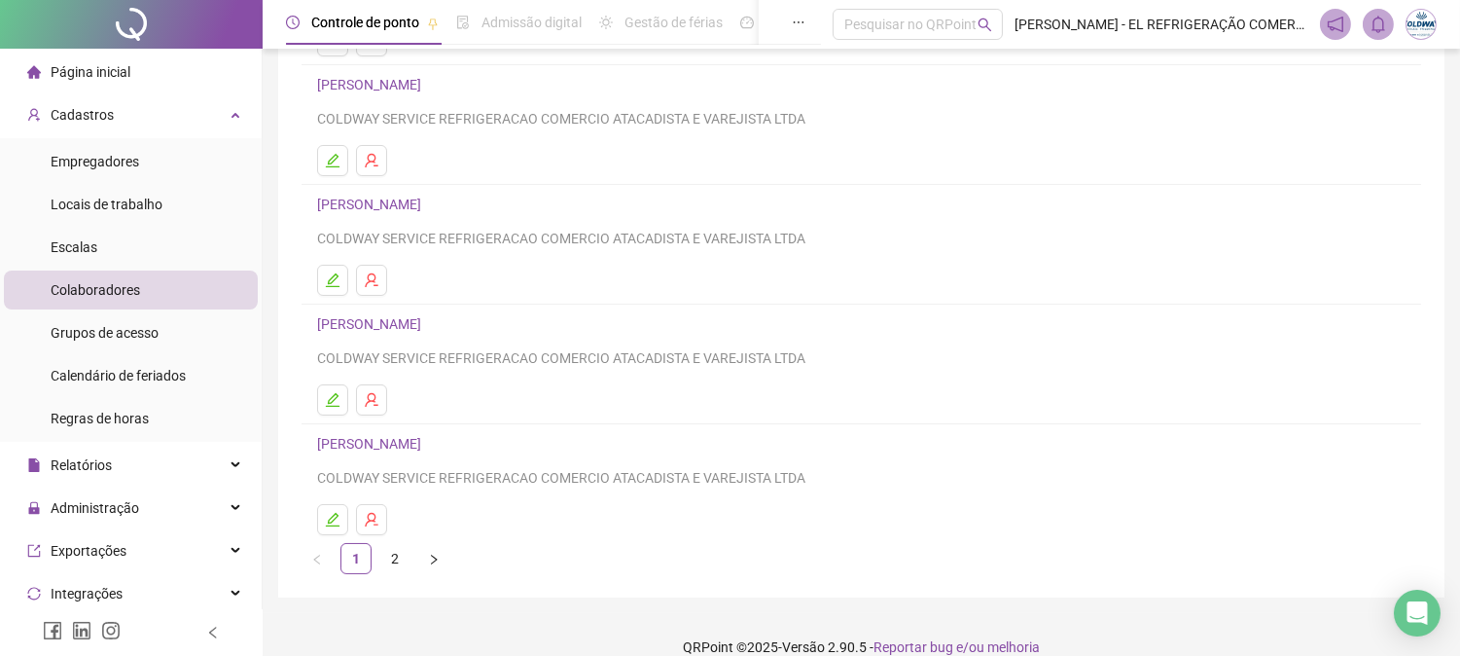
scroll to position [285, 0]
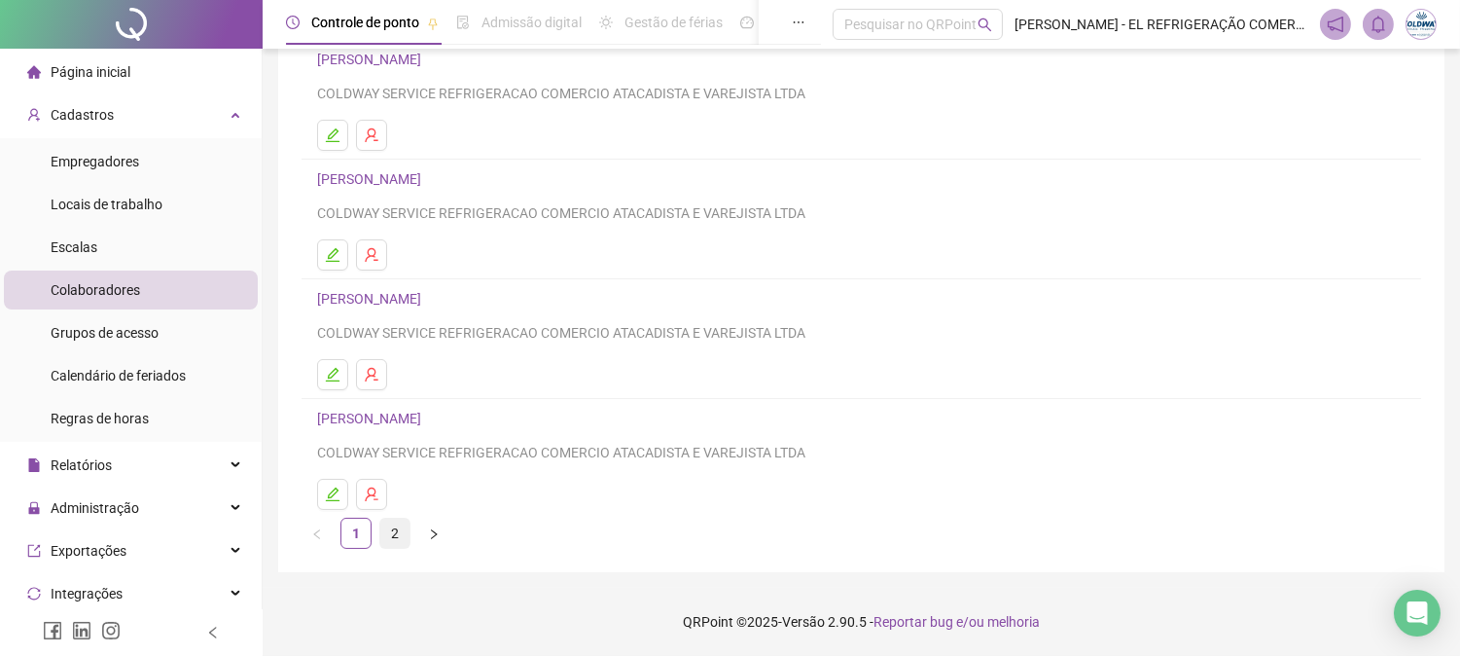
click at [394, 537] on link "2" at bounding box center [394, 533] width 29 height 29
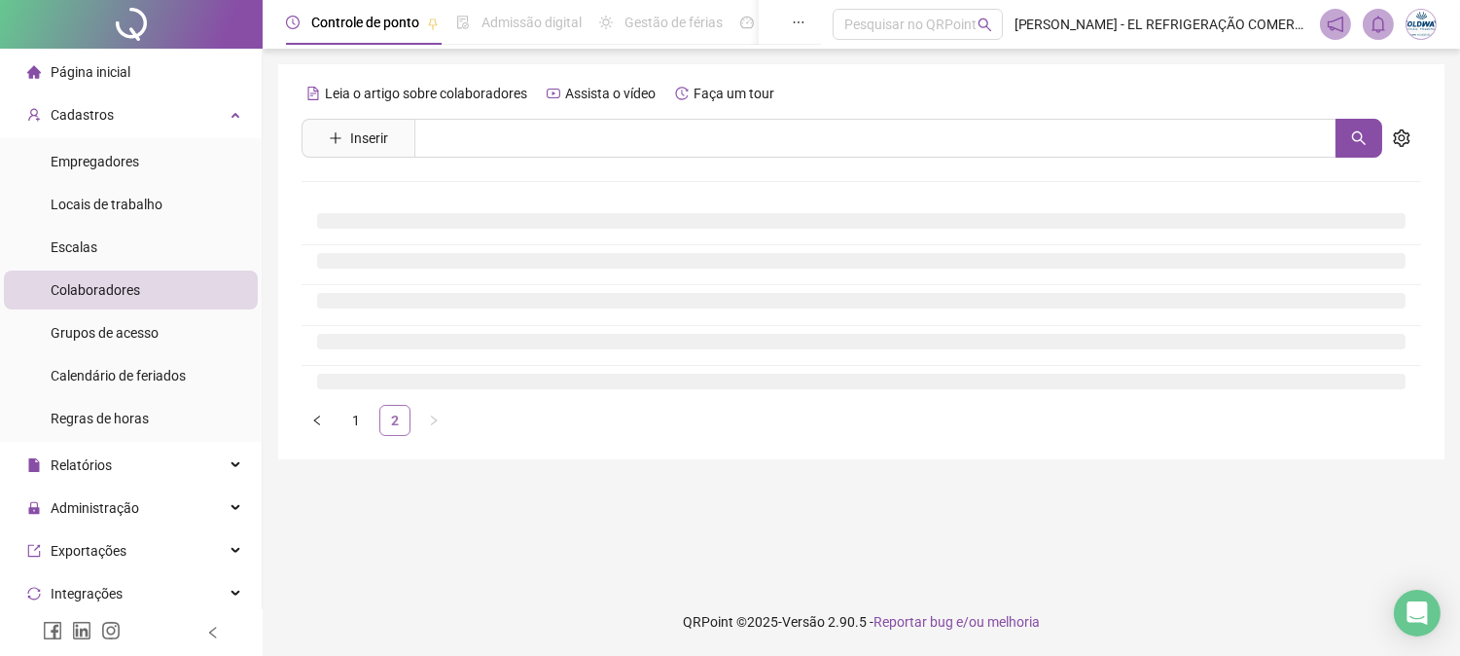
scroll to position [0, 0]
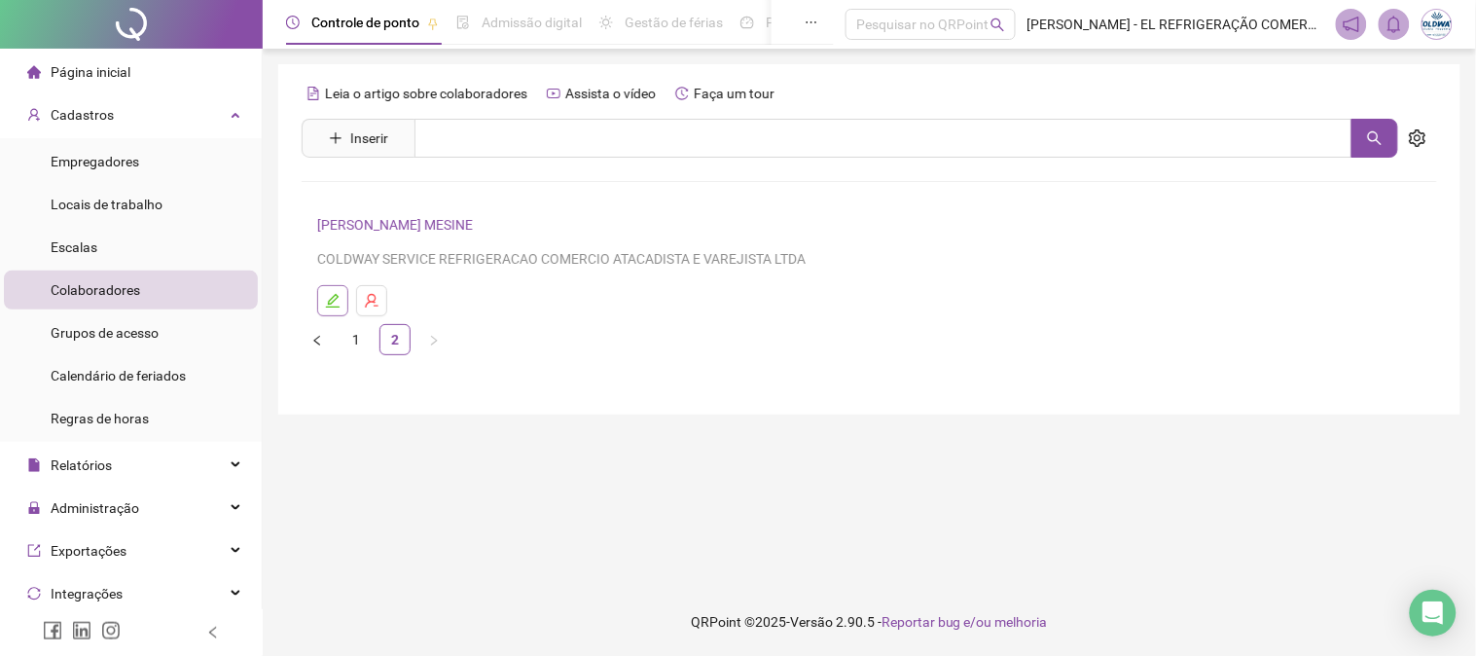
click at [321, 289] on button "button" at bounding box center [332, 300] width 31 height 31
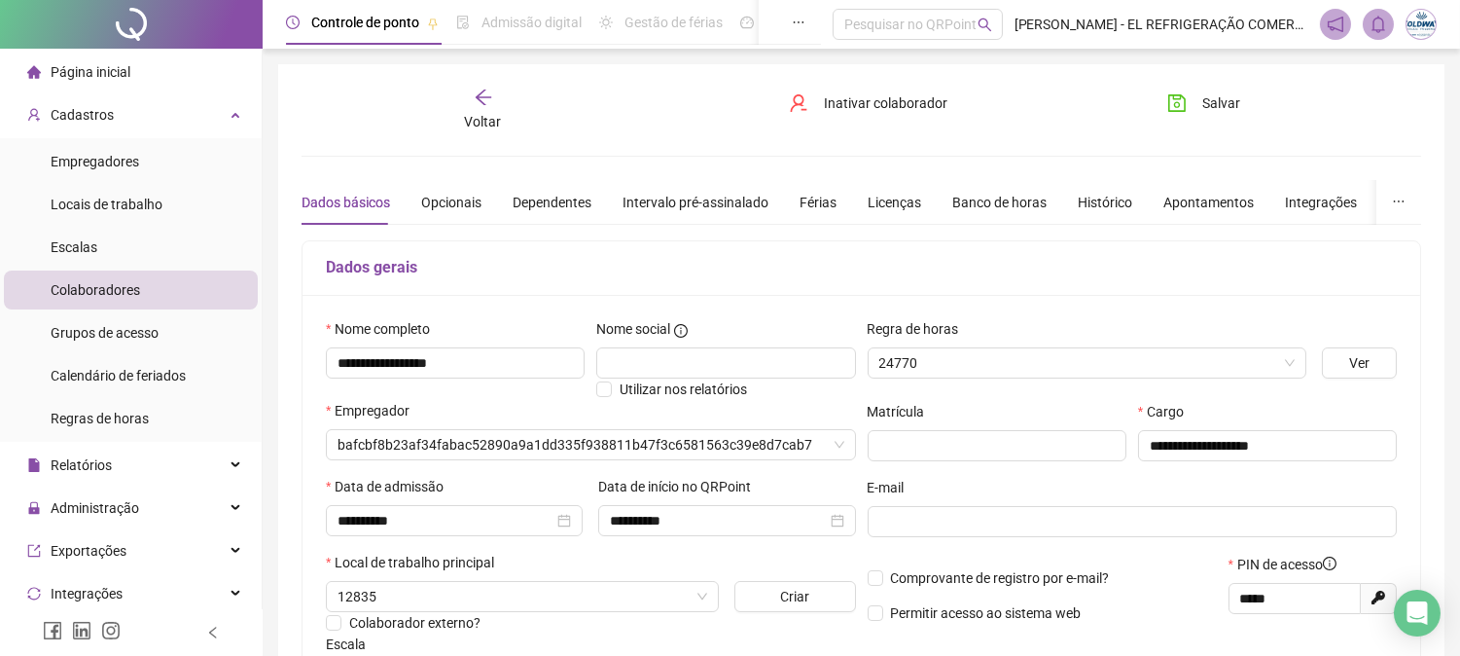
type input "*******"
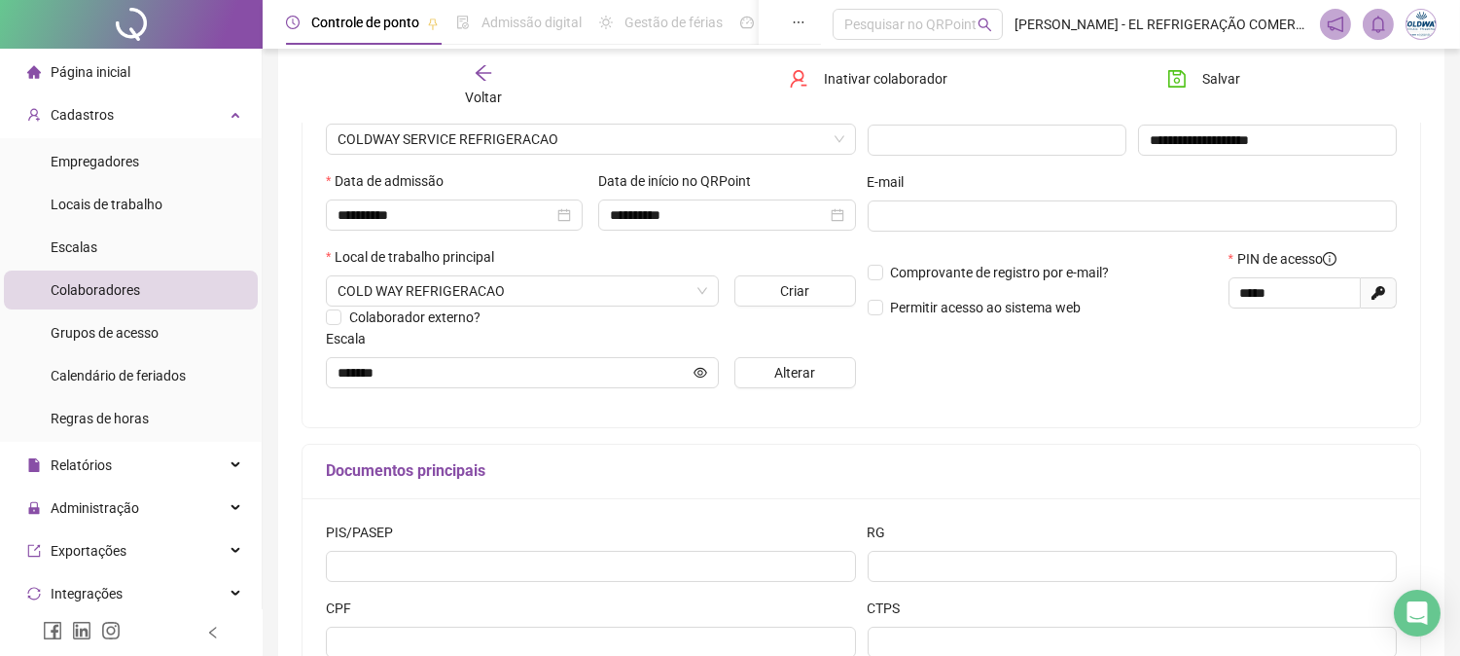
scroll to position [324, 0]
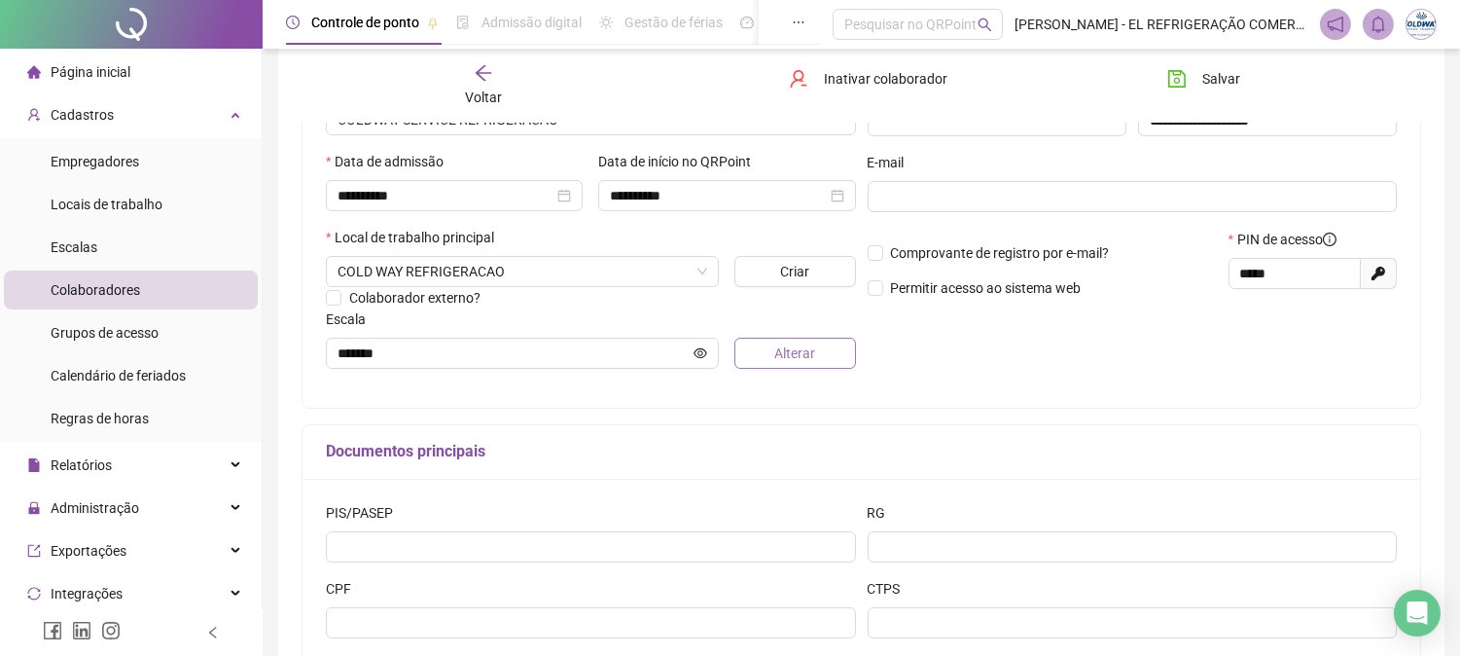
click at [755, 360] on button "Alterar" at bounding box center [794, 353] width 121 height 31
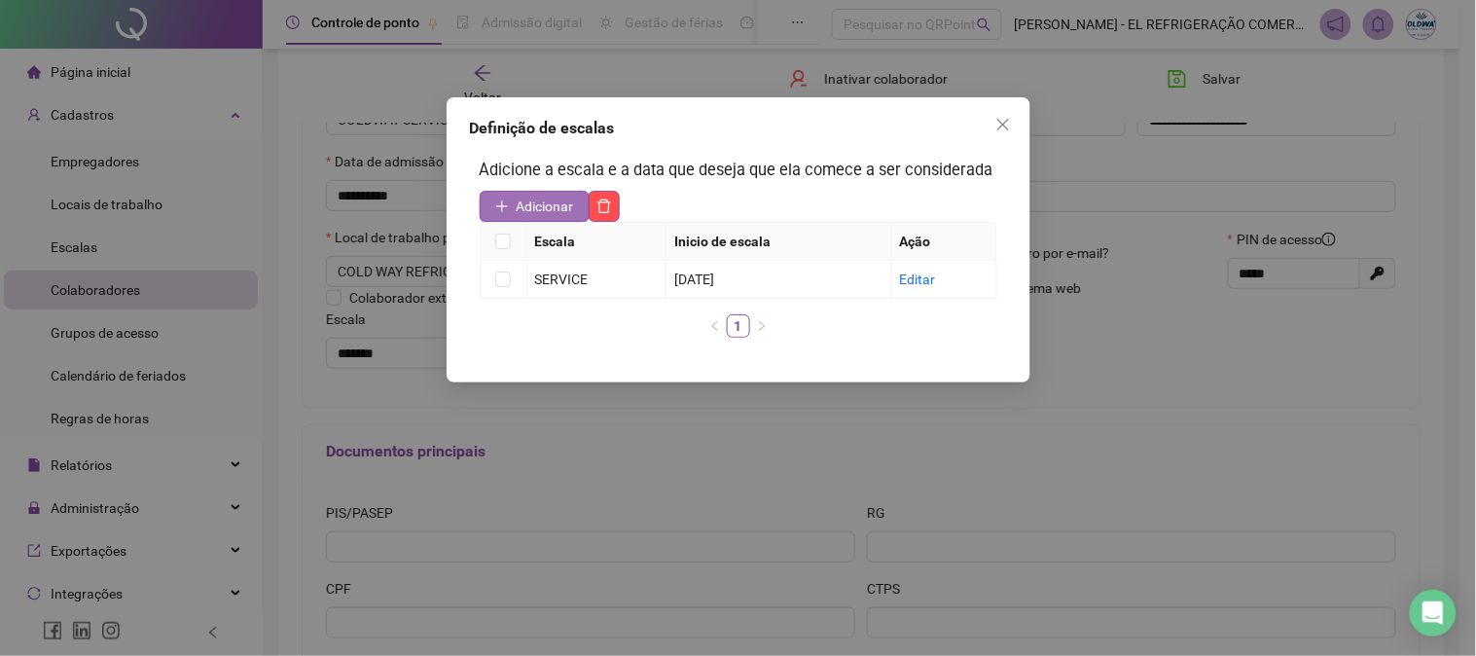
click at [512, 196] on button "Adicionar" at bounding box center [535, 206] width 110 height 31
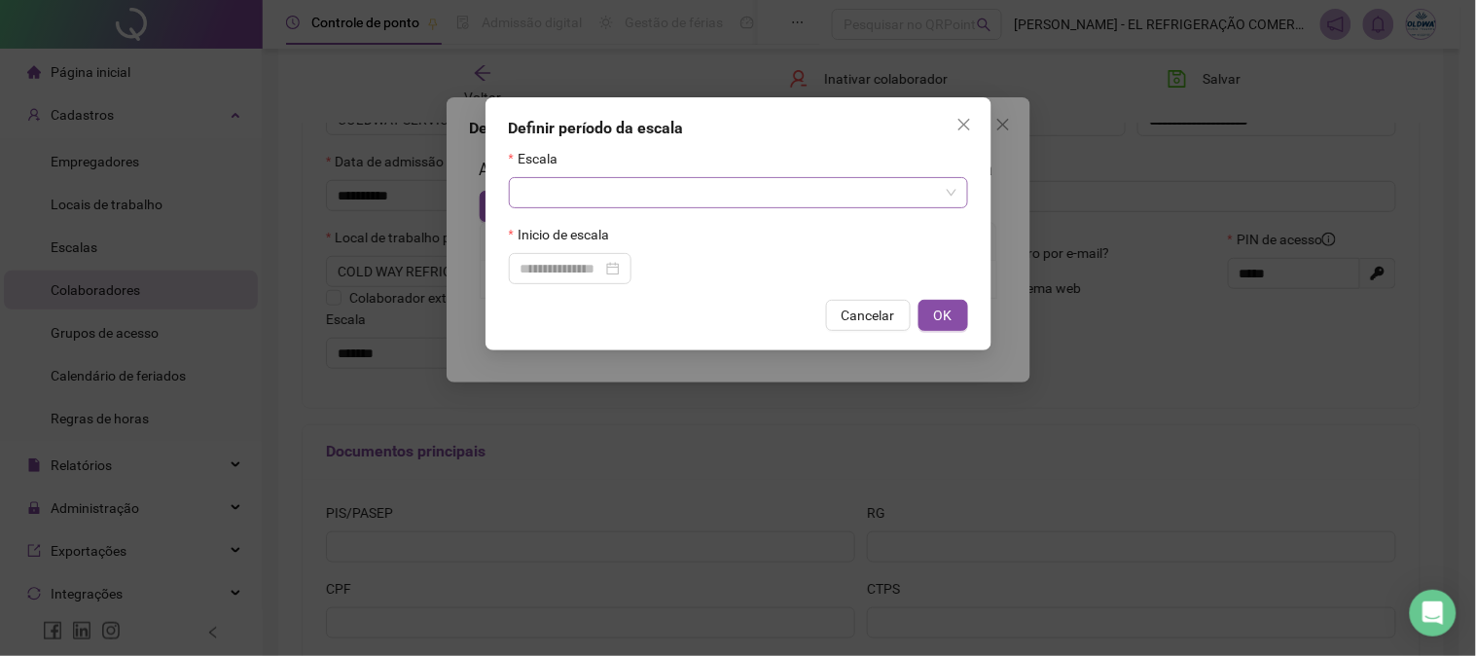
click at [948, 197] on span at bounding box center [738, 192] width 436 height 29
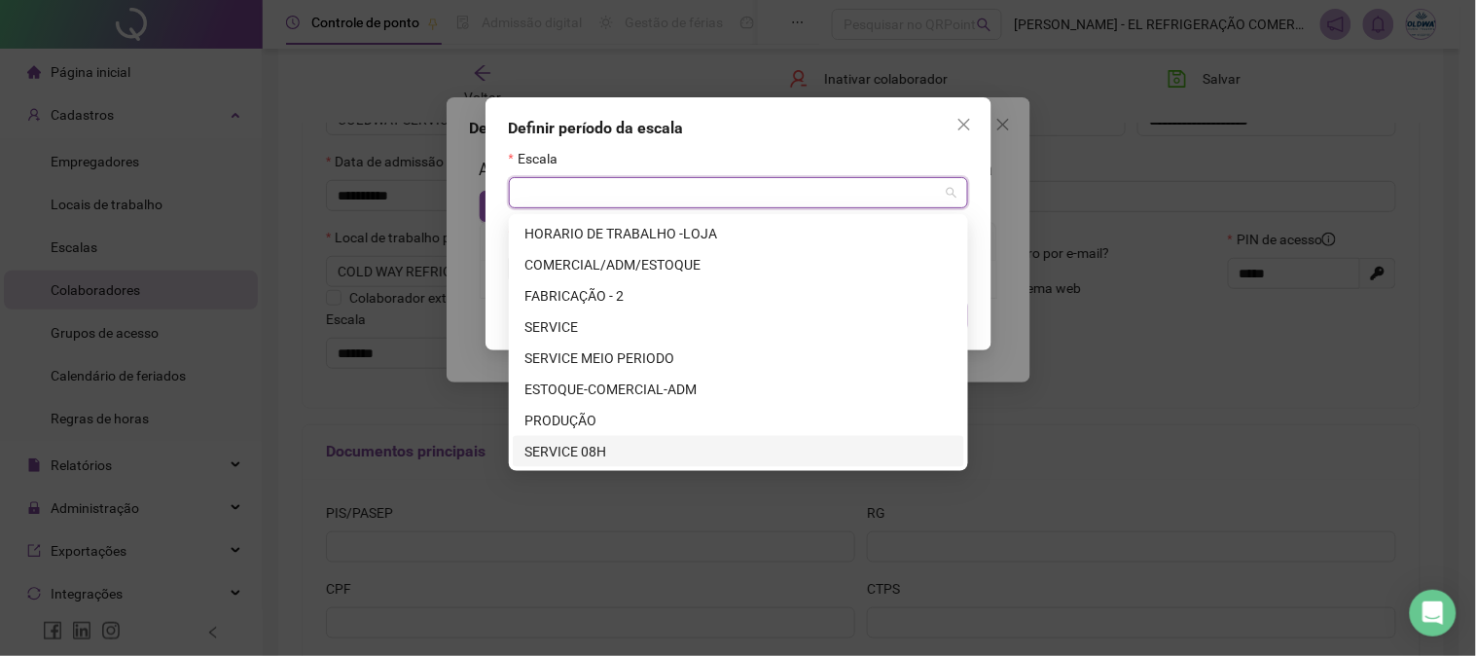
click at [542, 447] on div "SERVICE 08H" at bounding box center [738, 451] width 428 height 21
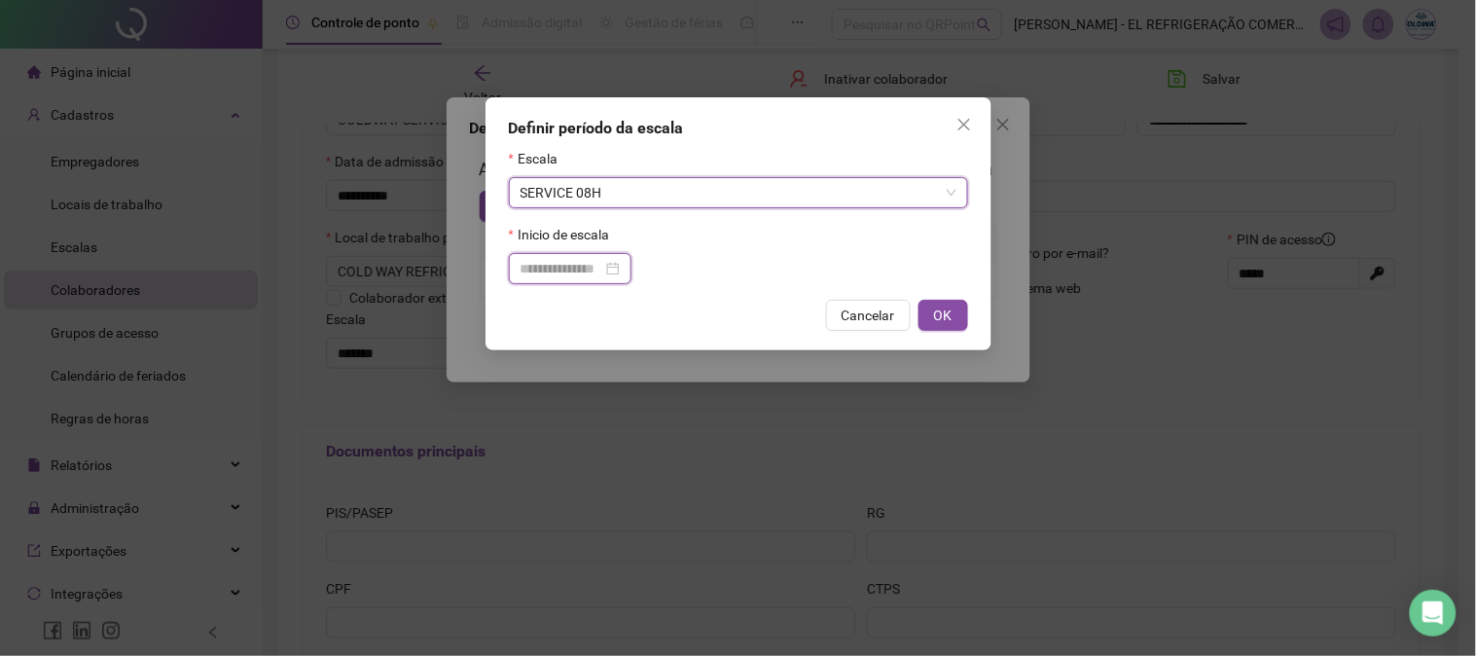
click at [602, 268] on input at bounding box center [561, 268] width 82 height 21
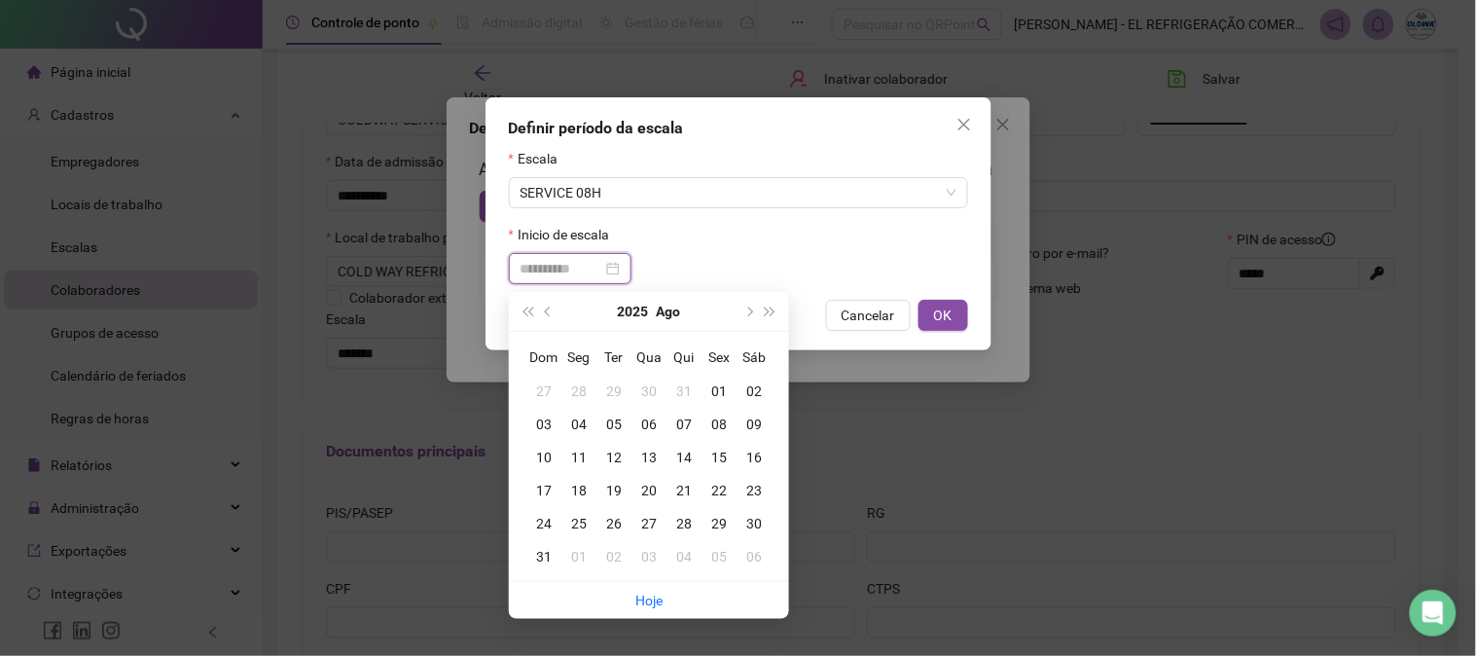
type input "**********"
click at [647, 484] on div "20" at bounding box center [648, 490] width 35 height 21
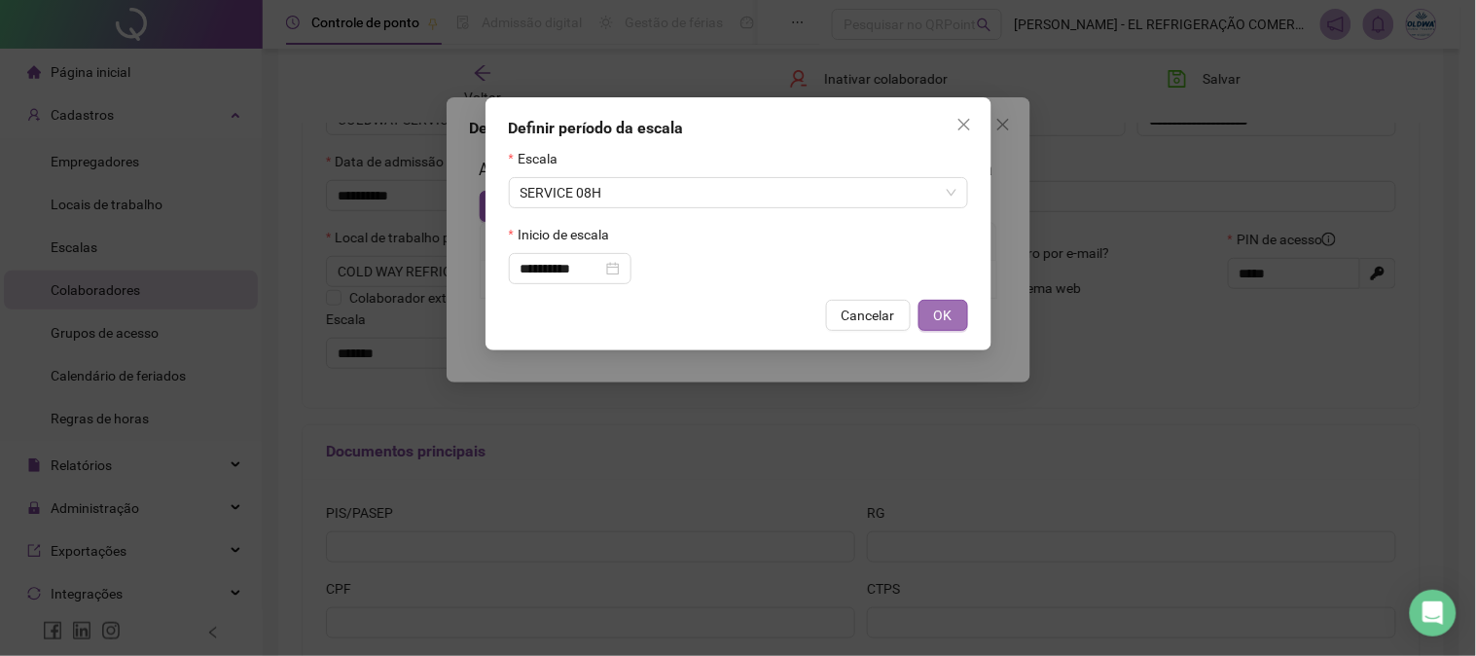
click at [936, 319] on span "OK" at bounding box center [943, 314] width 18 height 21
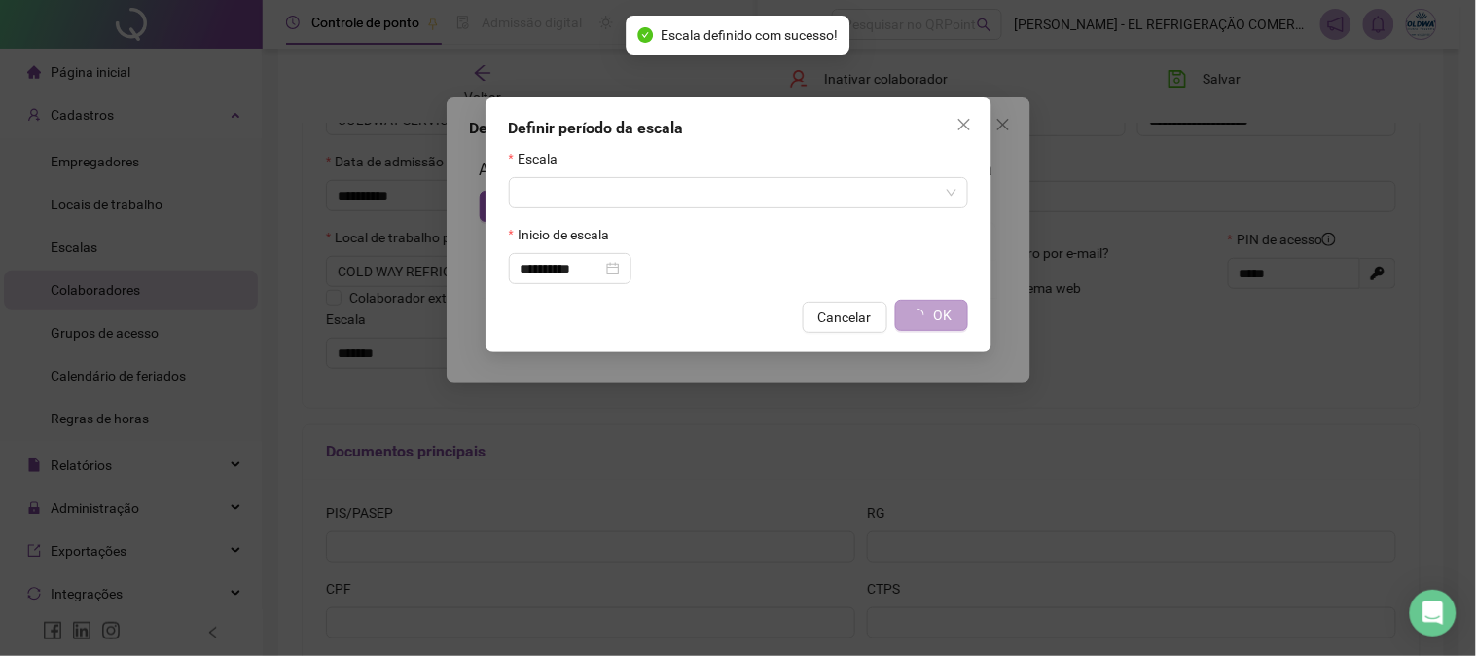
type input "**********"
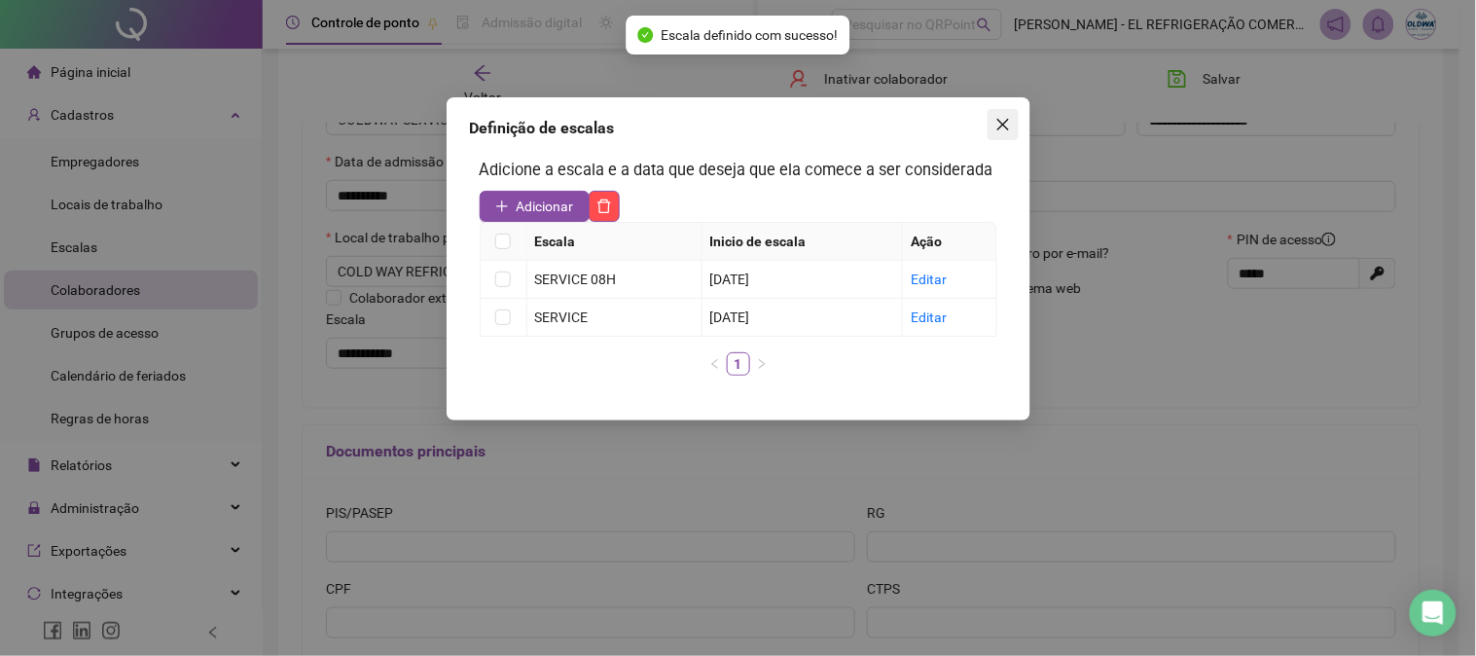
click at [1003, 120] on icon "close" at bounding box center [1003, 125] width 16 height 16
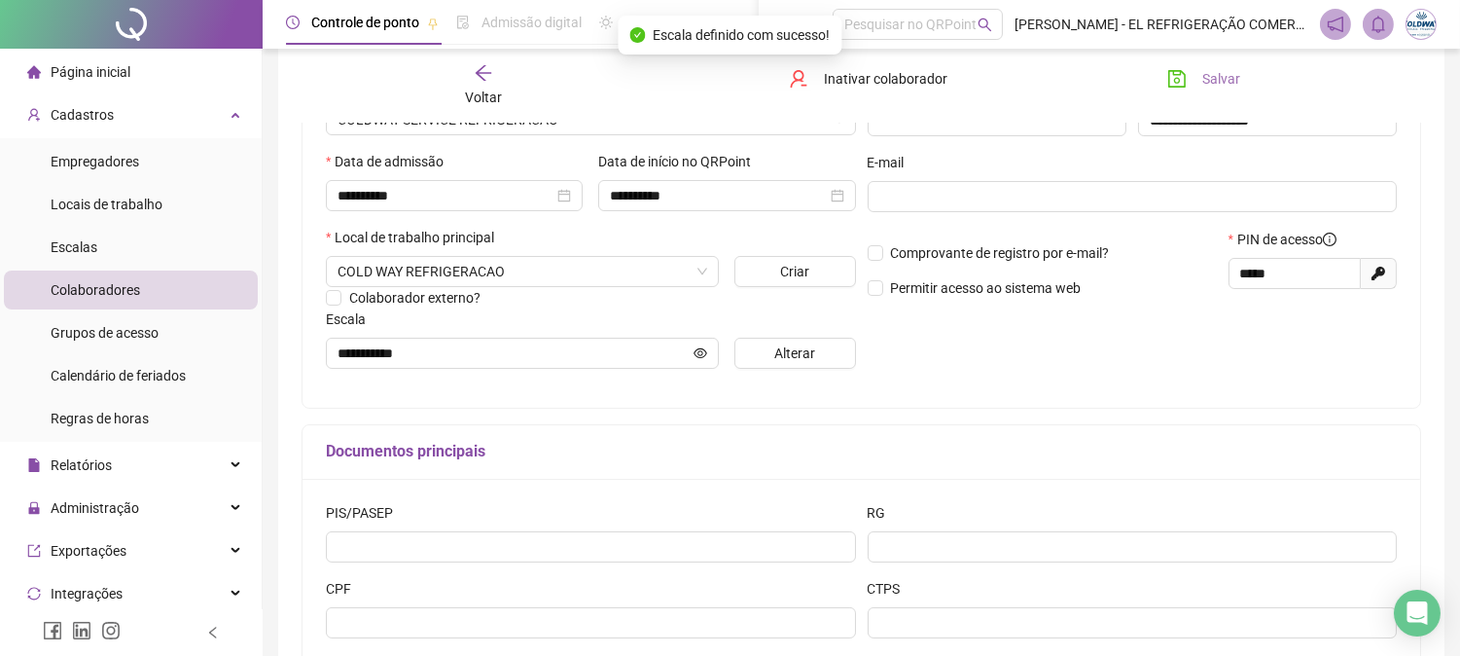
click at [1195, 65] on button "Salvar" at bounding box center [1204, 78] width 102 height 31
click at [492, 69] on div "Voltar" at bounding box center [483, 85] width 174 height 45
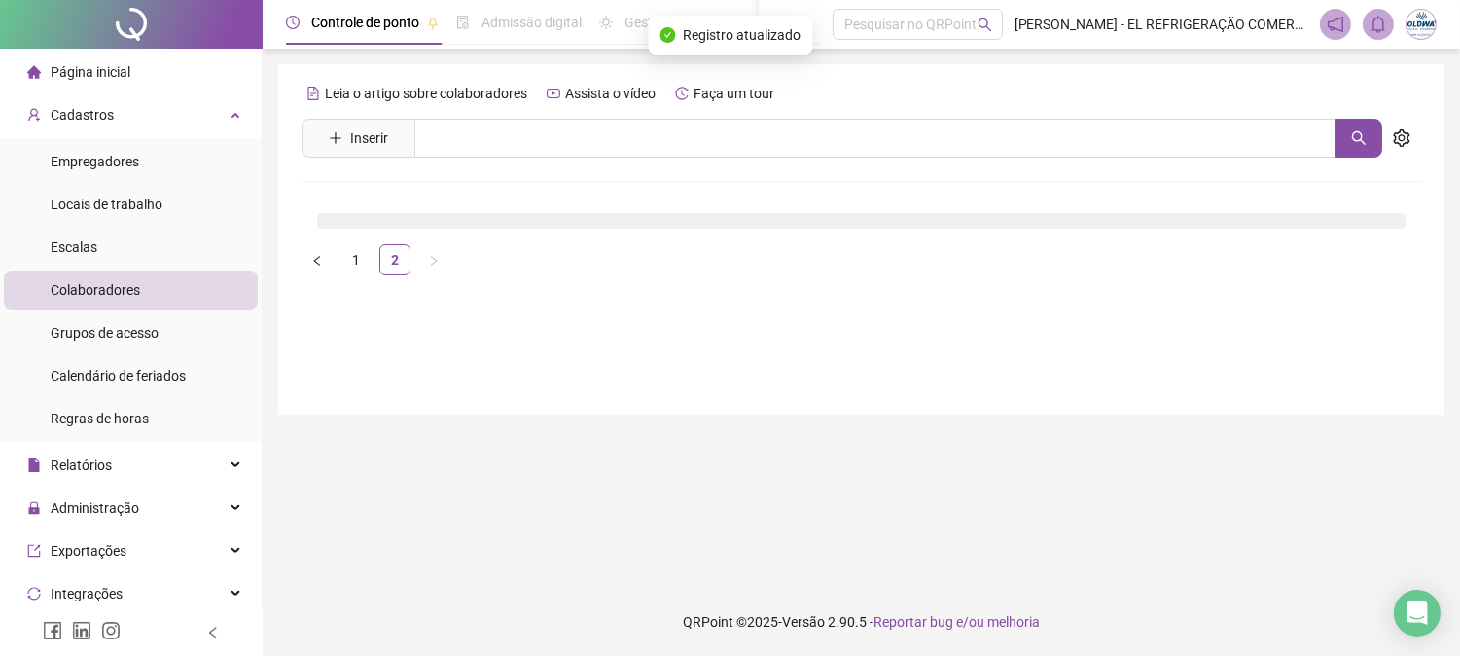
scroll to position [0, 0]
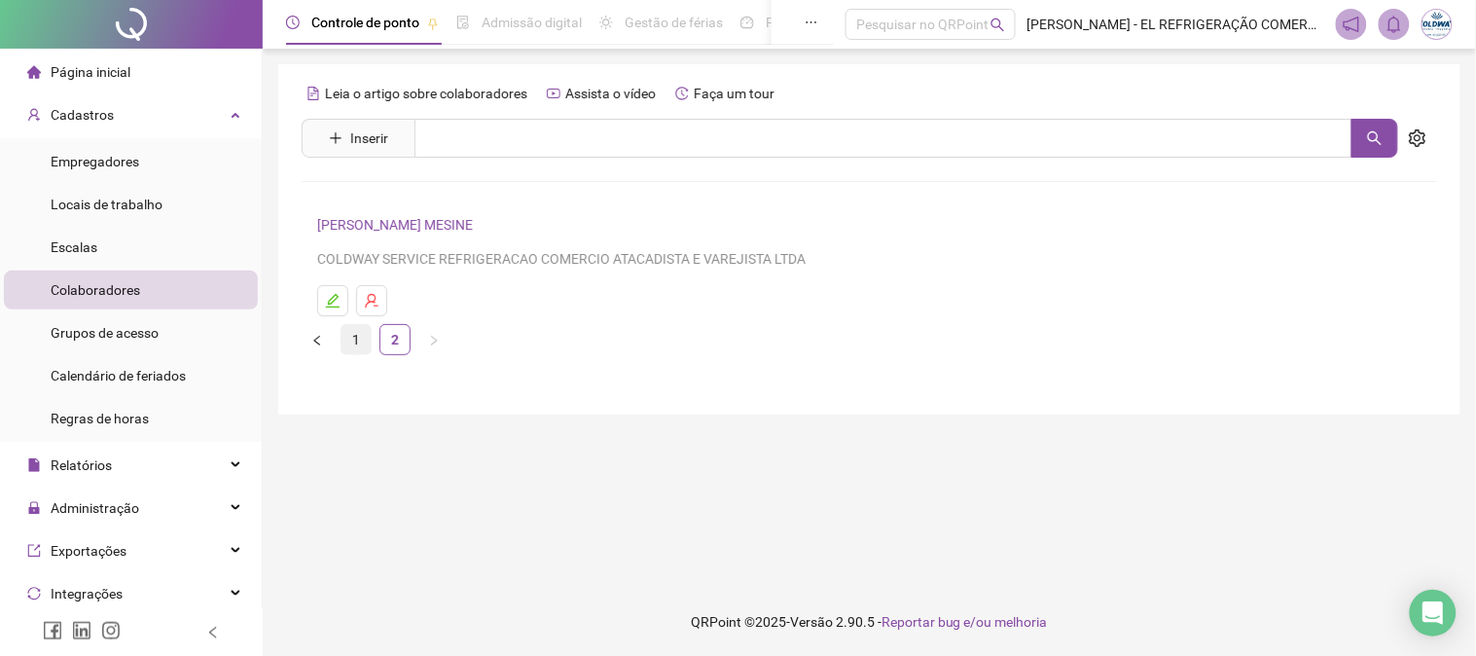
click at [351, 340] on link "1" at bounding box center [355, 339] width 29 height 29
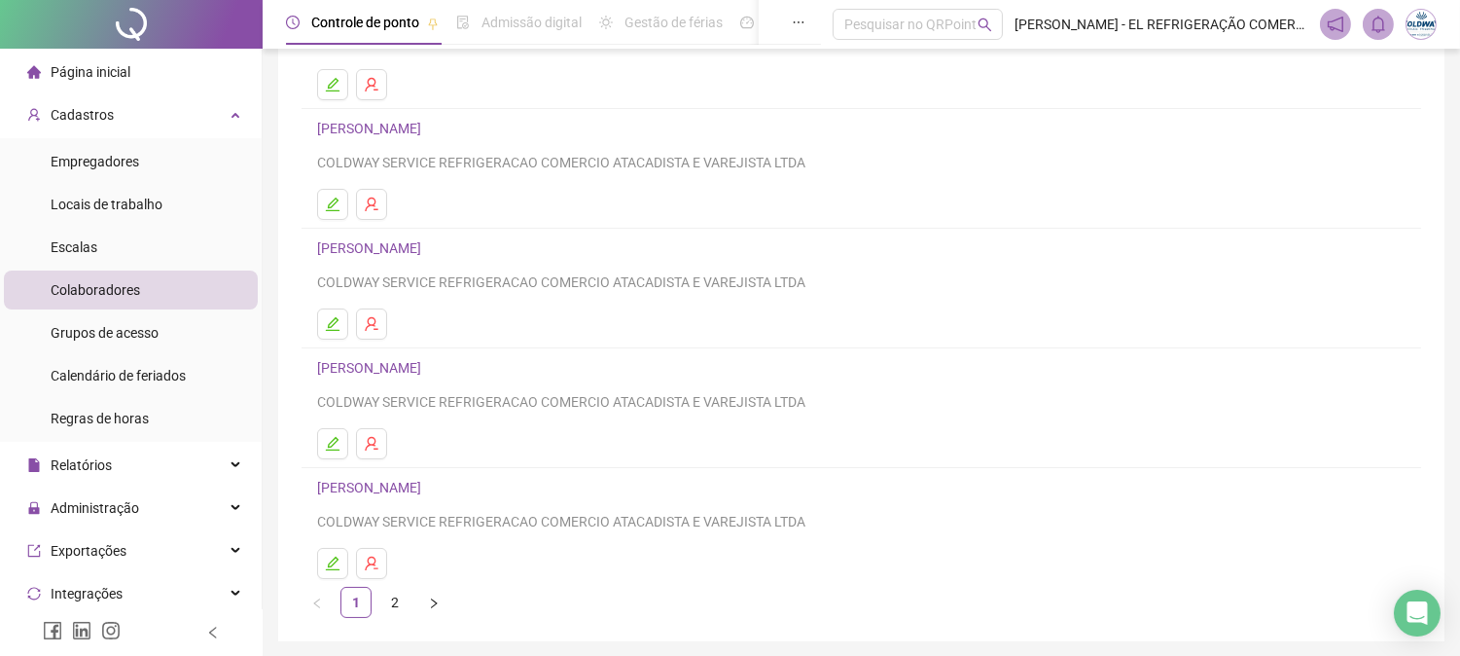
scroll to position [285, 0]
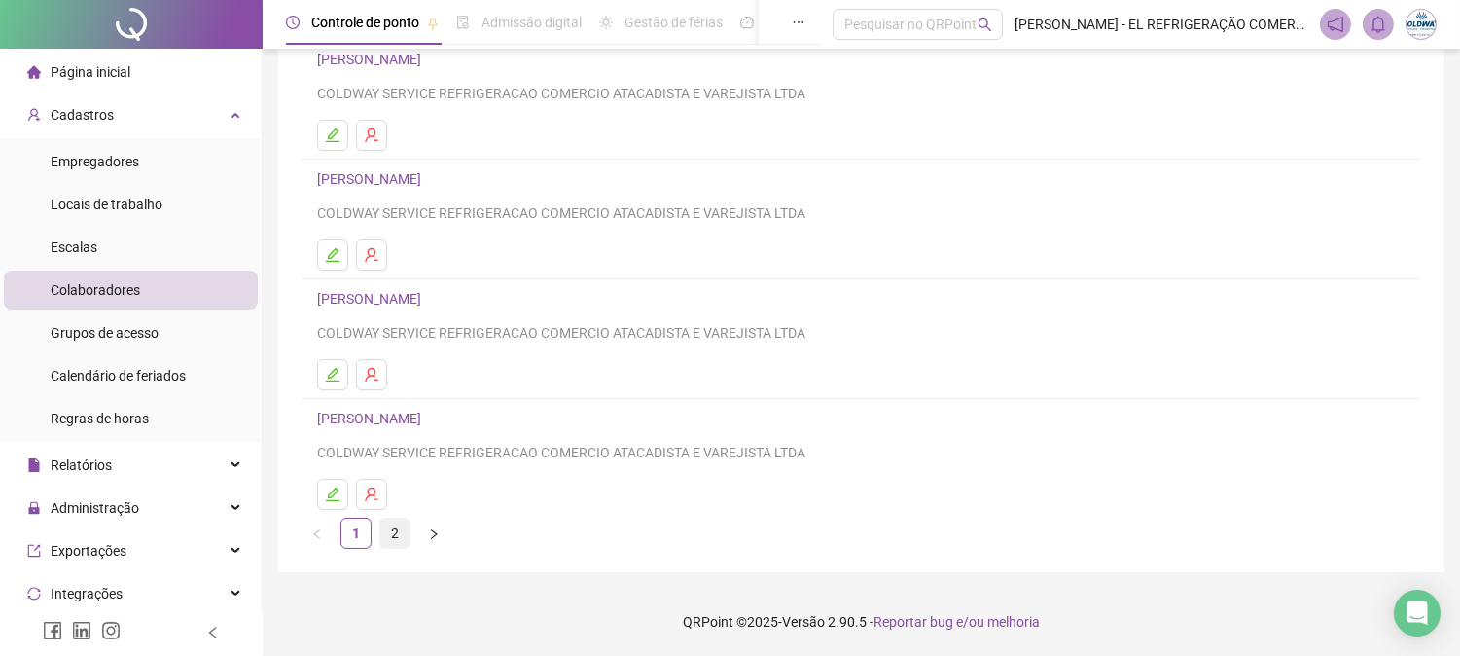
click at [394, 521] on link "2" at bounding box center [394, 533] width 29 height 29
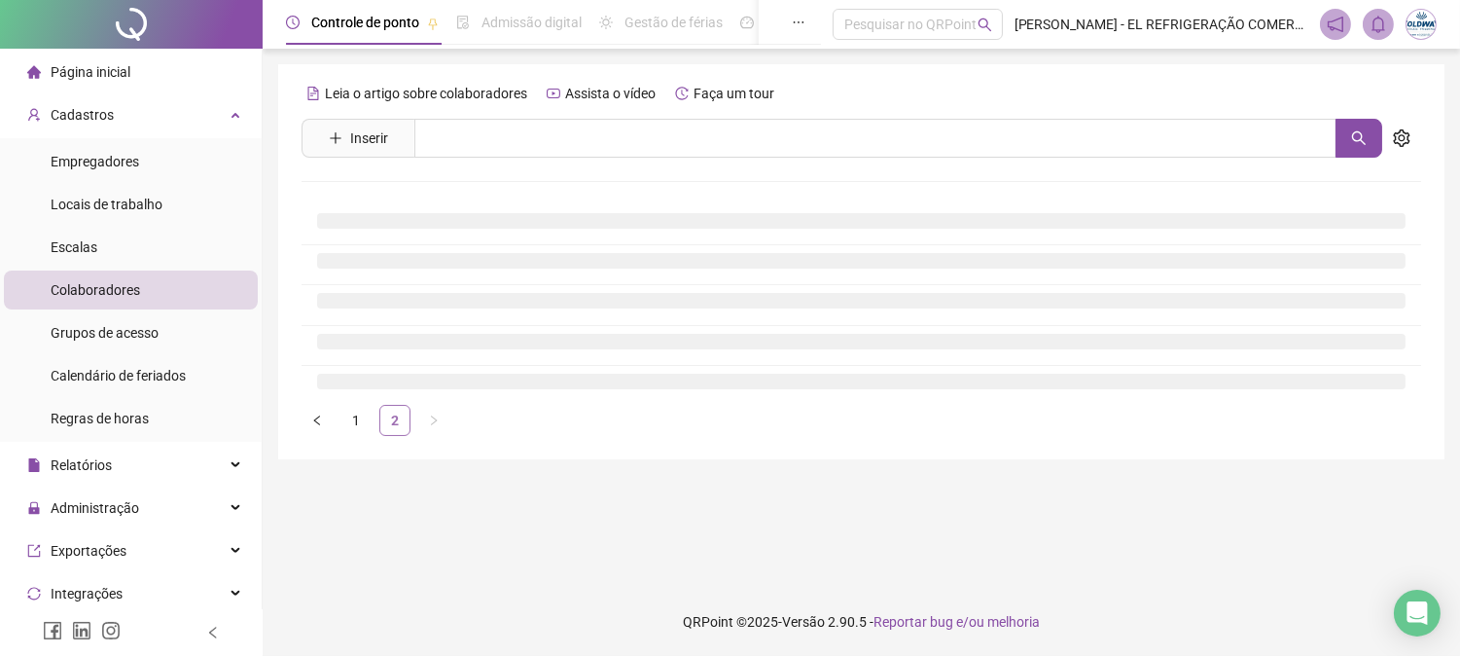
scroll to position [0, 0]
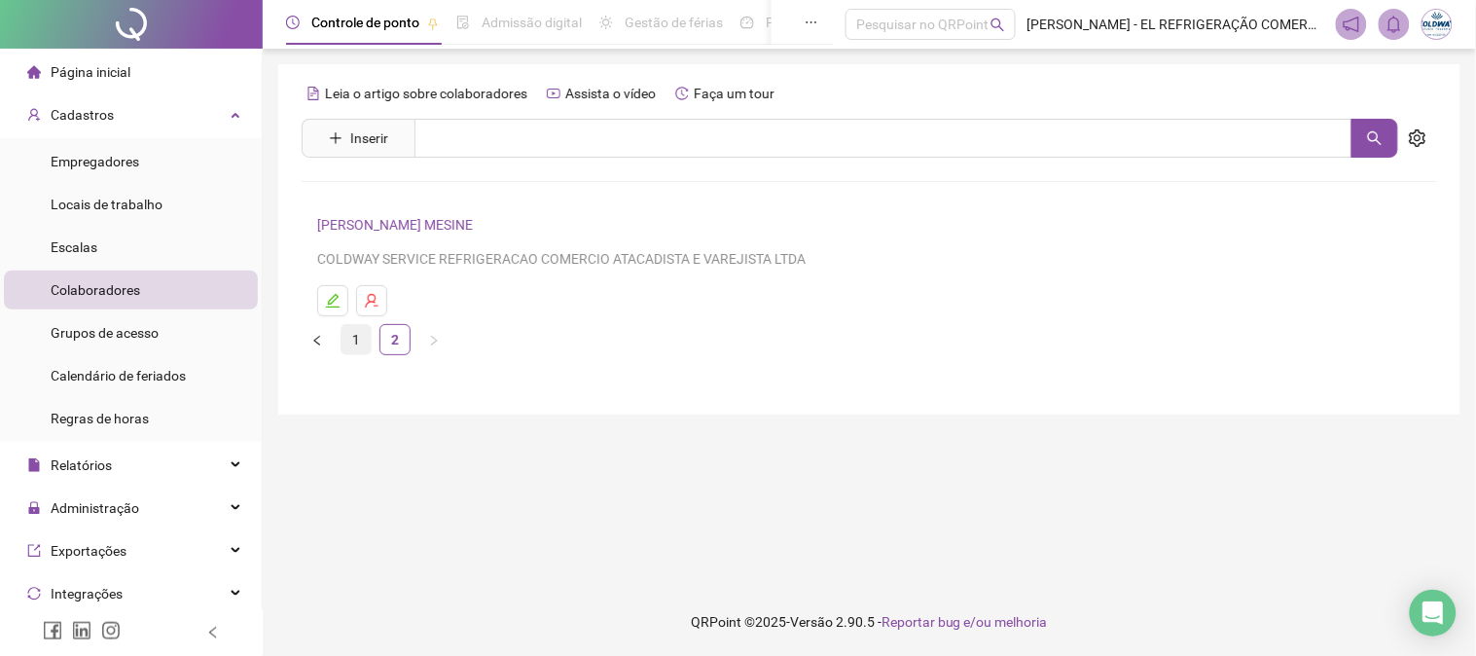
click at [357, 338] on link "1" at bounding box center [355, 339] width 29 height 29
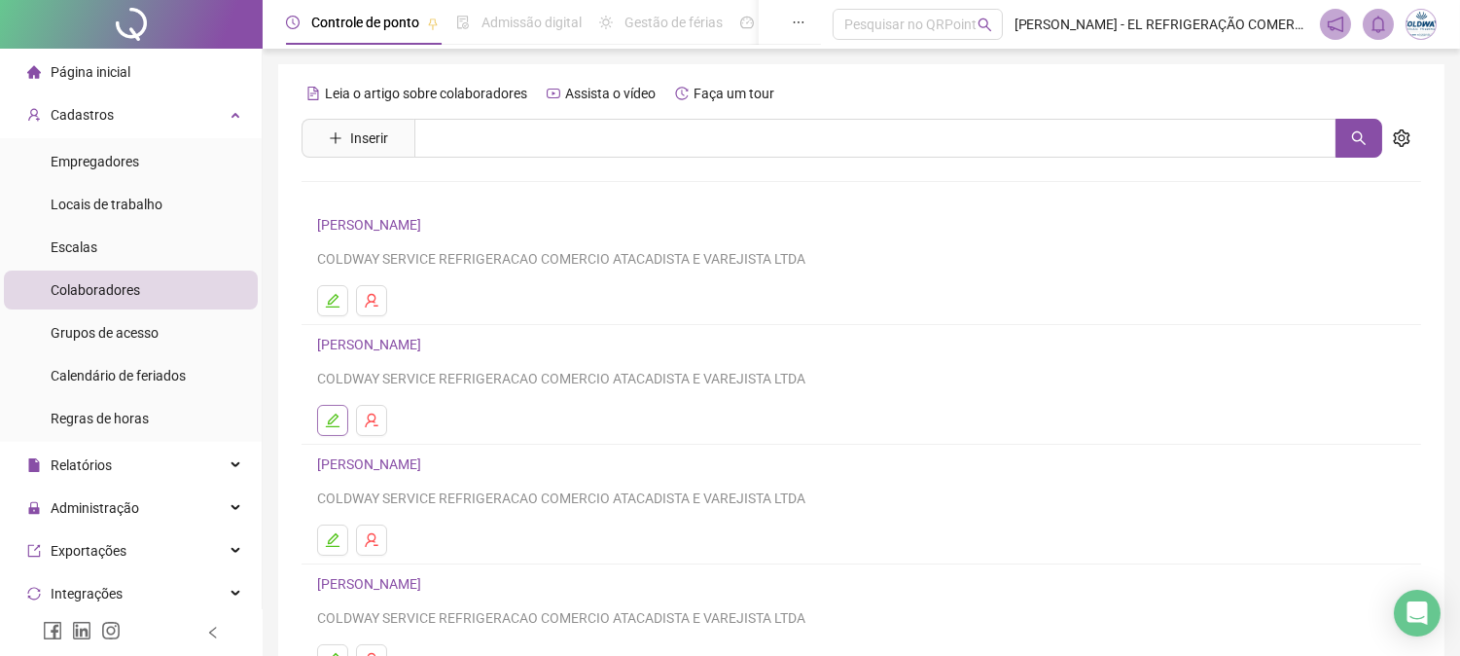
click at [332, 418] on icon "edit" at bounding box center [333, 420] width 14 height 14
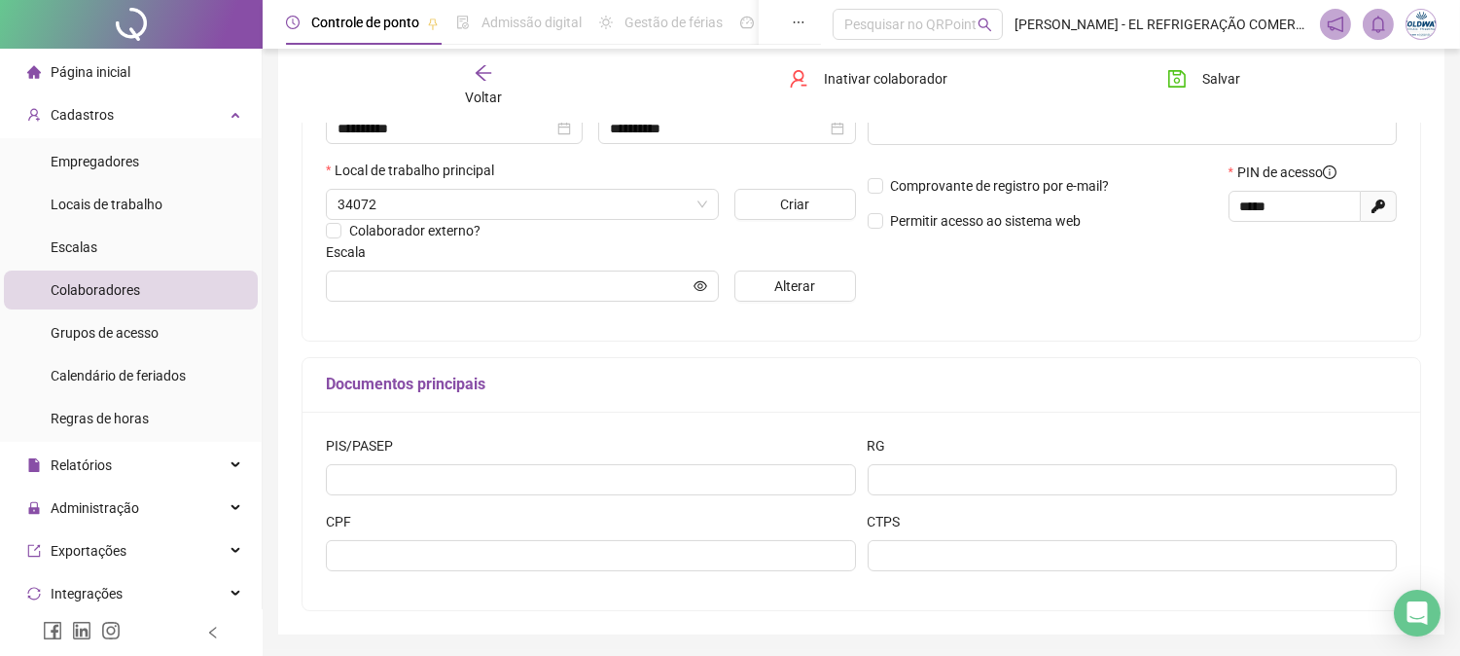
scroll to position [458, 0]
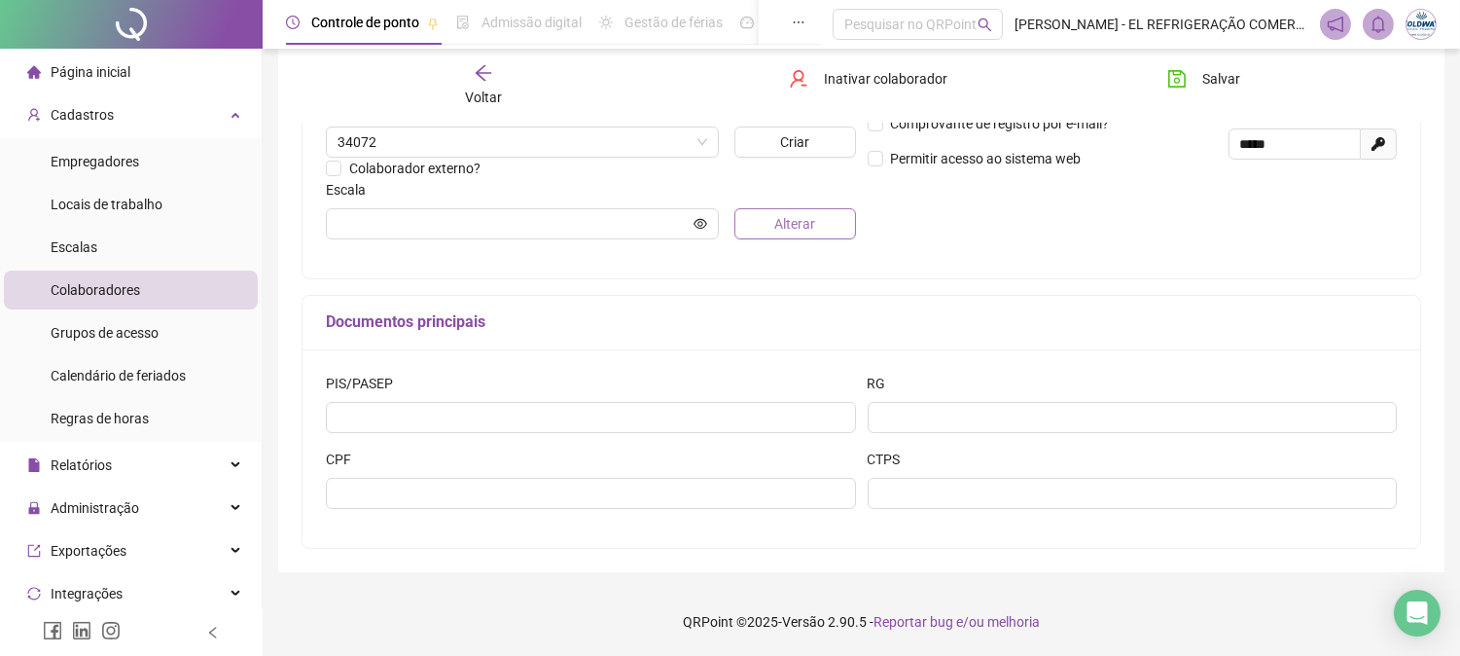
click at [776, 228] on span "Alterar" at bounding box center [794, 223] width 41 height 21
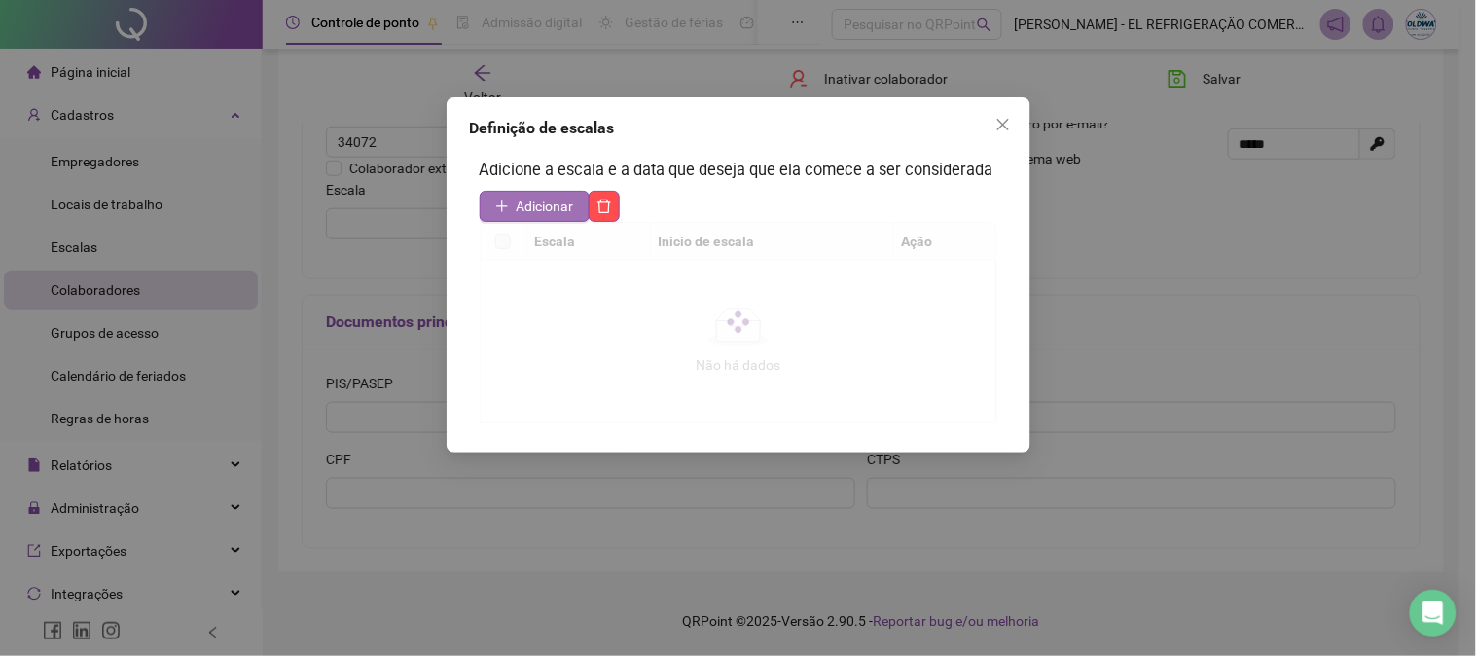
type input "**********"
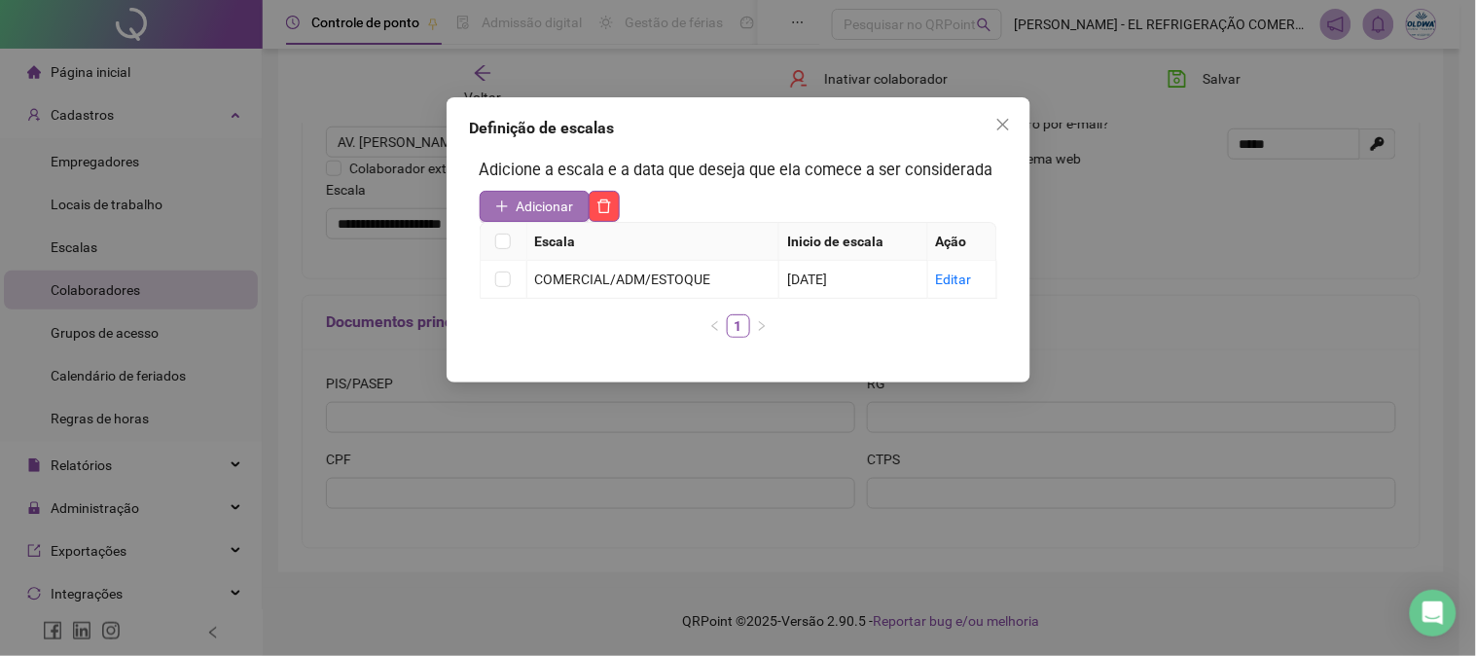
click at [527, 207] on span "Adicionar" at bounding box center [545, 206] width 57 height 21
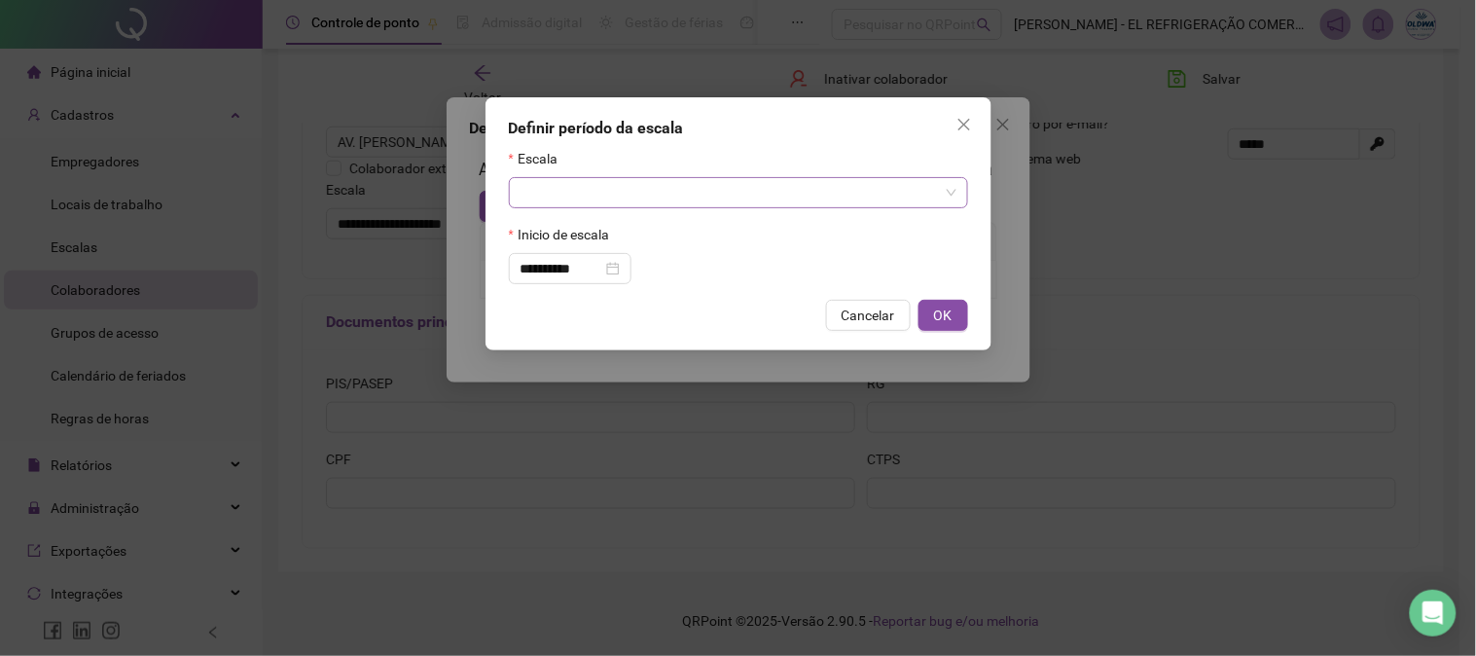
click at [572, 183] on input "search" at bounding box center [729, 192] width 418 height 29
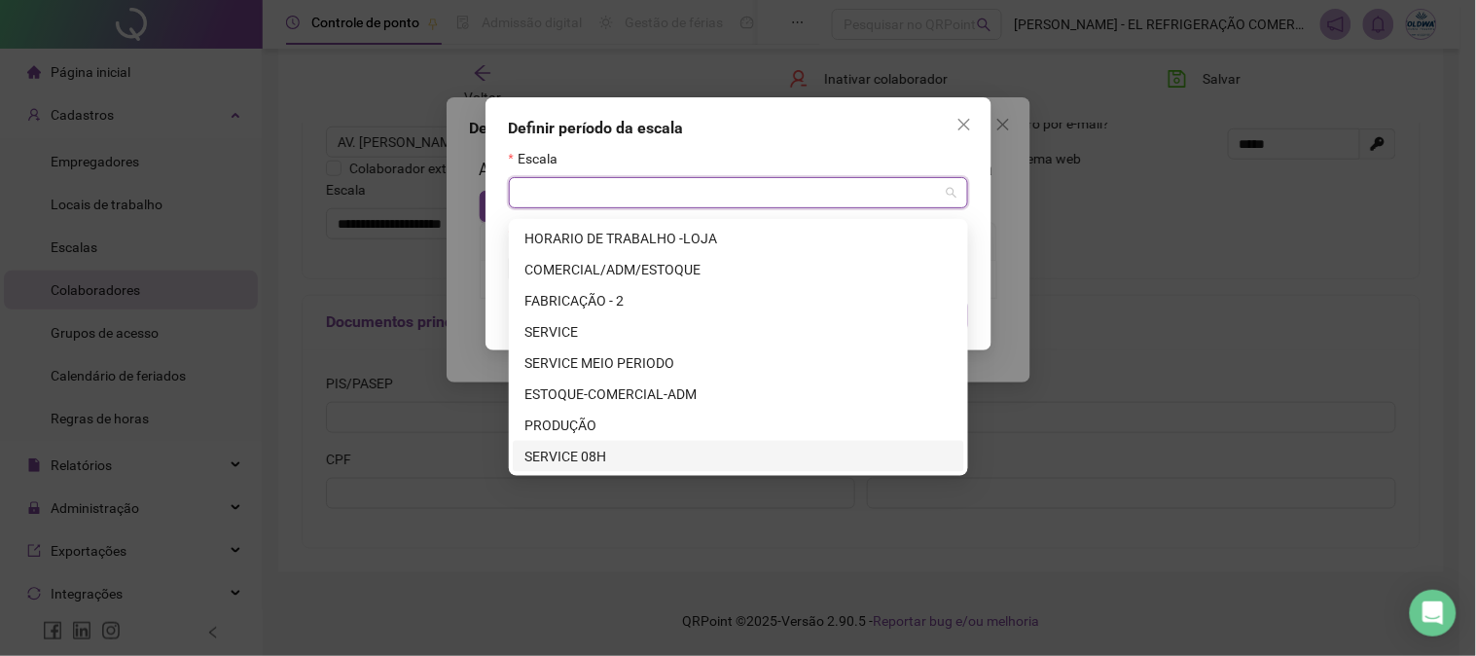
click at [624, 446] on div "SERVICE 08H" at bounding box center [738, 456] width 428 height 21
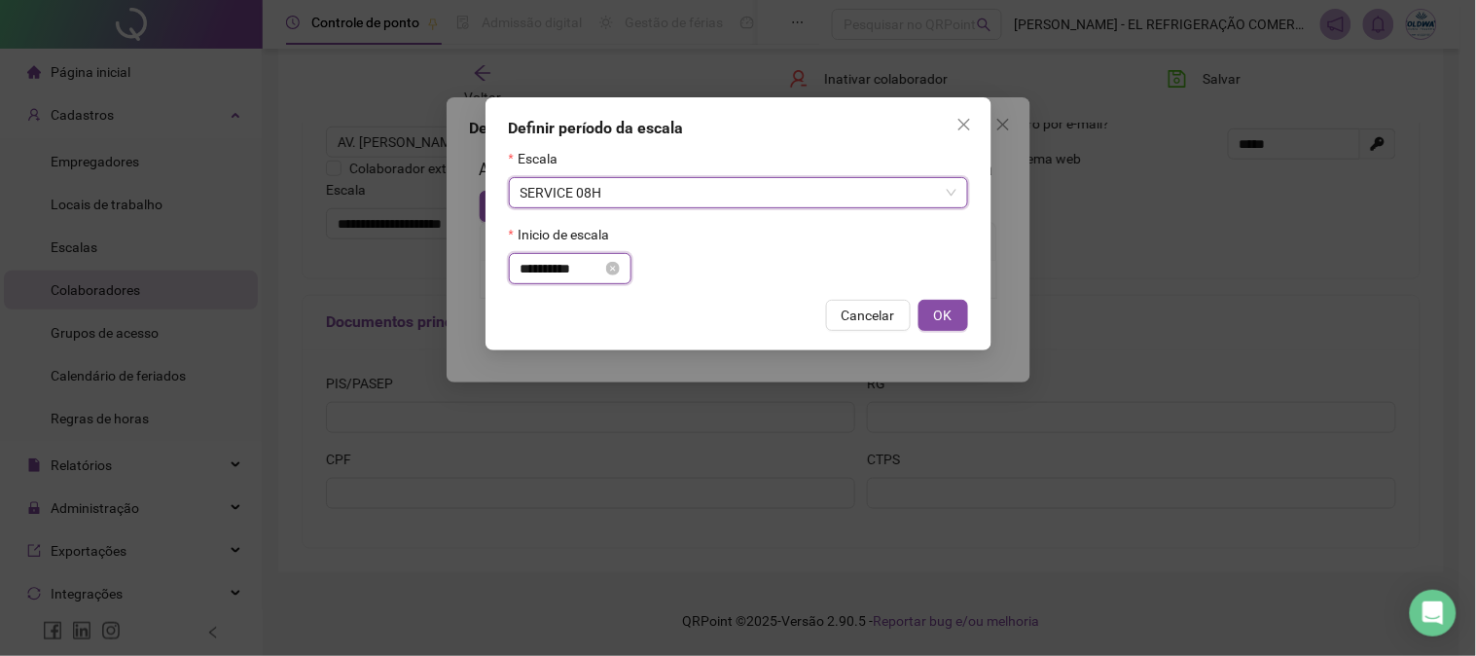
click at [584, 268] on input "**********" at bounding box center [561, 268] width 82 height 21
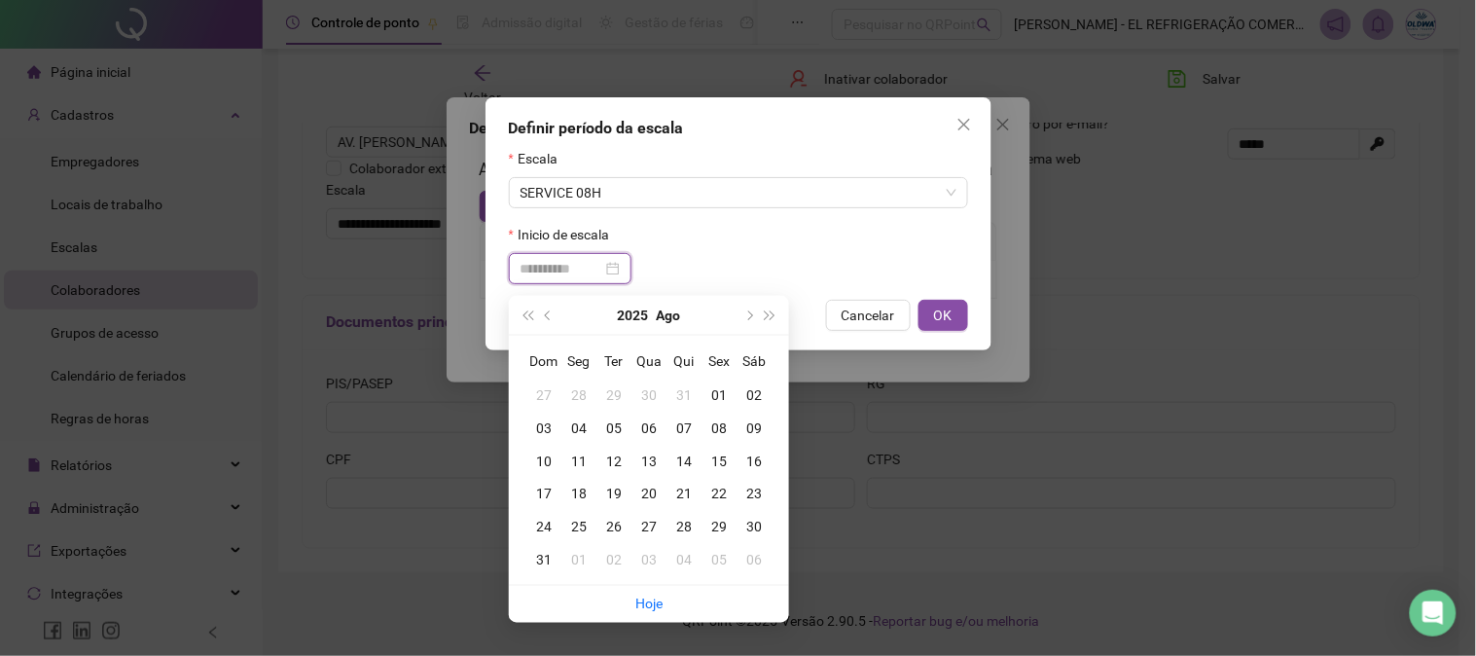
type input "**********"
click at [640, 488] on div "20" at bounding box center [648, 493] width 35 height 21
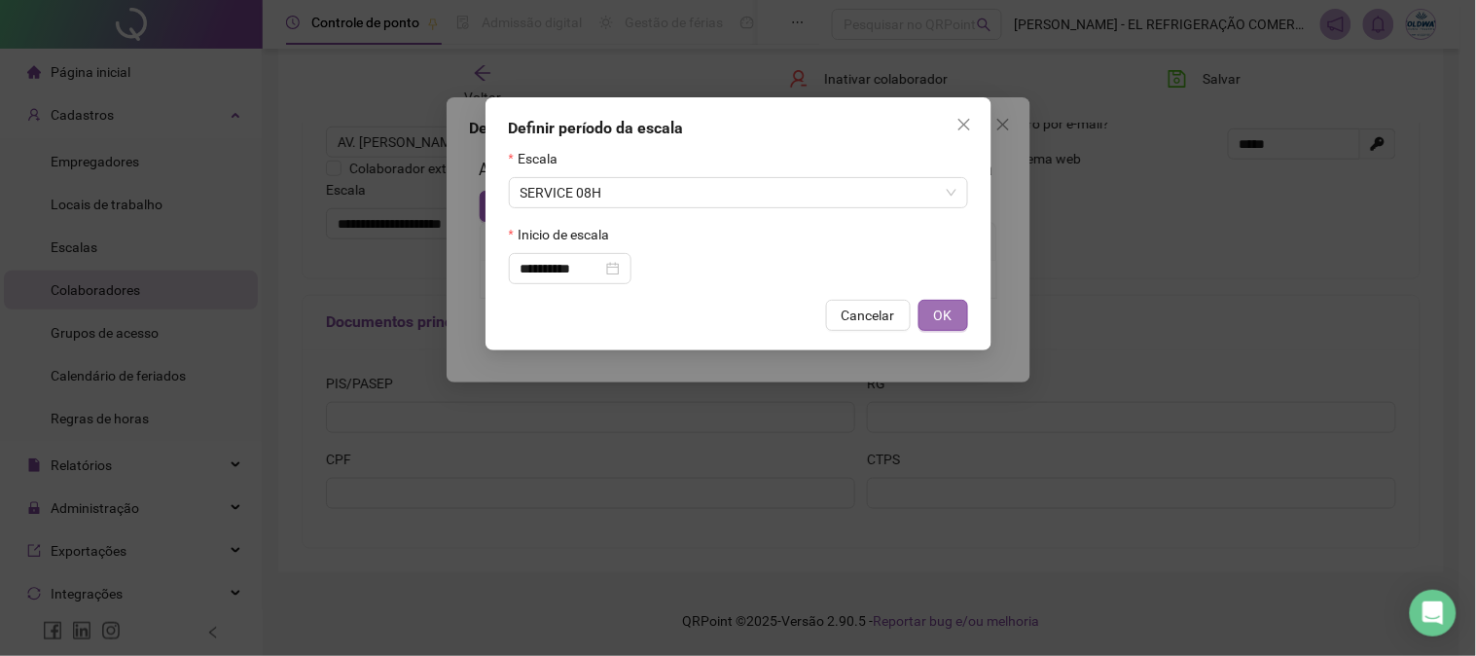
click at [941, 314] on span "OK" at bounding box center [943, 314] width 18 height 21
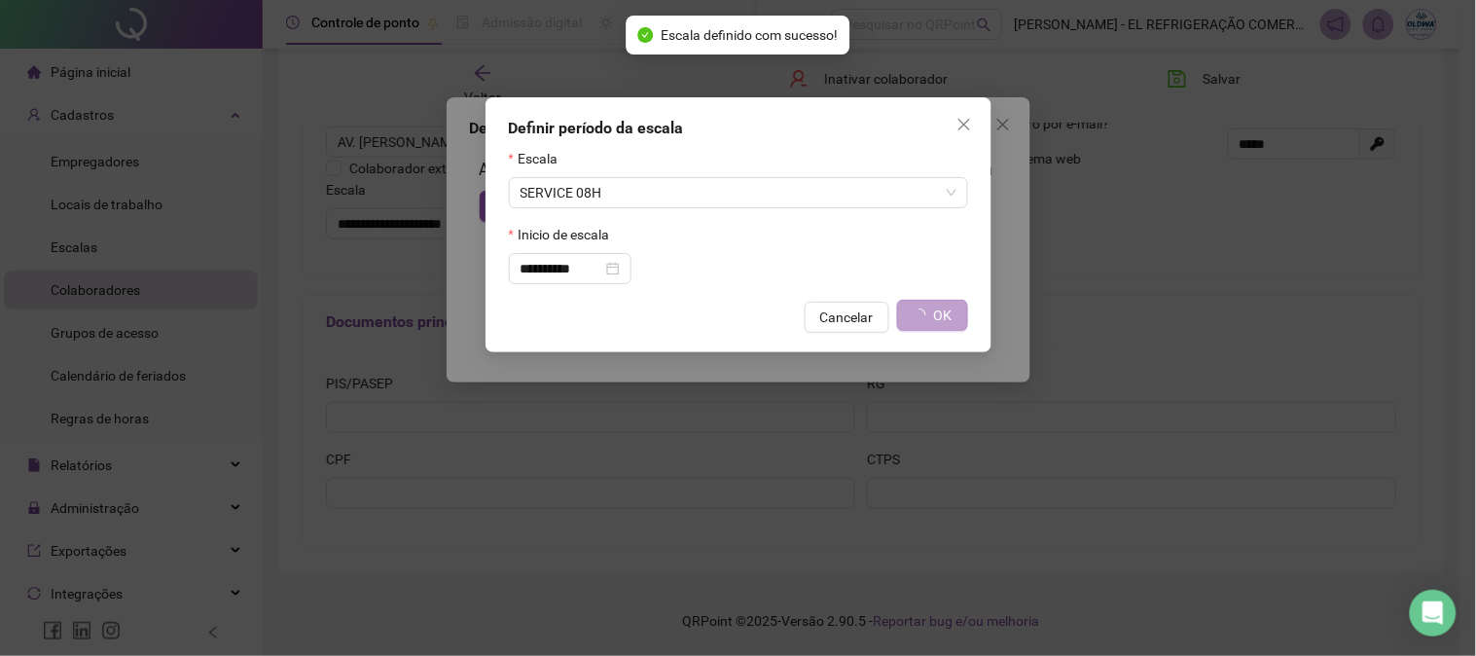
type input "**********"
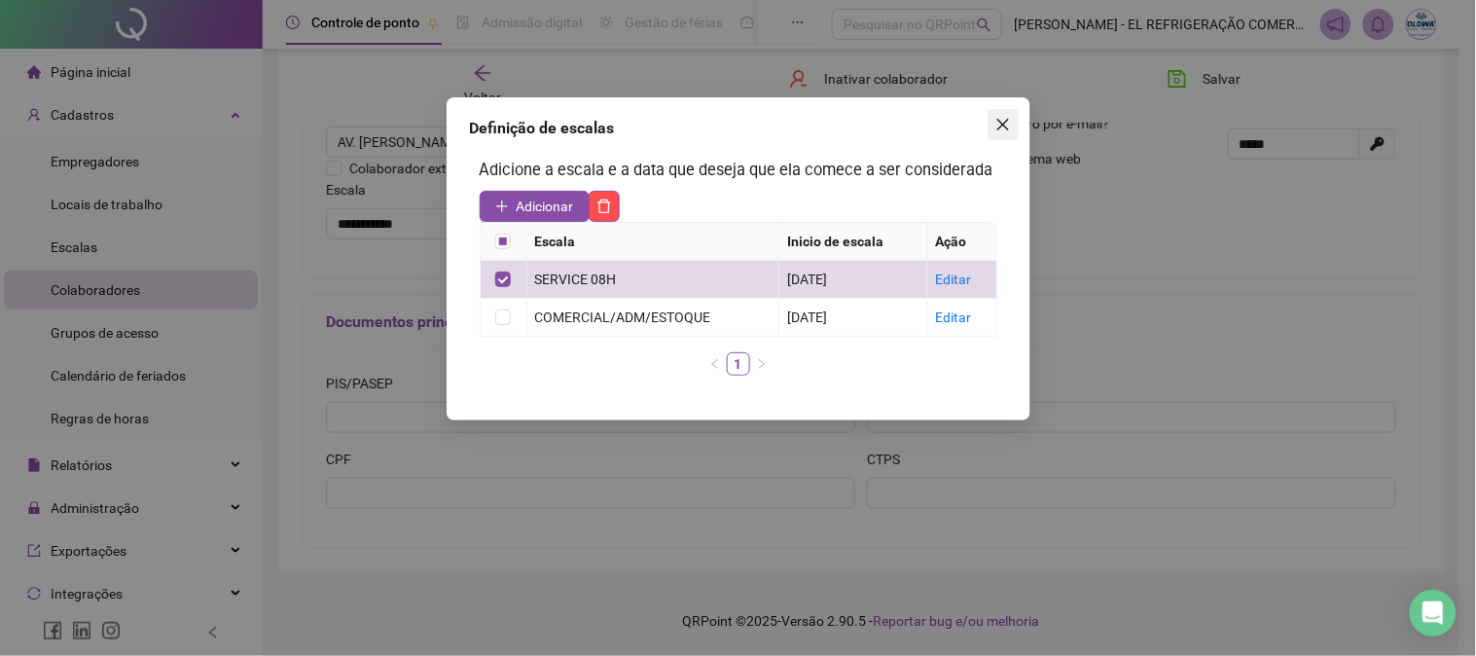
click at [1000, 127] on icon "close" at bounding box center [1003, 125] width 16 height 16
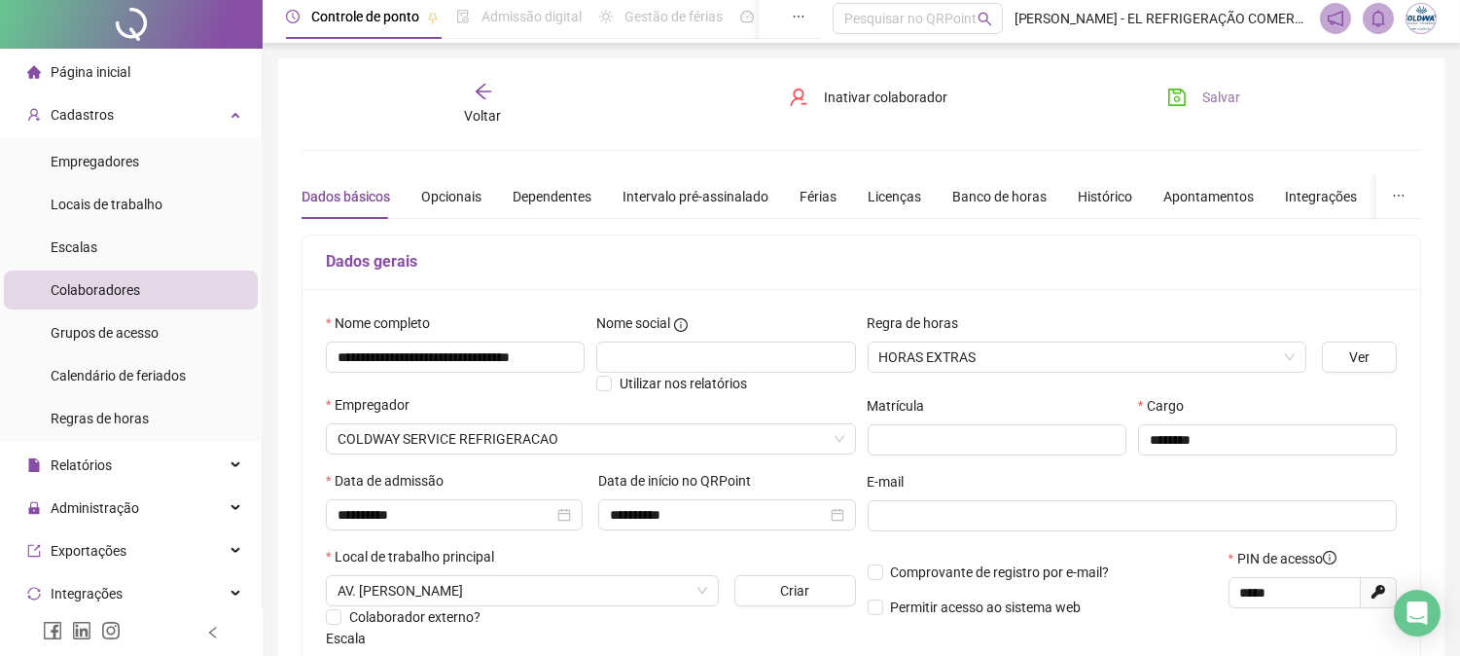
scroll to position [0, 0]
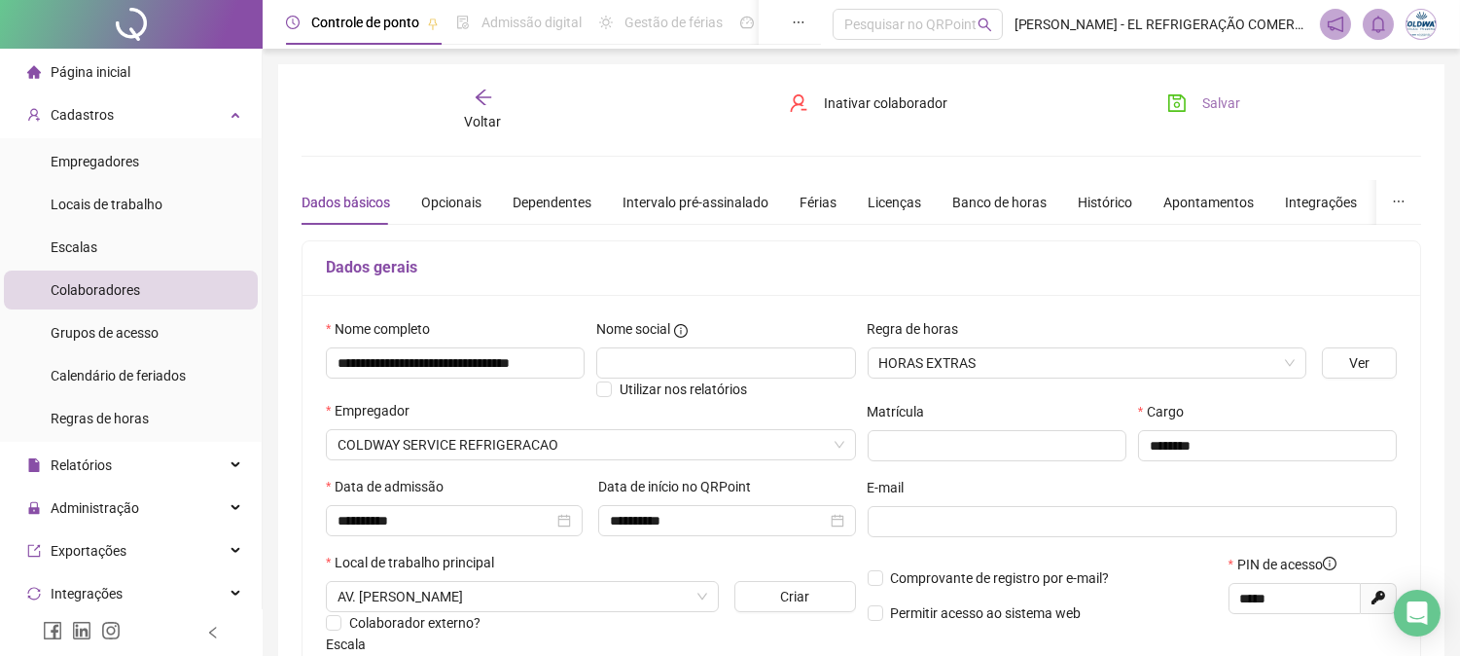
click at [1179, 100] on icon "save" at bounding box center [1176, 102] width 19 height 19
click at [482, 91] on icon "arrow-left" at bounding box center [483, 97] width 16 height 16
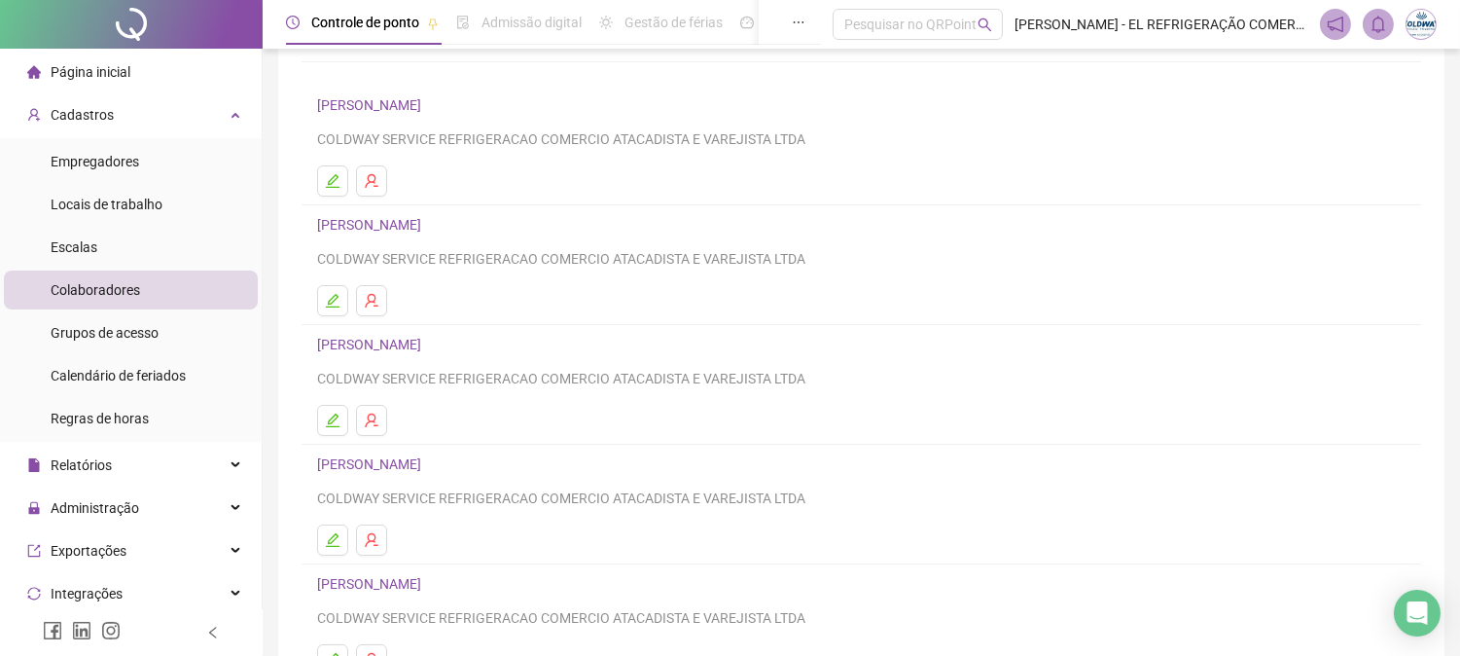
scroll to position [285, 0]
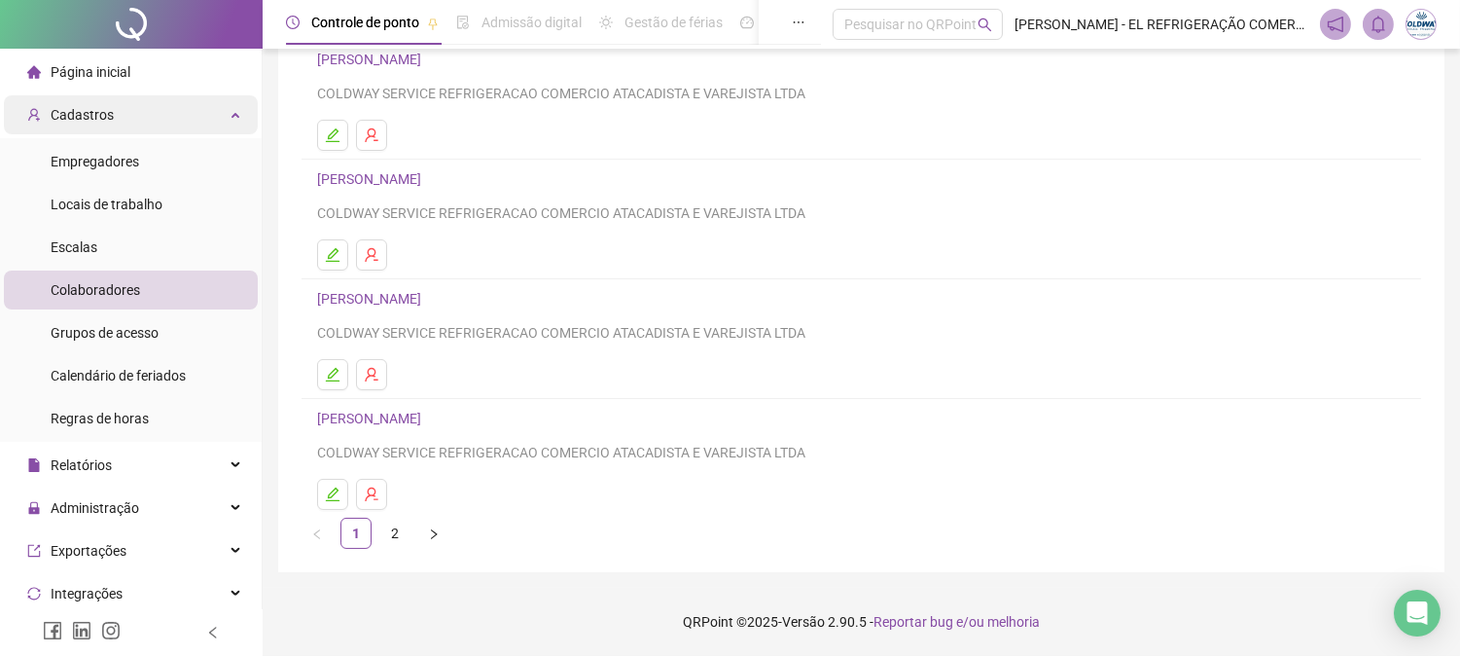
click at [101, 115] on span "Cadastros" at bounding box center [82, 115] width 63 height 16
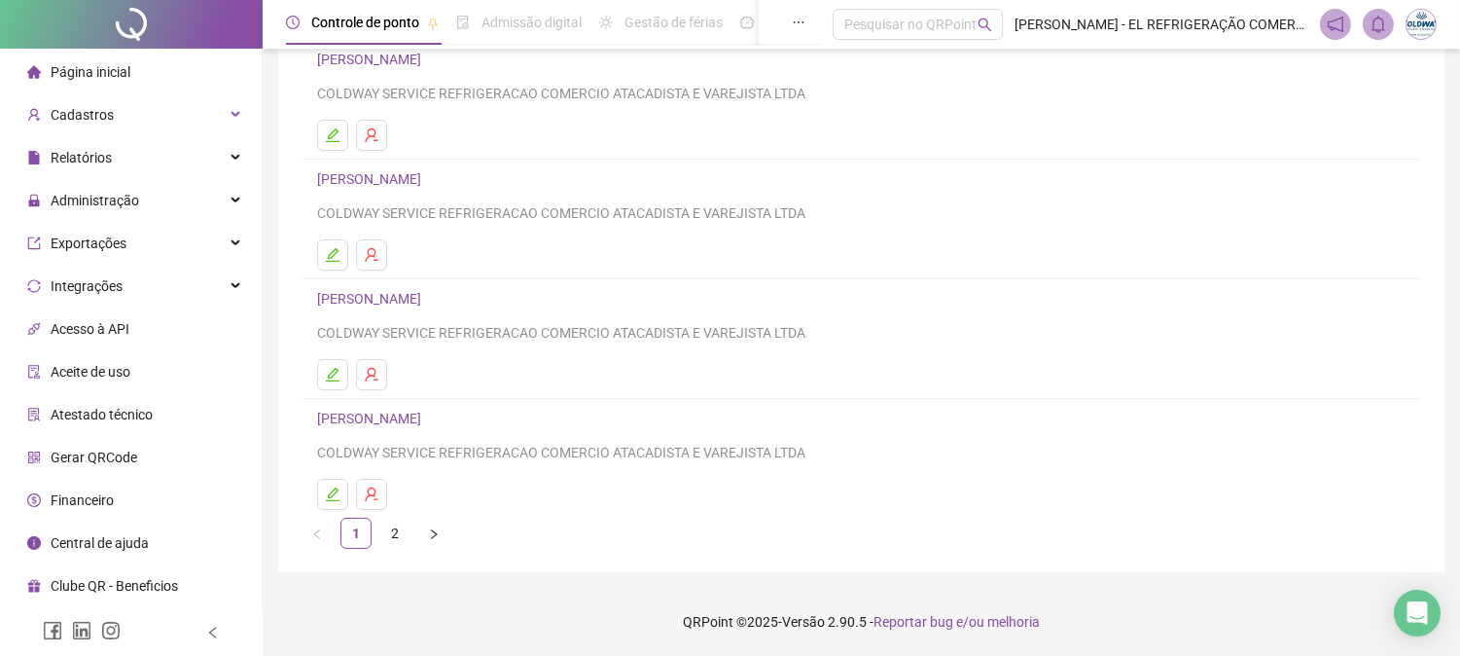
click at [113, 82] on div "Página inicial" at bounding box center [78, 72] width 103 height 39
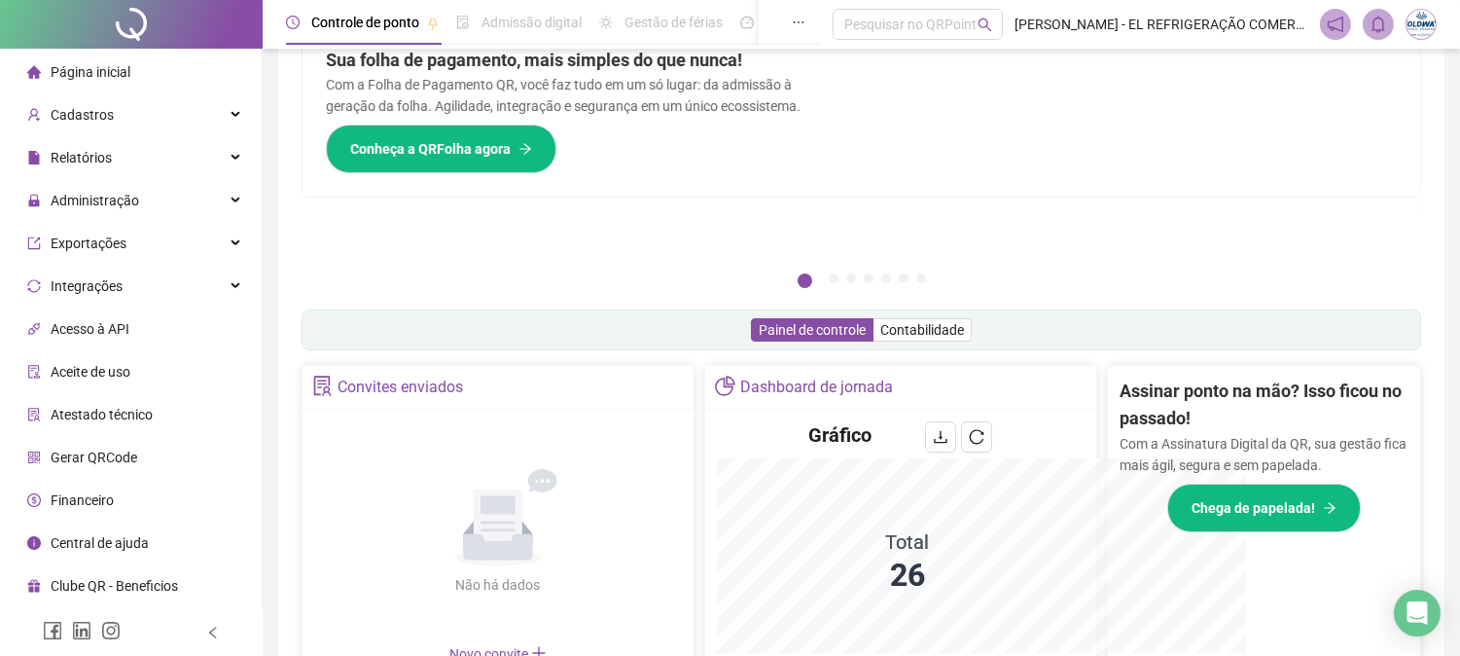
scroll to position [352, 0]
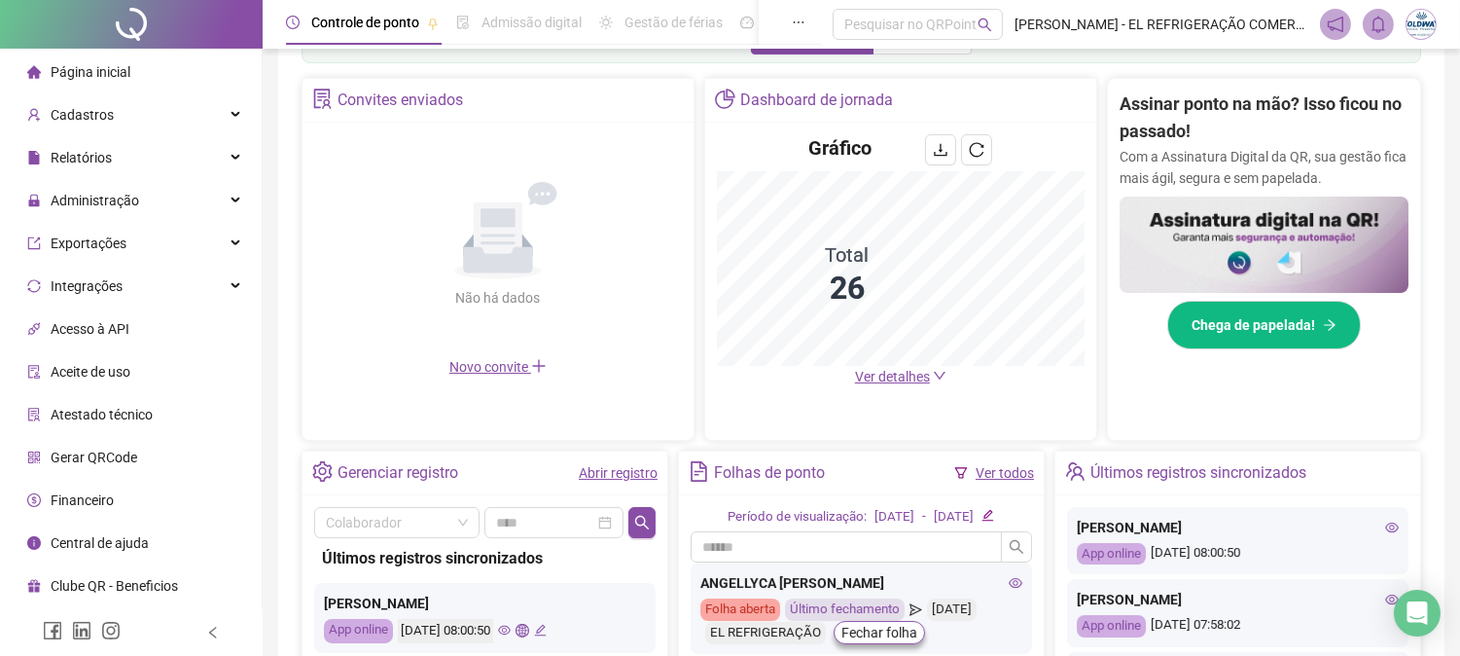
click at [899, 376] on span "Ver detalhes" at bounding box center [892, 377] width 75 height 16
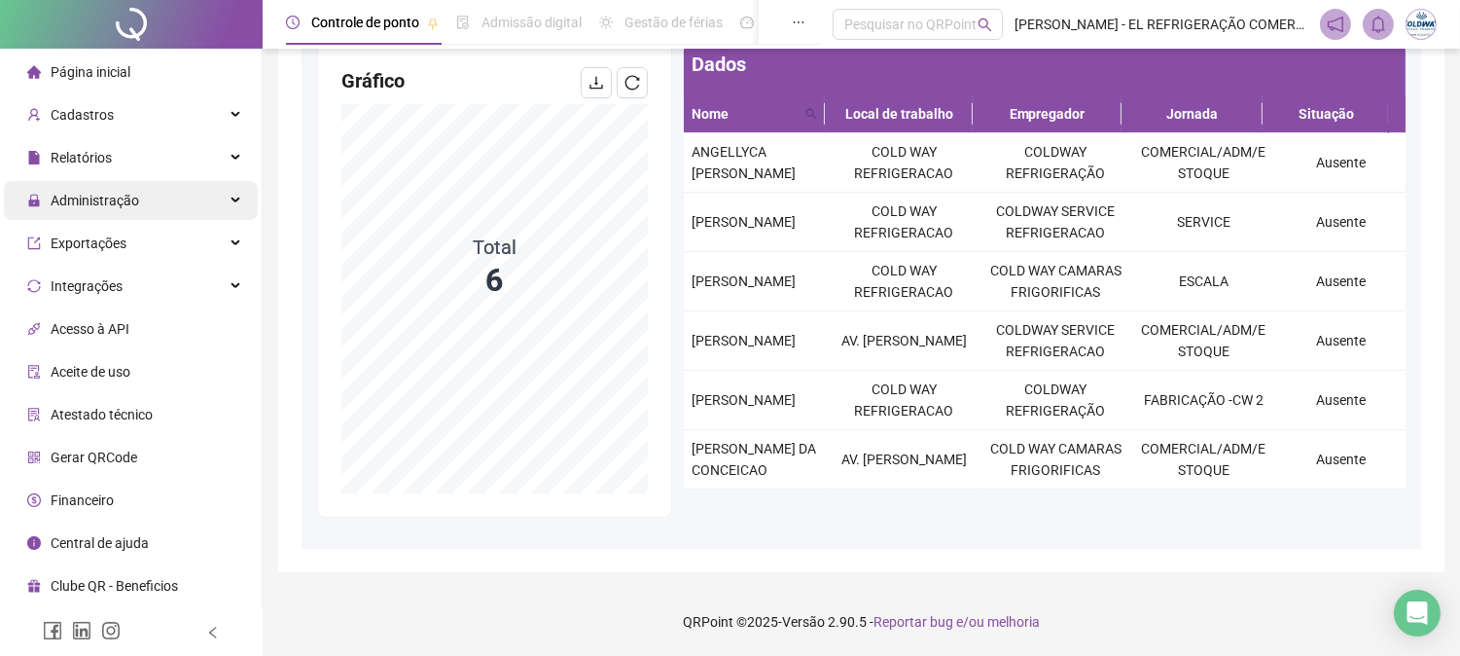
click at [121, 207] on span "Administração" at bounding box center [95, 201] width 89 height 16
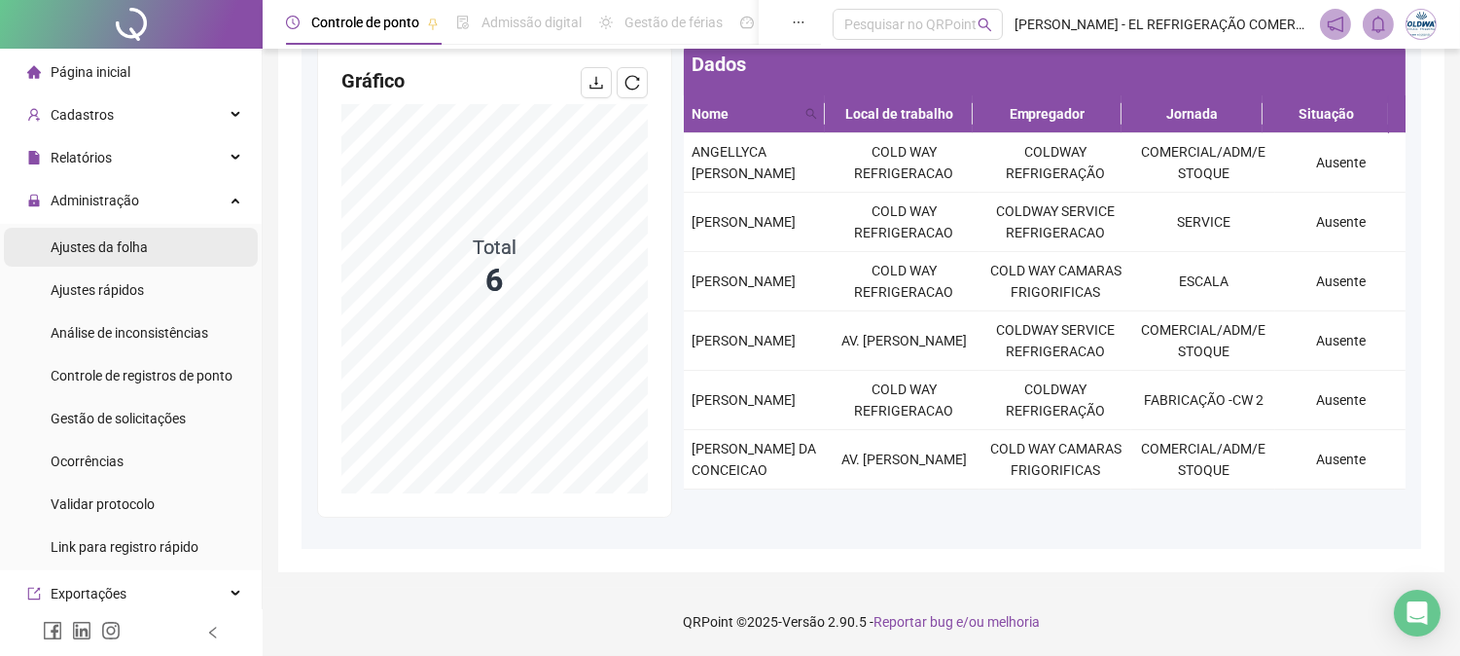
click at [120, 257] on div "Ajustes da folha" at bounding box center [99, 247] width 97 height 39
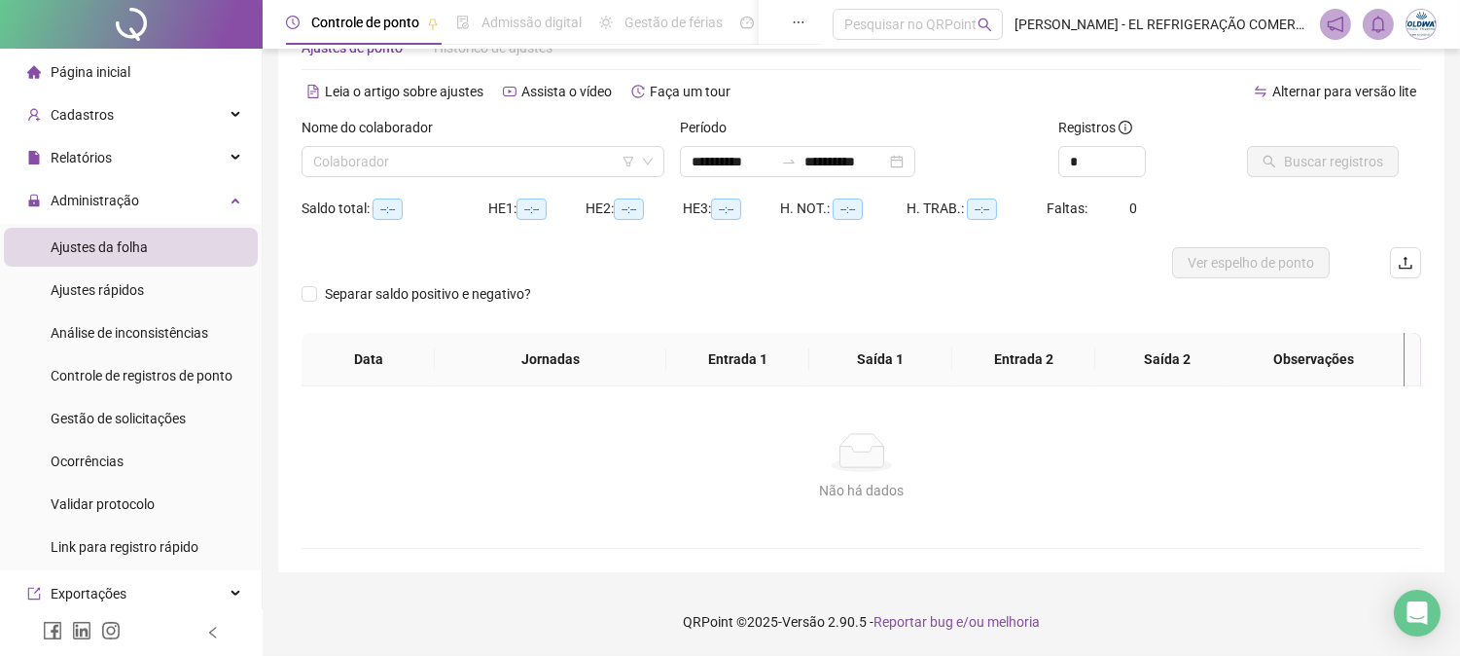
scroll to position [61, 0]
type input "**********"
click at [539, 158] on input "search" at bounding box center [474, 162] width 322 height 29
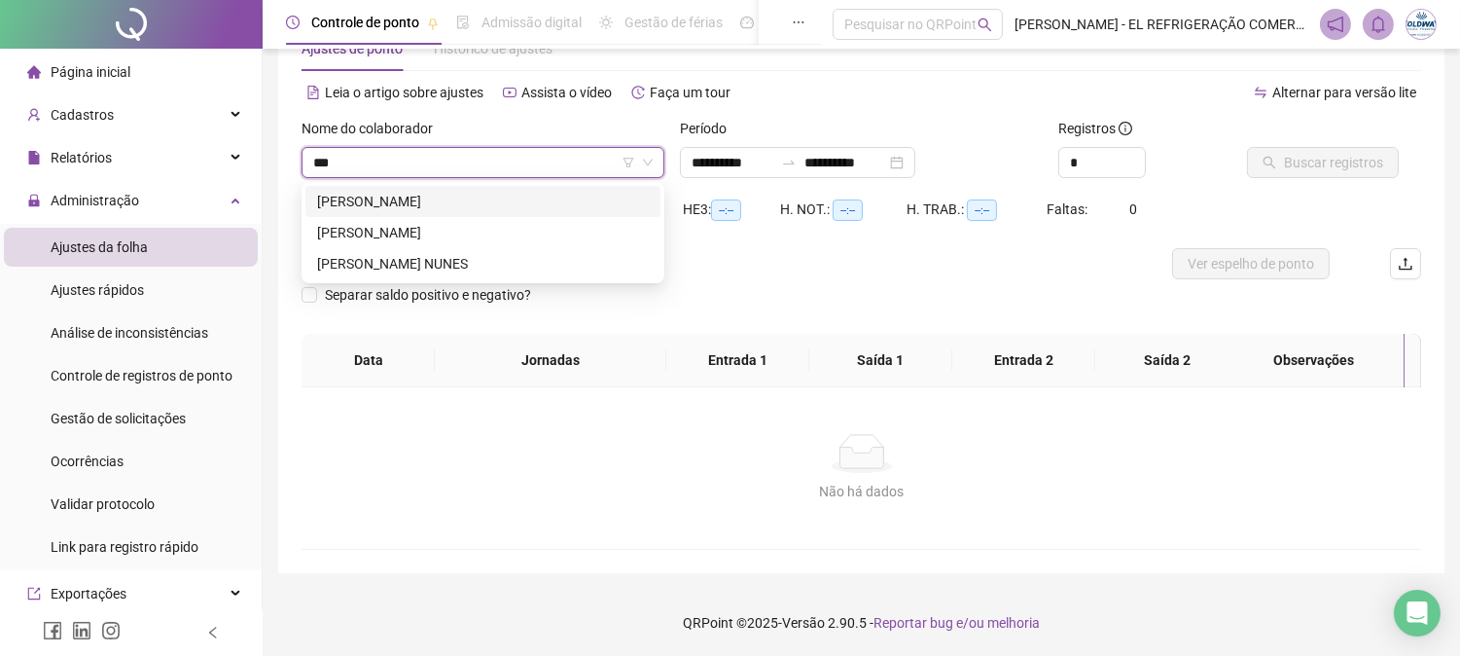
type input "****"
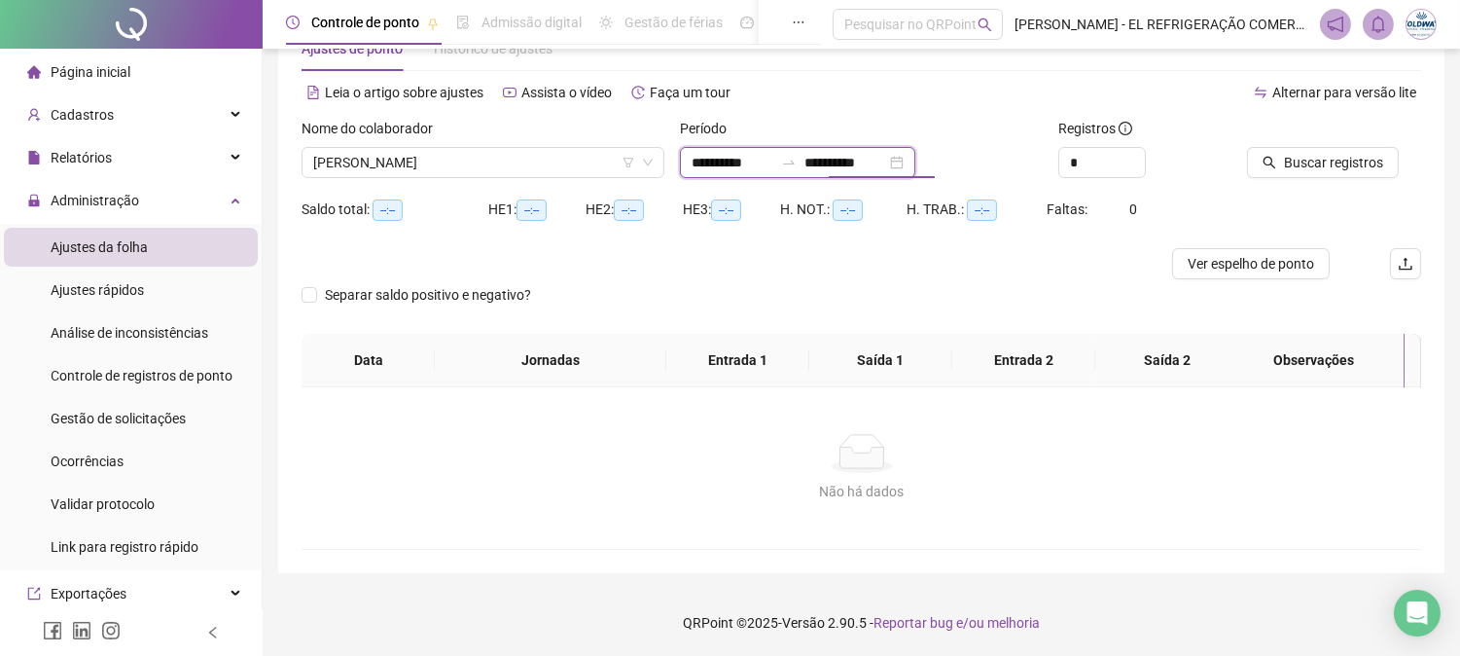
click at [881, 168] on input "**********" at bounding box center [846, 162] width 82 height 21
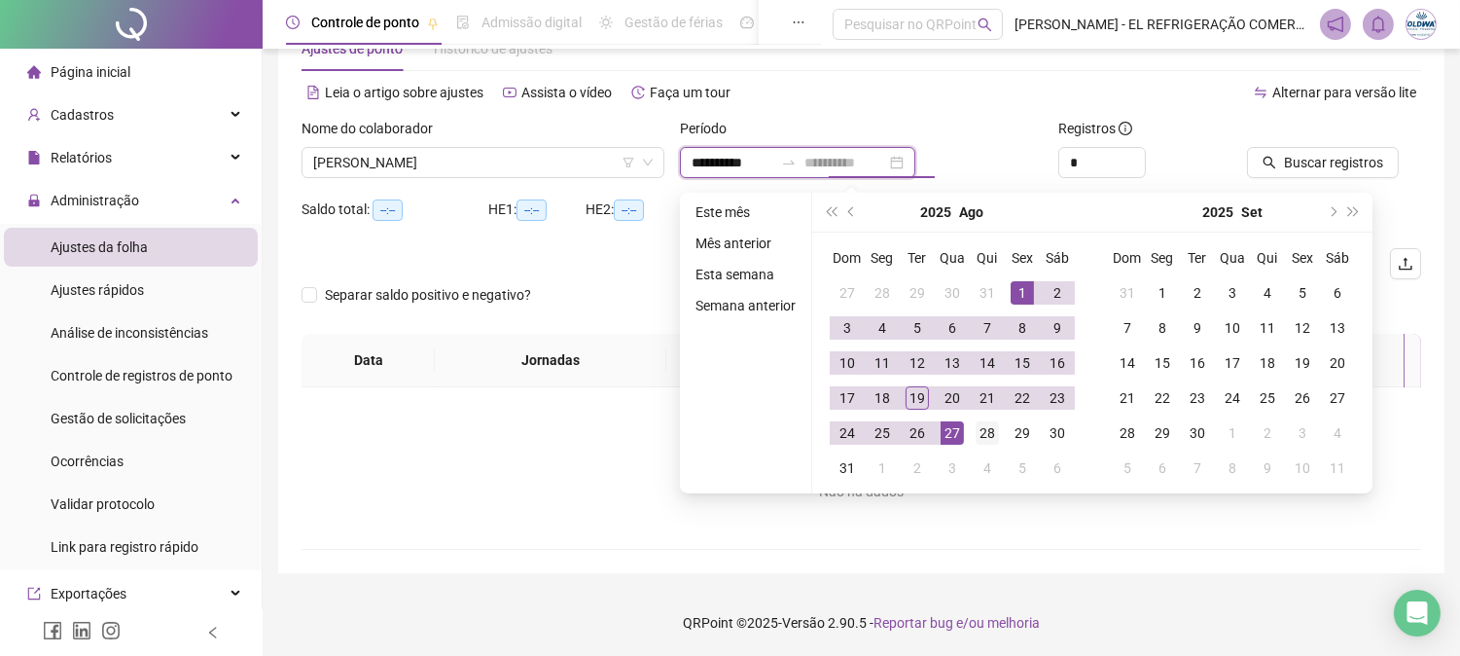
type input "**********"
click at [983, 441] on div "28" at bounding box center [987, 432] width 23 height 23
type input "**********"
click at [1272, 163] on icon "search" at bounding box center [1270, 163] width 14 height 14
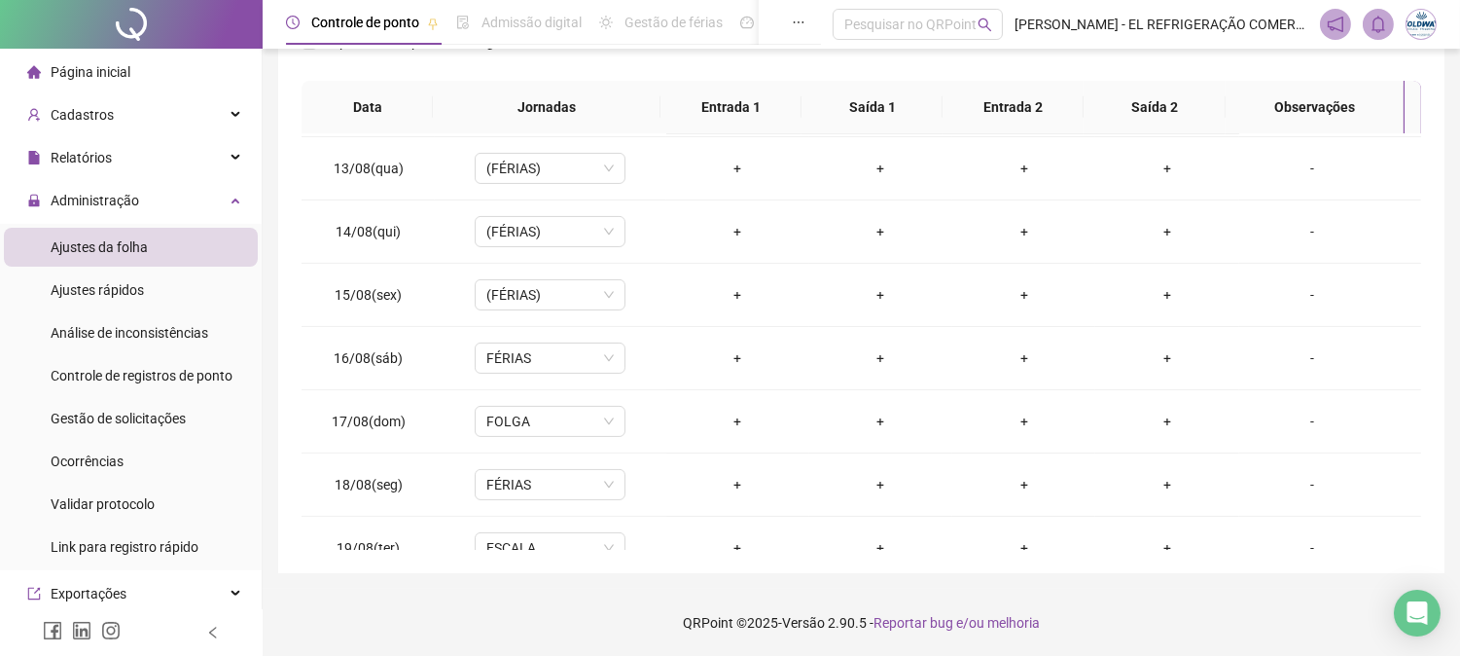
scroll to position [788, 0]
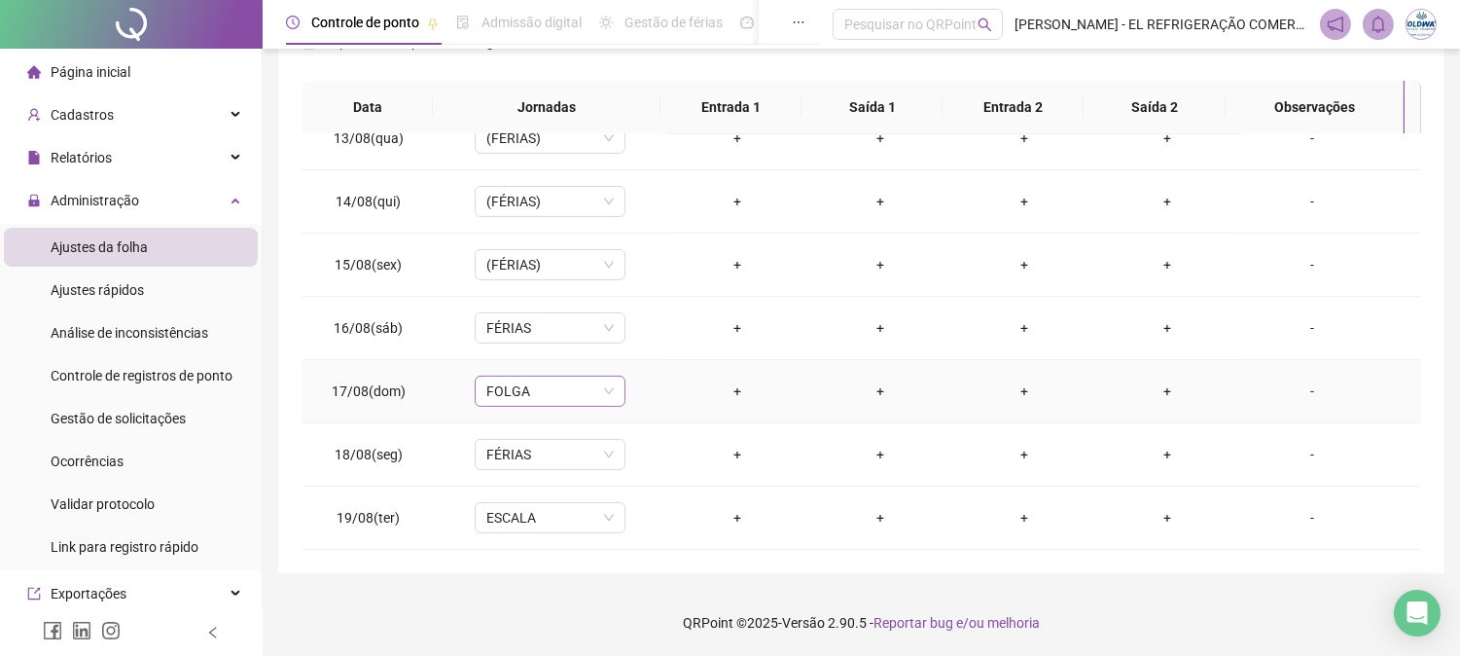
click at [555, 383] on span "FOLGA" at bounding box center [549, 390] width 127 height 29
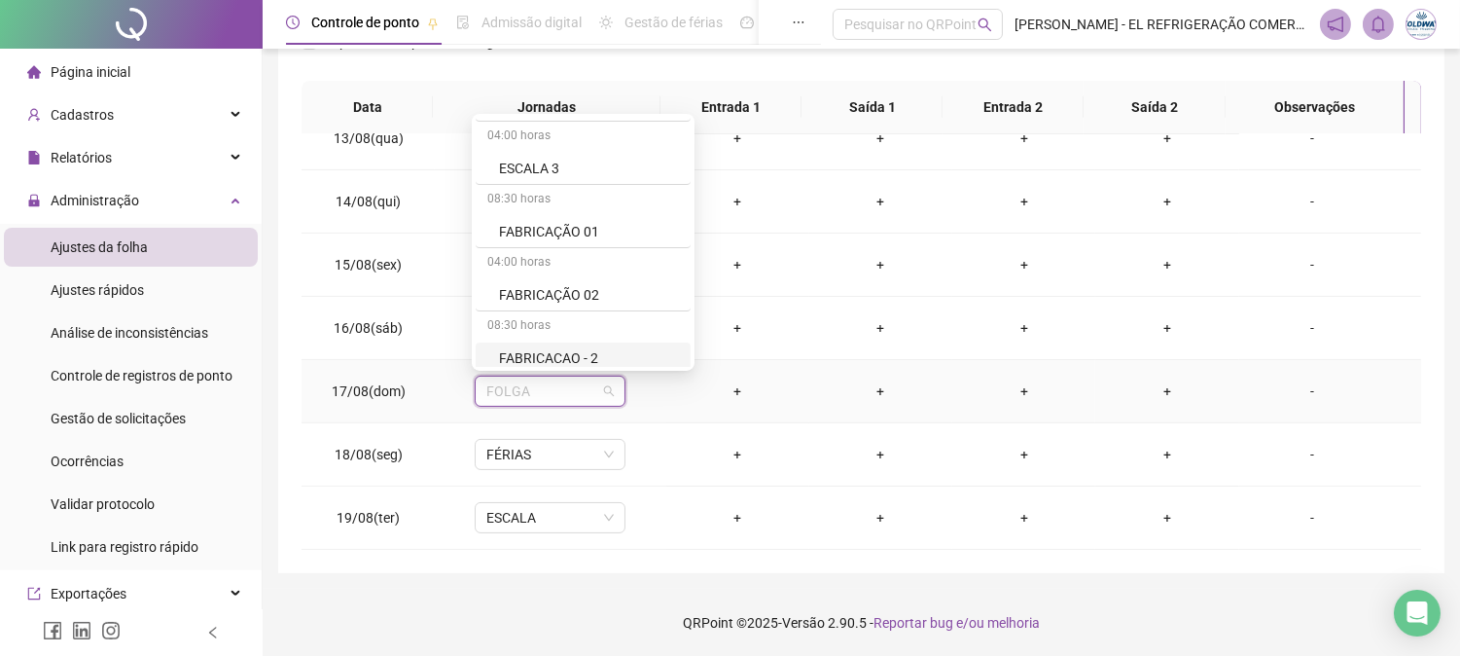
scroll to position [648, 0]
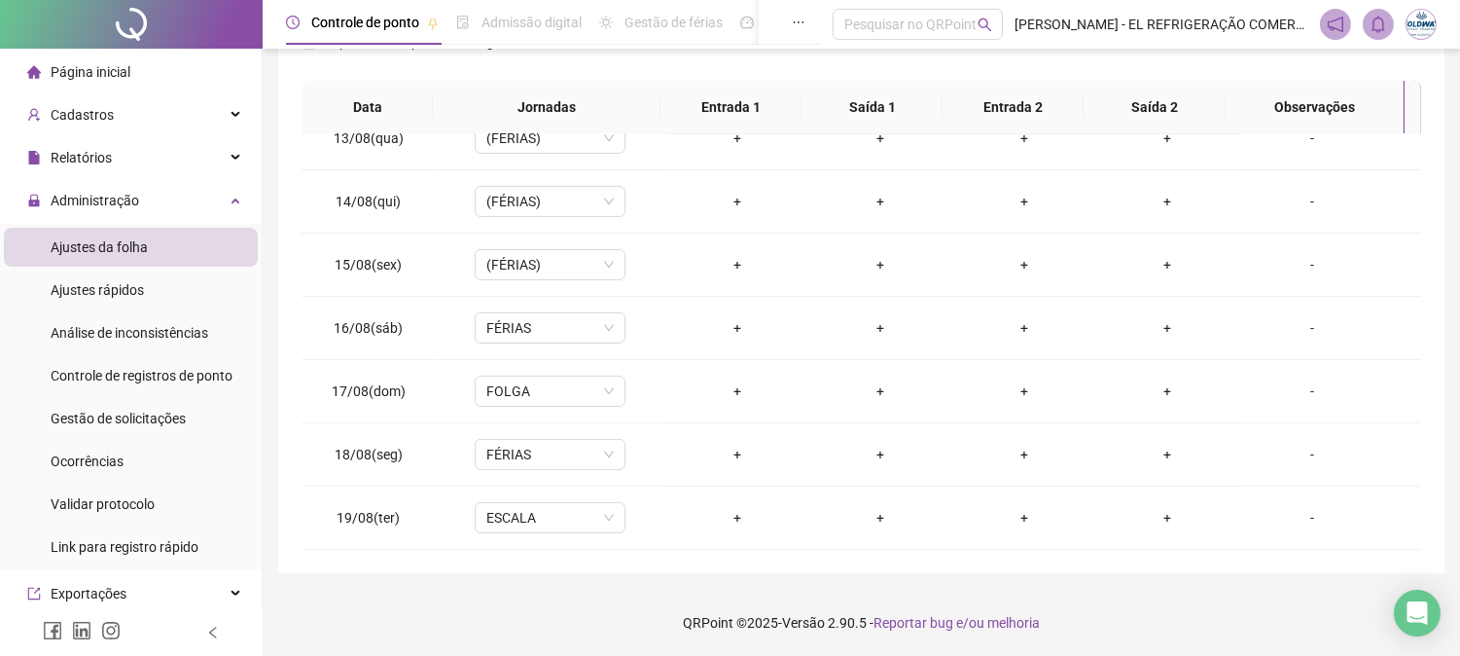
click at [339, 586] on div "**********" at bounding box center [862, 171] width 1198 height 971
click at [465, 570] on div "**********" at bounding box center [861, 161] width 1166 height 823
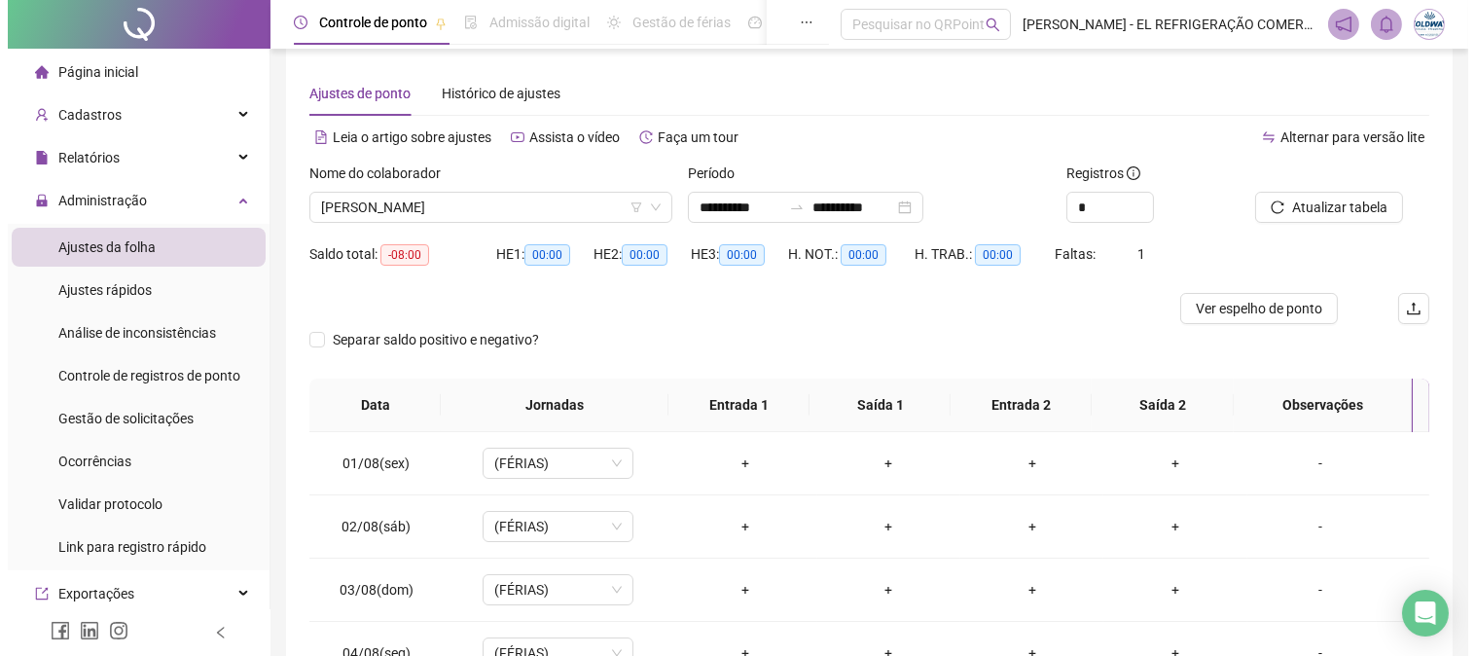
scroll to position [0, 0]
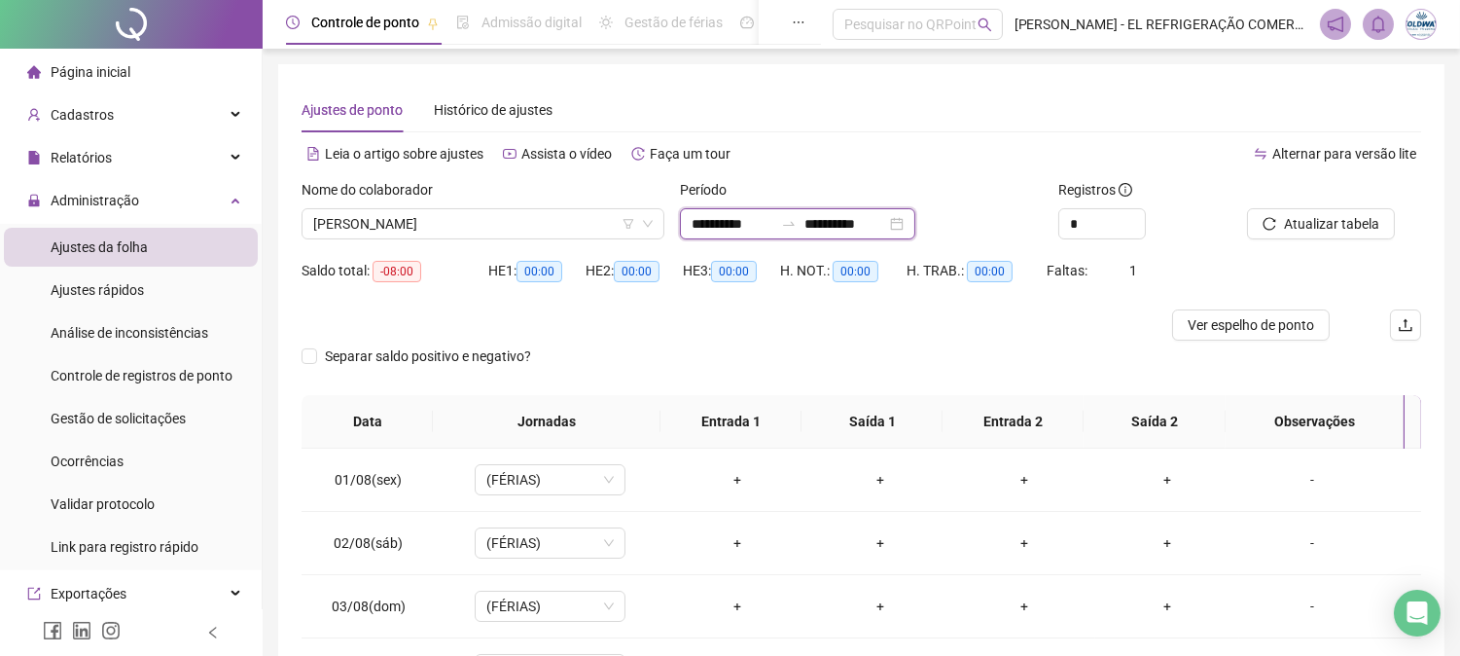
click at [886, 229] on input "**********" at bounding box center [846, 223] width 82 height 21
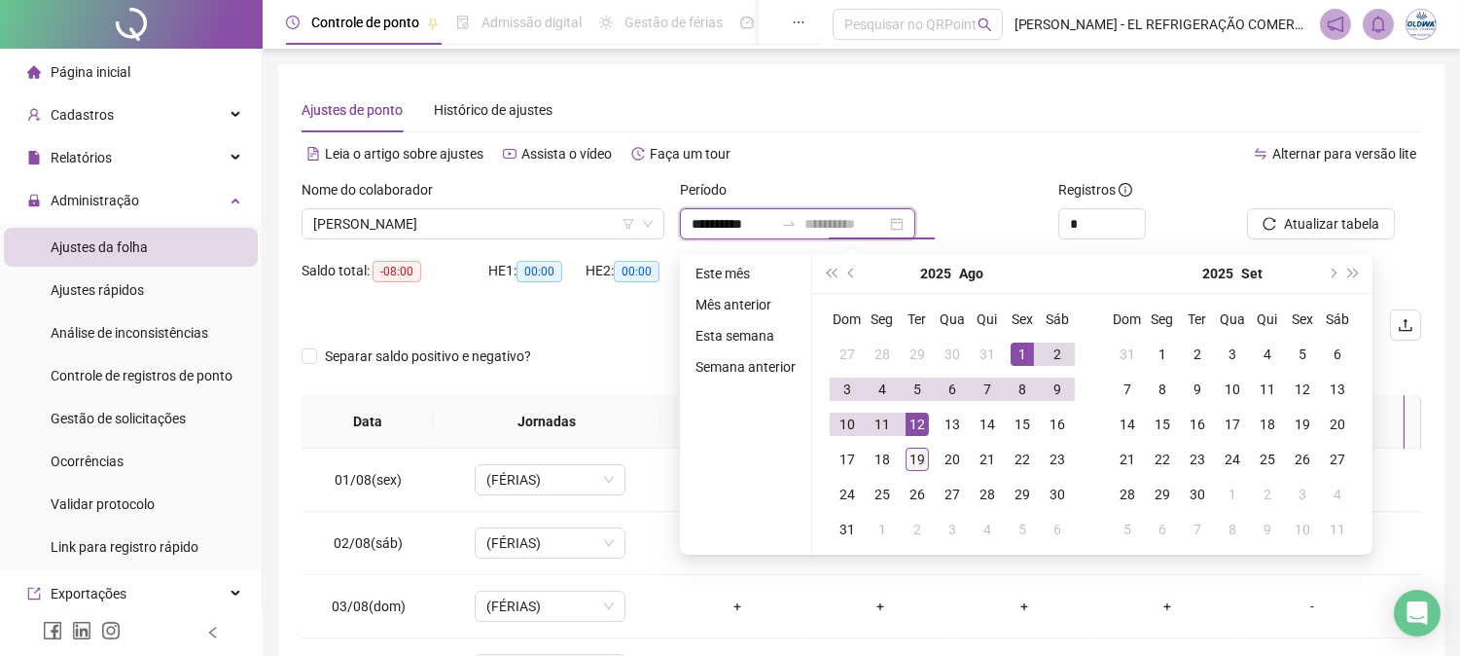
type input "**********"
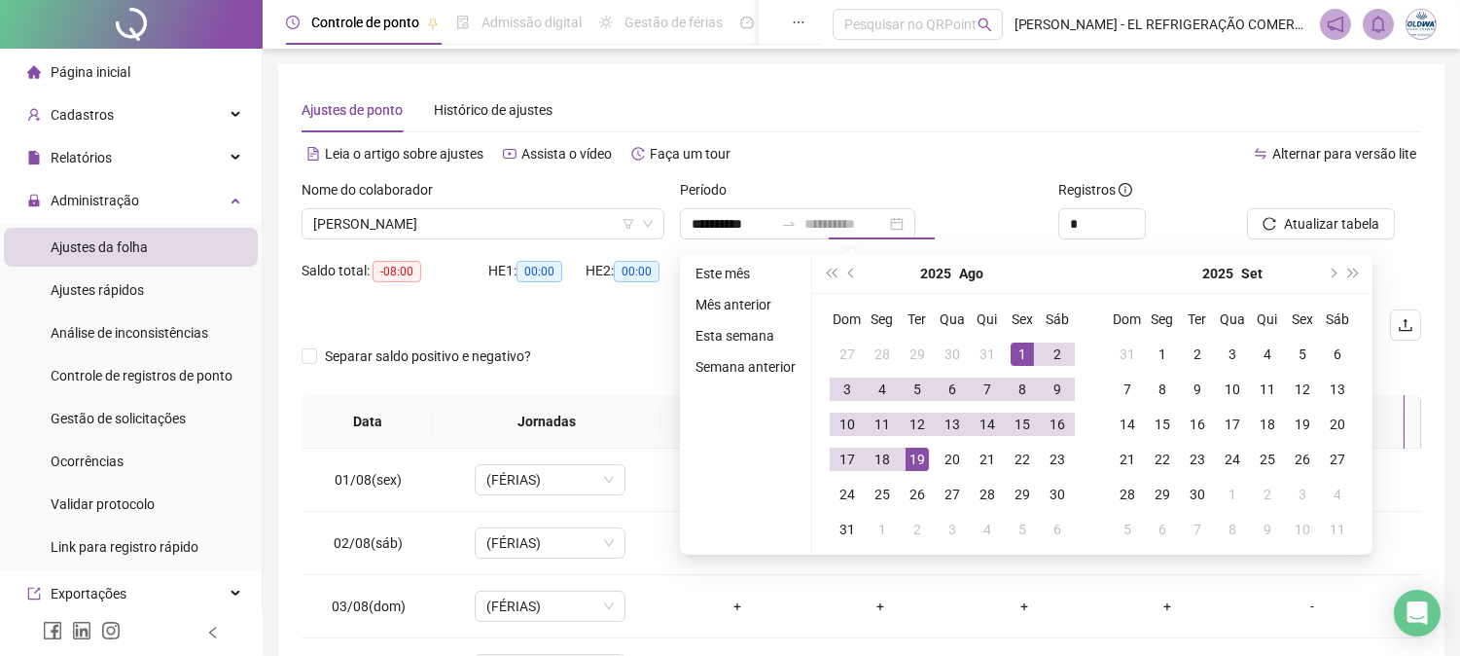
click at [919, 459] on div "19" at bounding box center [917, 458] width 23 height 23
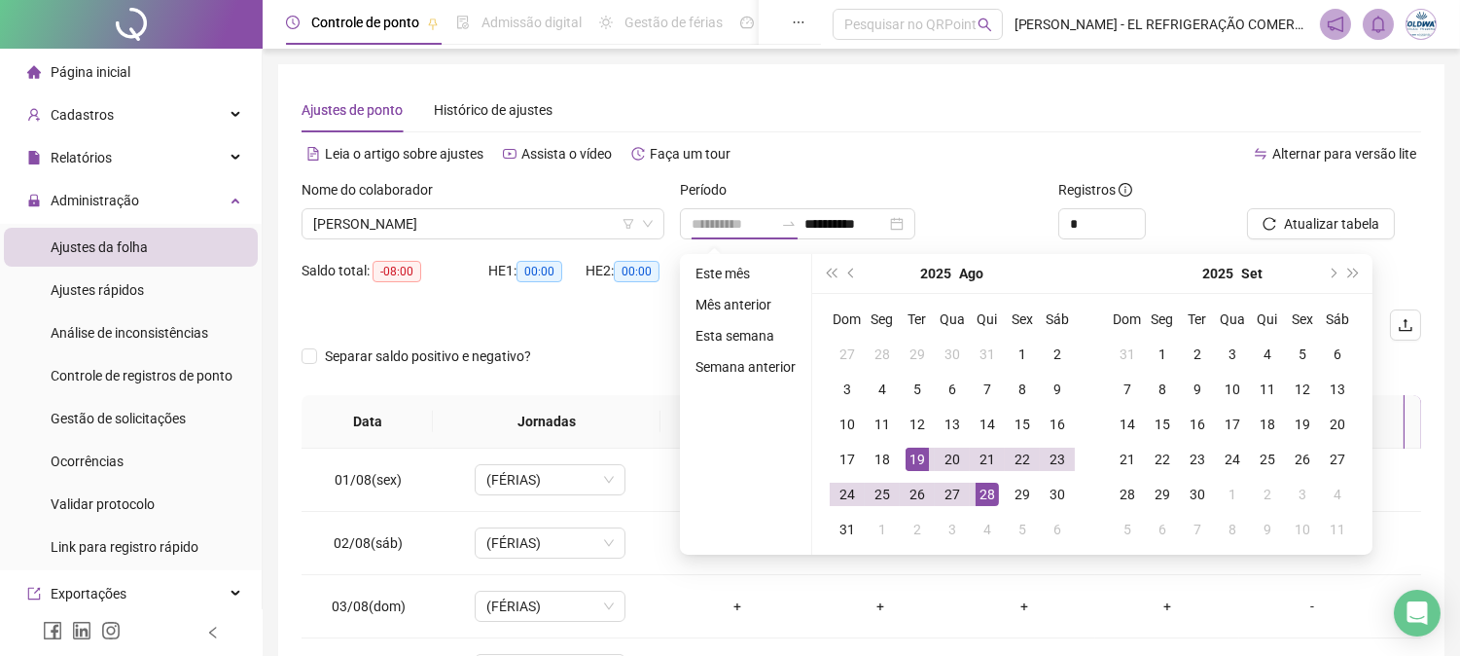
click at [990, 493] on div "28" at bounding box center [987, 494] width 23 height 23
type input "**********"
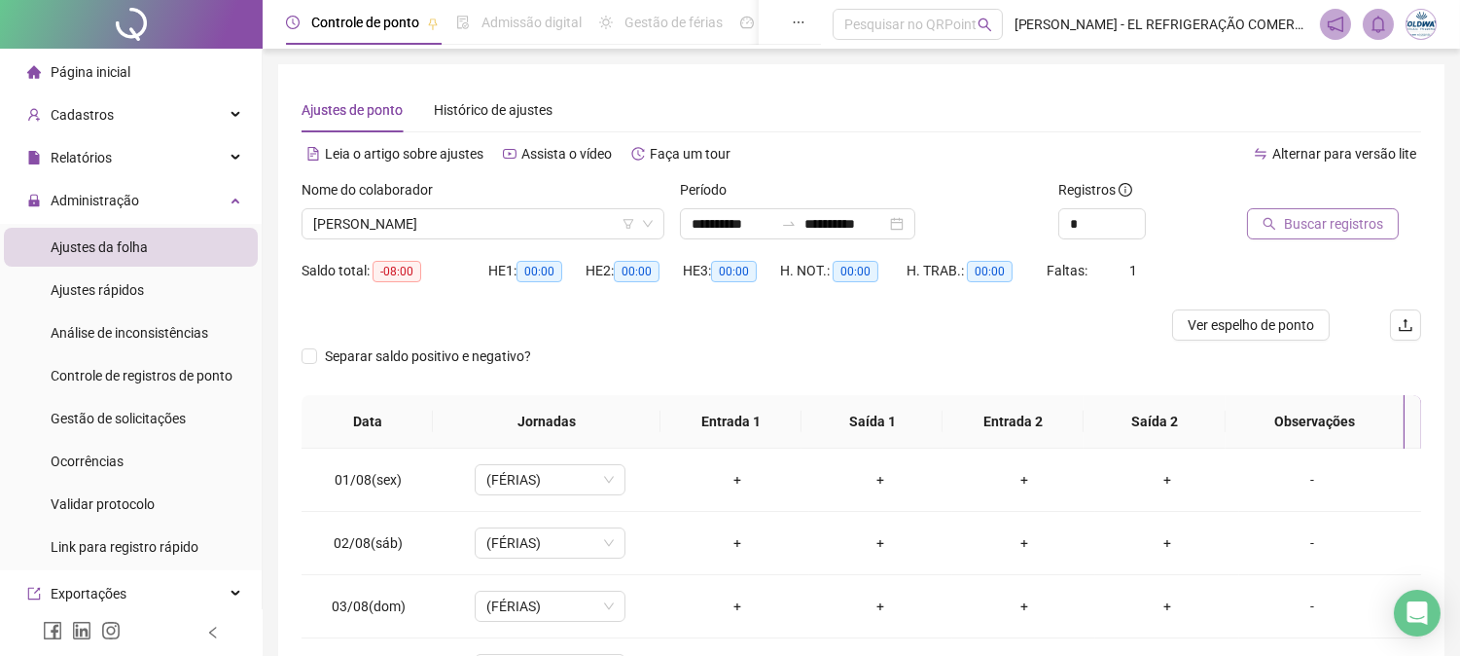
click at [1299, 230] on span "Buscar registros" at bounding box center [1333, 223] width 99 height 21
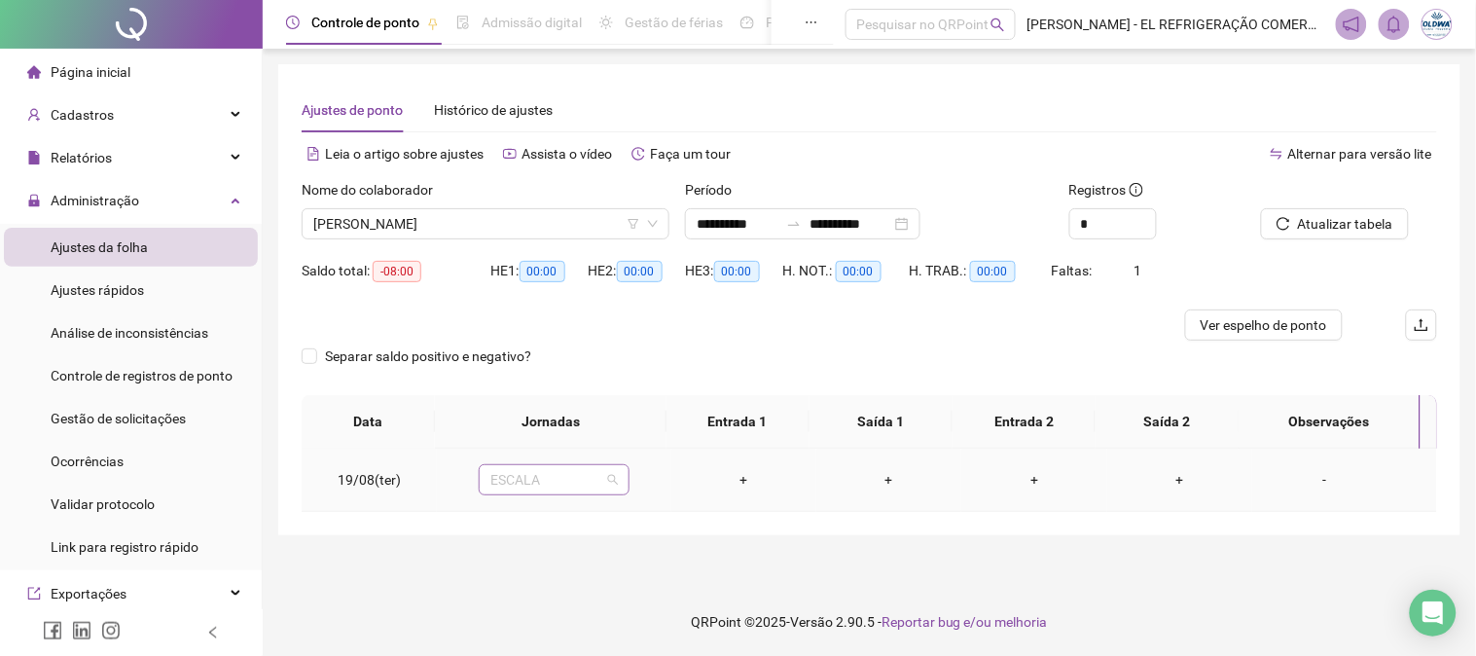
click at [588, 479] on span "ESCALA" at bounding box center [553, 479] width 127 height 29
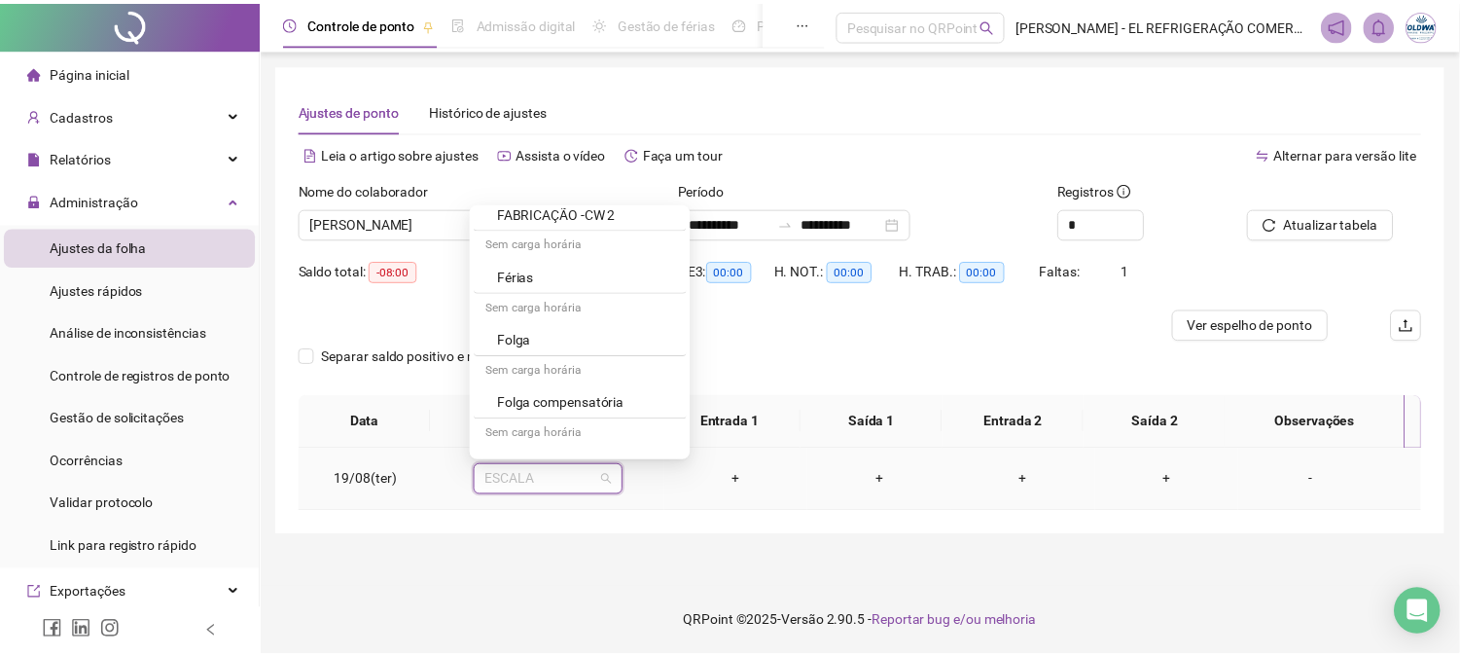
scroll to position [881, 0]
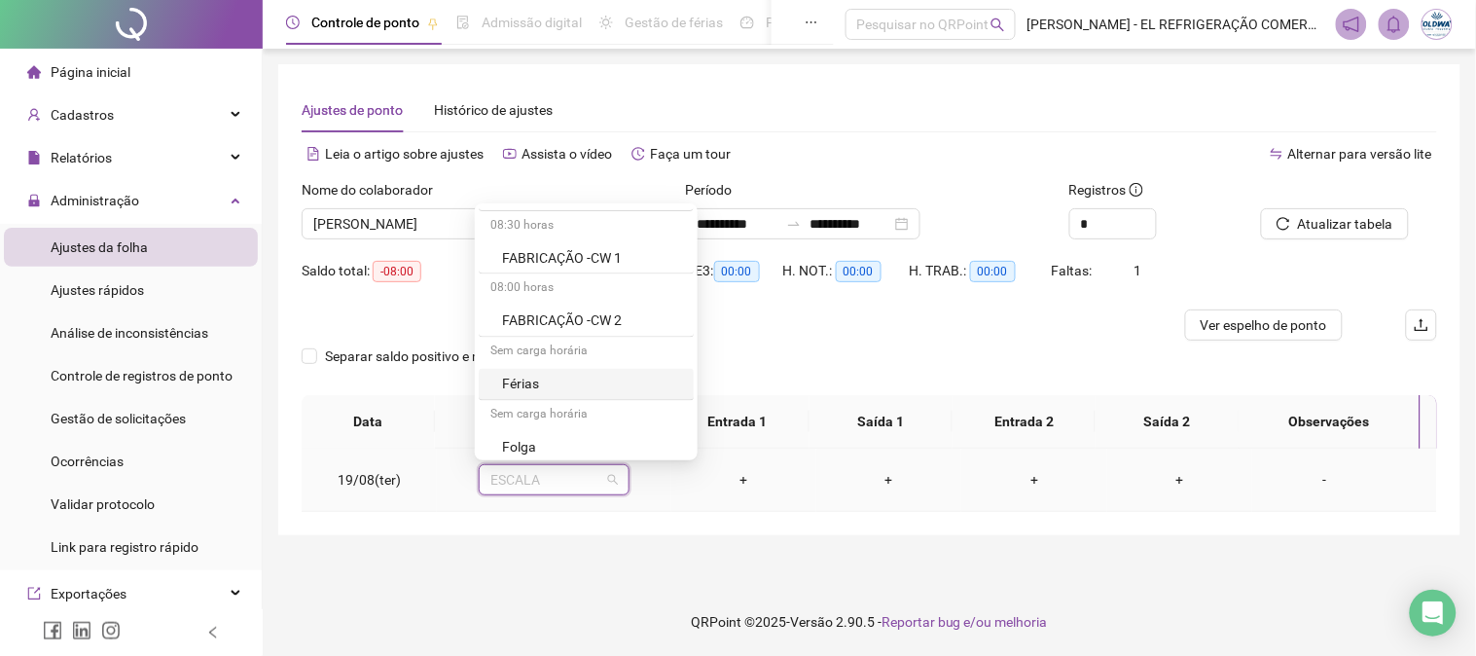
click at [570, 382] on div "Férias" at bounding box center [592, 384] width 180 height 21
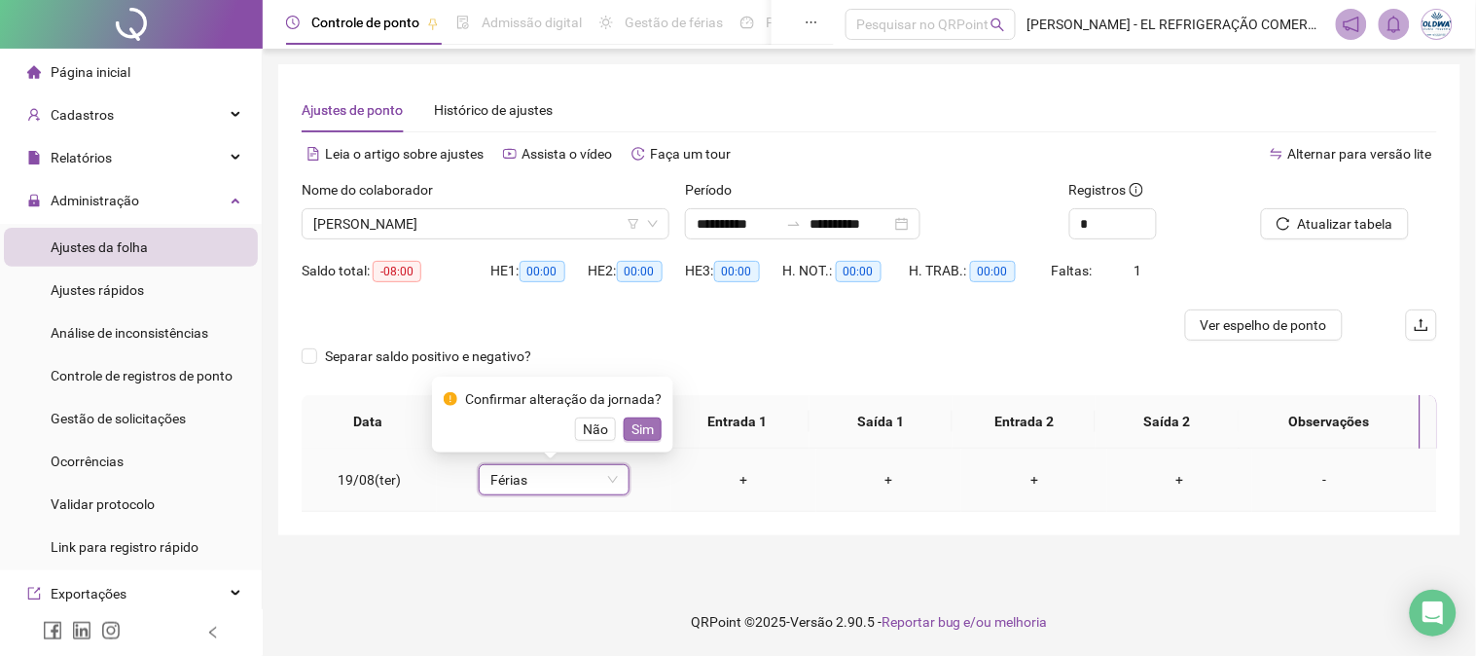
click at [637, 425] on span "Sim" at bounding box center [642, 428] width 22 height 21
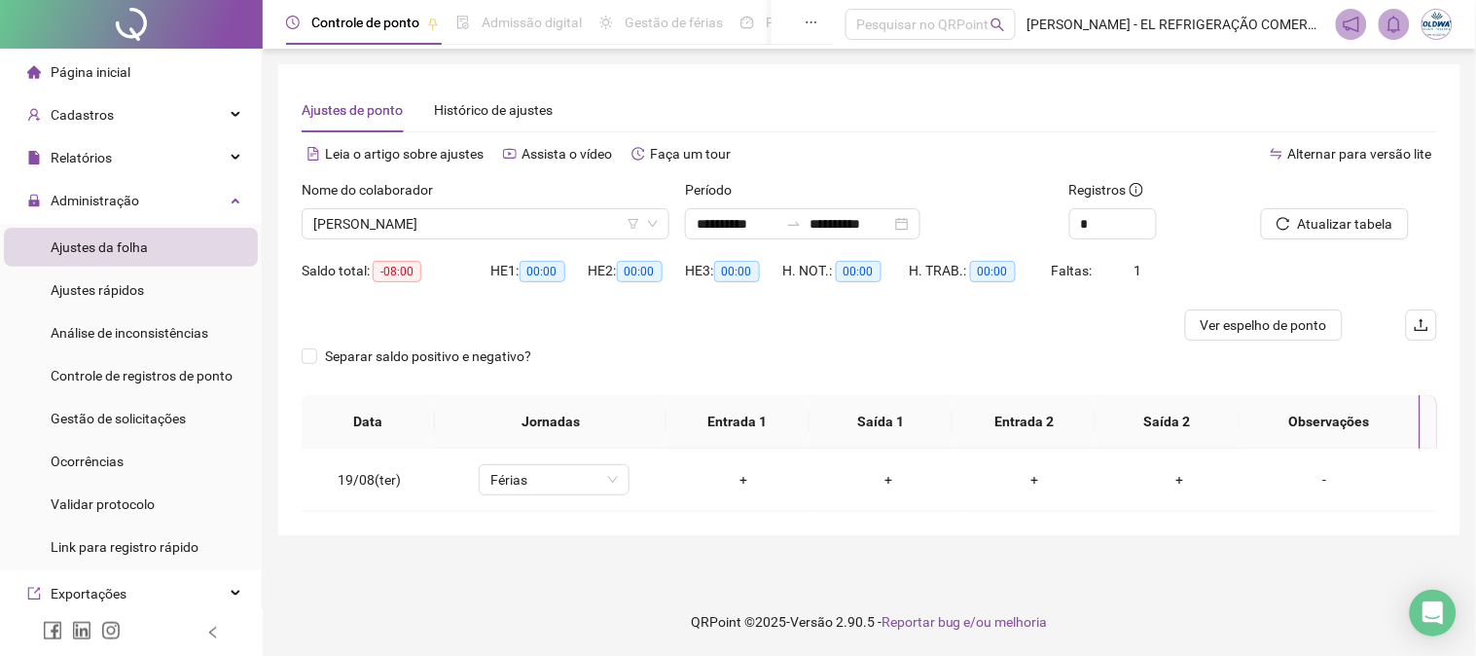
click at [122, 55] on div "Página inicial" at bounding box center [78, 72] width 103 height 39
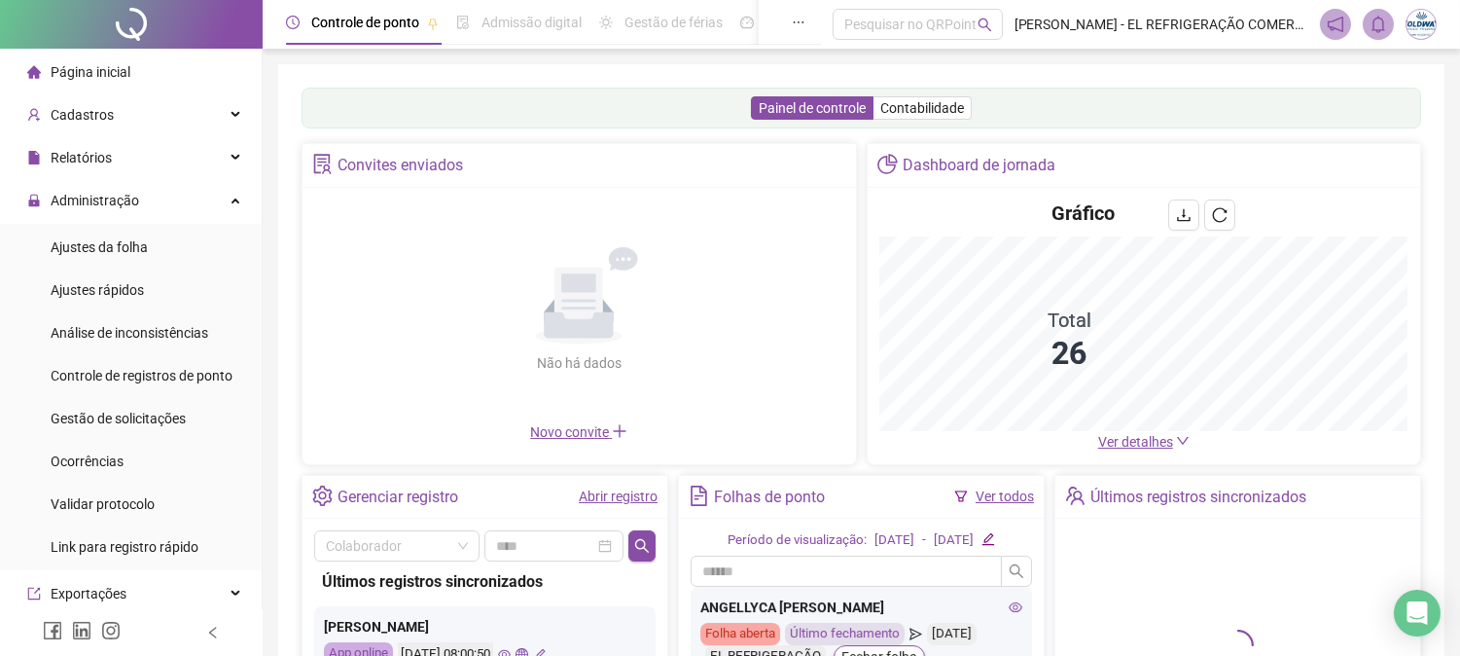
click at [1146, 446] on span "Ver detalhes" at bounding box center [1135, 442] width 75 height 16
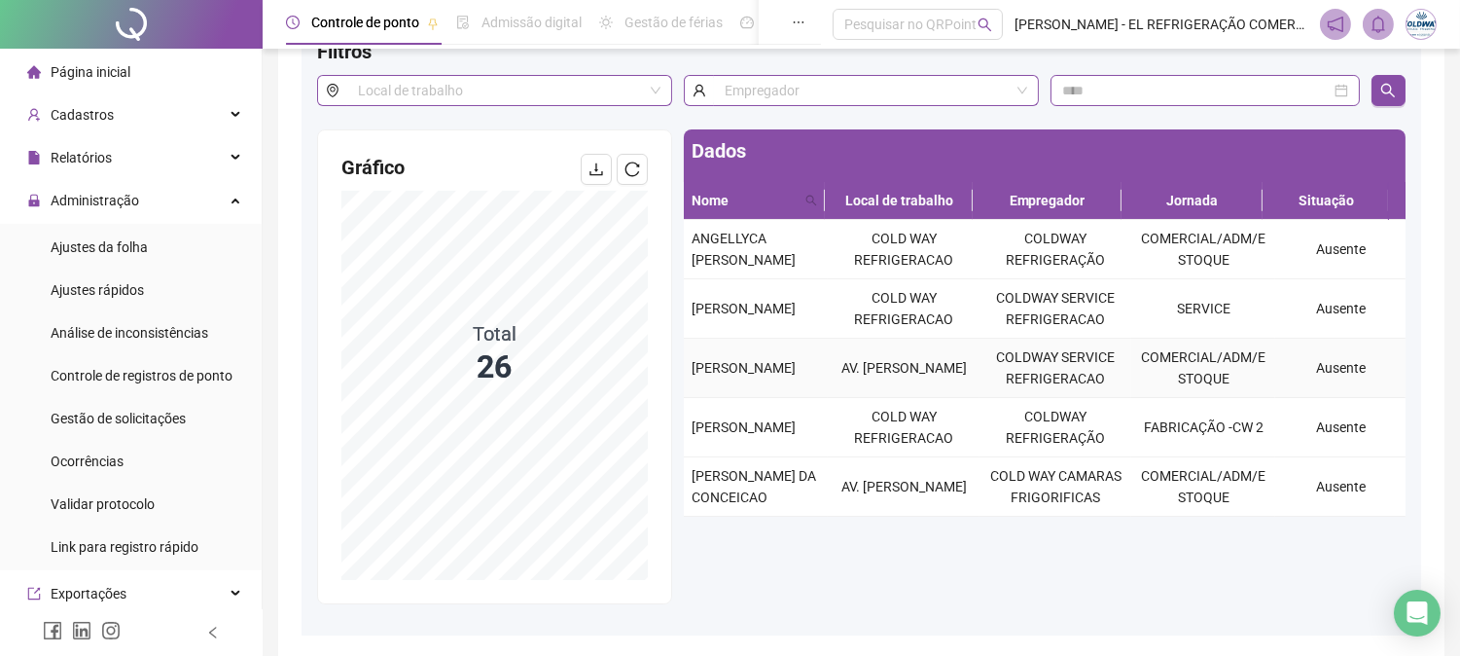
scroll to position [195, 0]
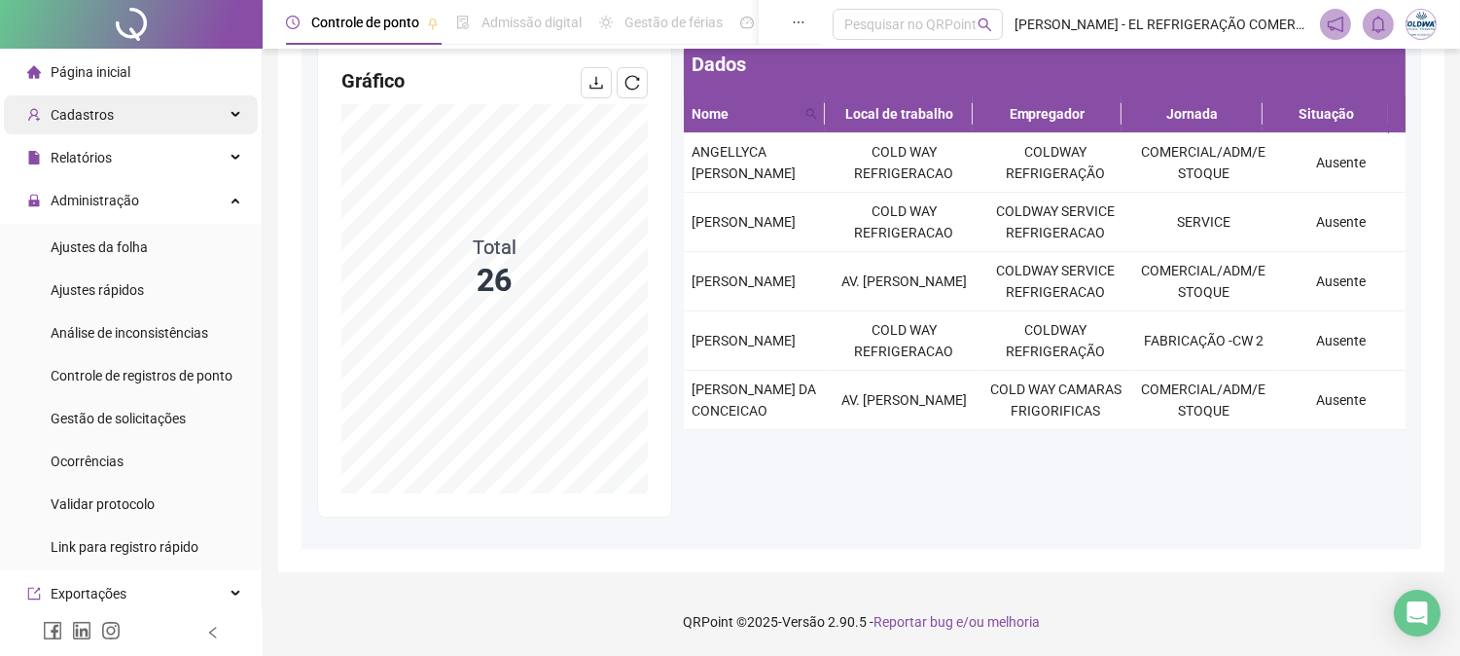
click at [93, 95] on span "Cadastros" at bounding box center [70, 114] width 87 height 39
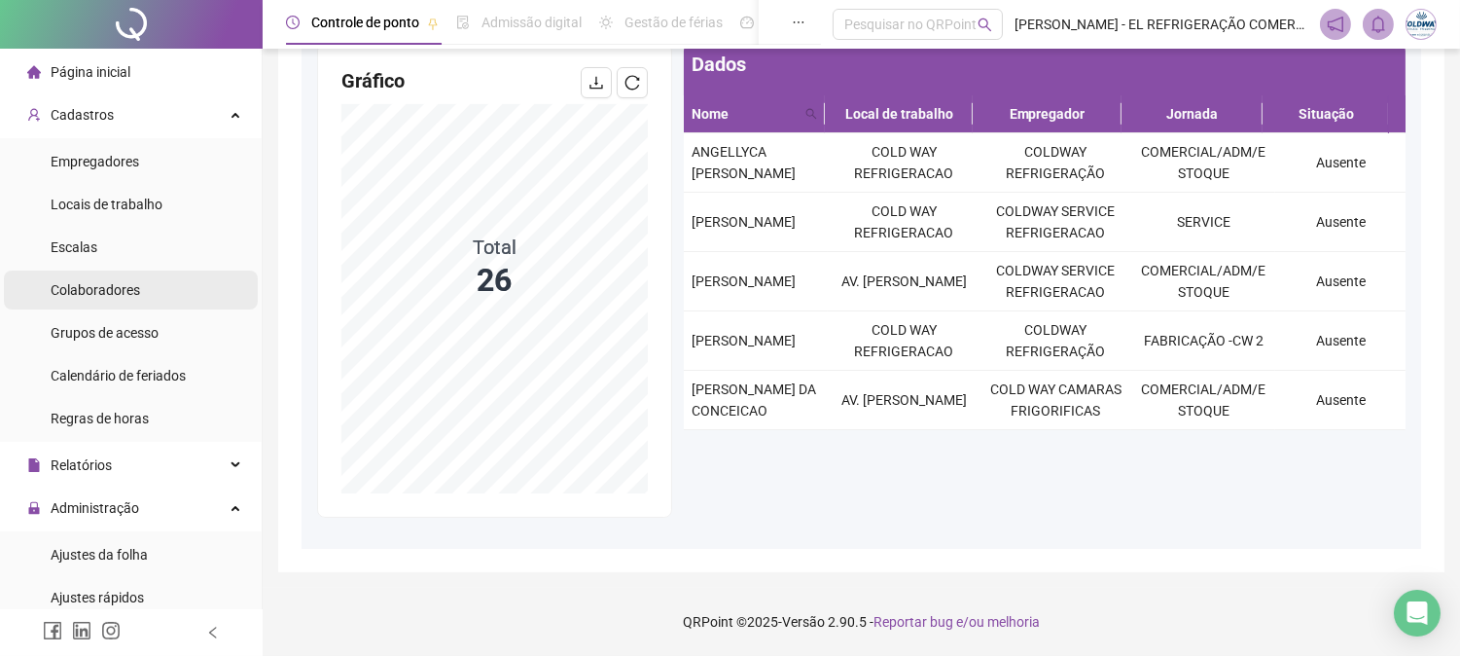
click at [100, 293] on span "Colaboradores" at bounding box center [95, 290] width 89 height 16
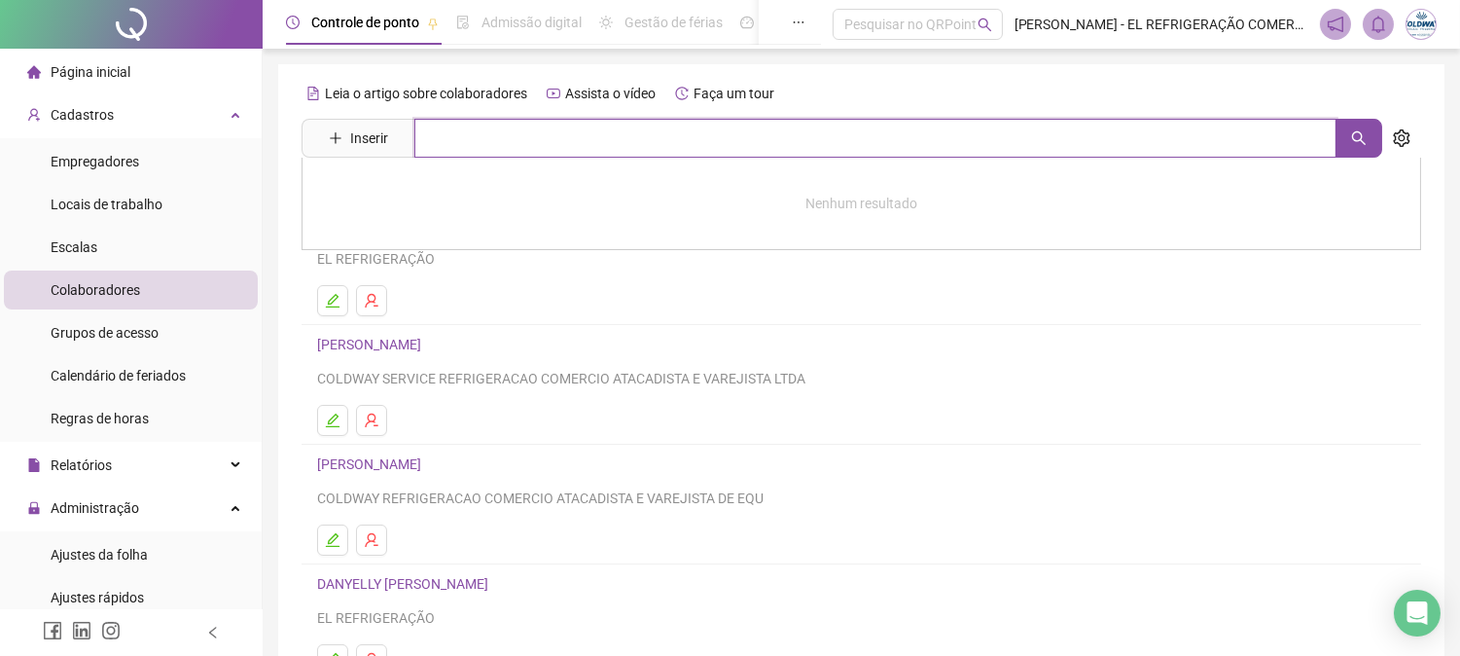
click at [526, 136] on input "text" at bounding box center [875, 138] width 922 height 39
type input "**********"
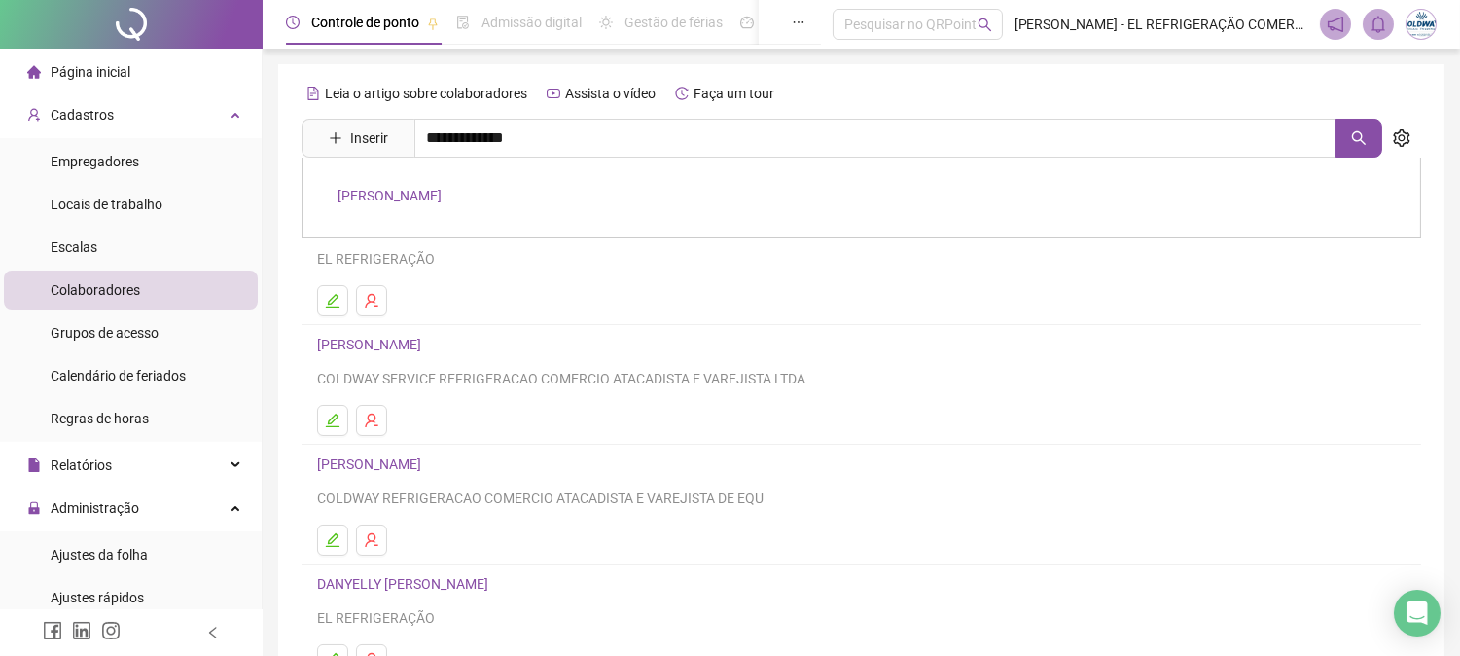
click at [442, 195] on link "[PERSON_NAME]" at bounding box center [390, 196] width 104 height 16
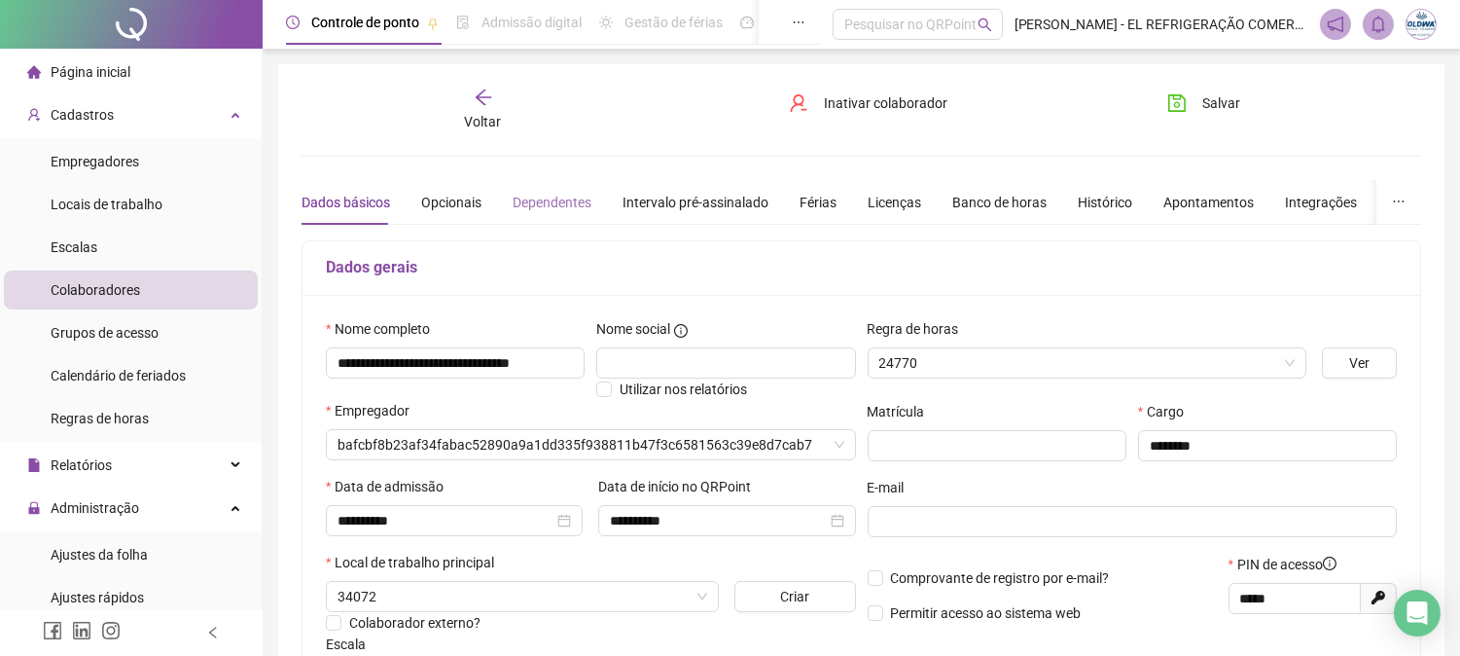
type input "**********"
click at [483, 114] on span "Voltar" at bounding box center [483, 122] width 37 height 16
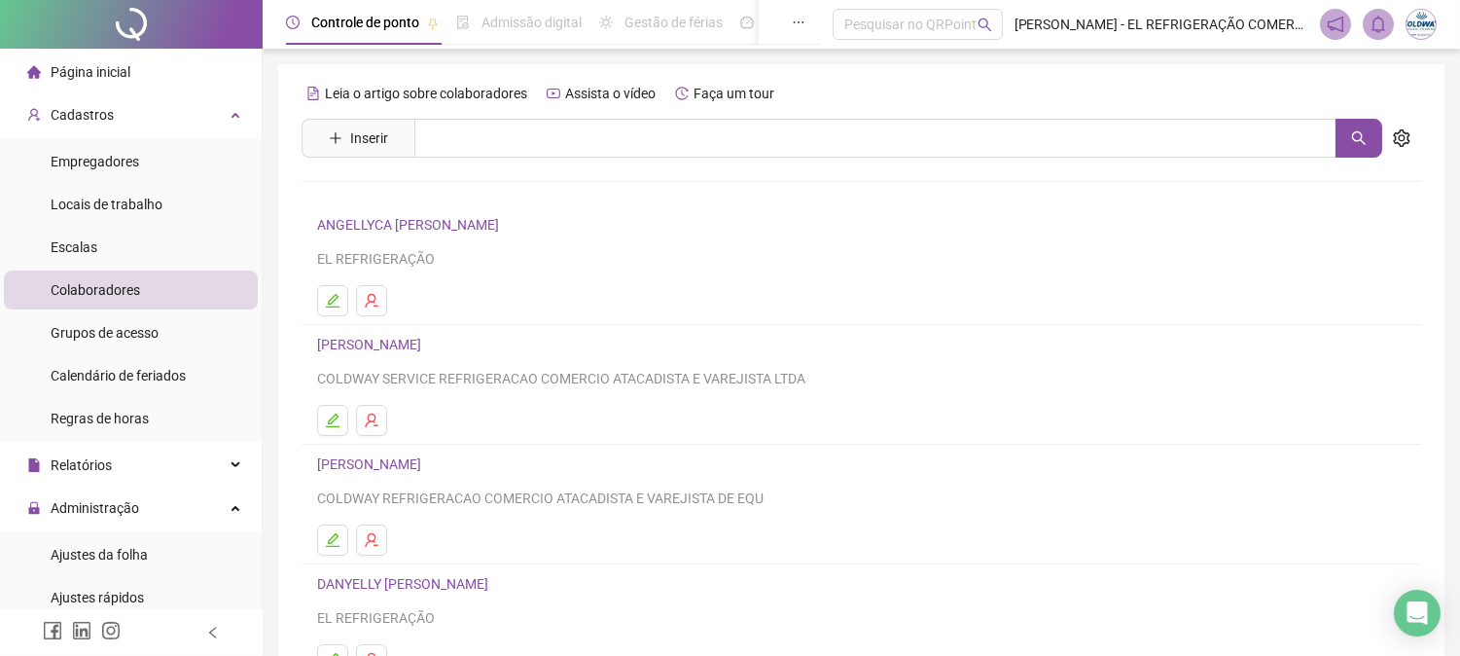
click at [124, 66] on span "Página inicial" at bounding box center [91, 72] width 80 height 16
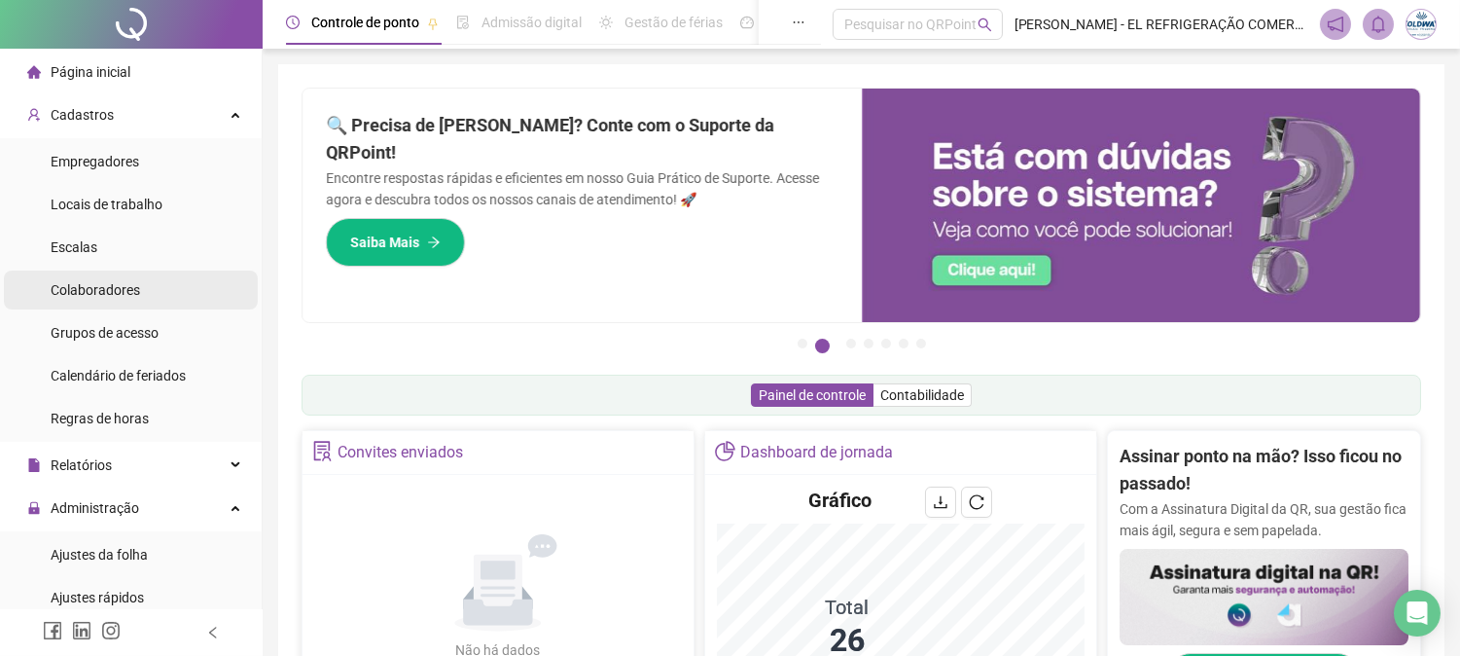
click at [144, 283] on li "Colaboradores" at bounding box center [131, 289] width 254 height 39
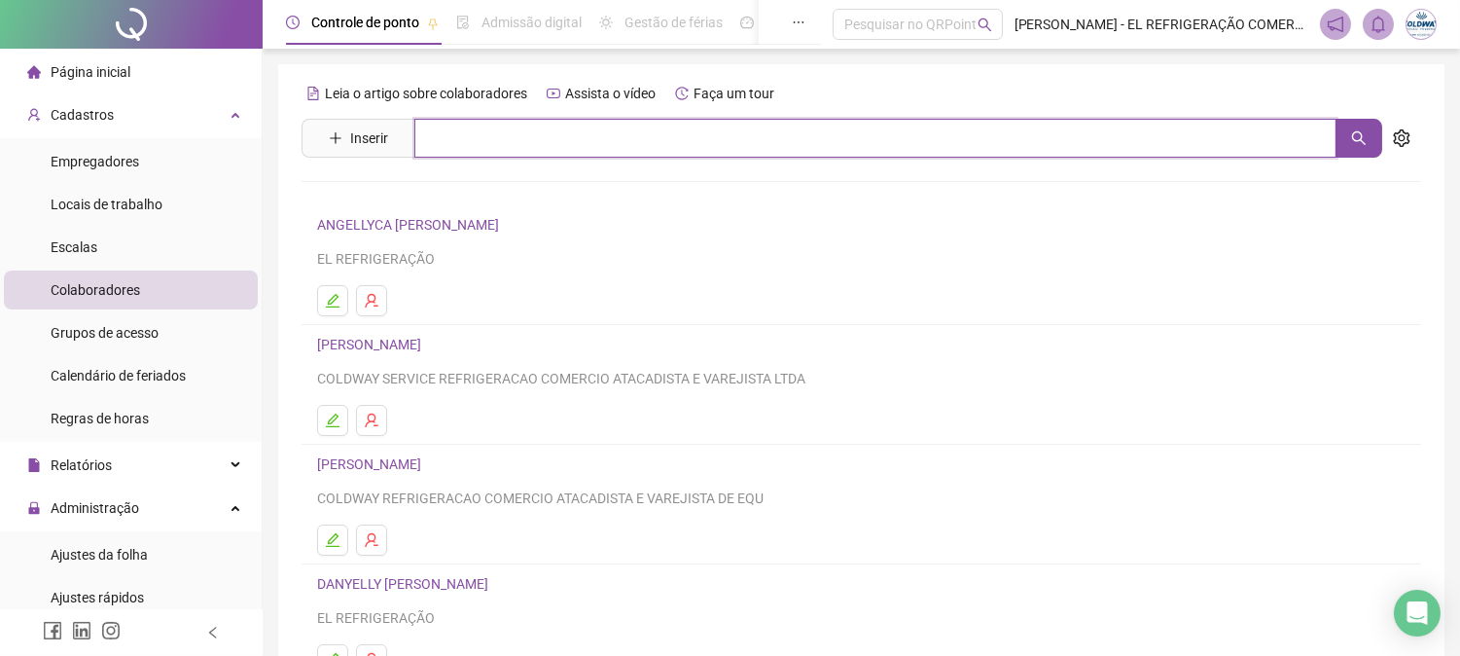
click at [470, 140] on input "text" at bounding box center [875, 138] width 922 height 39
click at [744, 143] on input "****" at bounding box center [875, 138] width 922 height 39
click at [1379, 142] on button "button" at bounding box center [1359, 138] width 47 height 39
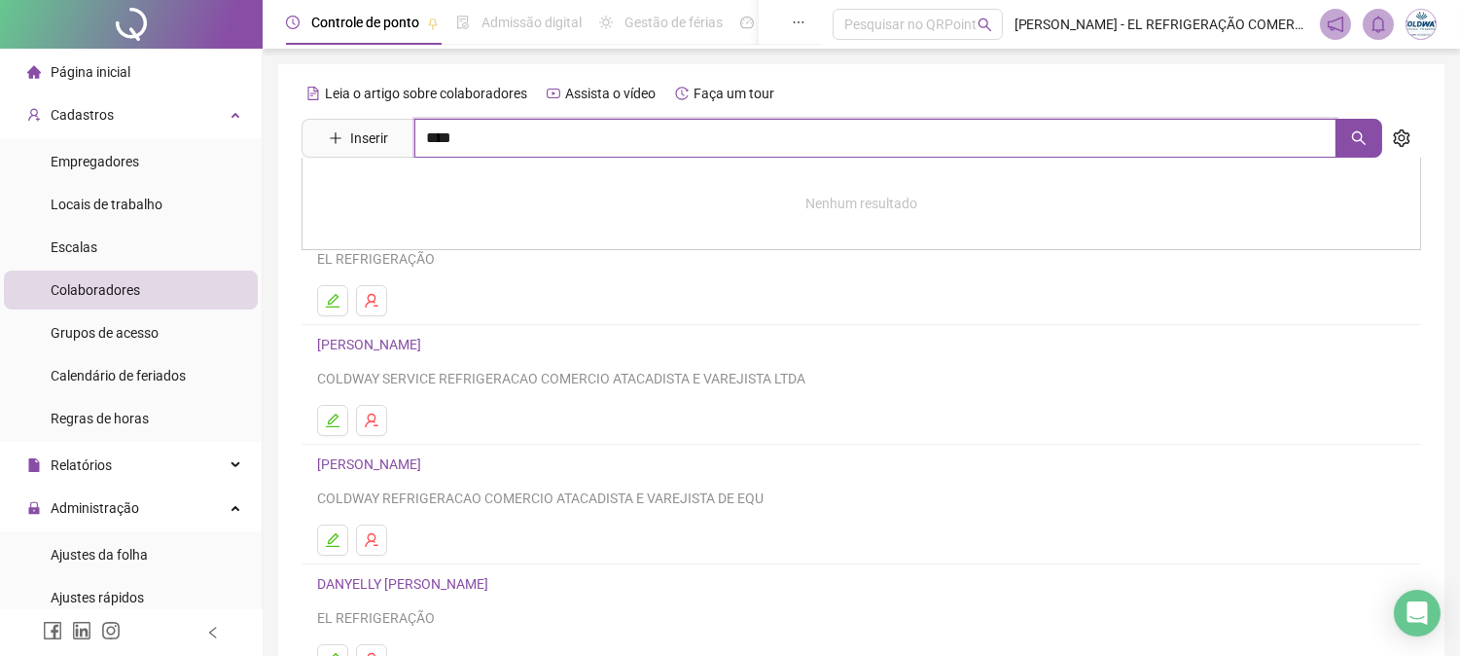
click at [1184, 127] on input "****" at bounding box center [875, 138] width 922 height 39
click at [1366, 136] on icon "search" at bounding box center [1359, 138] width 16 height 16
type input "****"
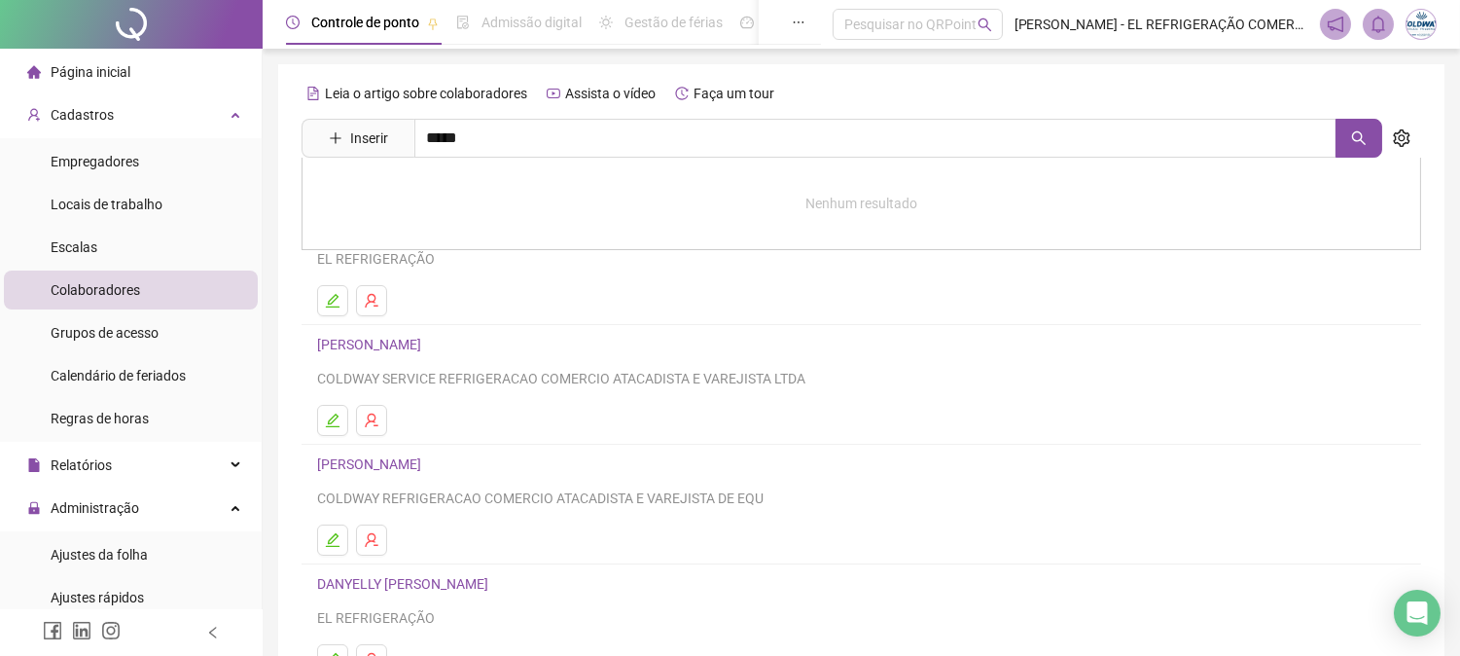
click at [1414, 99] on div "Leia o artigo sobre colaboradores Assista o vídeo Faça um tour" at bounding box center [862, 93] width 1120 height 31
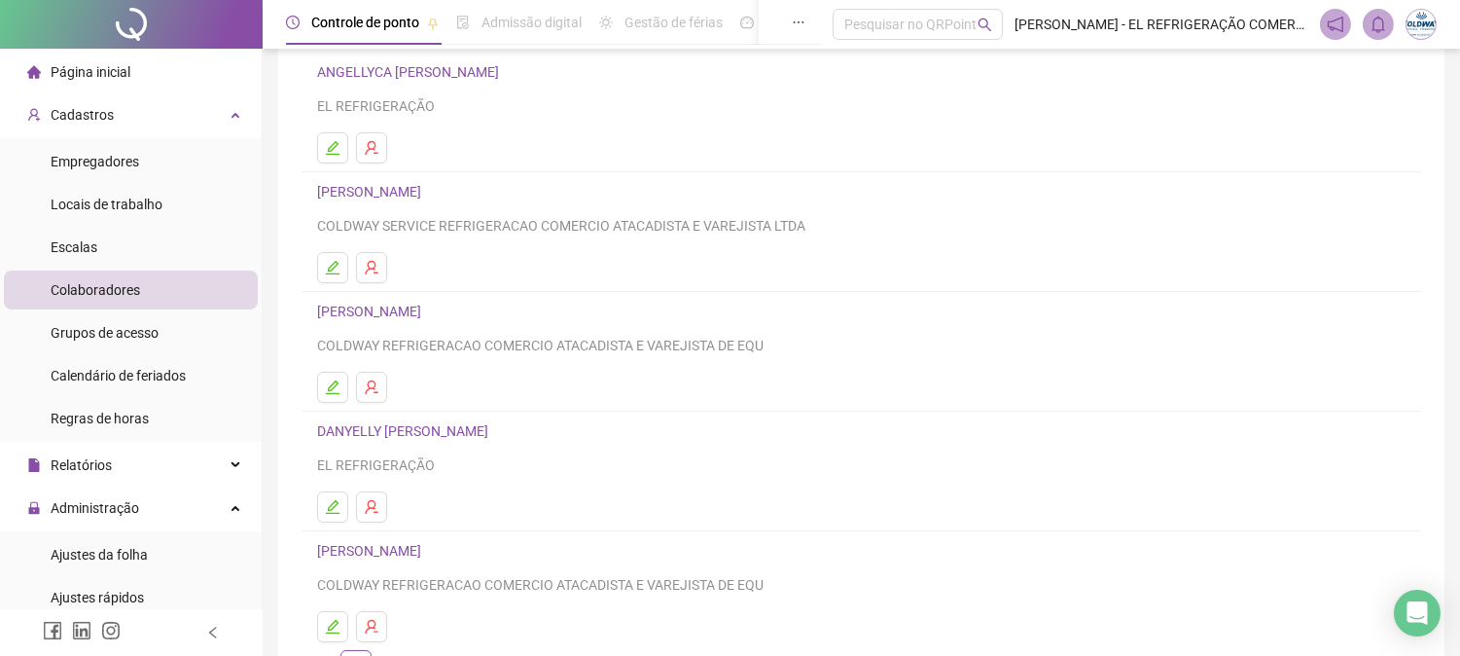
scroll to position [285, 0]
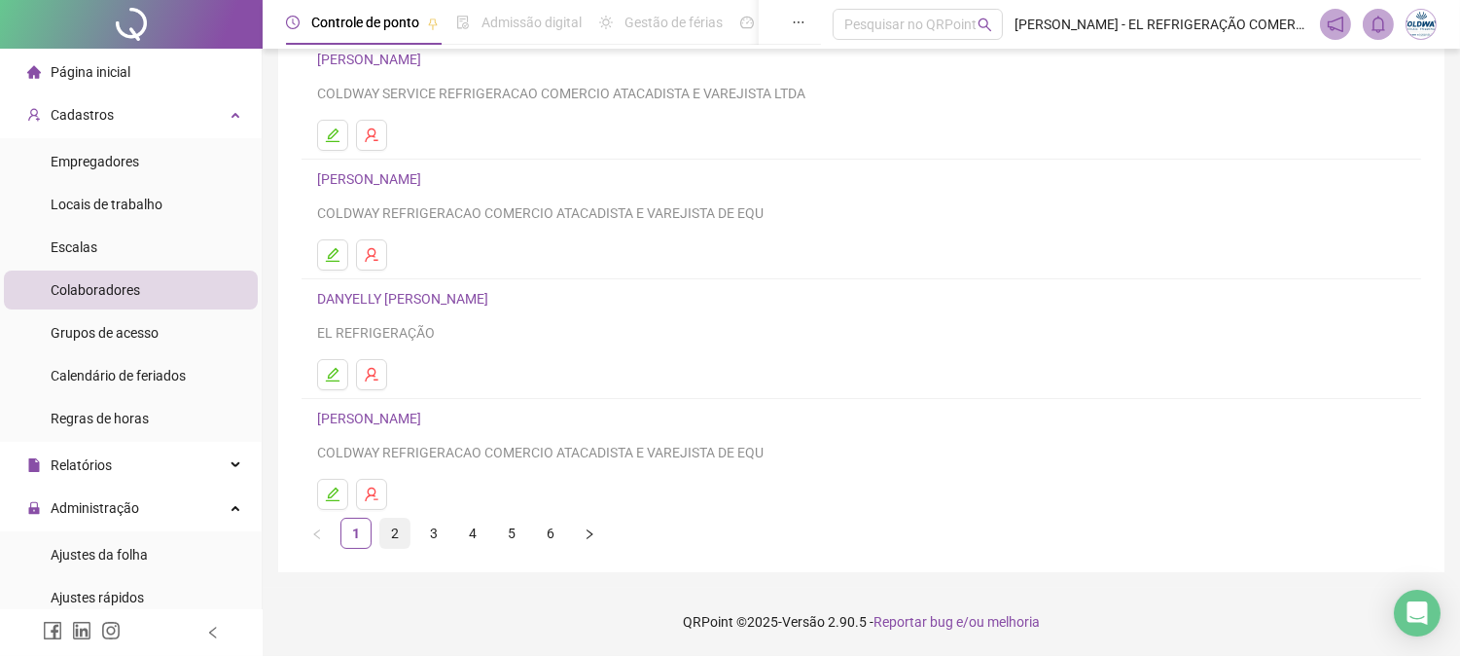
click at [395, 529] on link "2" at bounding box center [394, 533] width 29 height 29
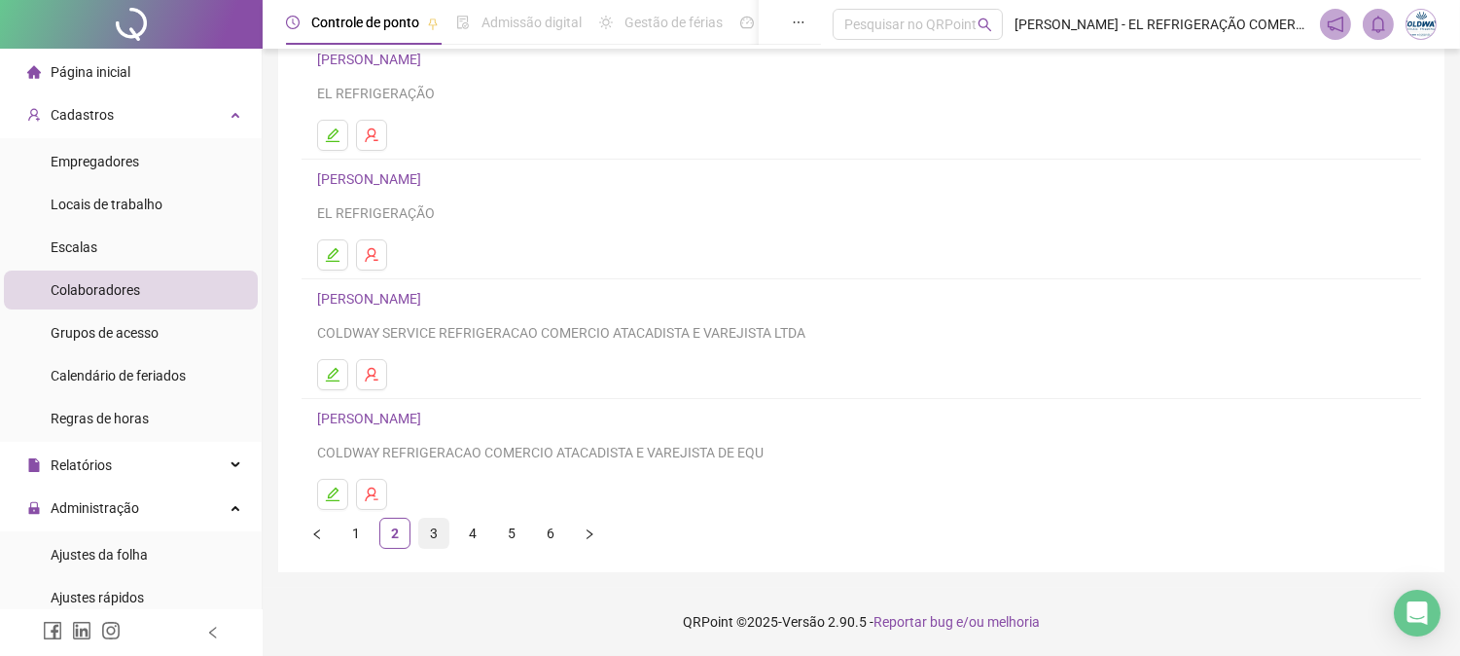
click at [423, 528] on link "3" at bounding box center [433, 533] width 29 height 29
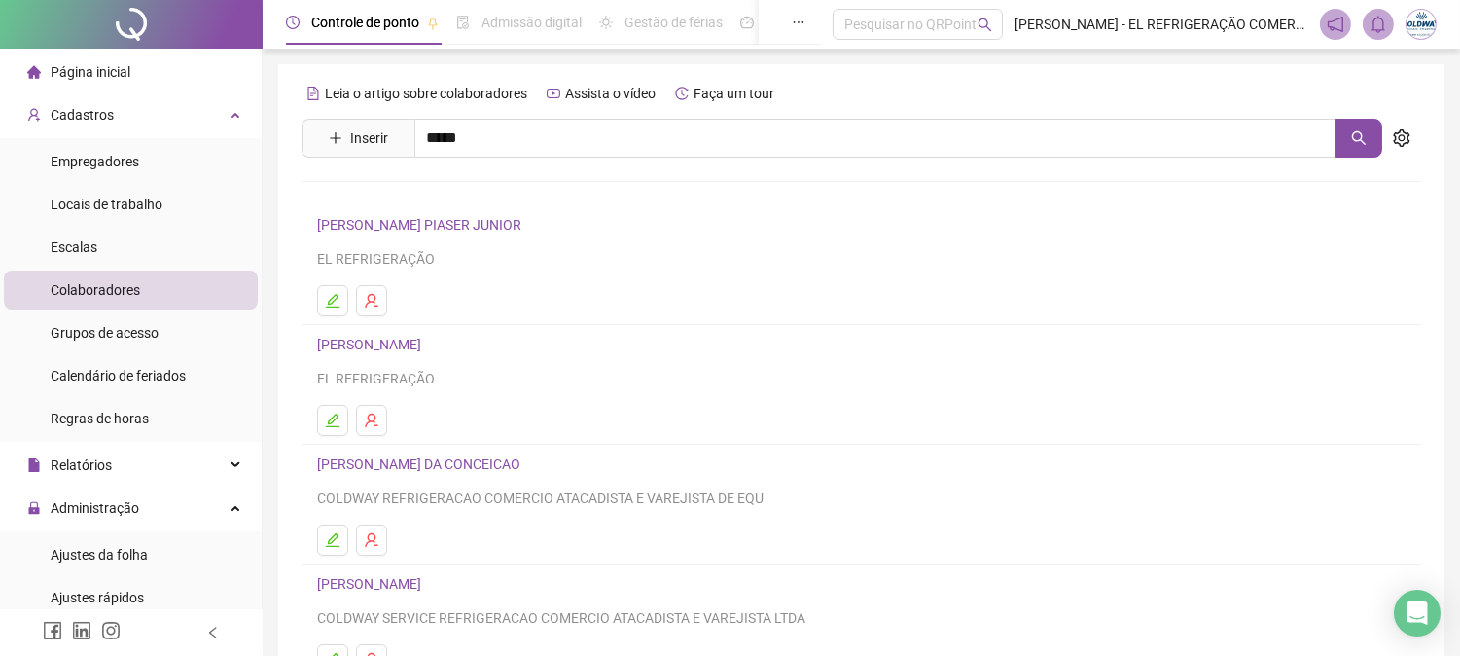
scroll to position [108, 0]
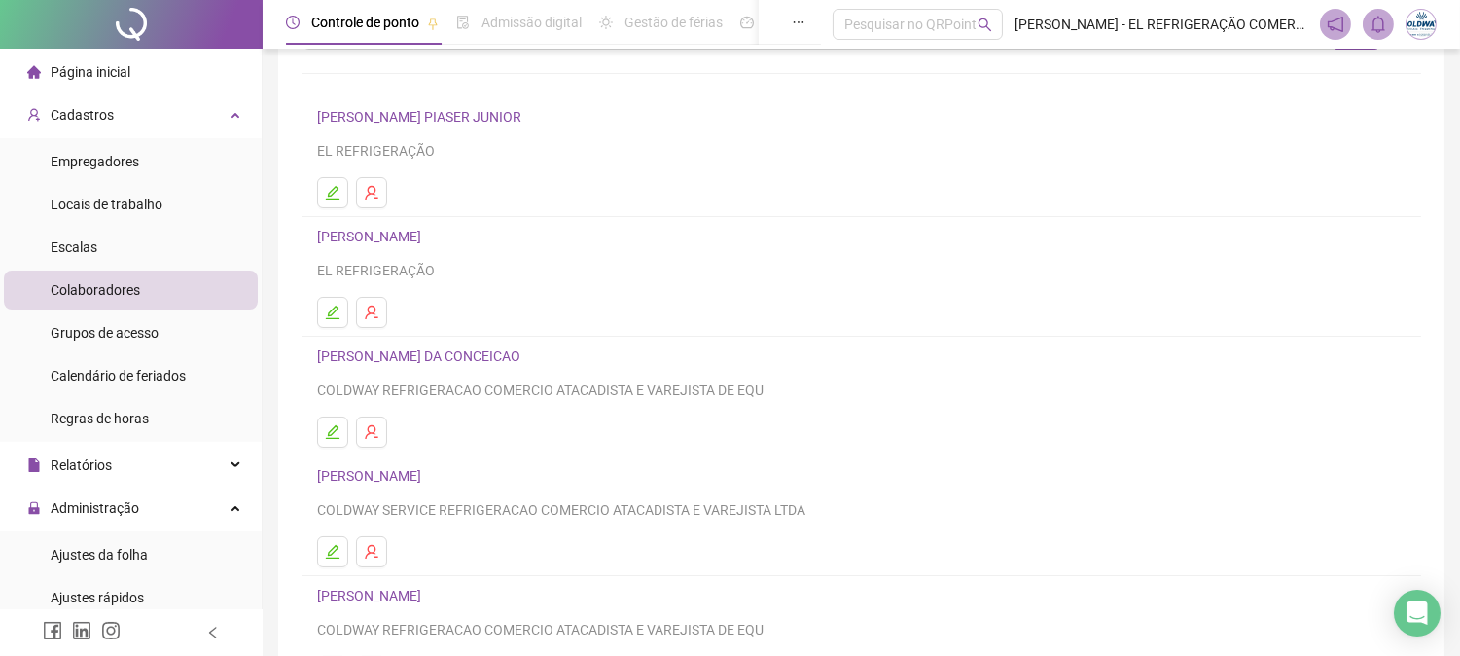
click at [414, 473] on link "[PERSON_NAME]" at bounding box center [372, 476] width 110 height 16
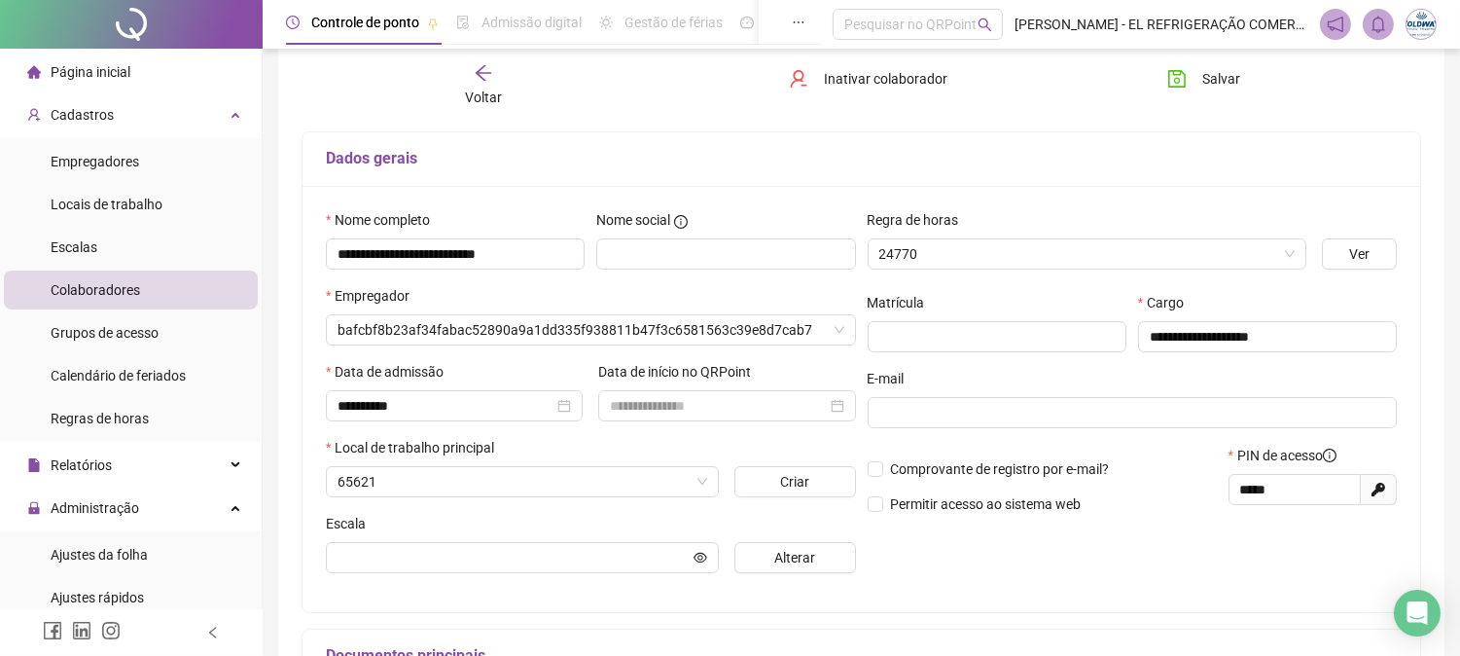
scroll to position [118, 0]
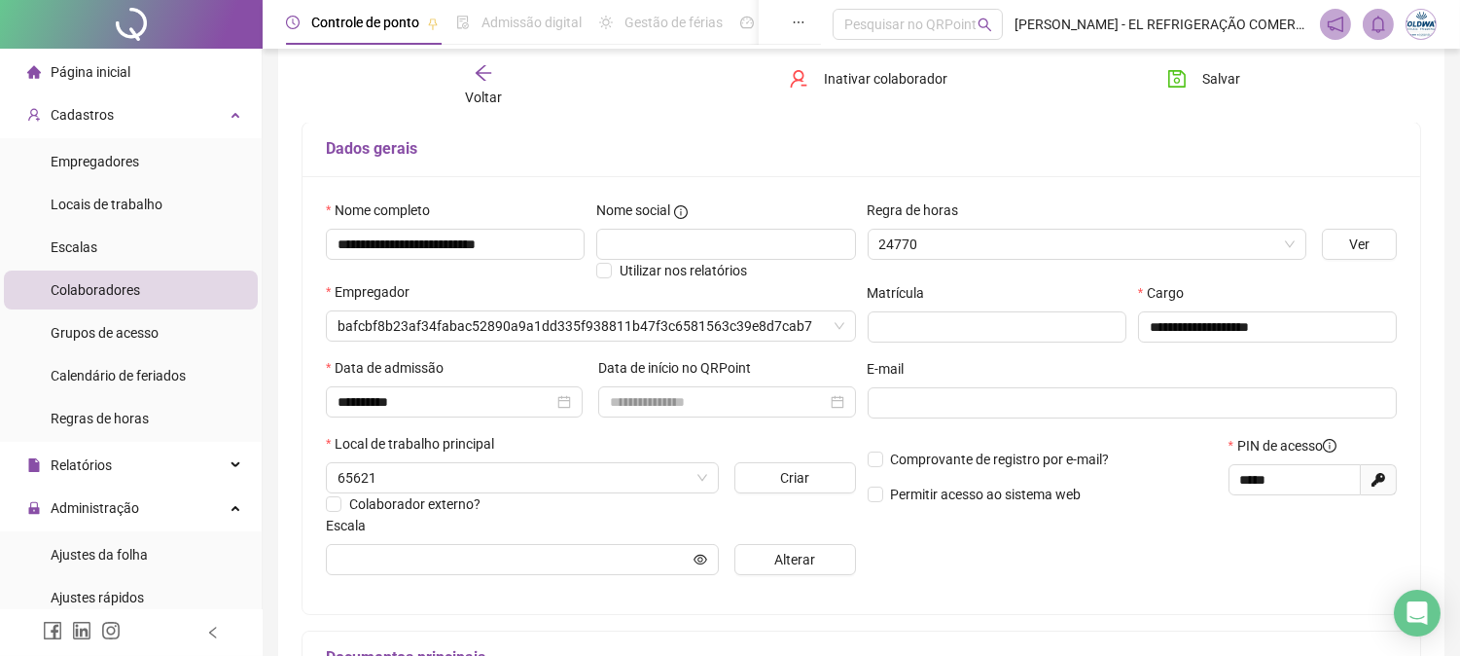
type input "**********"
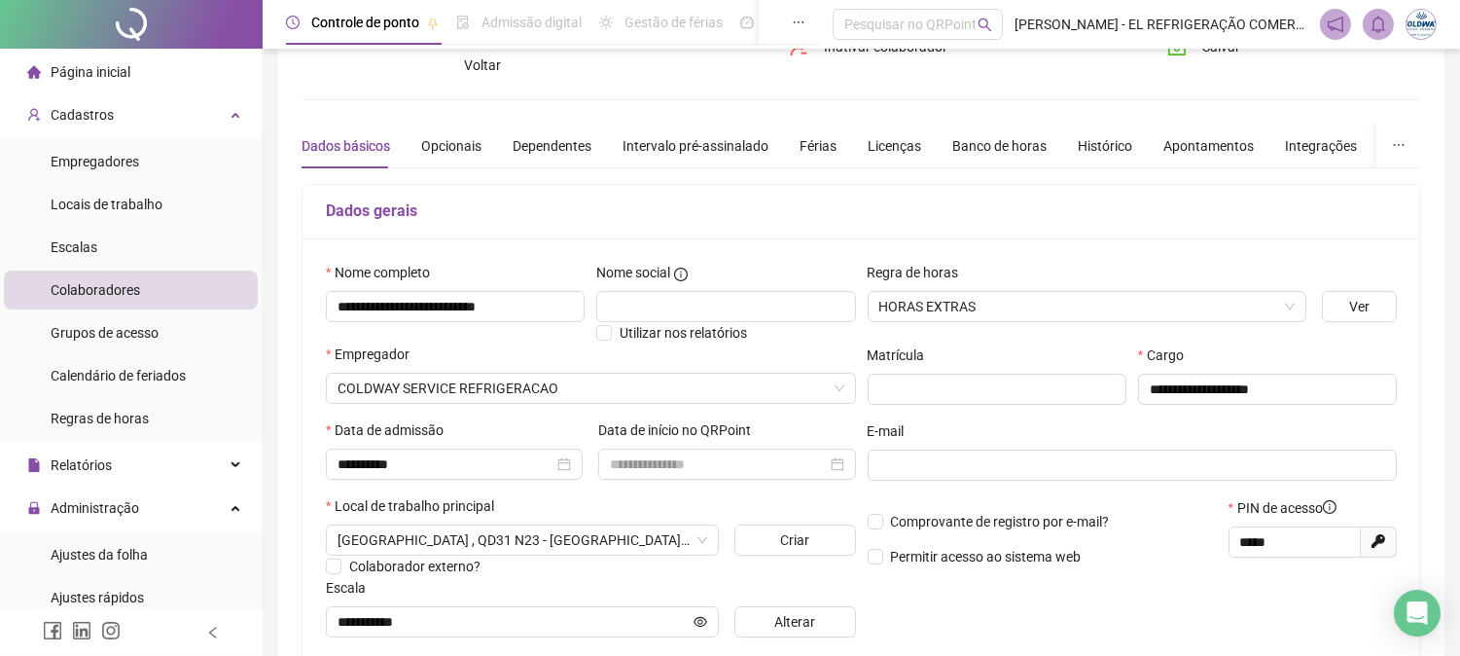
scroll to position [10, 0]
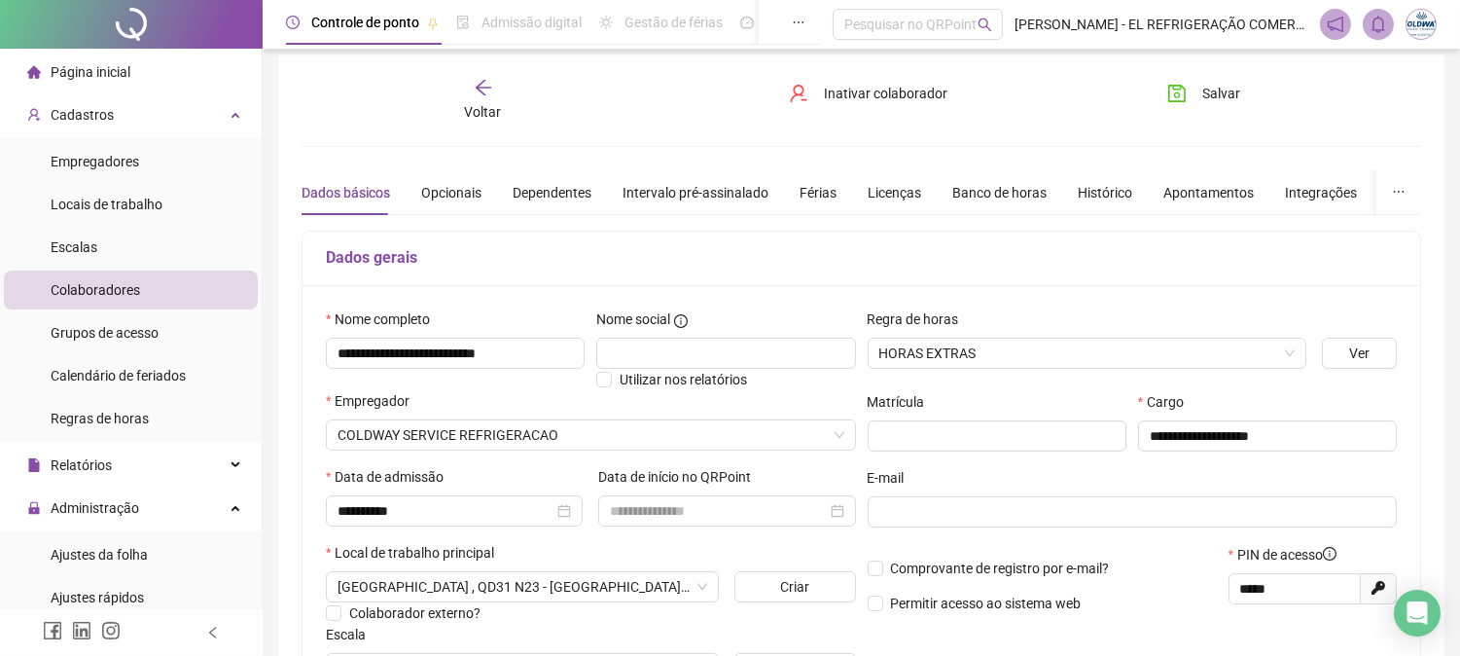
click at [502, 105] on div "Voltar" at bounding box center [483, 100] width 174 height 45
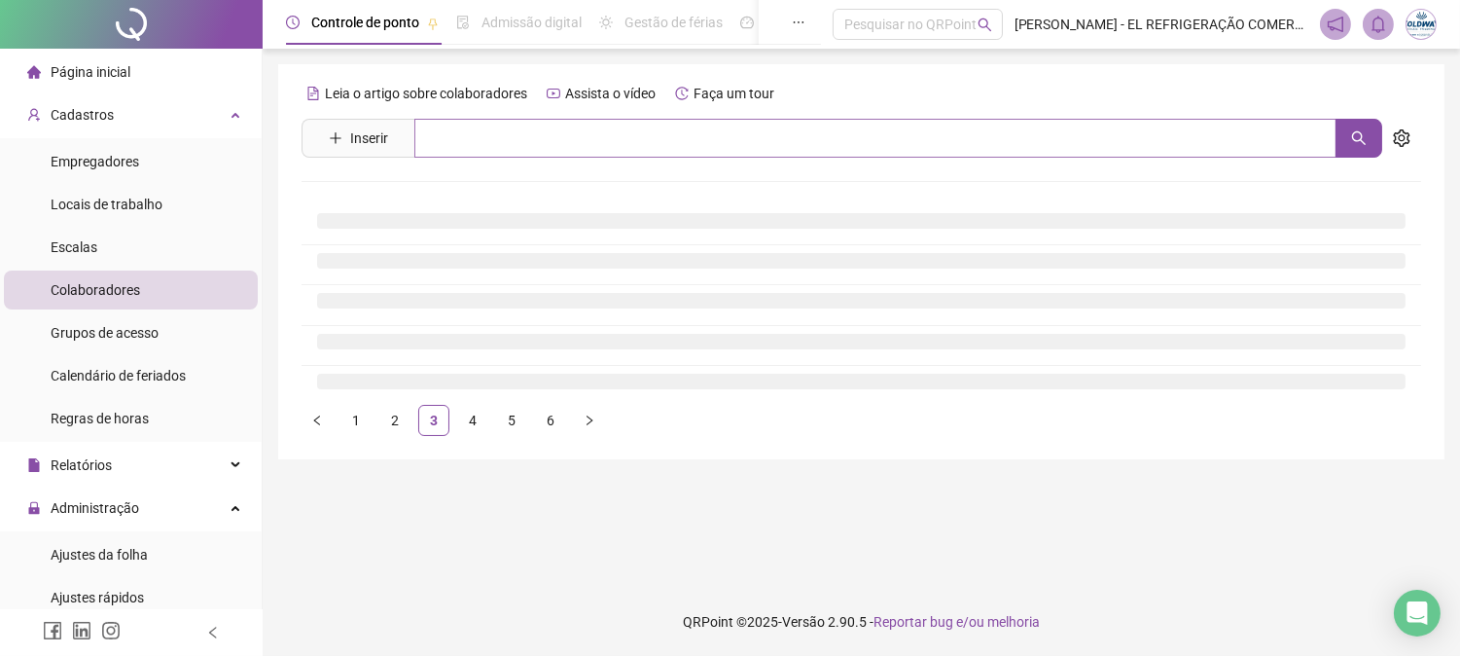
scroll to position [0, 0]
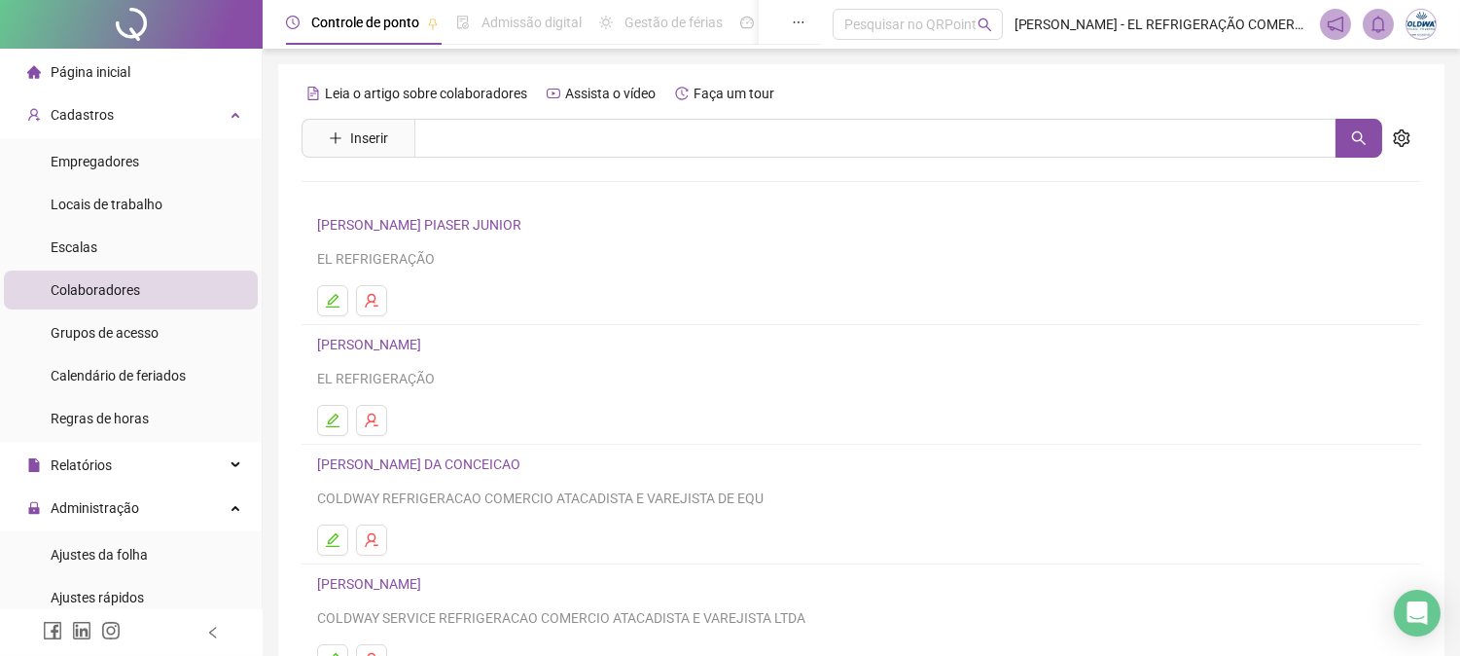
click at [94, 60] on div "Página inicial" at bounding box center [78, 72] width 103 height 39
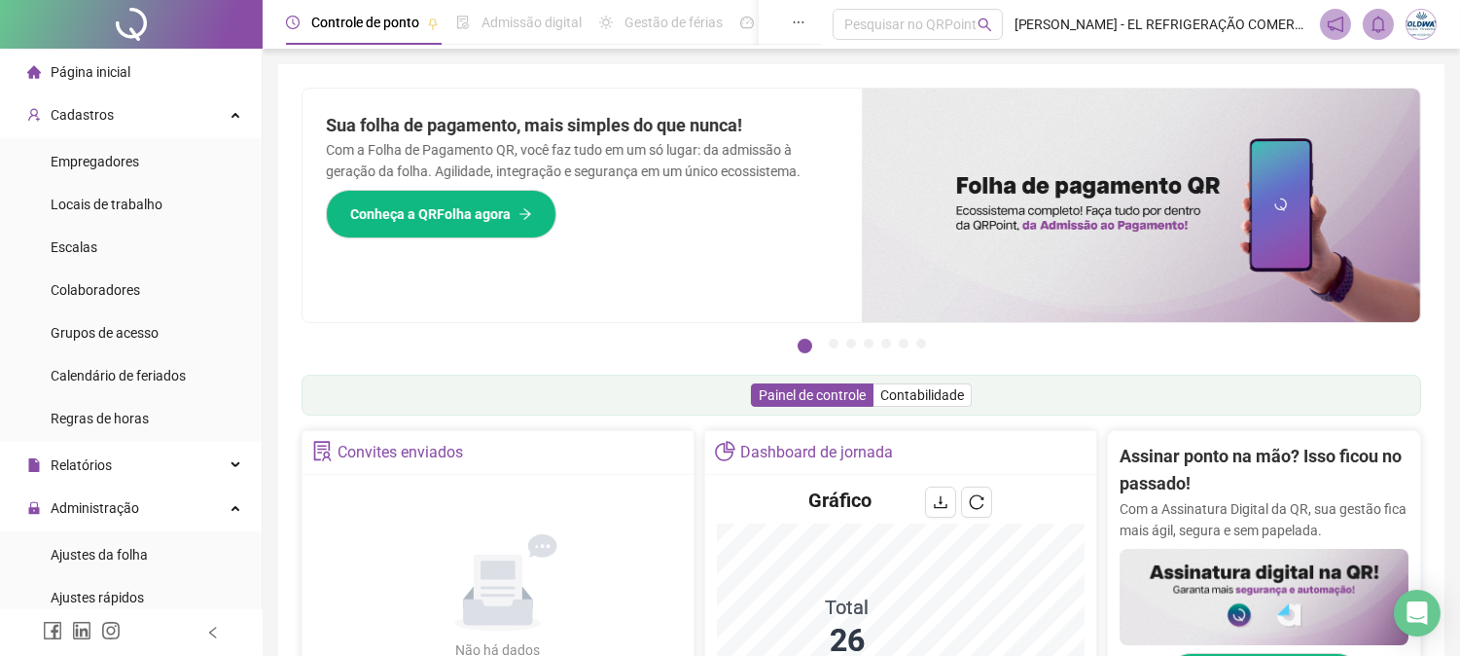
click at [134, 69] on li "Página inicial" at bounding box center [131, 72] width 254 height 39
click at [136, 62] on li "Página inicial" at bounding box center [131, 72] width 254 height 39
click at [167, 113] on div "Cadastros" at bounding box center [131, 114] width 254 height 39
